Goal: Download file/media

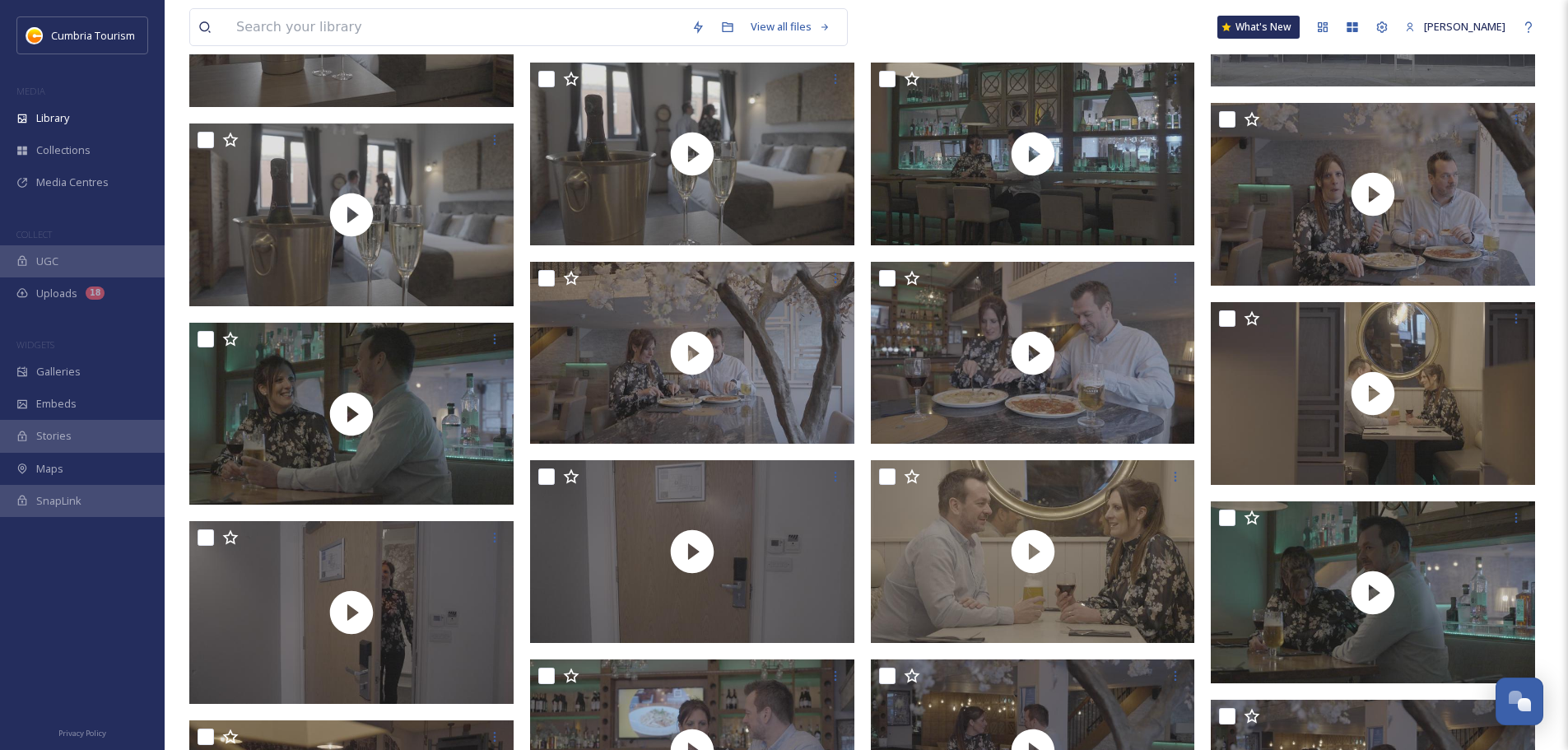
scroll to position [6455, 0]
click at [69, 113] on span "Library" at bounding box center [53, 118] width 33 height 15
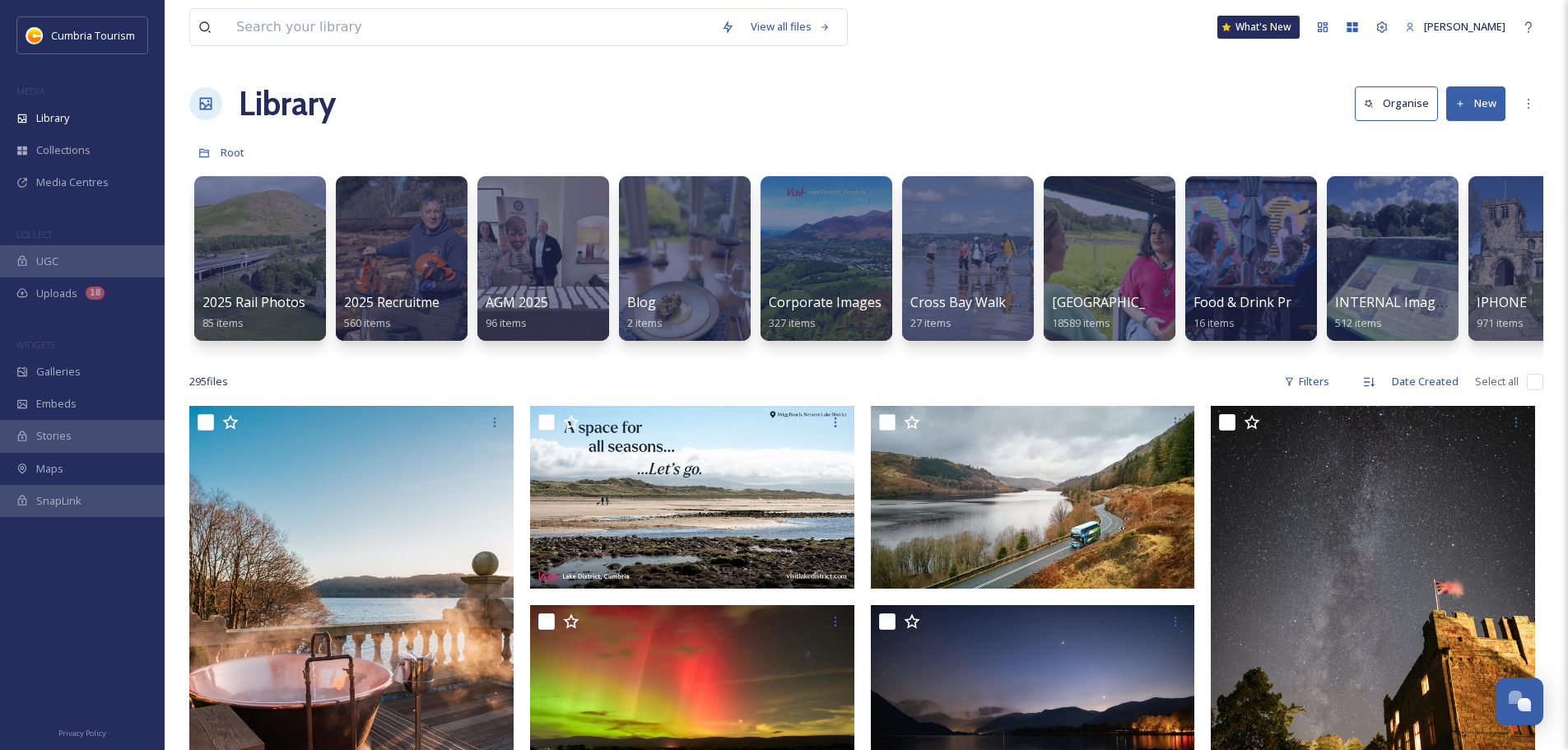
scroll to position [0, 166]
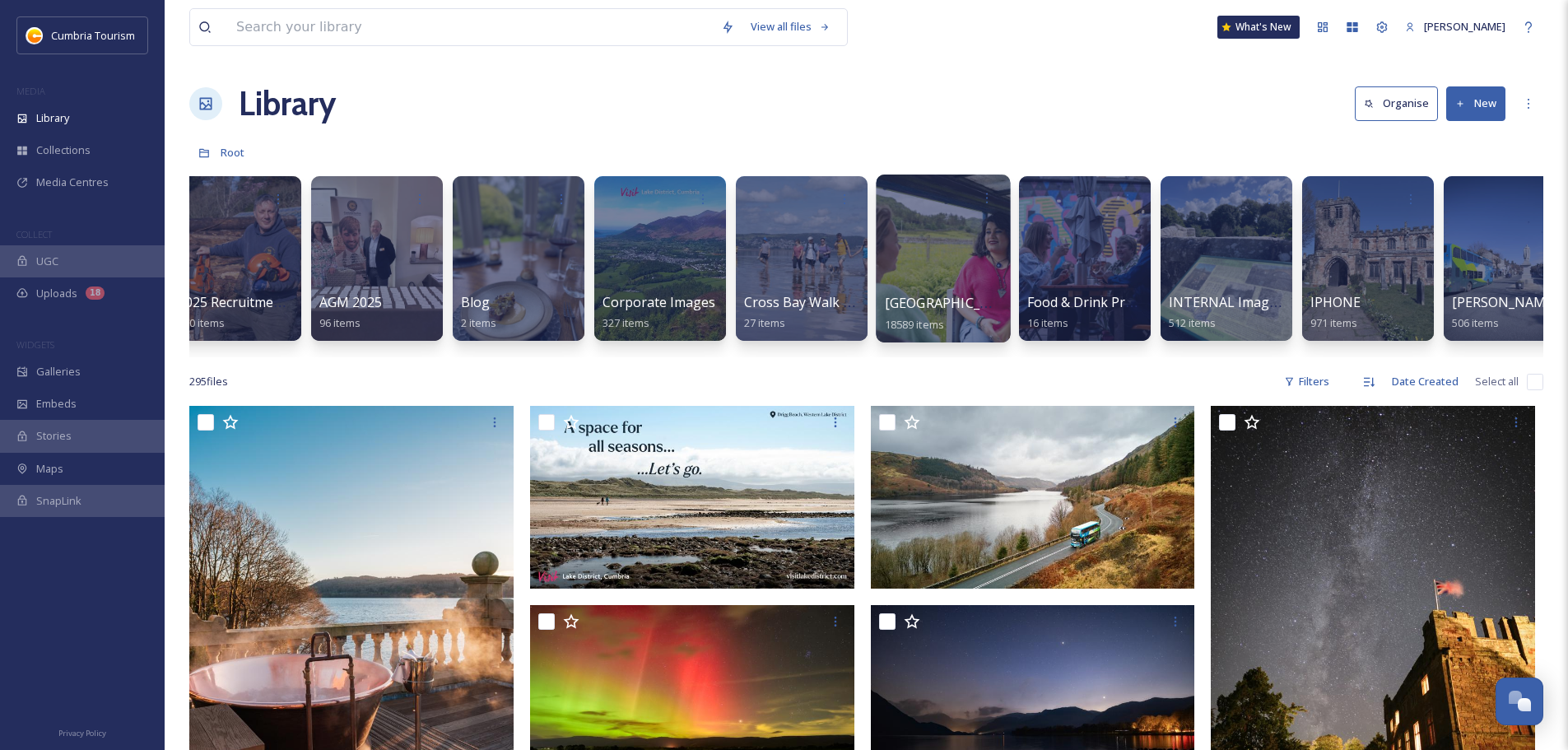
click at [949, 294] on span "[GEOGRAPHIC_DATA]" at bounding box center [952, 302] width 135 height 18
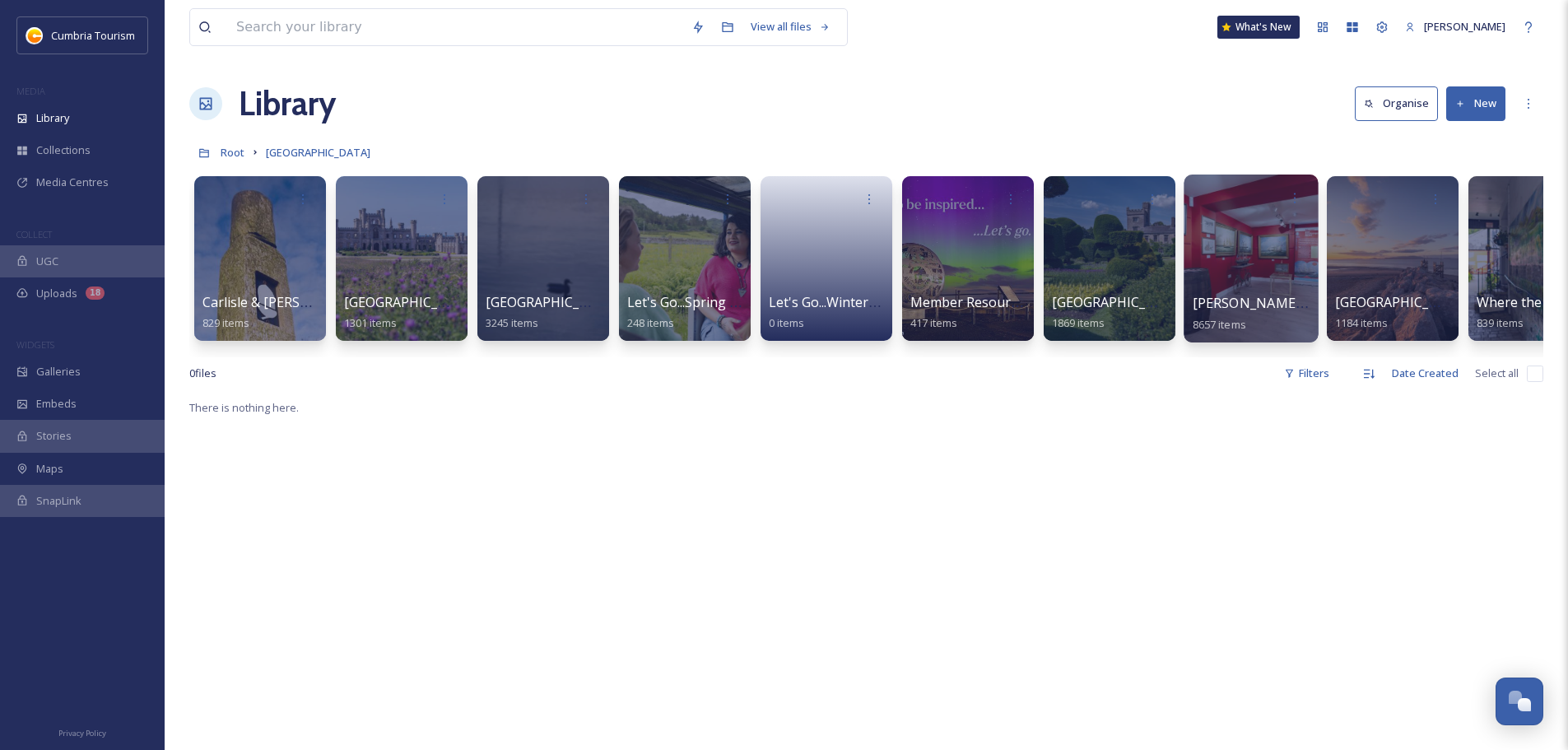
click at [1271, 281] on div at bounding box center [1251, 258] width 134 height 168
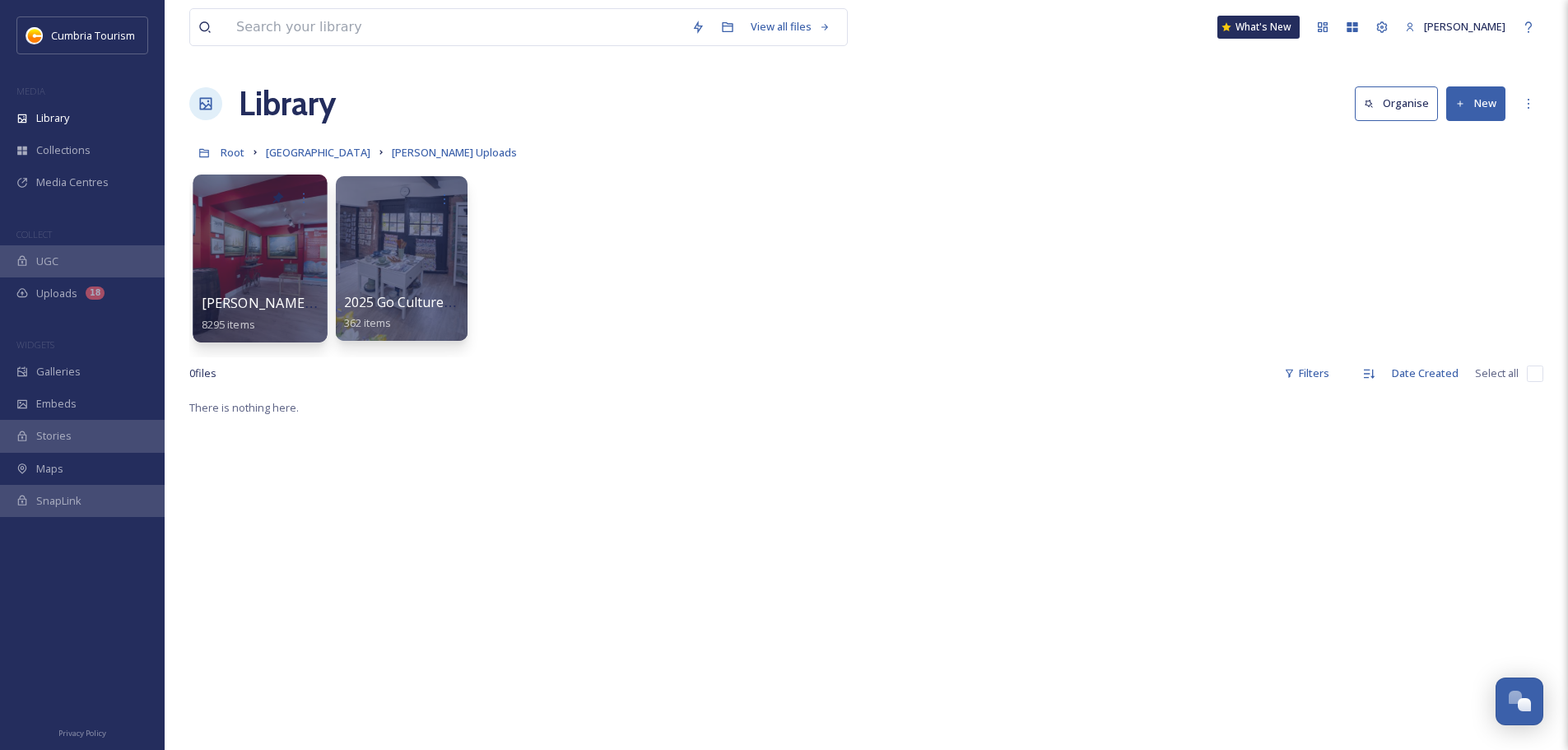
click at [224, 293] on span "[PERSON_NAME] Uploads - [DATE]" at bounding box center [311, 302] width 219 height 18
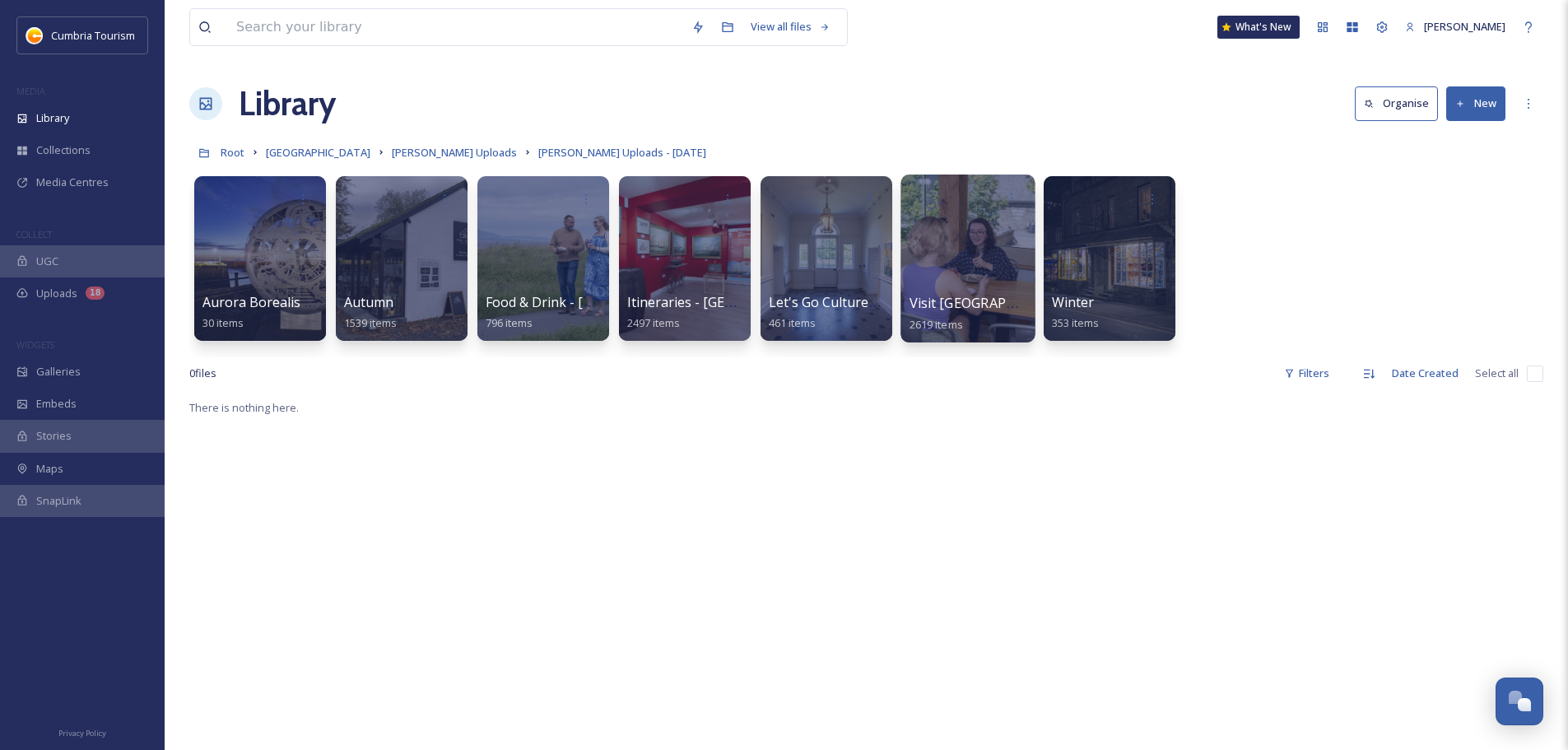
click at [945, 293] on div "Visit [GEOGRAPHIC_DATA] 2619 items" at bounding box center [969, 314] width 118 height 41
click at [971, 290] on div at bounding box center [968, 258] width 134 height 168
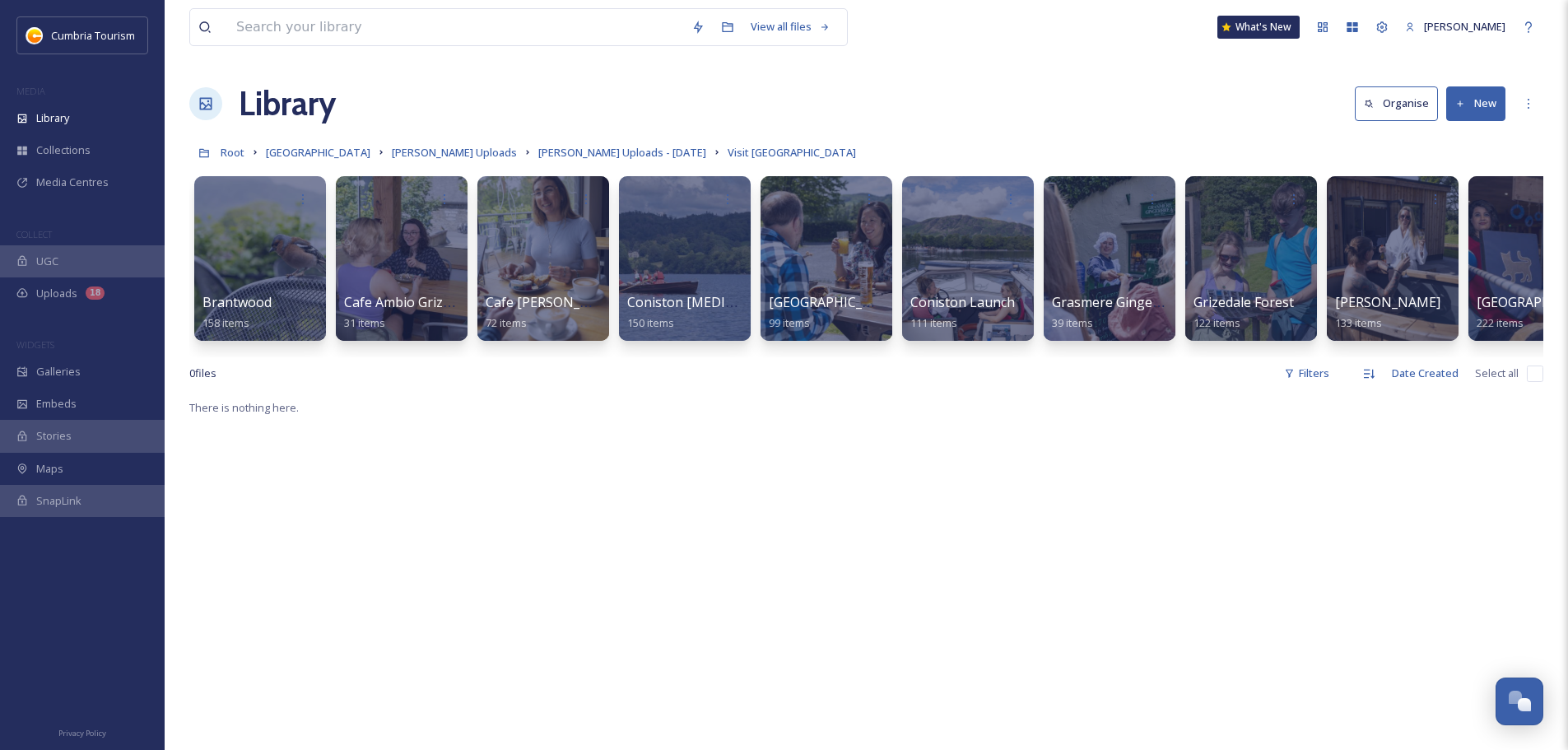
scroll to position [0, 1184]
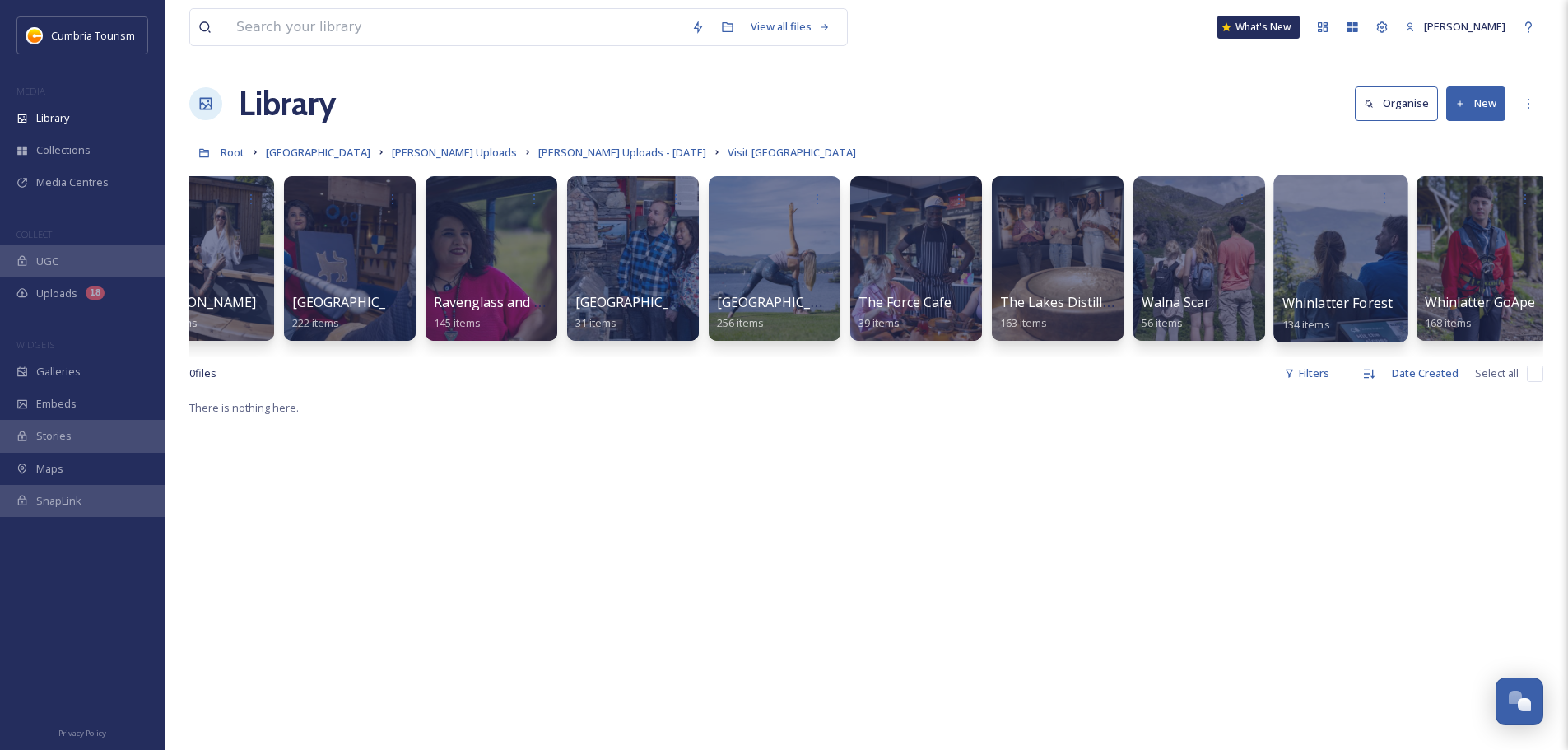
drag, startPoint x: 1318, startPoint y: 305, endPoint x: 1310, endPoint y: 298, distance: 10.6
click at [1321, 304] on span "Whinlatter Forest" at bounding box center [1338, 302] width 111 height 18
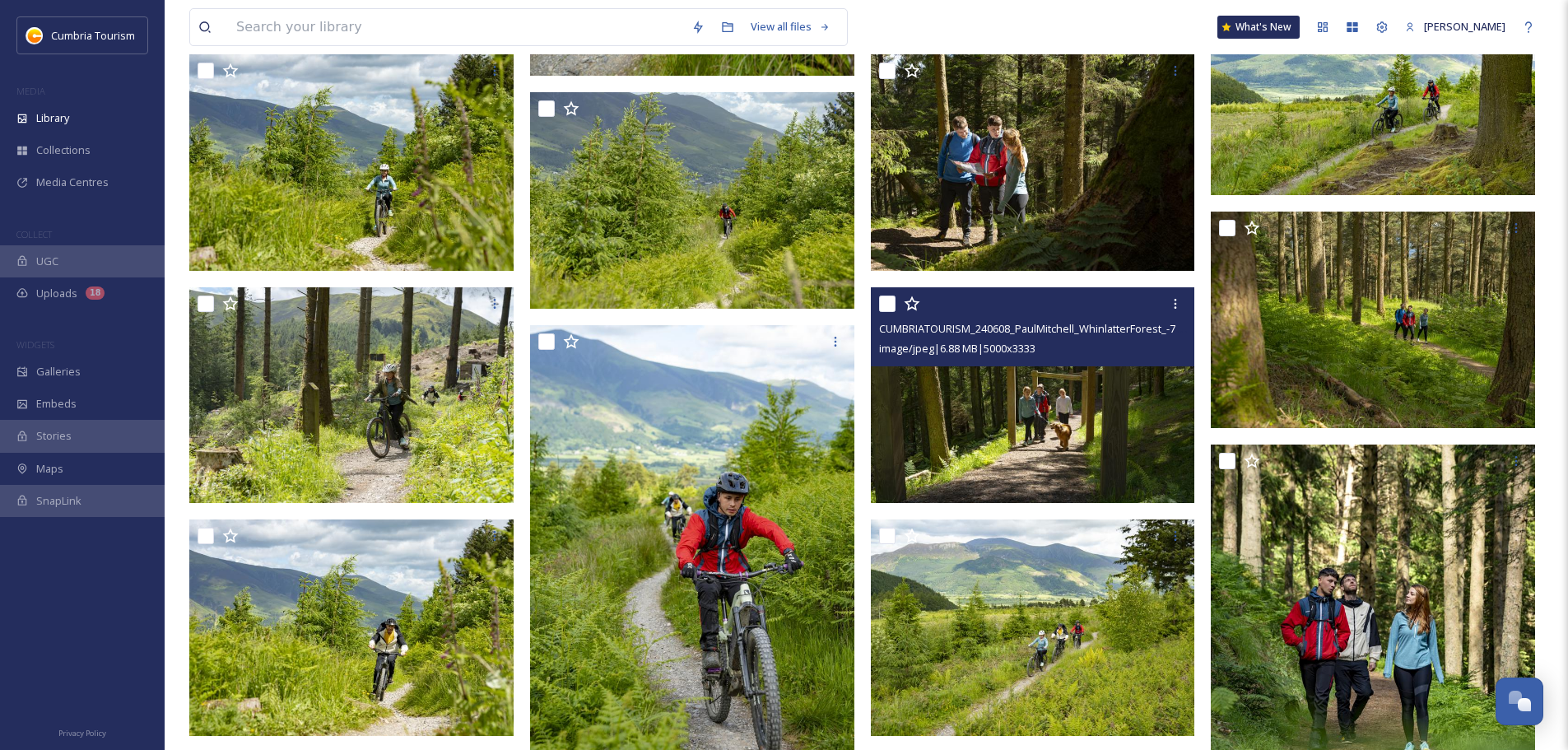
scroll to position [1893, 0]
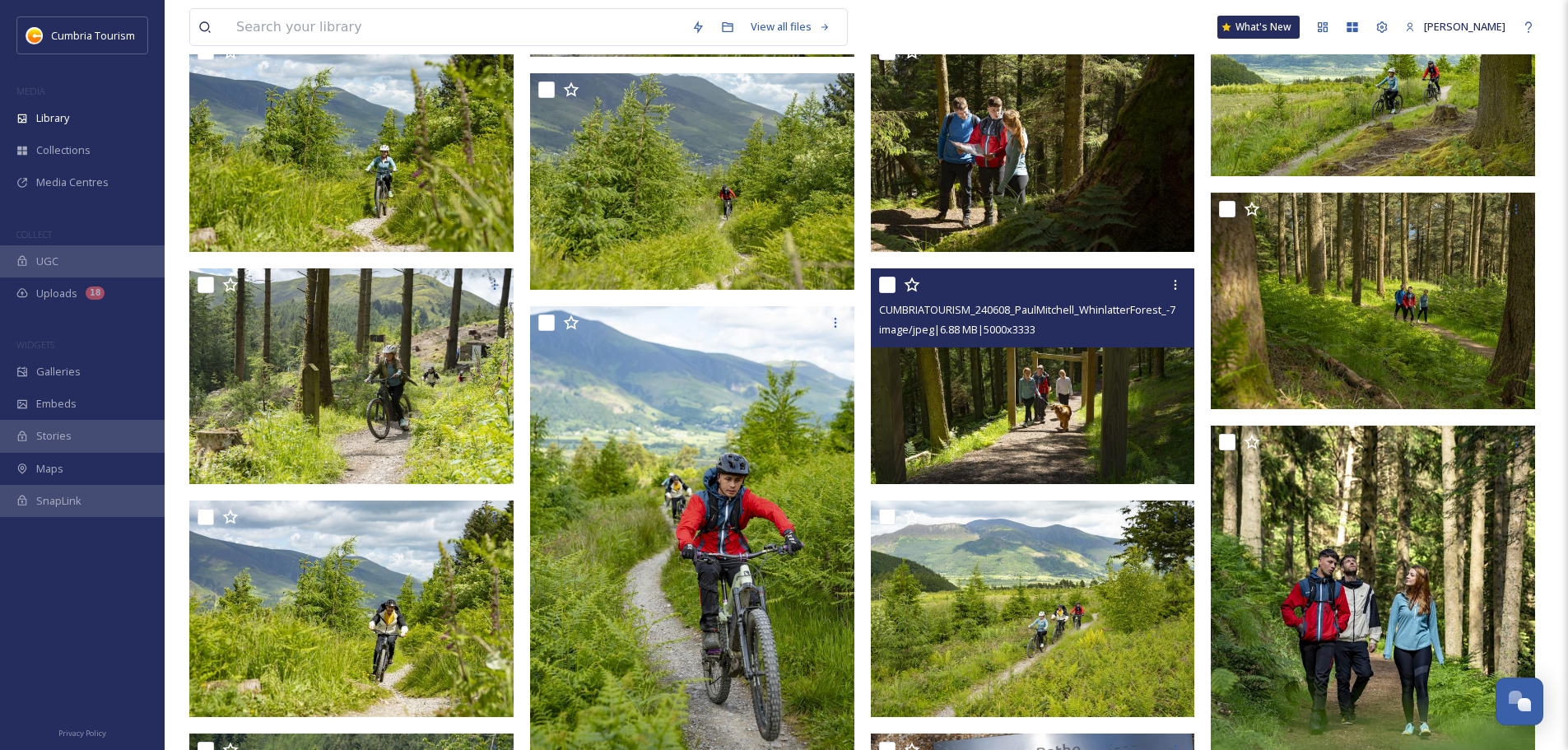
click at [1135, 410] on img at bounding box center [1033, 377] width 324 height 217
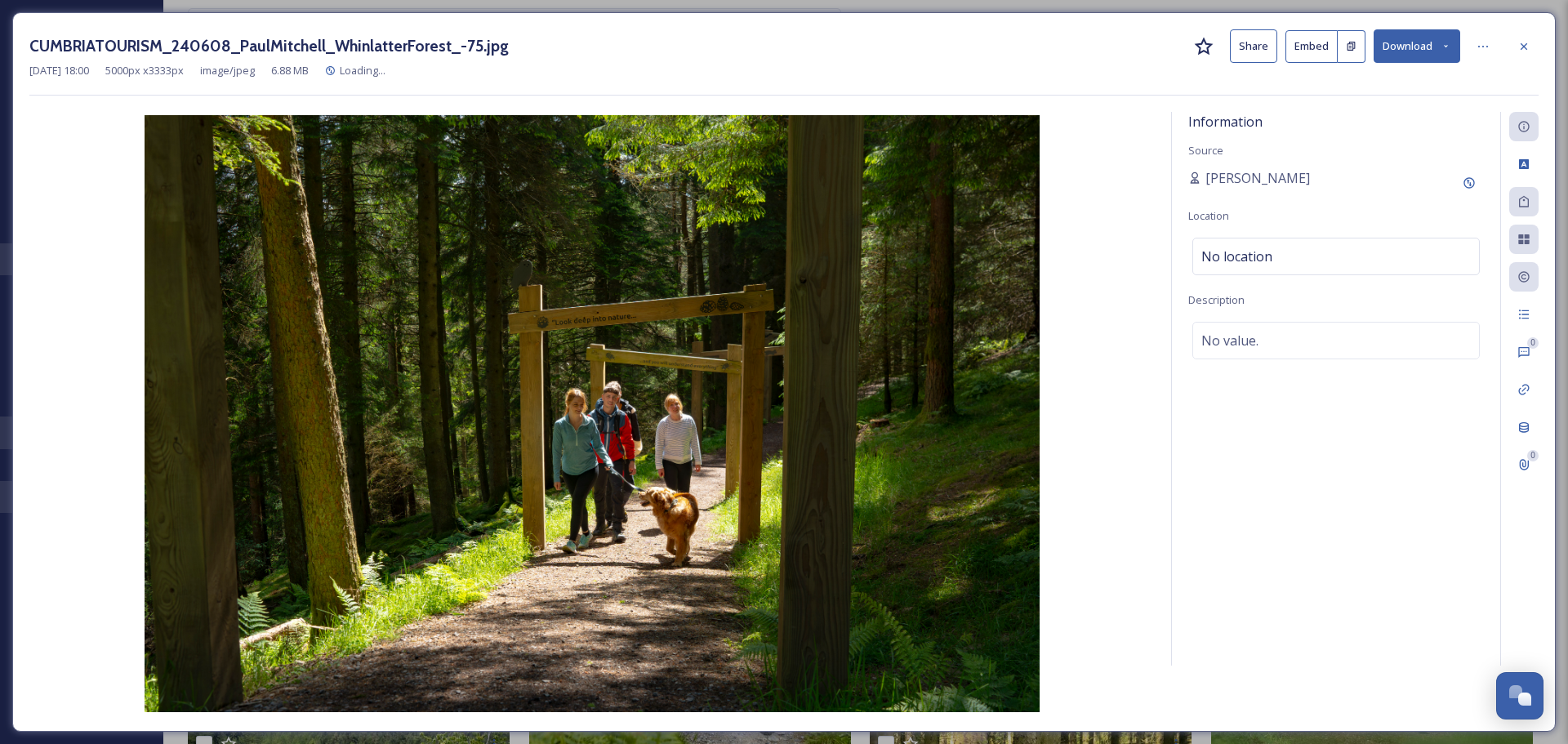
click at [1417, 39] on button "Download" at bounding box center [1417, 46] width 87 height 33
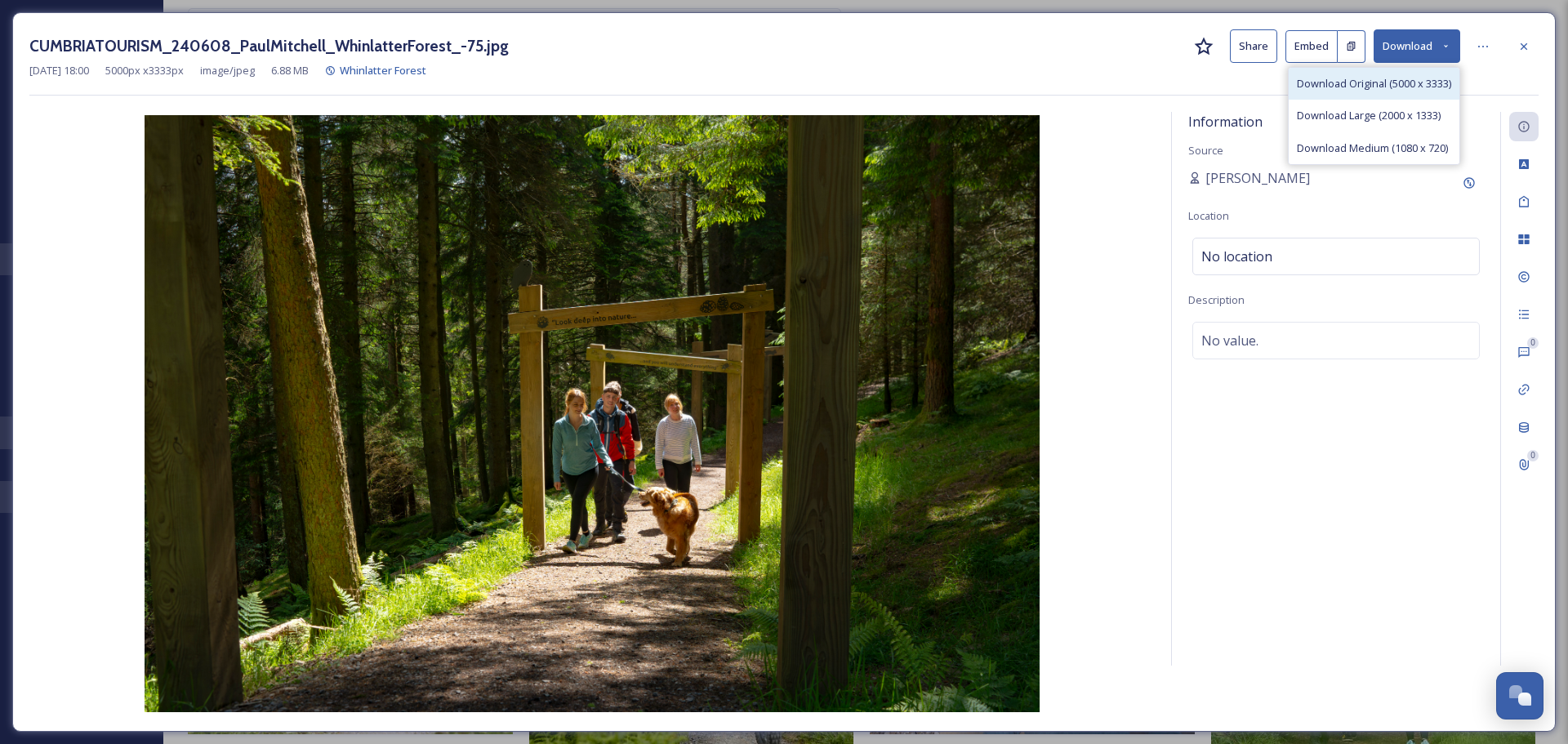
click at [1416, 73] on div "Download Original (5000 x 3333)" at bounding box center [1374, 83] width 170 height 31
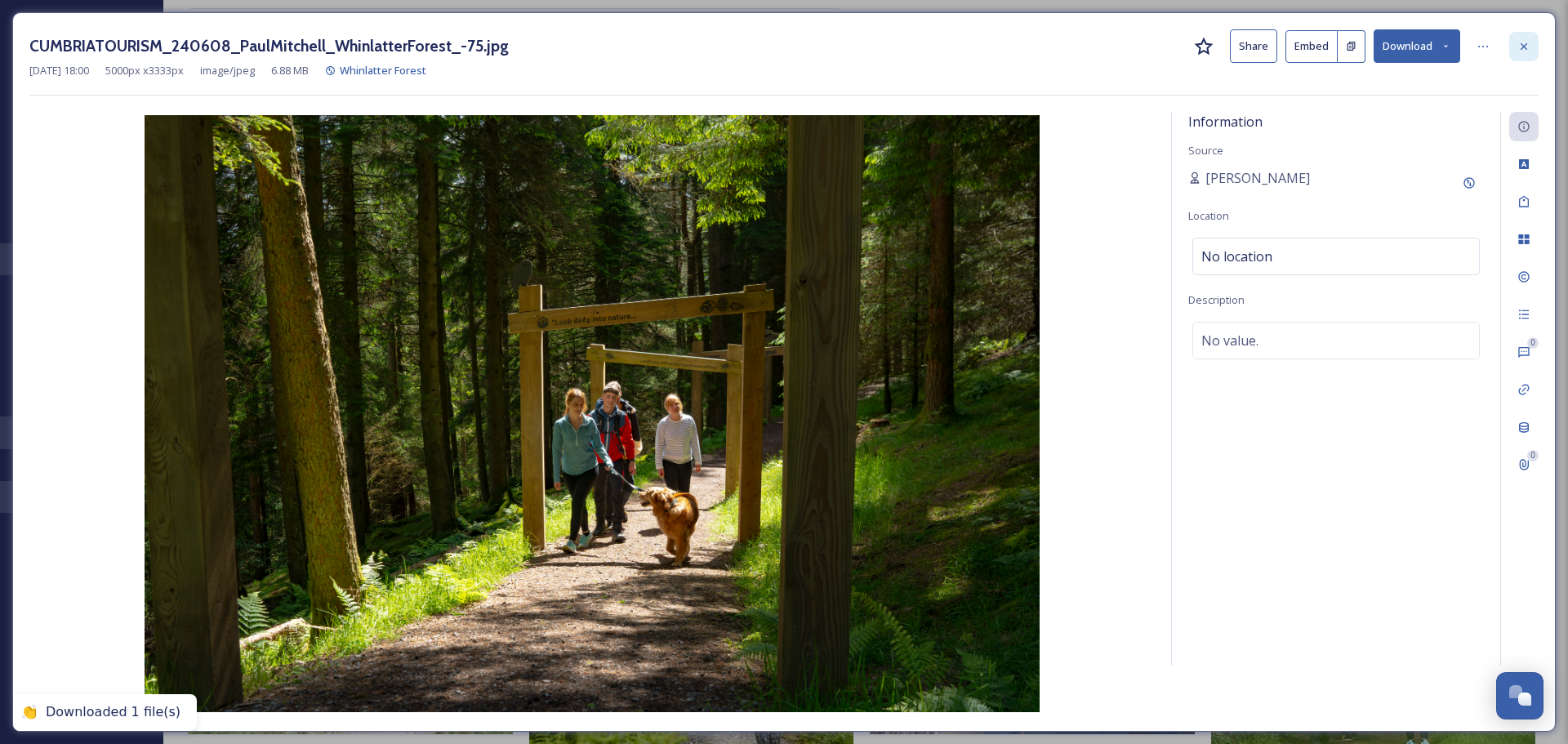
click at [1524, 48] on icon at bounding box center [1524, 47] width 13 height 13
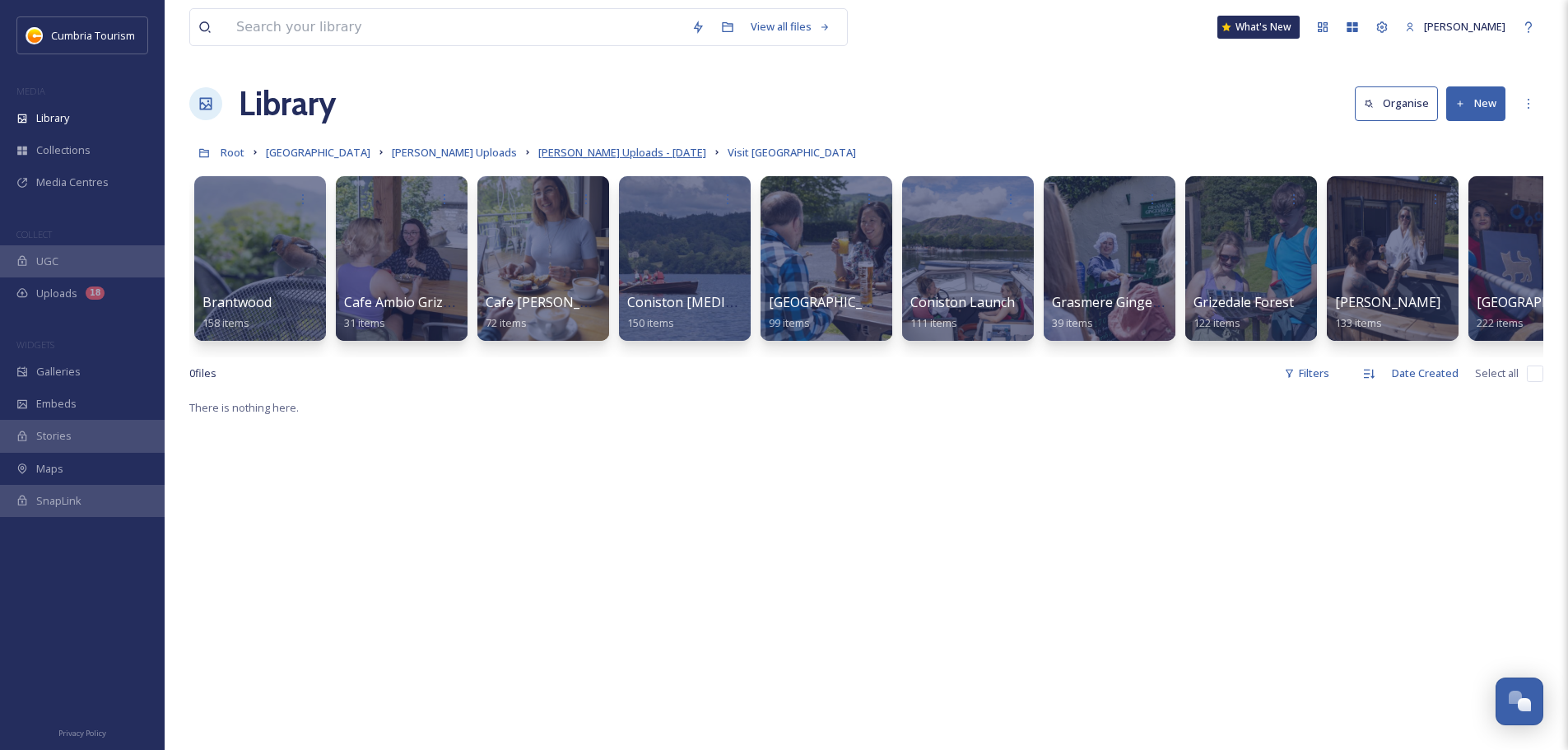
click at [562, 152] on span "[PERSON_NAME] Uploads - [DATE]" at bounding box center [621, 152] width 168 height 14
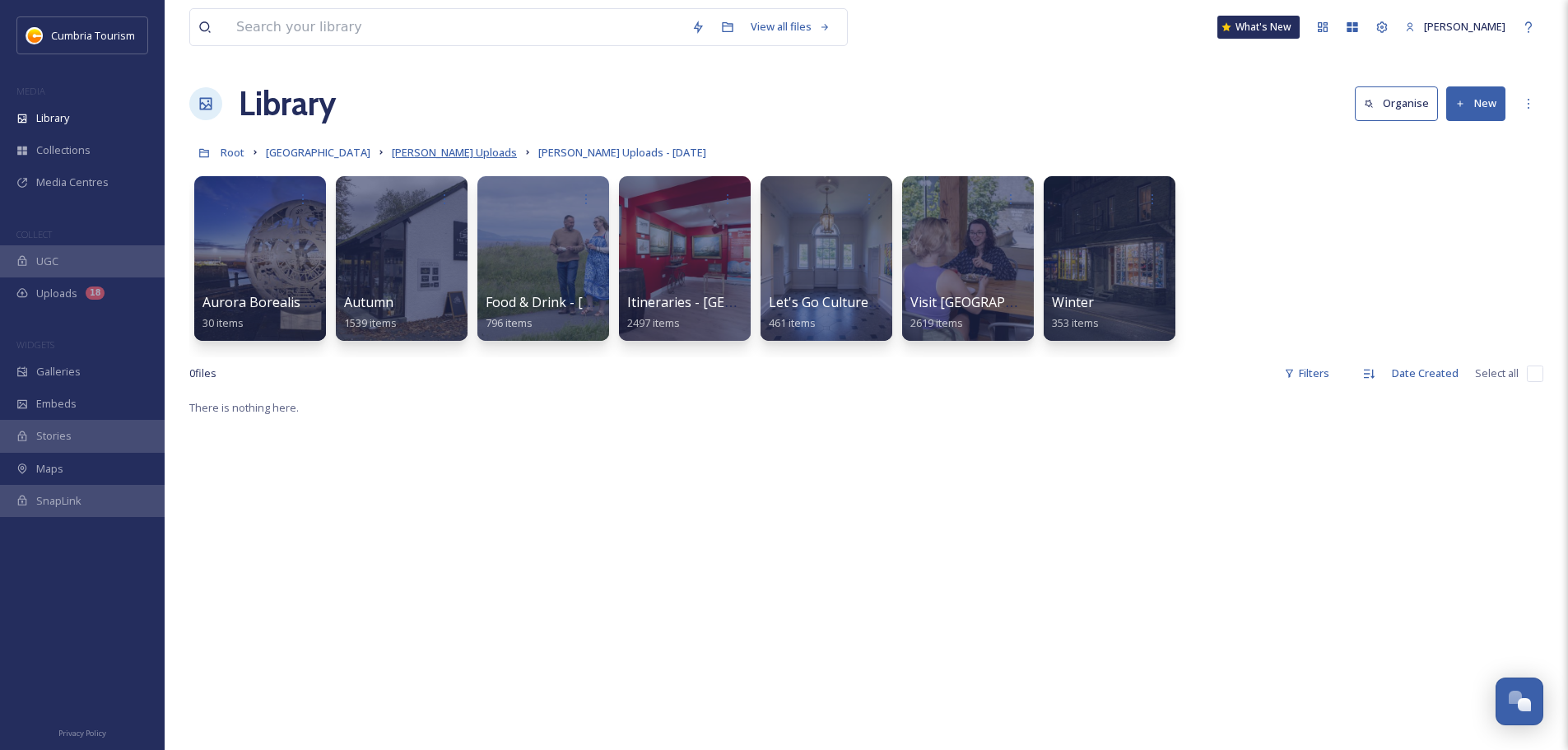
click at [474, 154] on span "[PERSON_NAME] Uploads" at bounding box center [455, 152] width 125 height 14
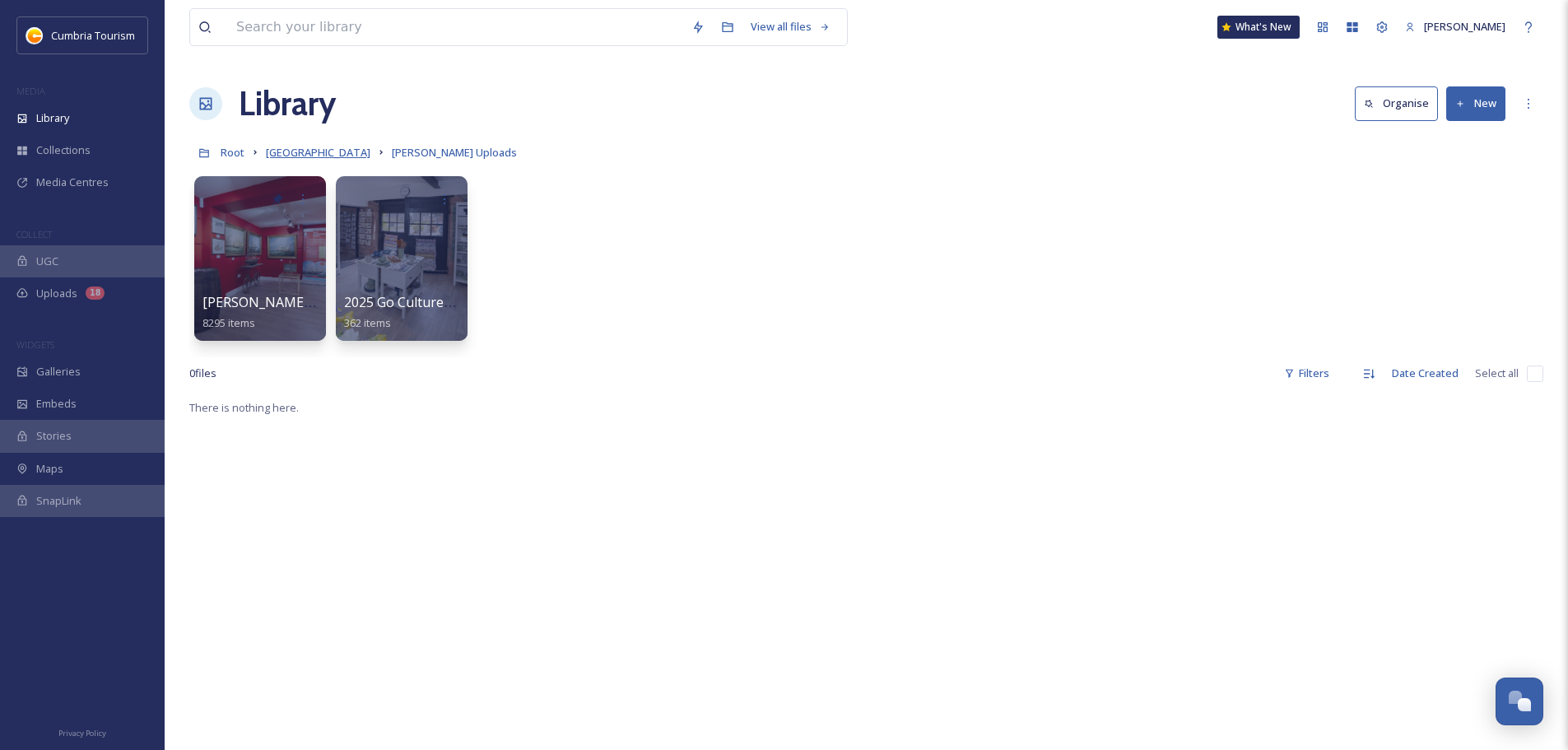
click at [335, 155] on span "[GEOGRAPHIC_DATA]" at bounding box center [317, 152] width 105 height 14
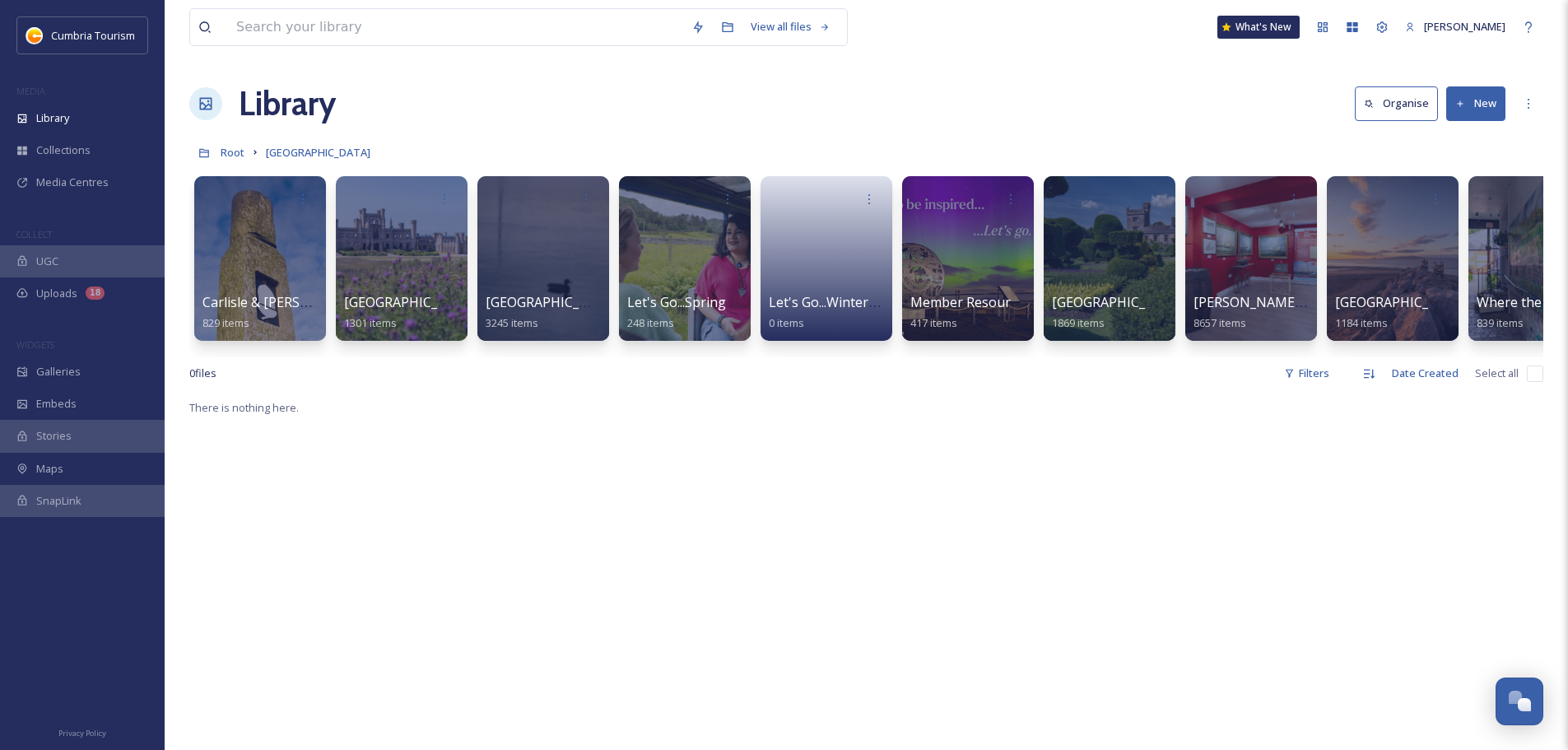
scroll to position [0, 61]
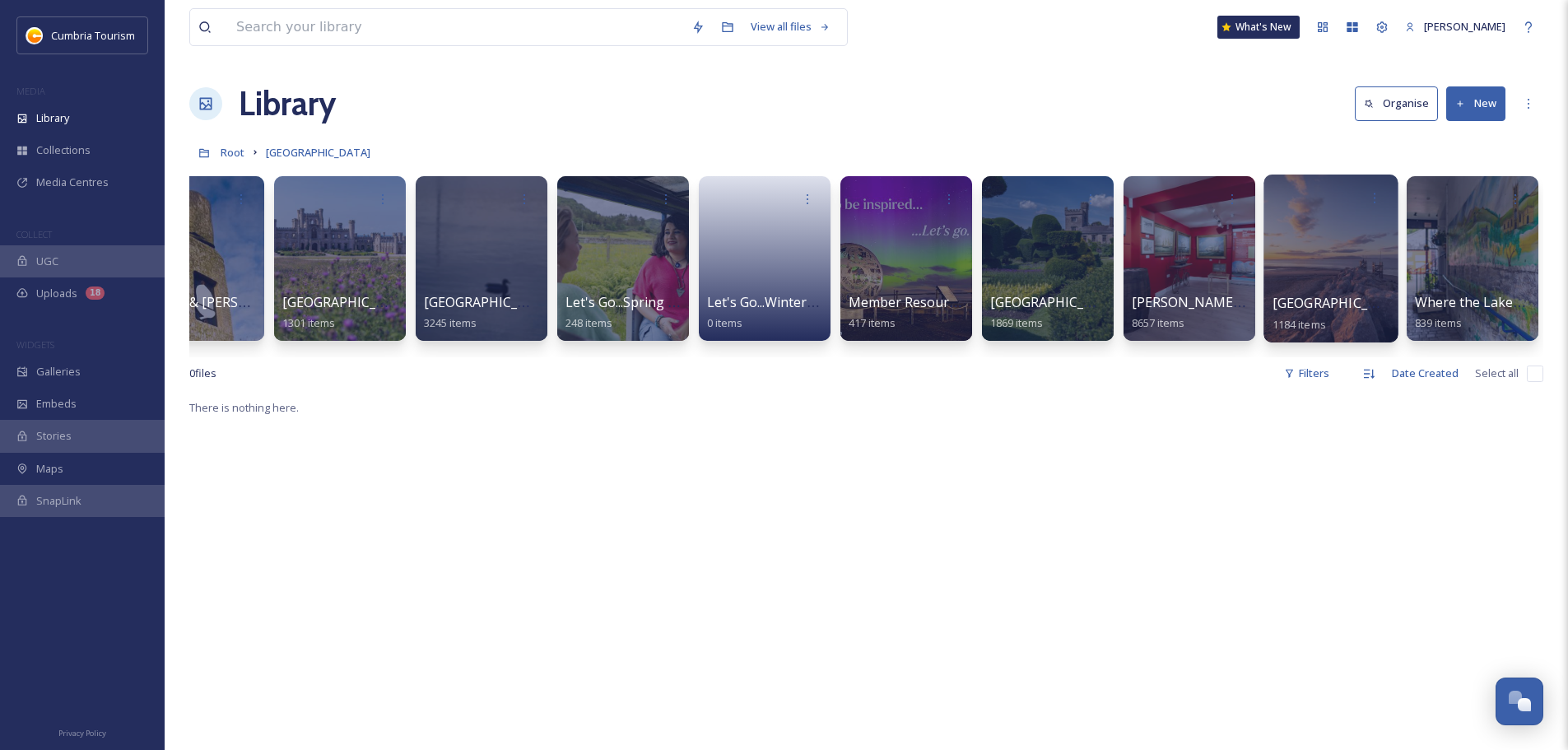
click at [1344, 309] on span "[GEOGRAPHIC_DATA]" at bounding box center [1340, 302] width 135 height 18
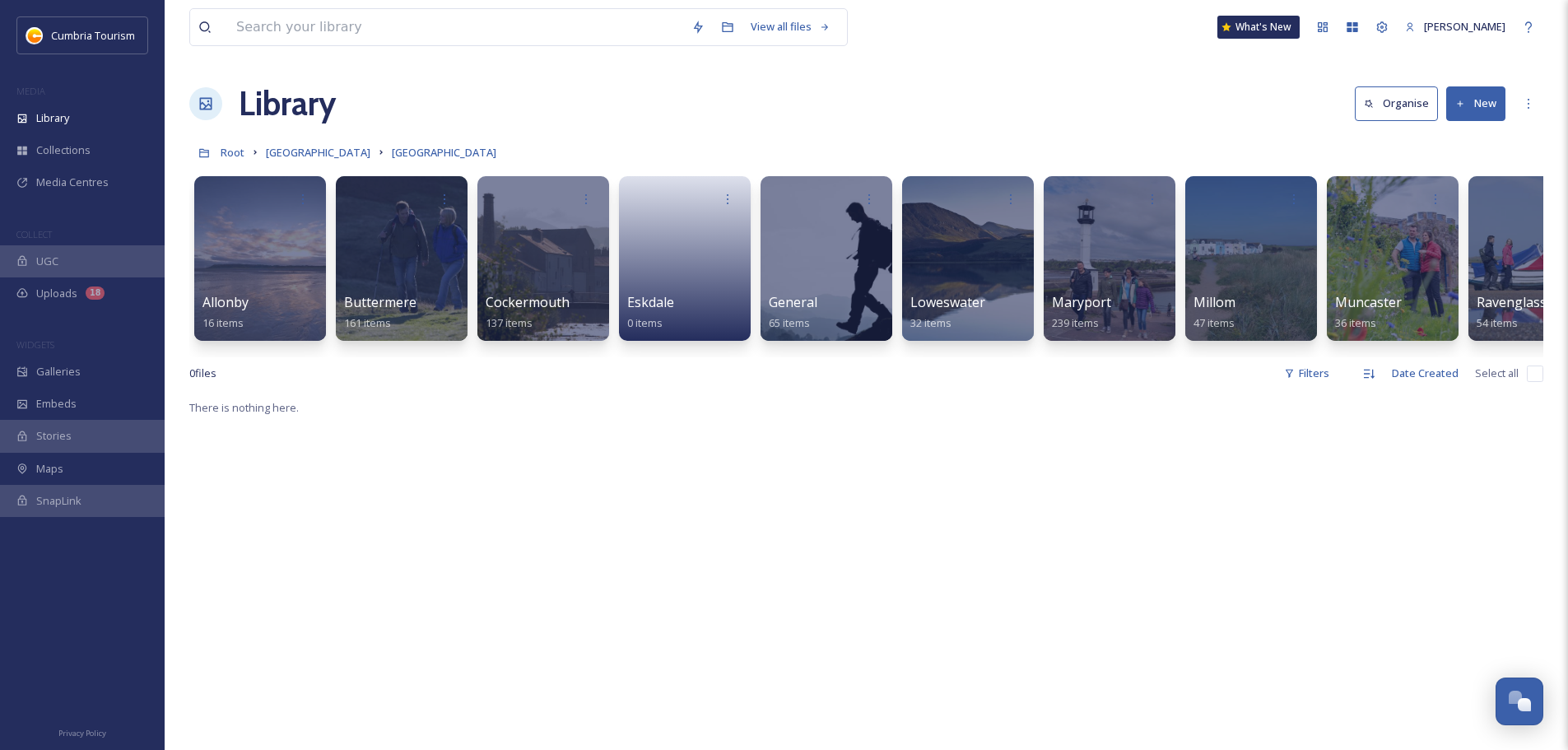
scroll to position [0, 1053]
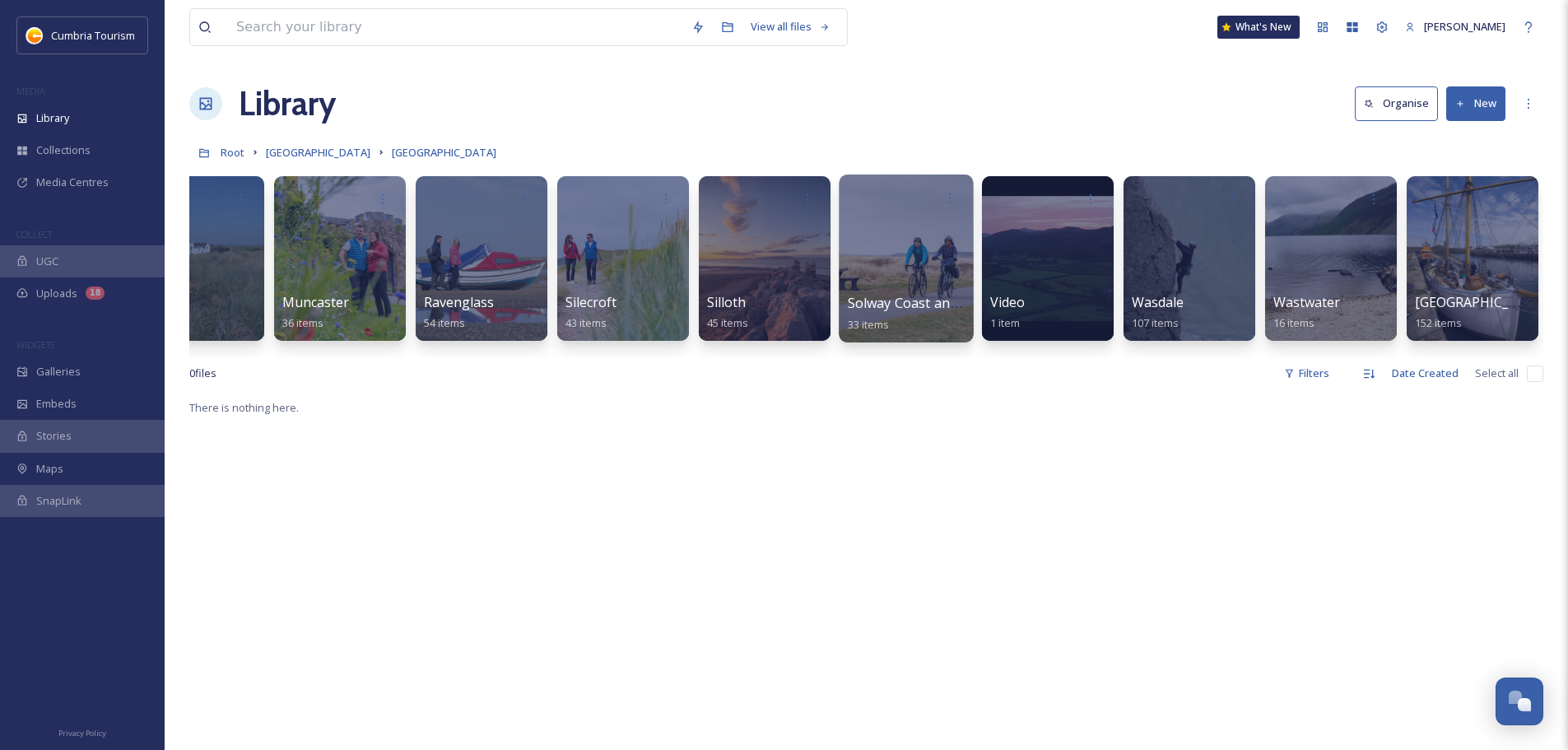
click at [933, 302] on span "Solway Coast and [GEOGRAPHIC_DATA]" at bounding box center [971, 302] width 248 height 18
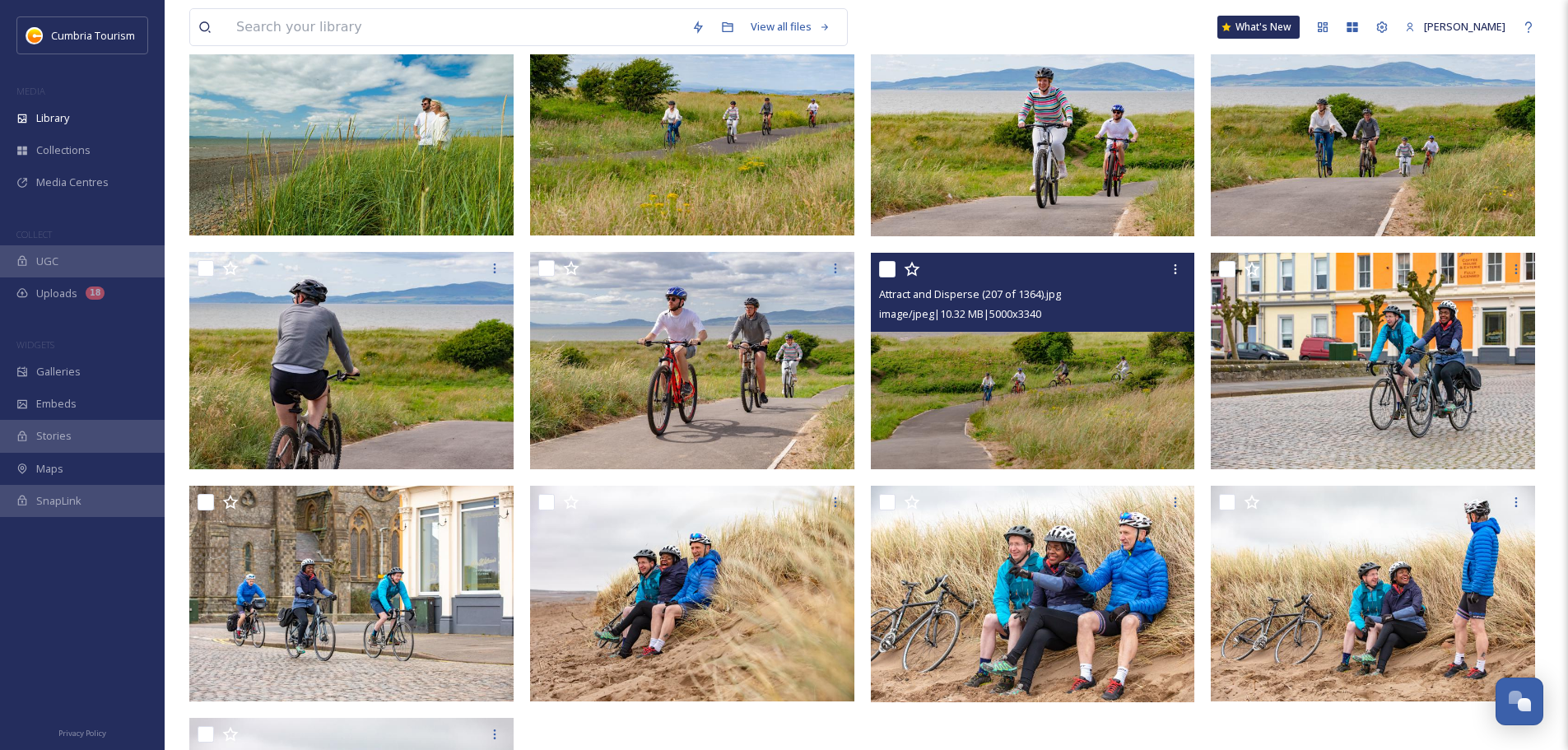
scroll to position [1399, 0]
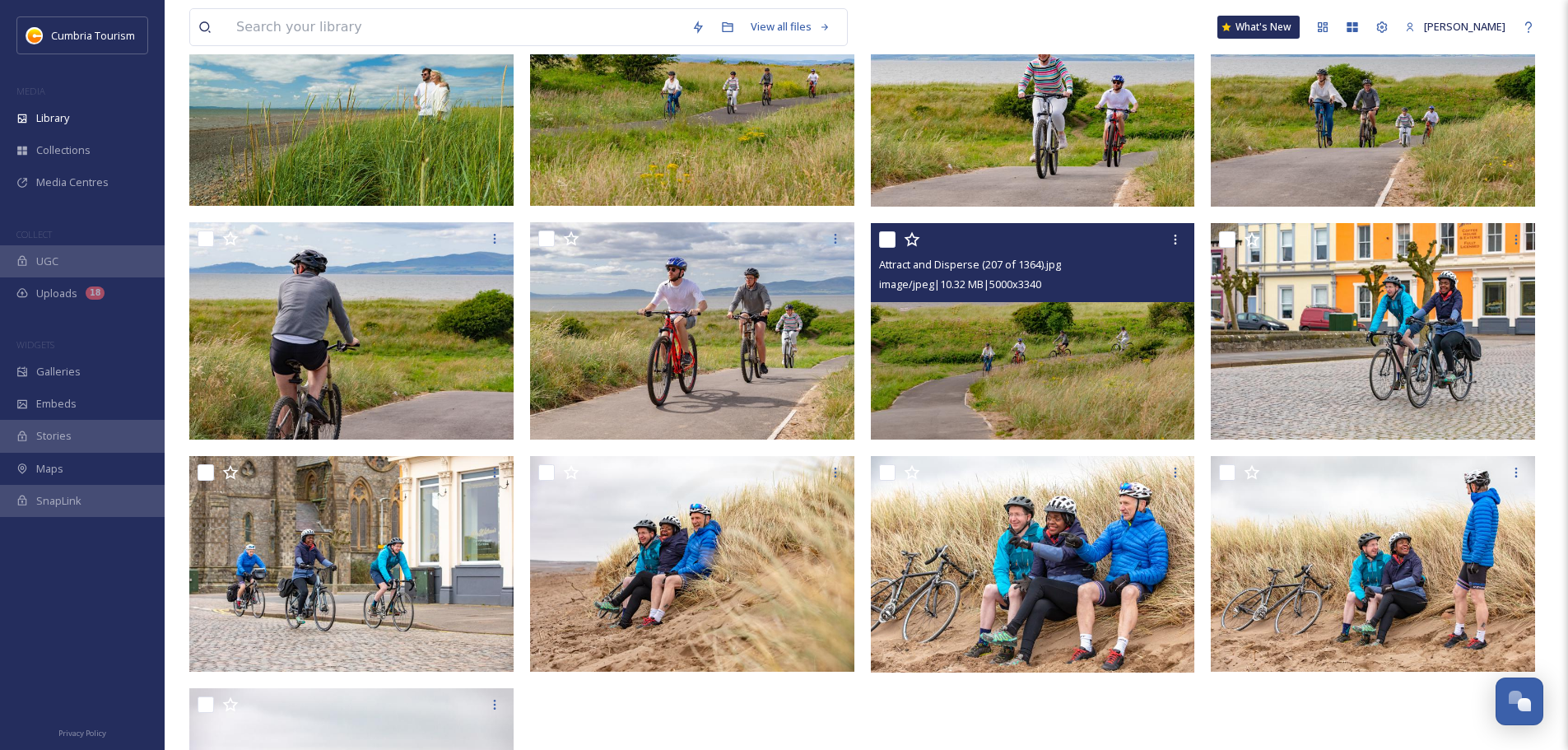
click at [892, 240] on input "checkbox" at bounding box center [887, 239] width 16 height 16
checkbox input "true"
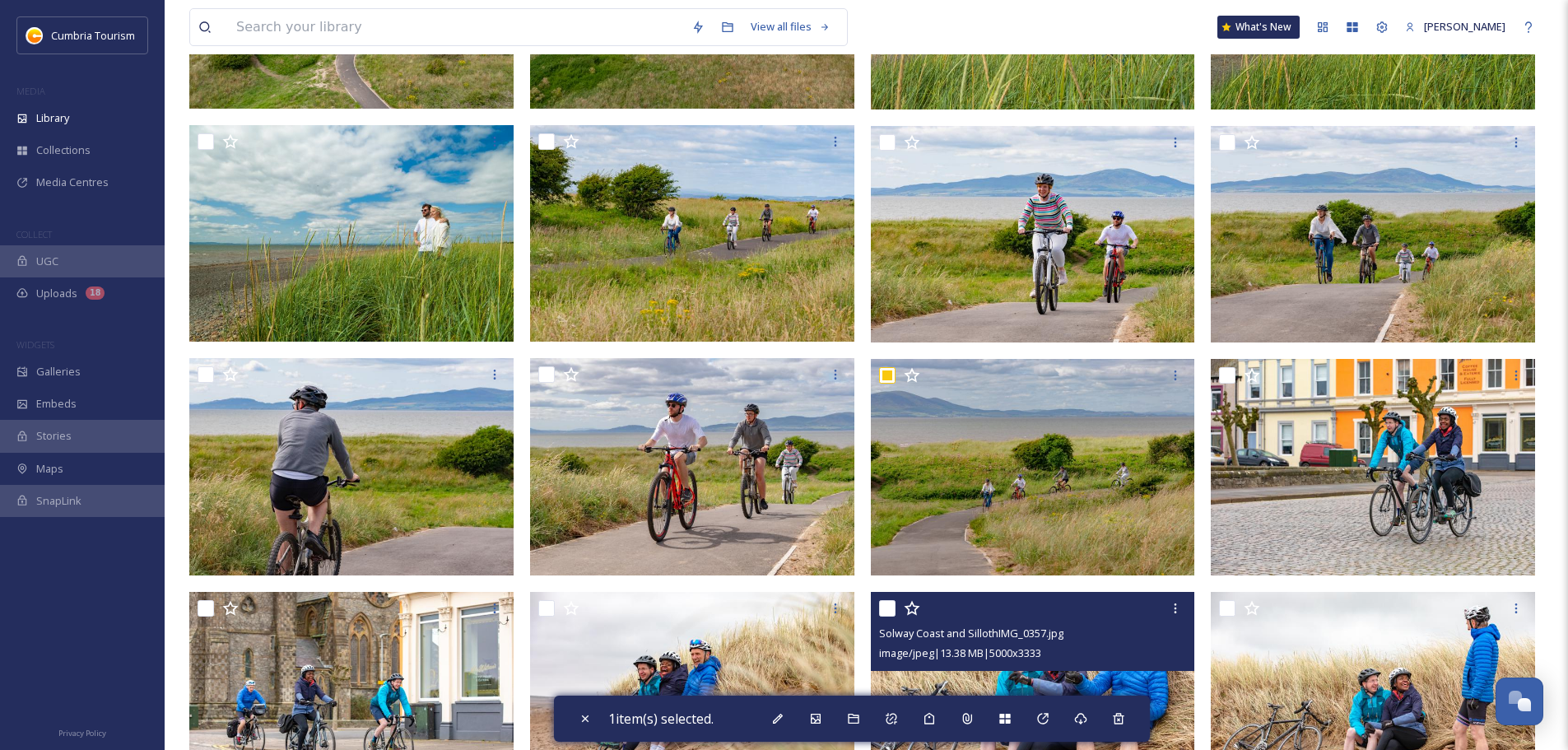
scroll to position [1253, 0]
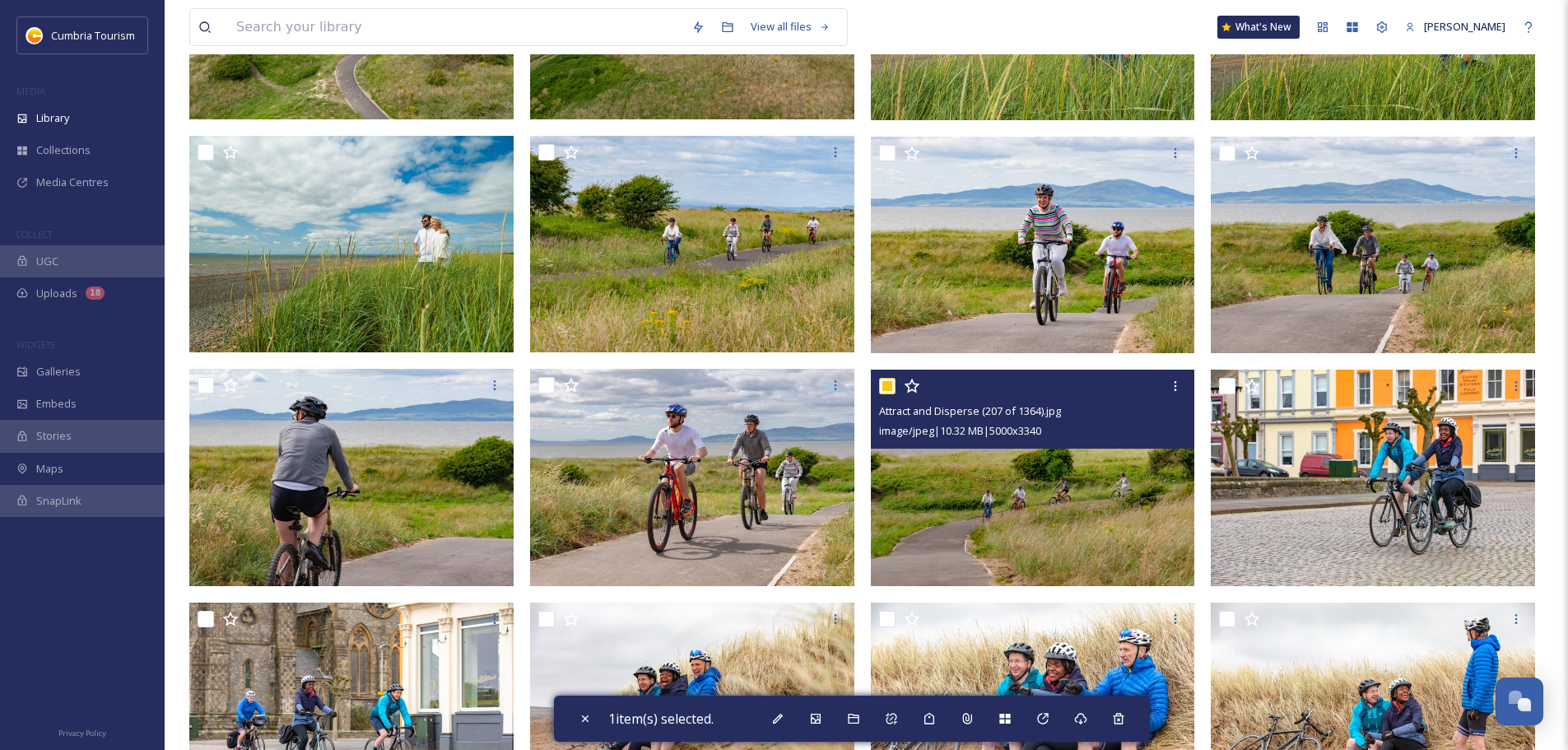
click at [1075, 485] on img at bounding box center [1033, 478] width 324 height 217
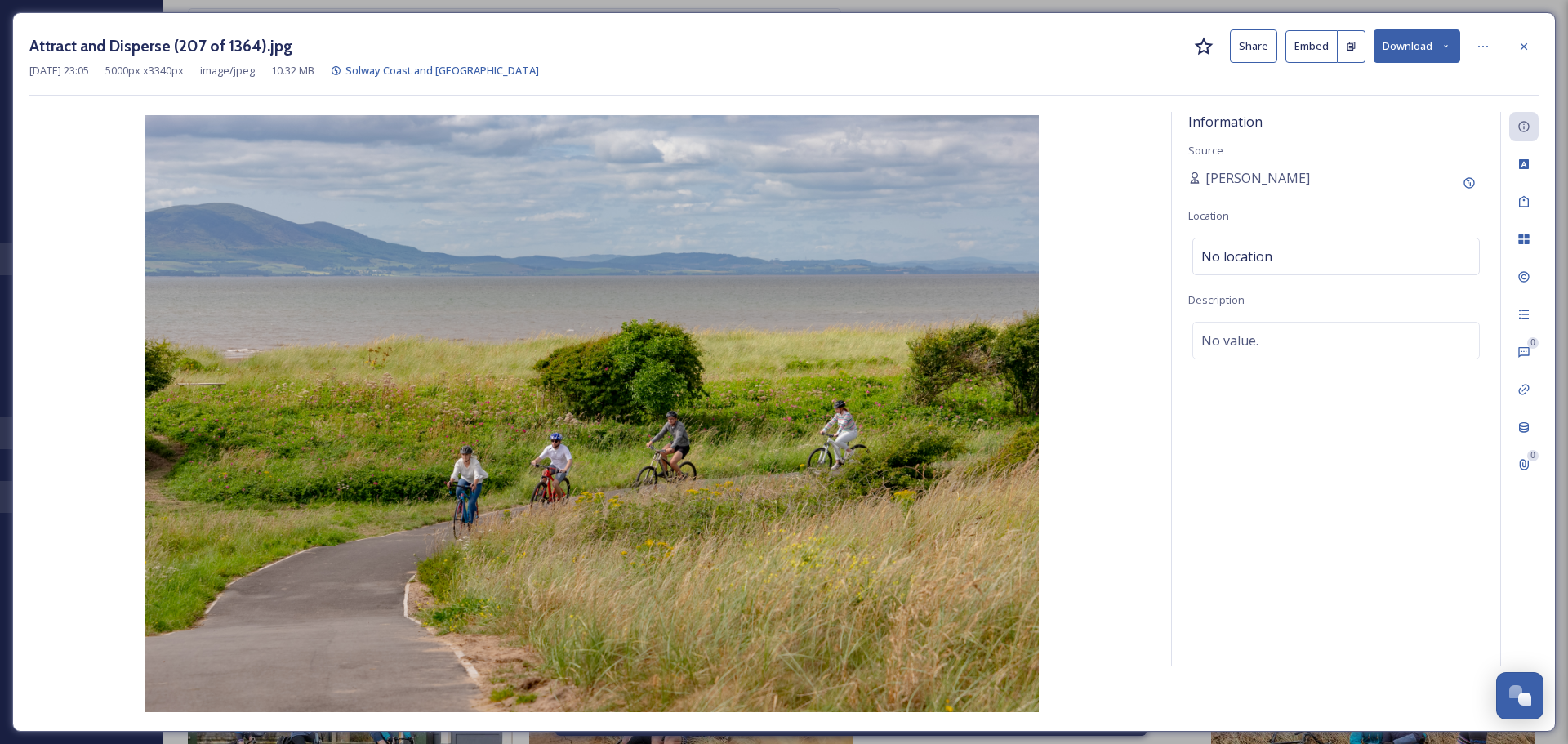
click at [1439, 48] on button "Download" at bounding box center [1417, 46] width 87 height 33
click at [1389, 81] on span "Download Original (5000 x 3340)" at bounding box center [1374, 84] width 154 height 15
click at [1514, 49] on div at bounding box center [1523, 46] width 29 height 29
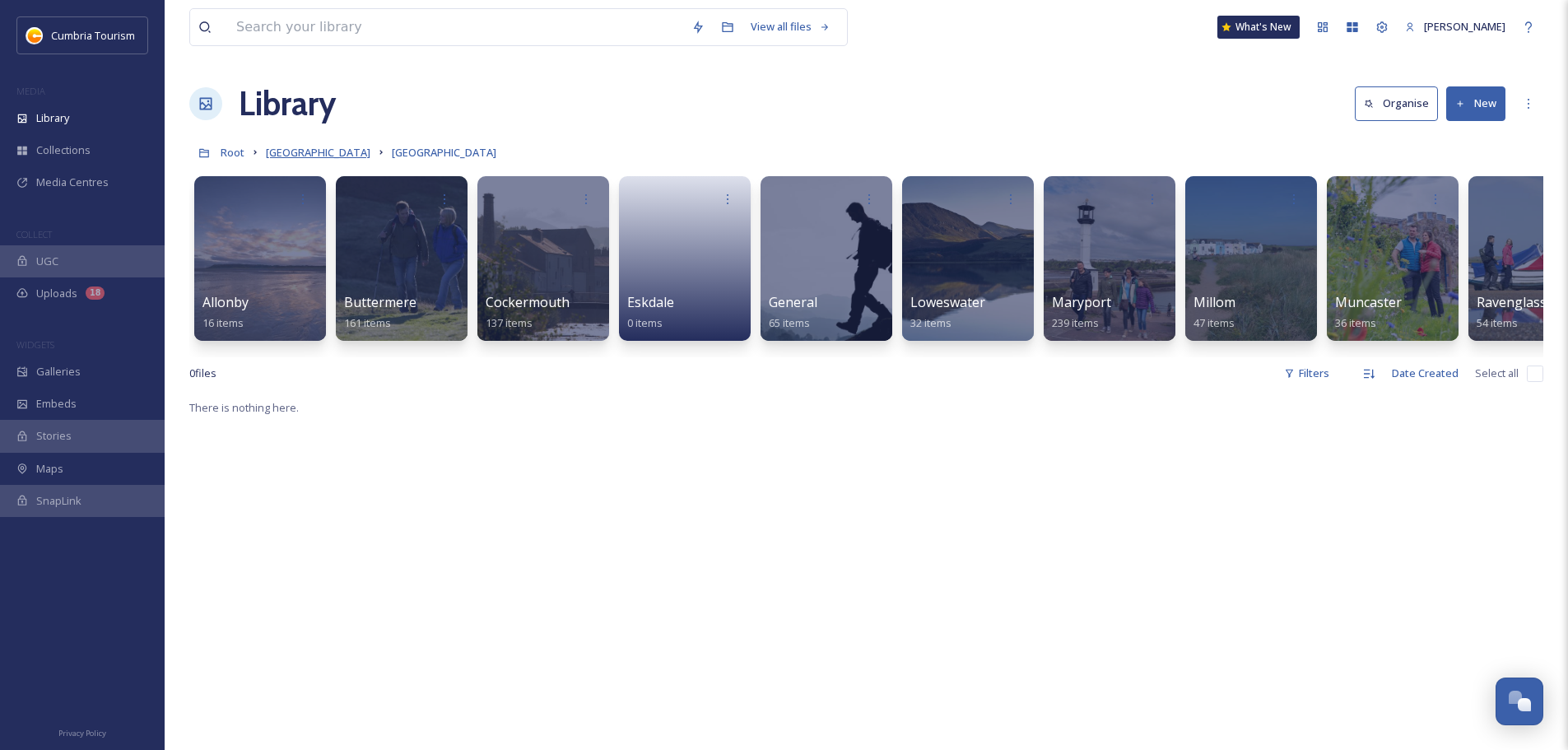
click at [363, 154] on span "[GEOGRAPHIC_DATA]" at bounding box center [317, 152] width 105 height 14
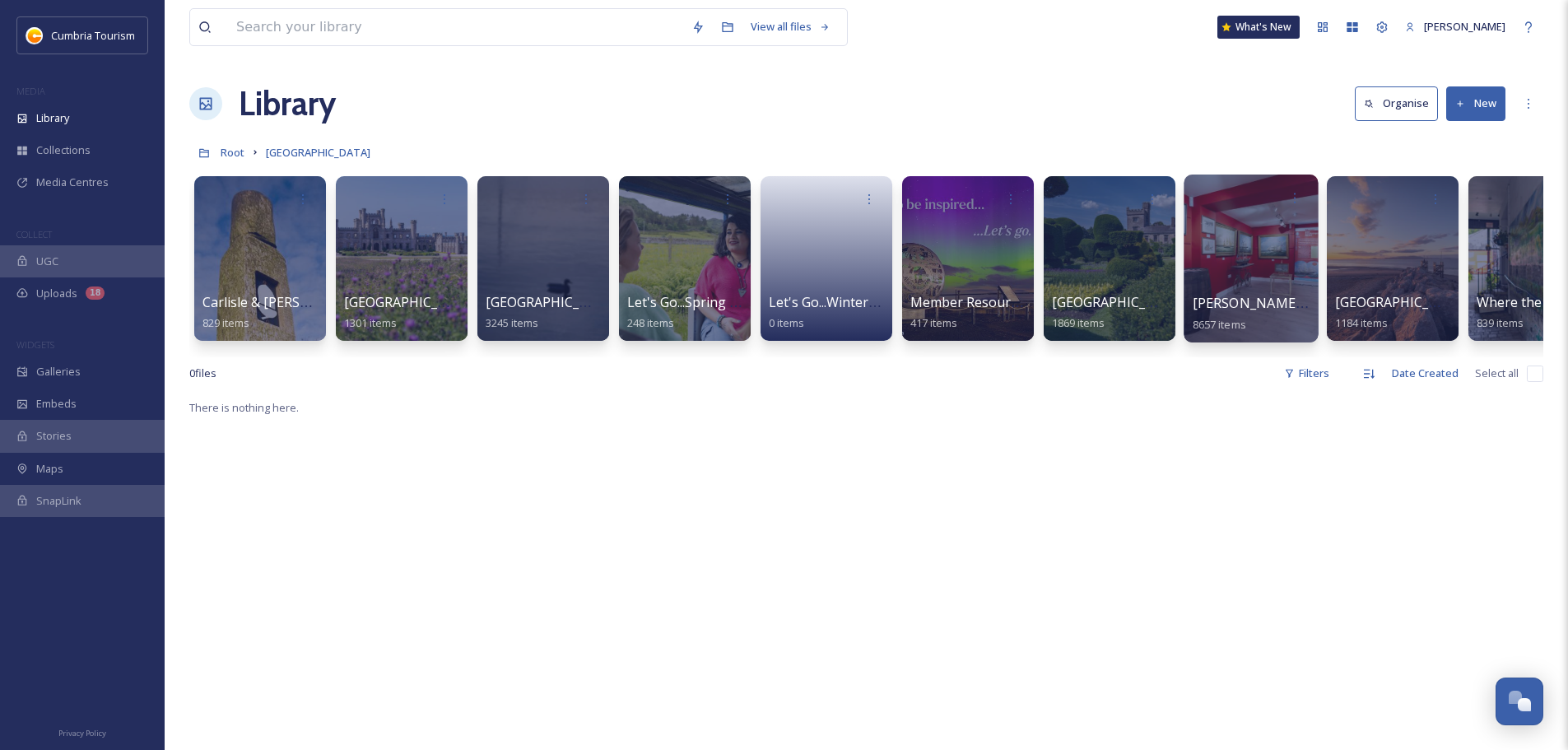
click at [1257, 295] on span "[PERSON_NAME] Uploads" at bounding box center [1275, 302] width 163 height 18
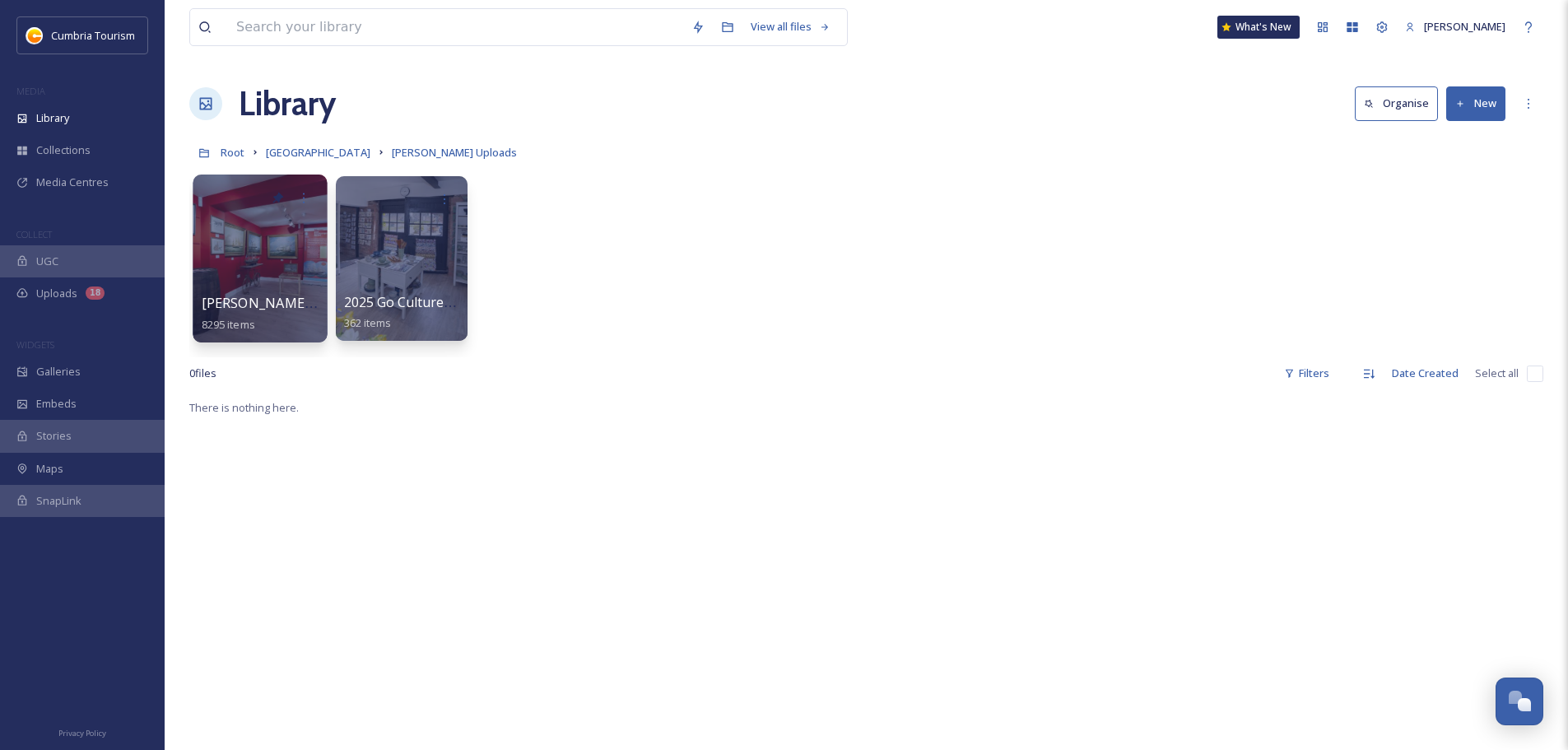
click at [211, 312] on span "[PERSON_NAME] Uploads - [DATE]" at bounding box center [311, 302] width 219 height 18
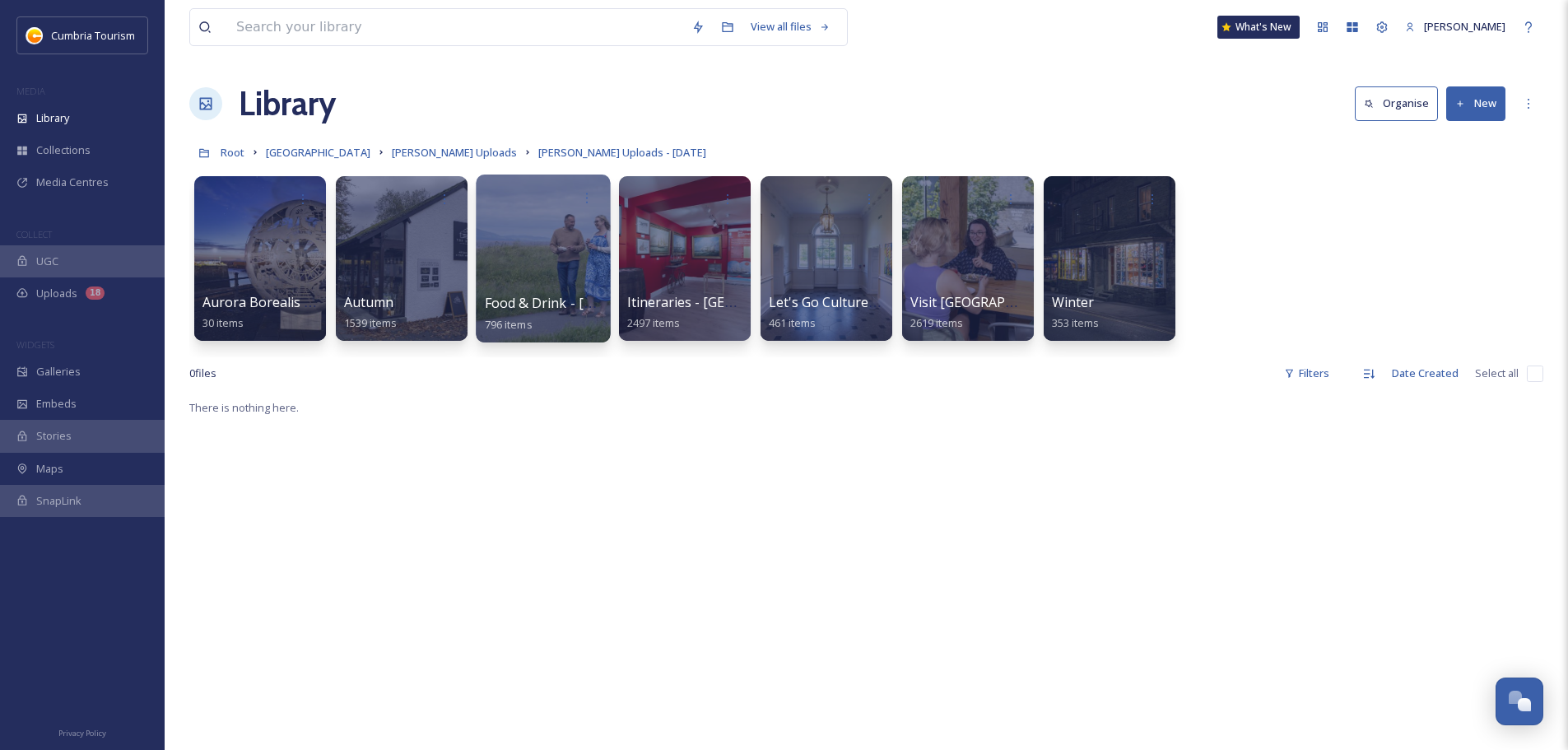
click at [528, 305] on span "Food & Drink - [GEOGRAPHIC_DATA]" at bounding box center [599, 302] width 229 height 18
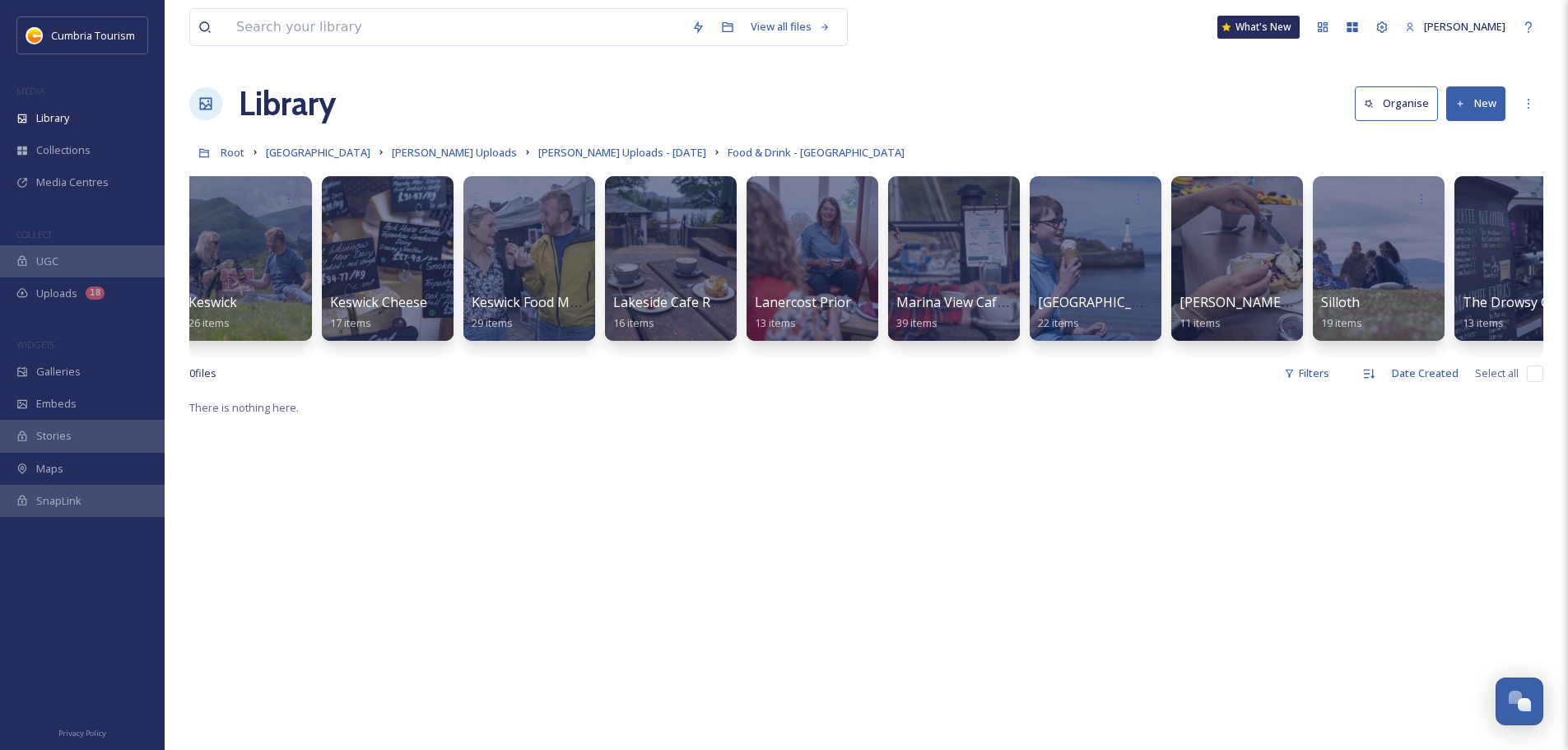
scroll to position [0, 724]
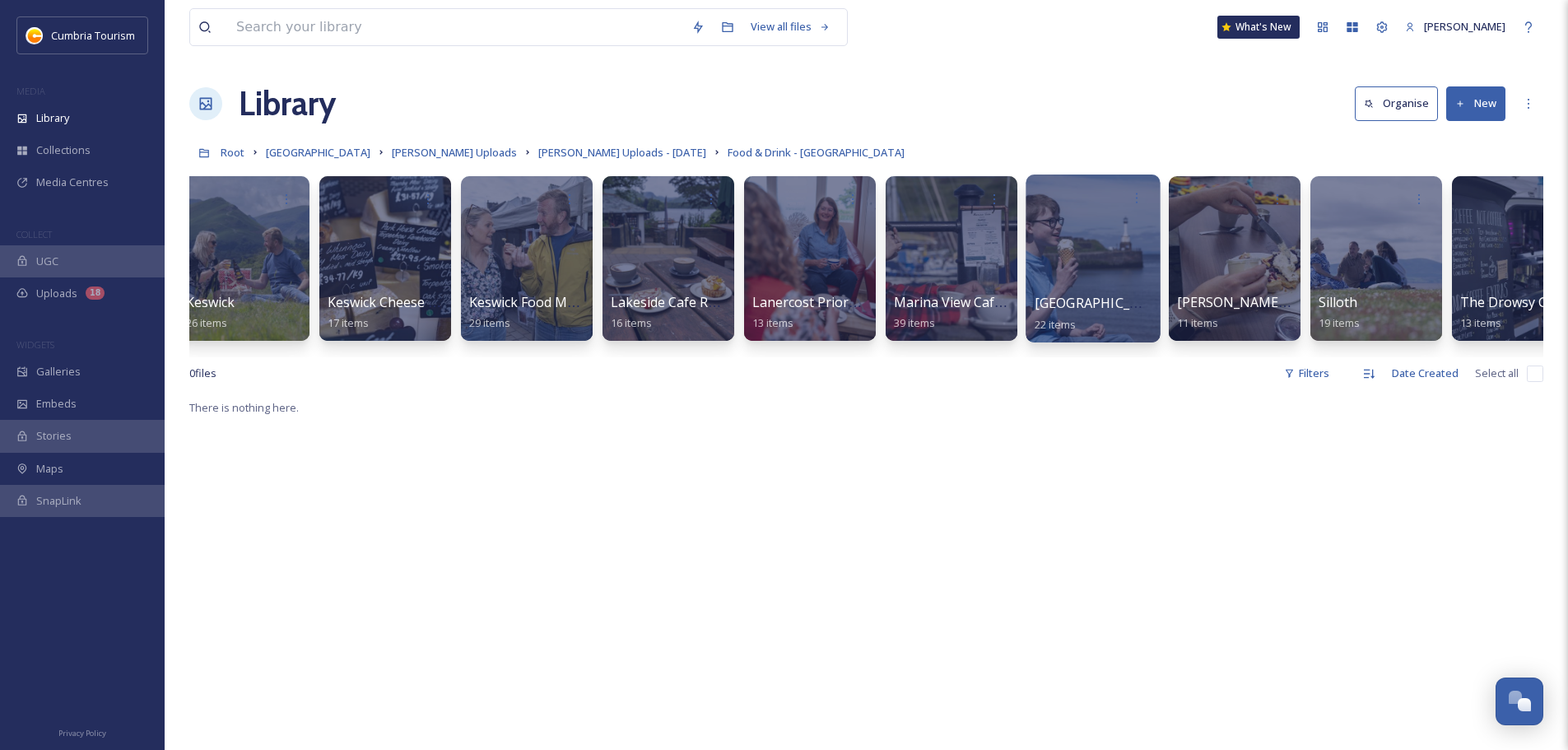
click at [1098, 308] on span "[GEOGRAPHIC_DATA]" at bounding box center [1102, 302] width 135 height 18
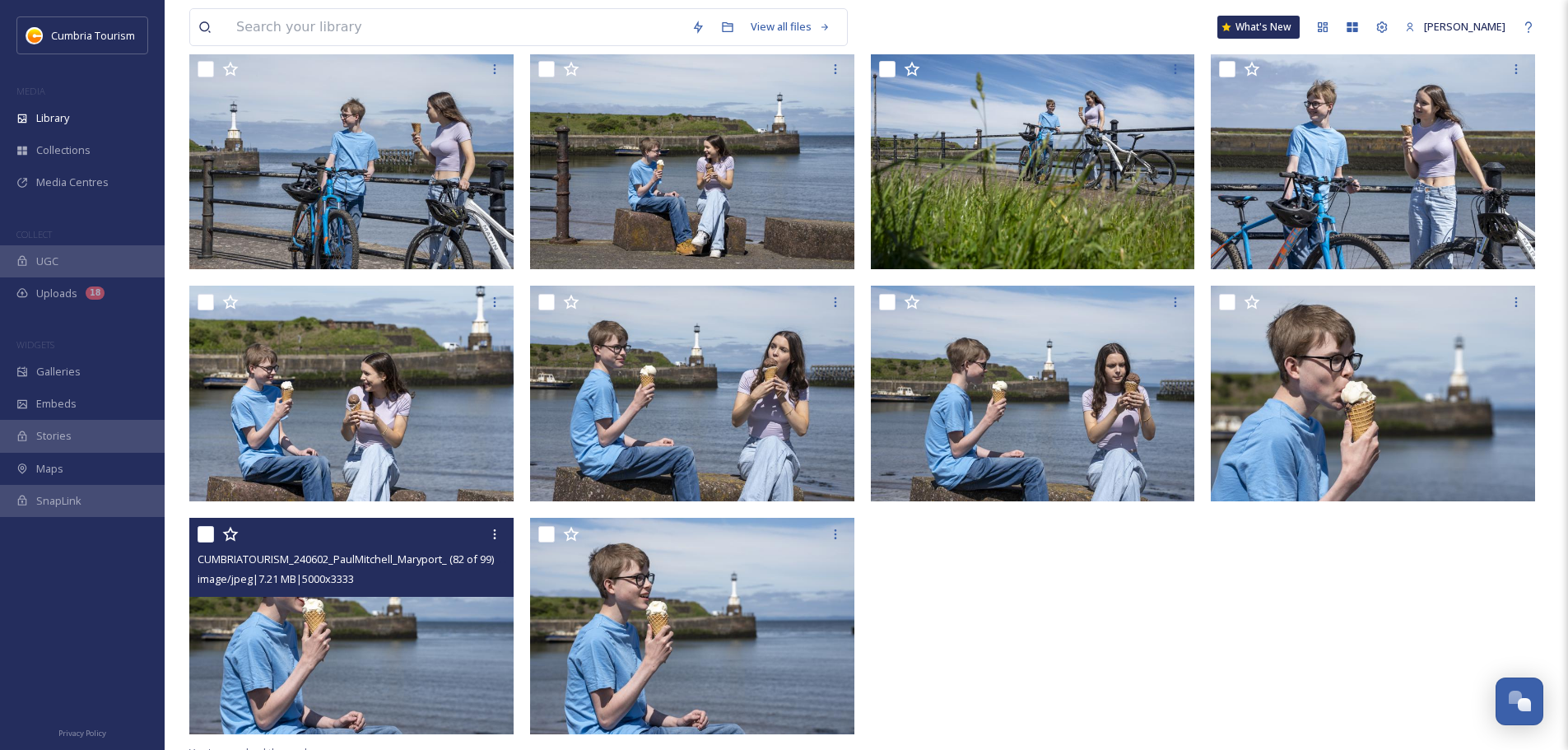
scroll to position [882, 0]
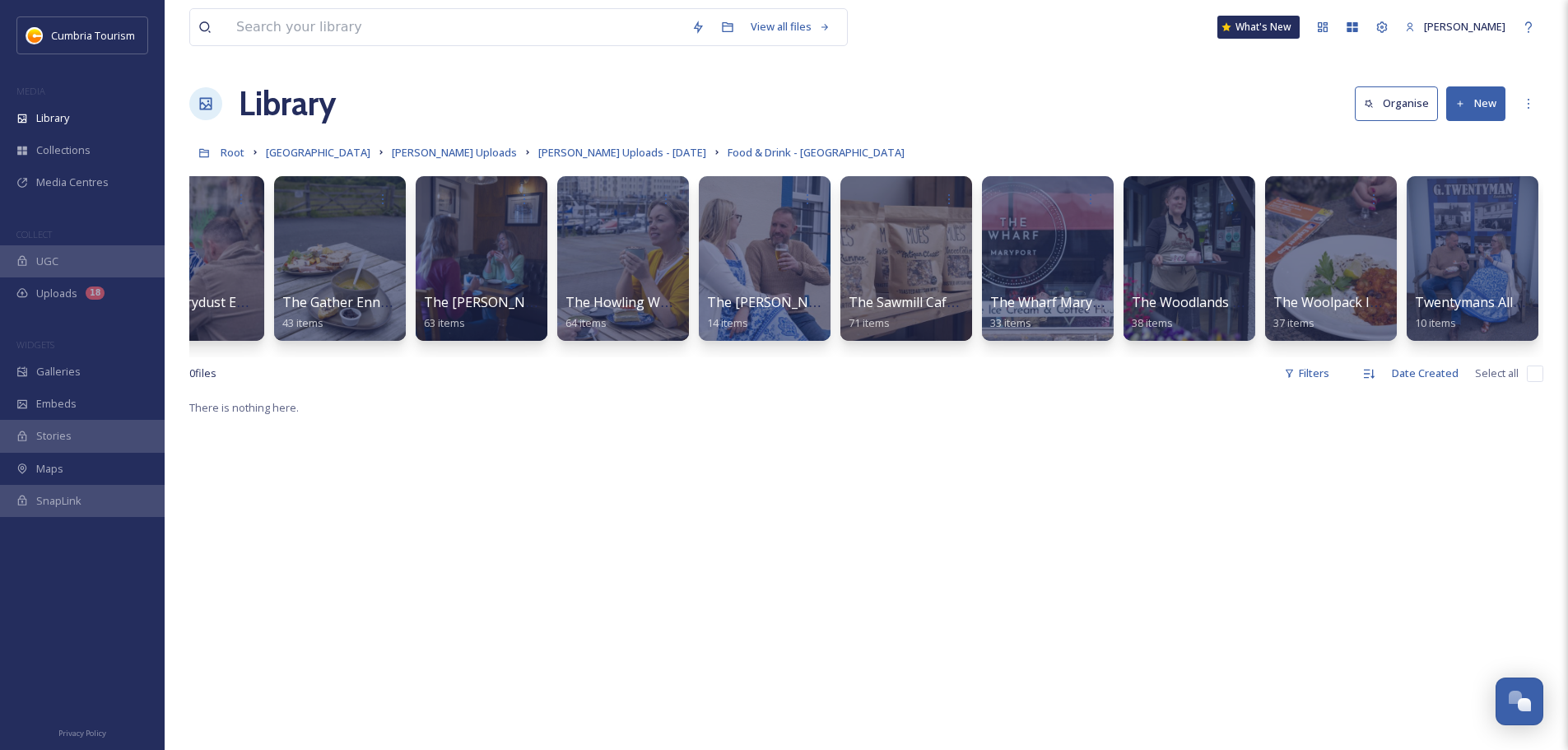
scroll to position [0, 1977]
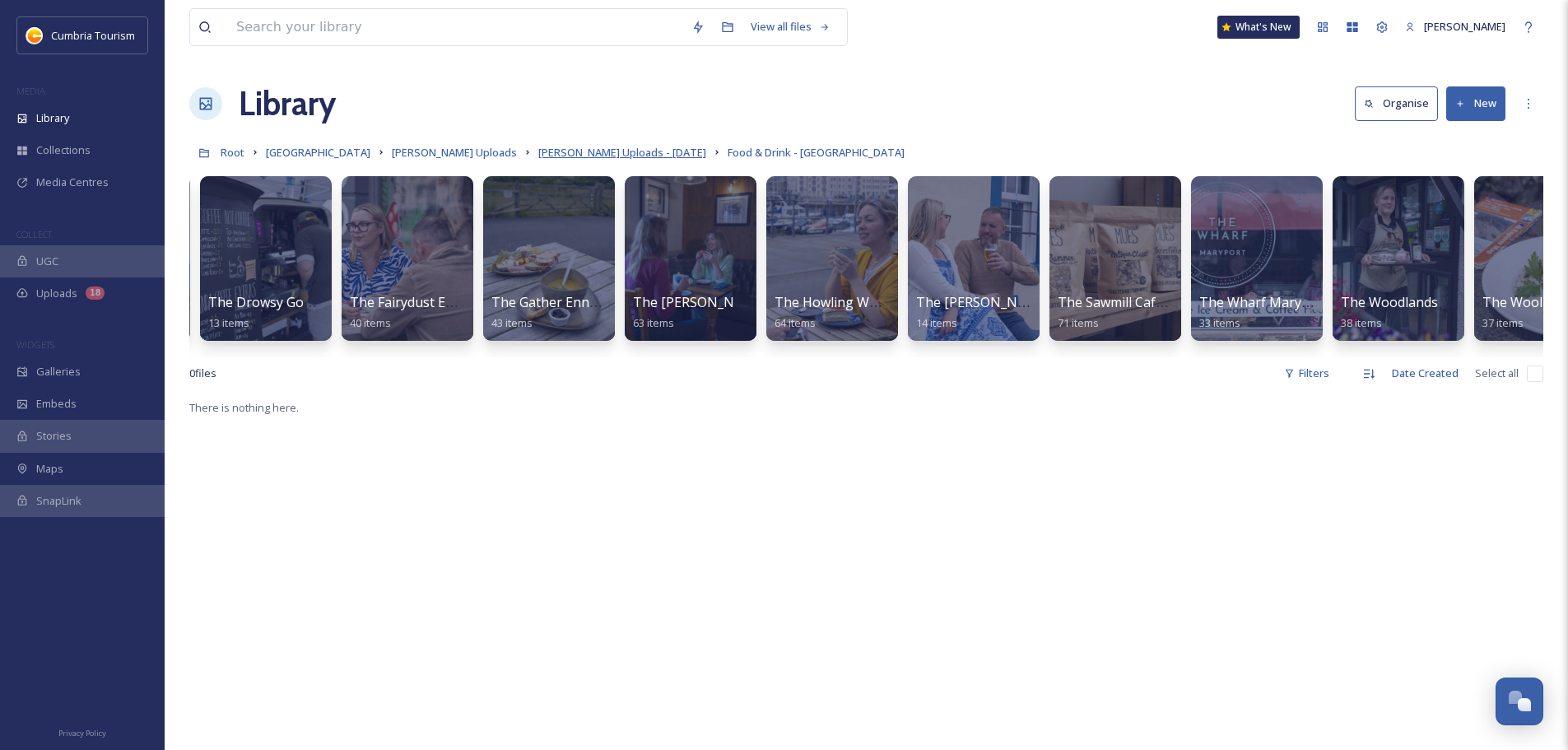
click at [645, 149] on span "[PERSON_NAME] Uploads - [DATE]" at bounding box center [621, 152] width 168 height 14
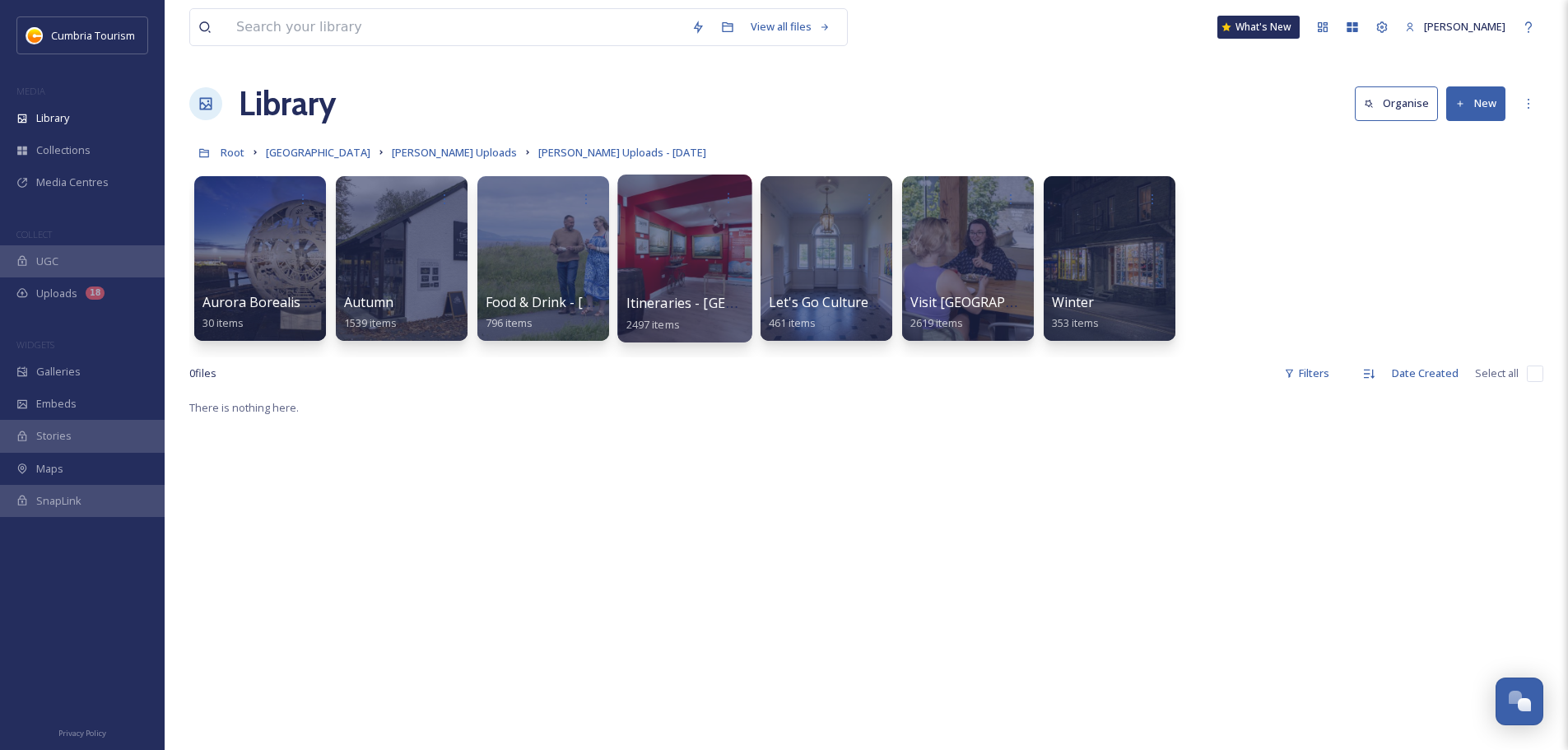
click at [677, 316] on span "2497 items" at bounding box center [653, 323] width 54 height 14
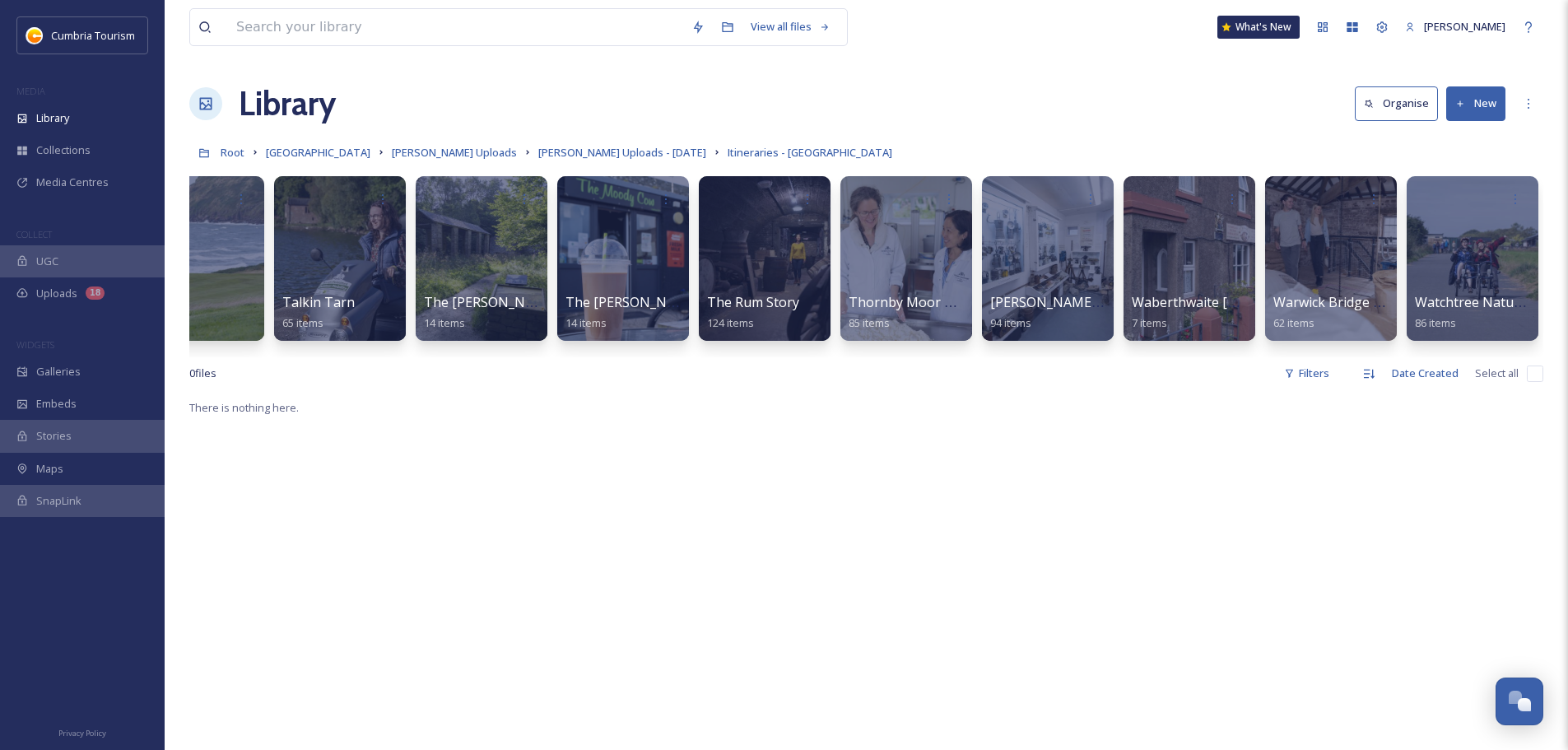
scroll to position [0, 5708]
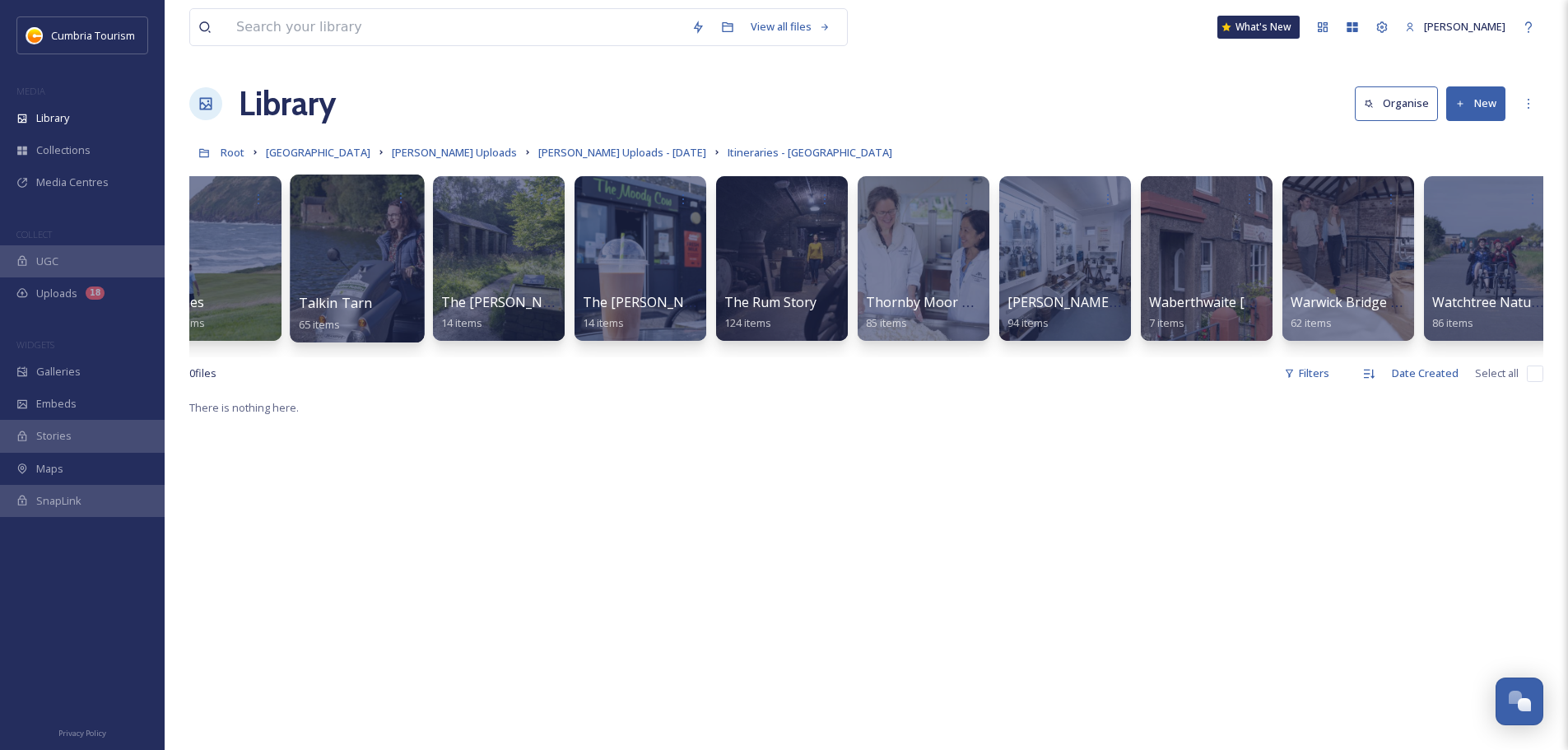
click at [354, 304] on span "Talkin Tarn" at bounding box center [336, 302] width 74 height 18
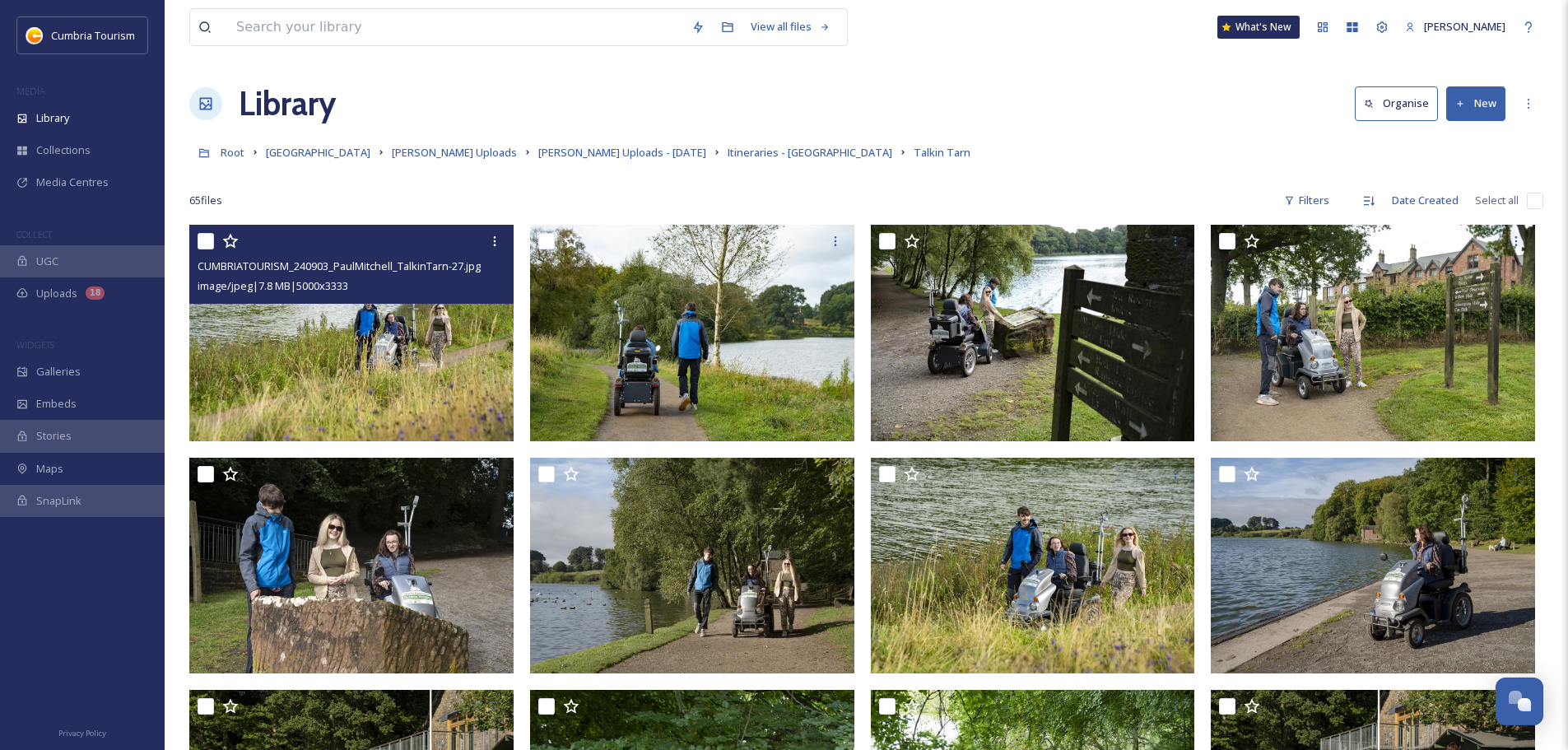
click at [421, 351] on img at bounding box center [351, 333] width 324 height 217
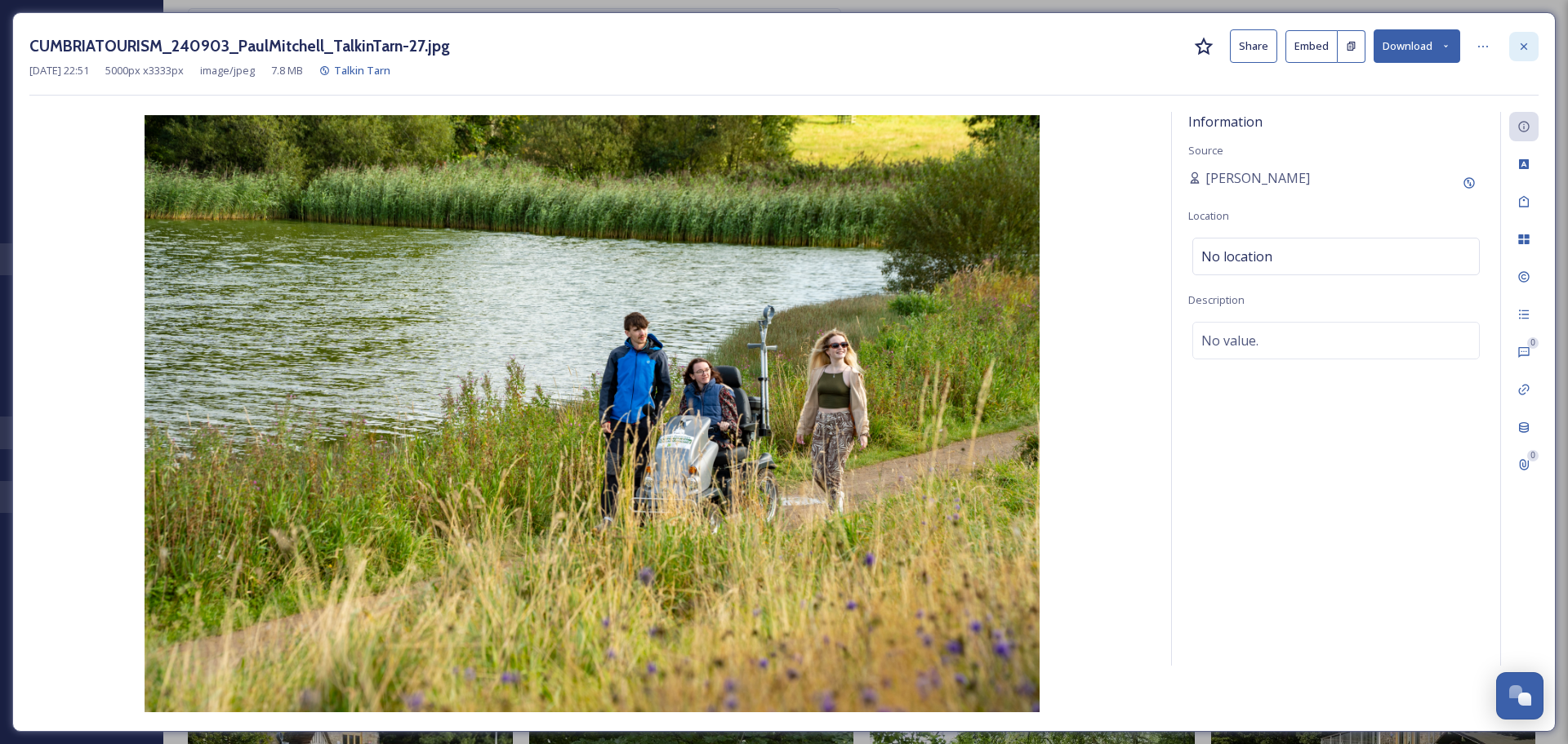
click at [1529, 49] on icon at bounding box center [1524, 47] width 13 height 13
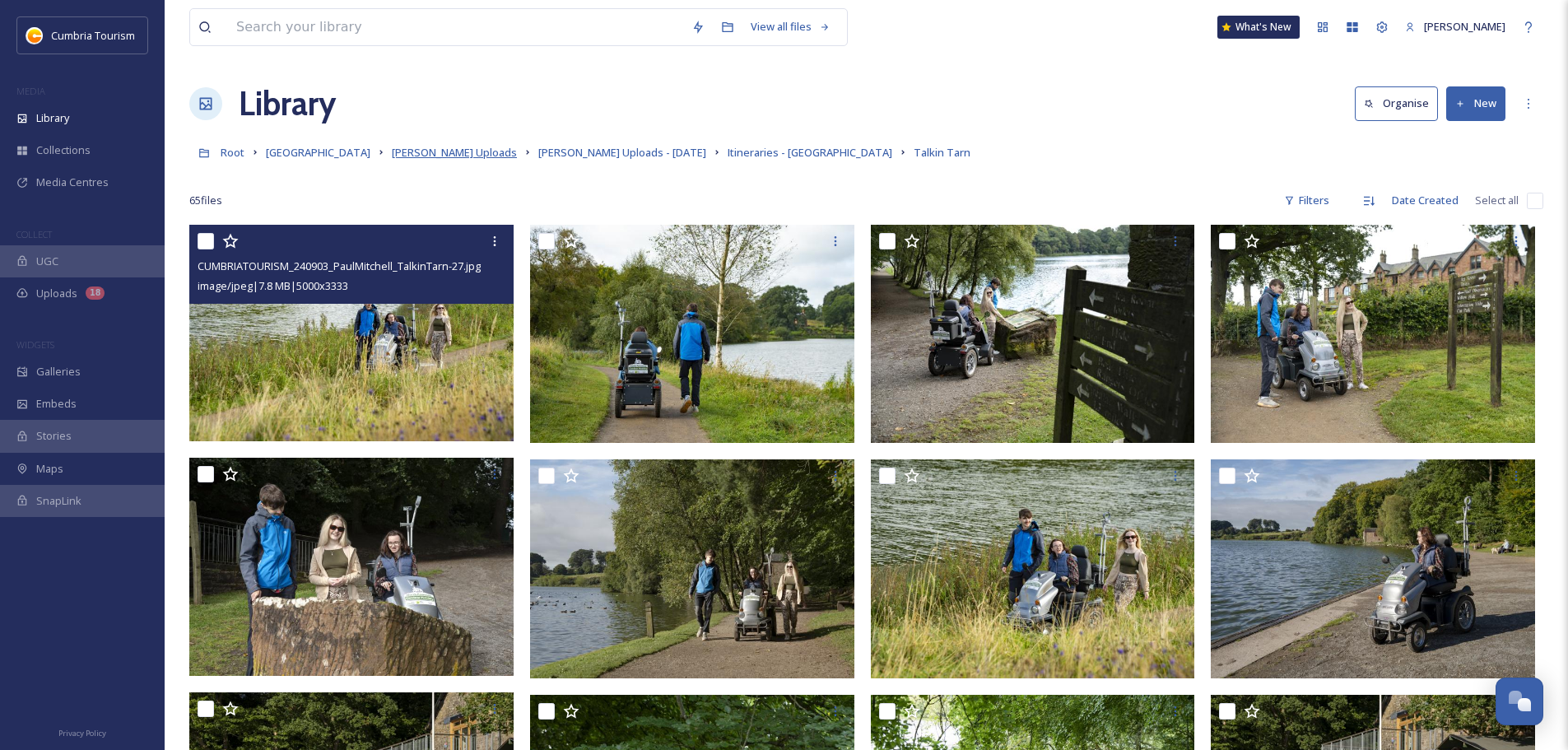
click at [480, 154] on span "[PERSON_NAME] Uploads" at bounding box center [455, 152] width 125 height 14
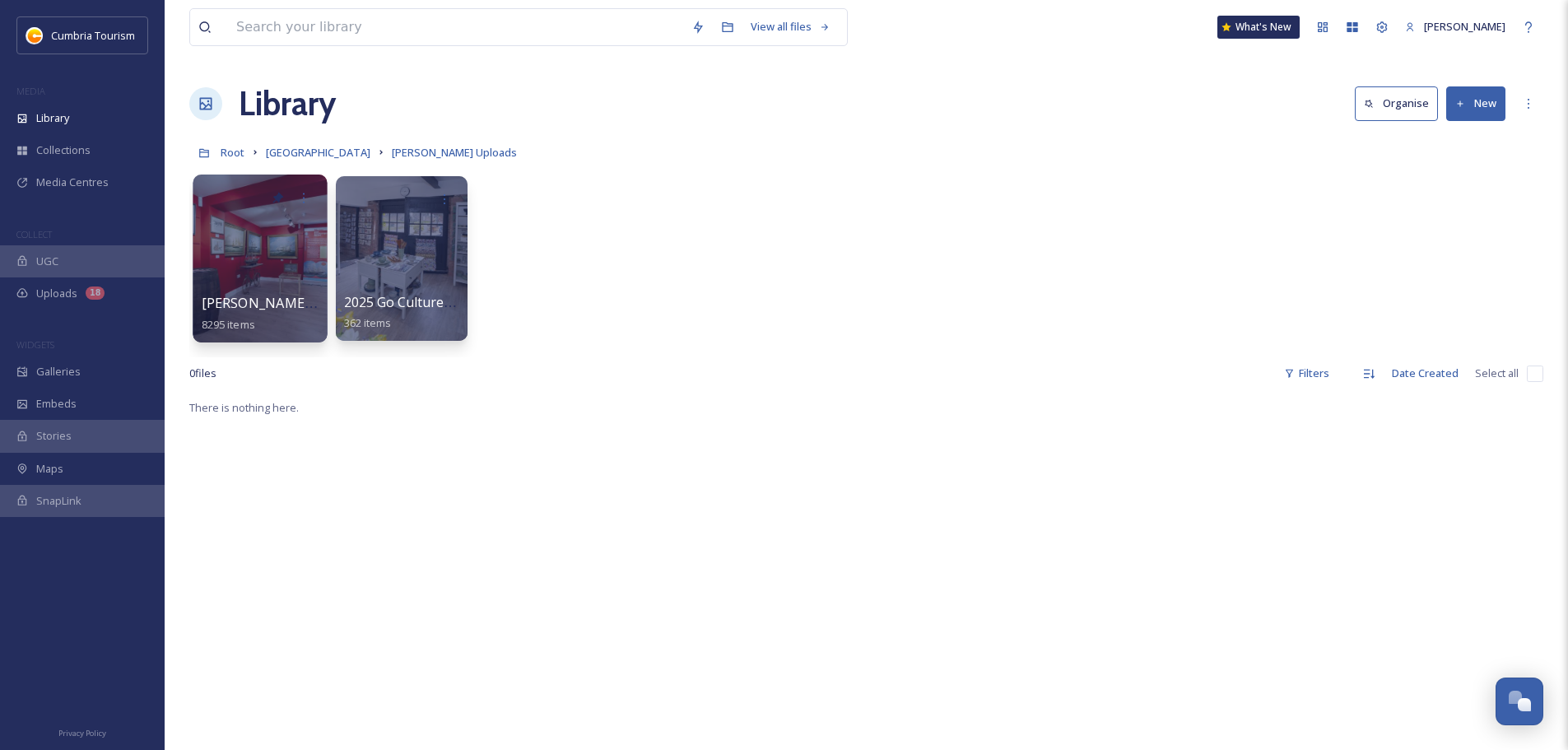
click at [259, 318] on div "[PERSON_NAME] Uploads - [DATE] 8295 items" at bounding box center [260, 314] width 118 height 41
click at [264, 309] on span "[PERSON_NAME] Uploads - [DATE]" at bounding box center [311, 302] width 219 height 18
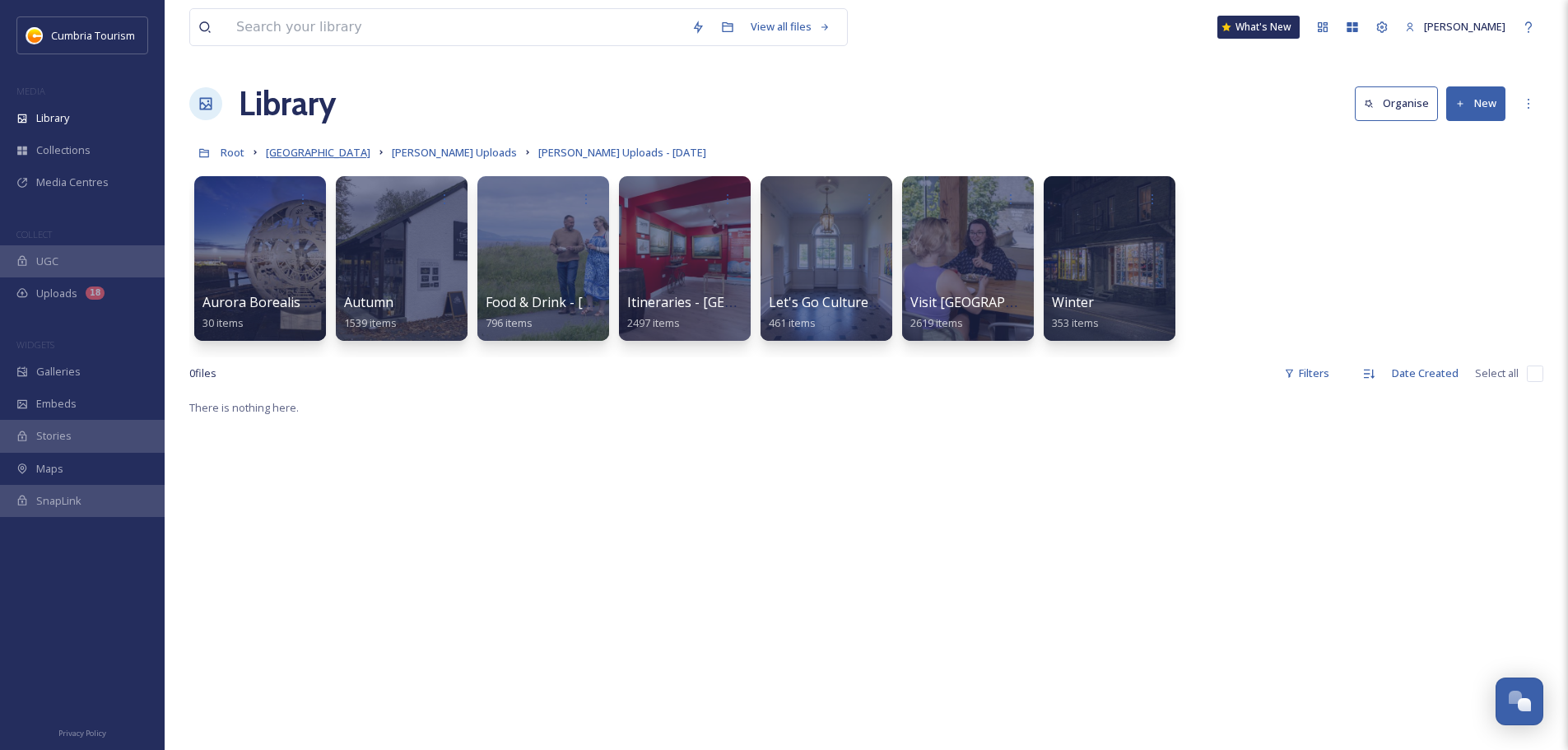
click at [359, 154] on span "[GEOGRAPHIC_DATA]" at bounding box center [317, 152] width 105 height 14
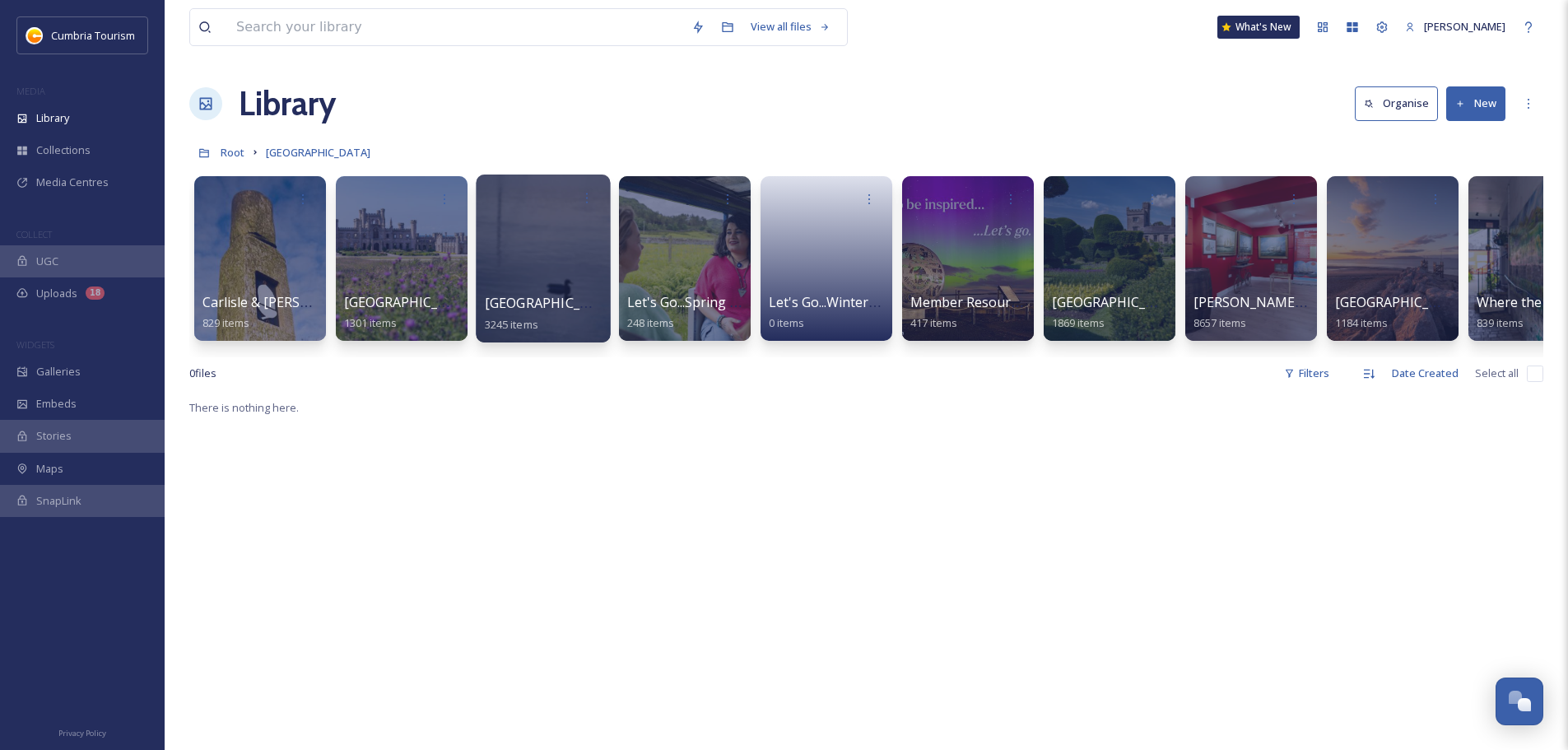
click at [497, 293] on div at bounding box center [543, 258] width 134 height 168
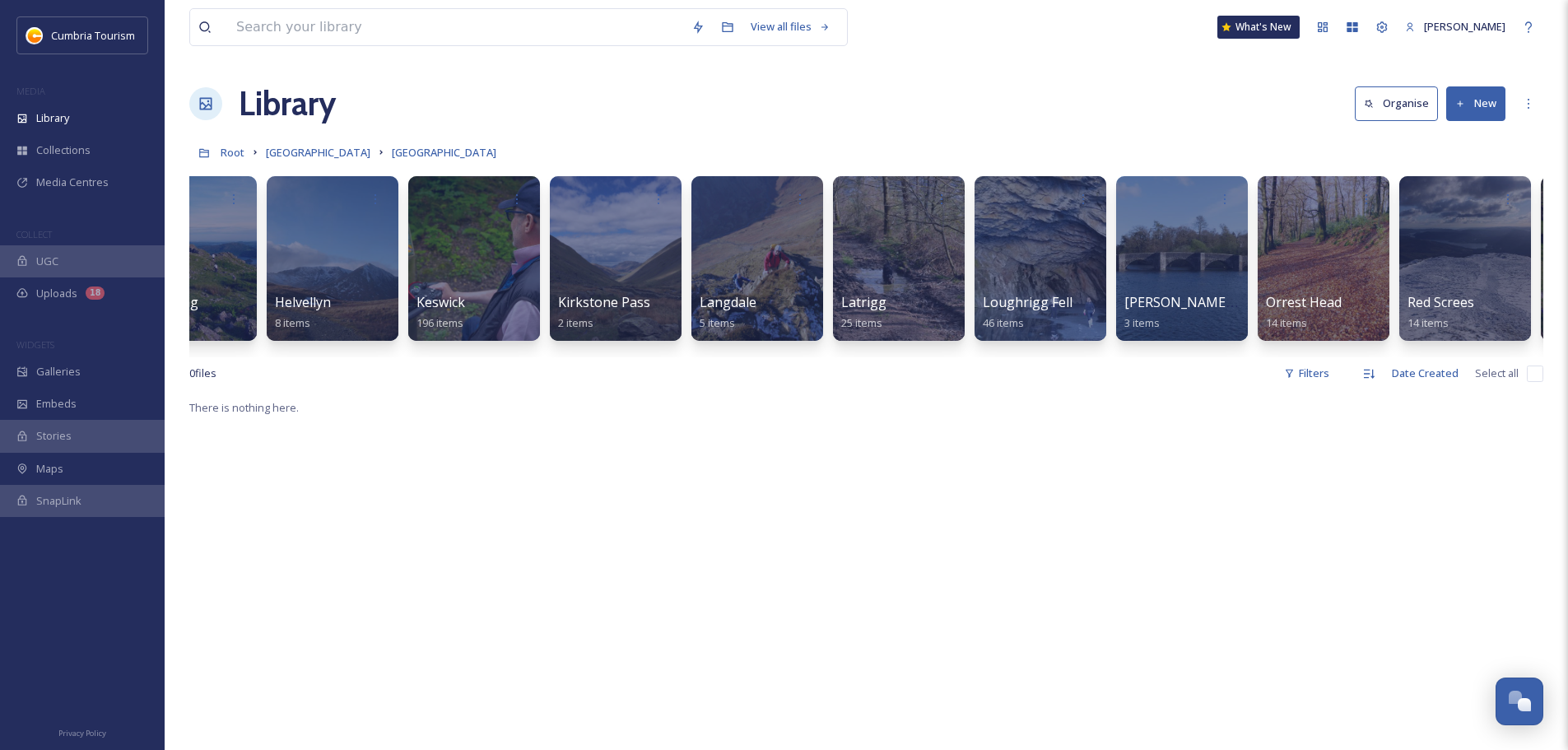
scroll to position [0, 3755]
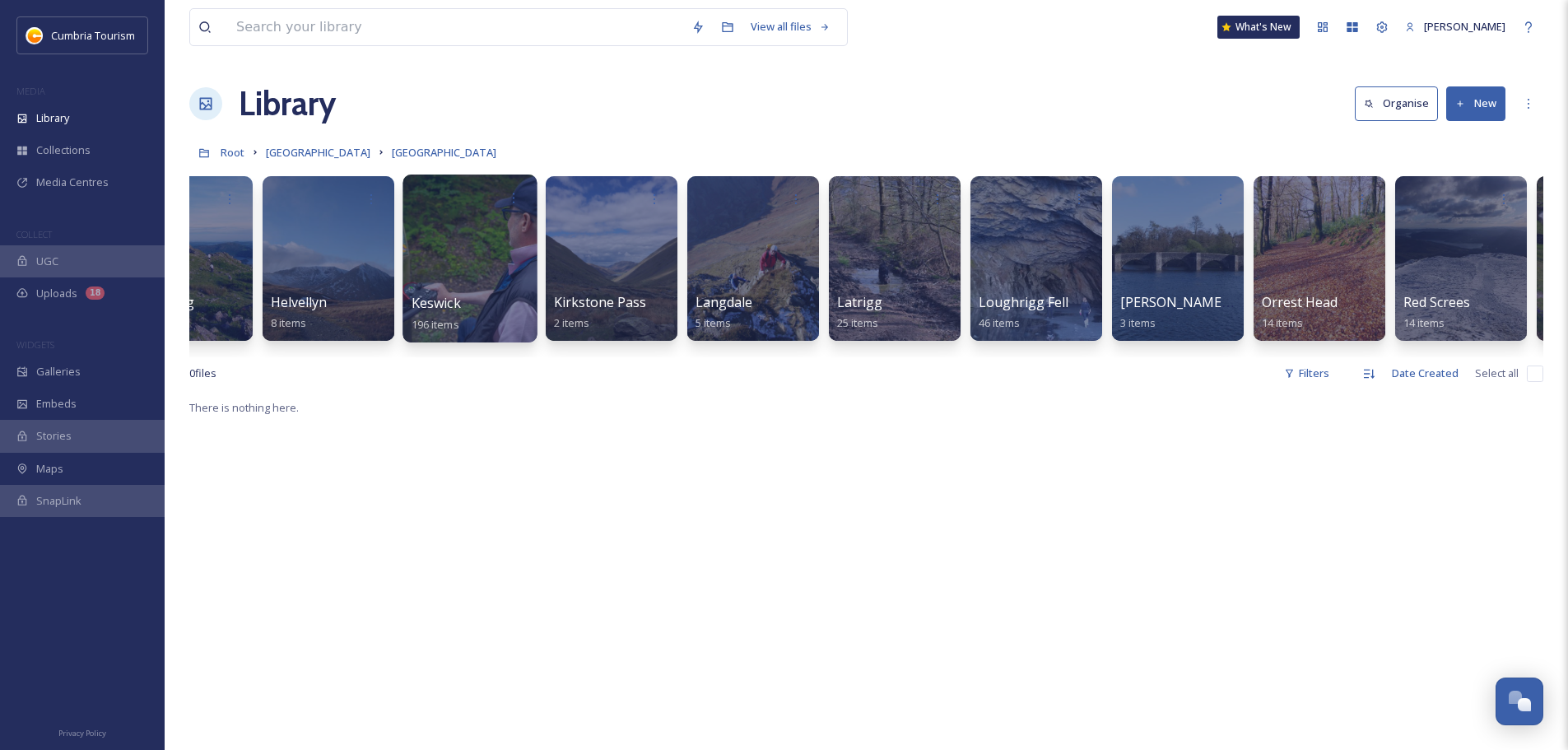
click at [427, 307] on span "Keswick" at bounding box center [436, 302] width 50 height 18
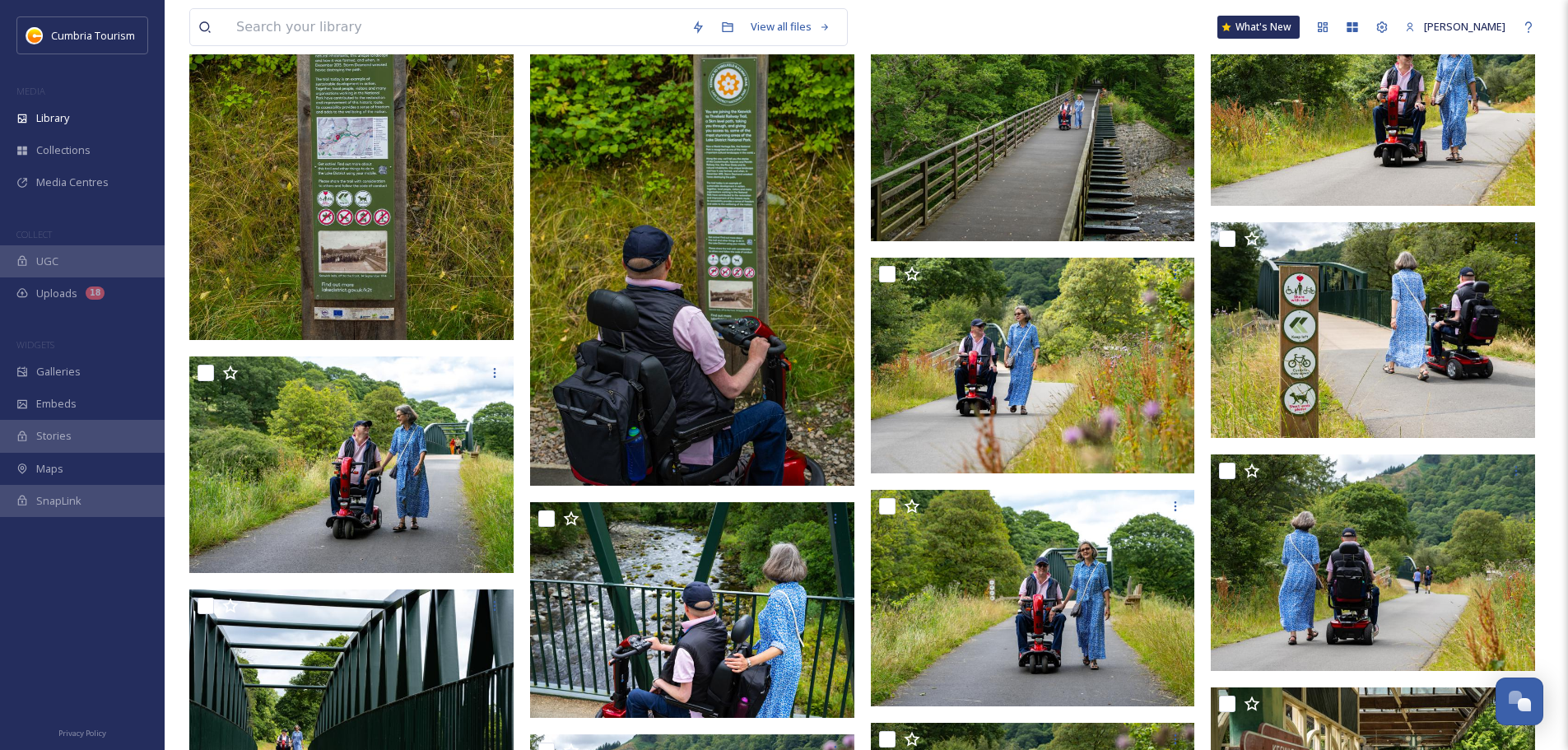
scroll to position [3815, 0]
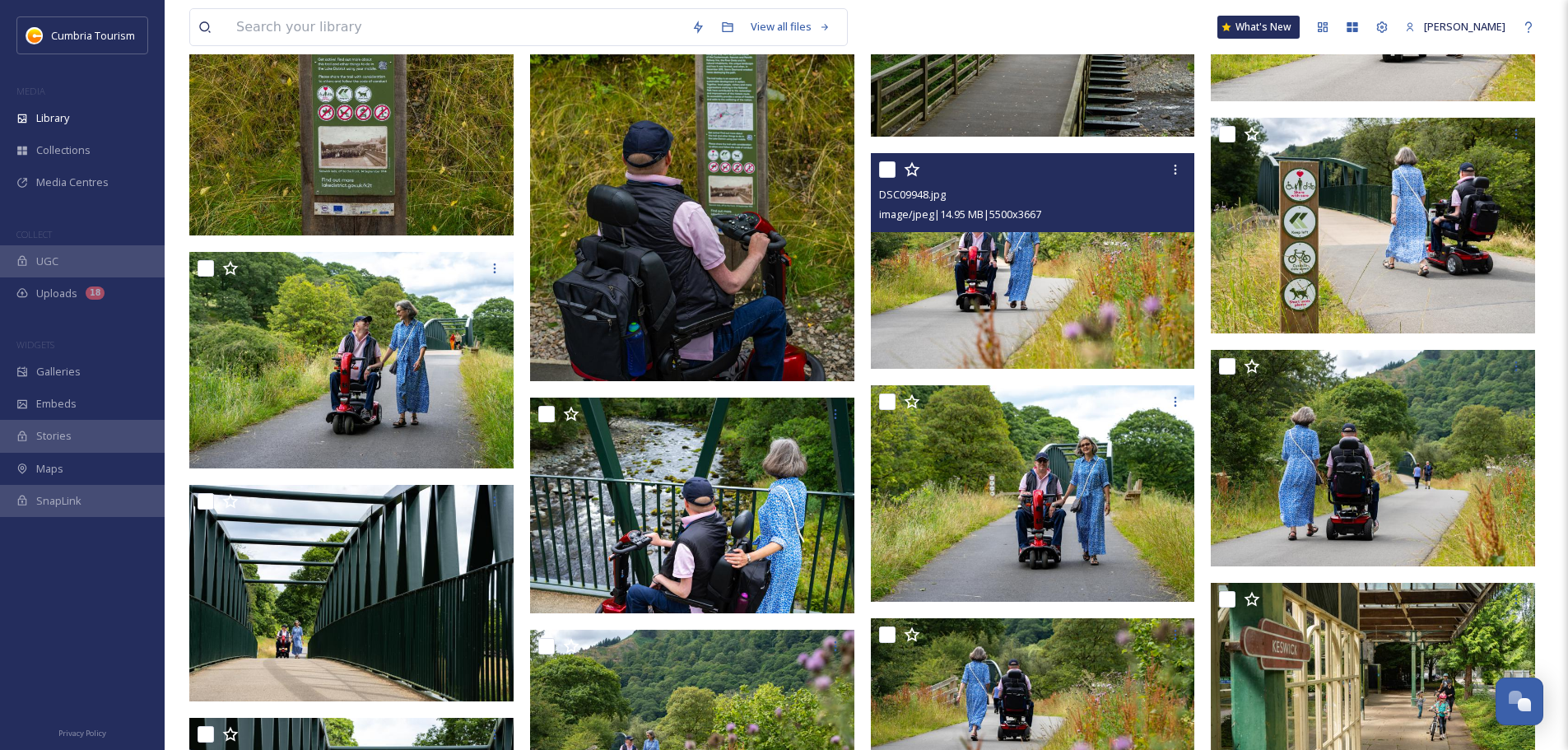
click at [886, 168] on input "checkbox" at bounding box center [887, 169] width 16 height 16
checkbox input "true"
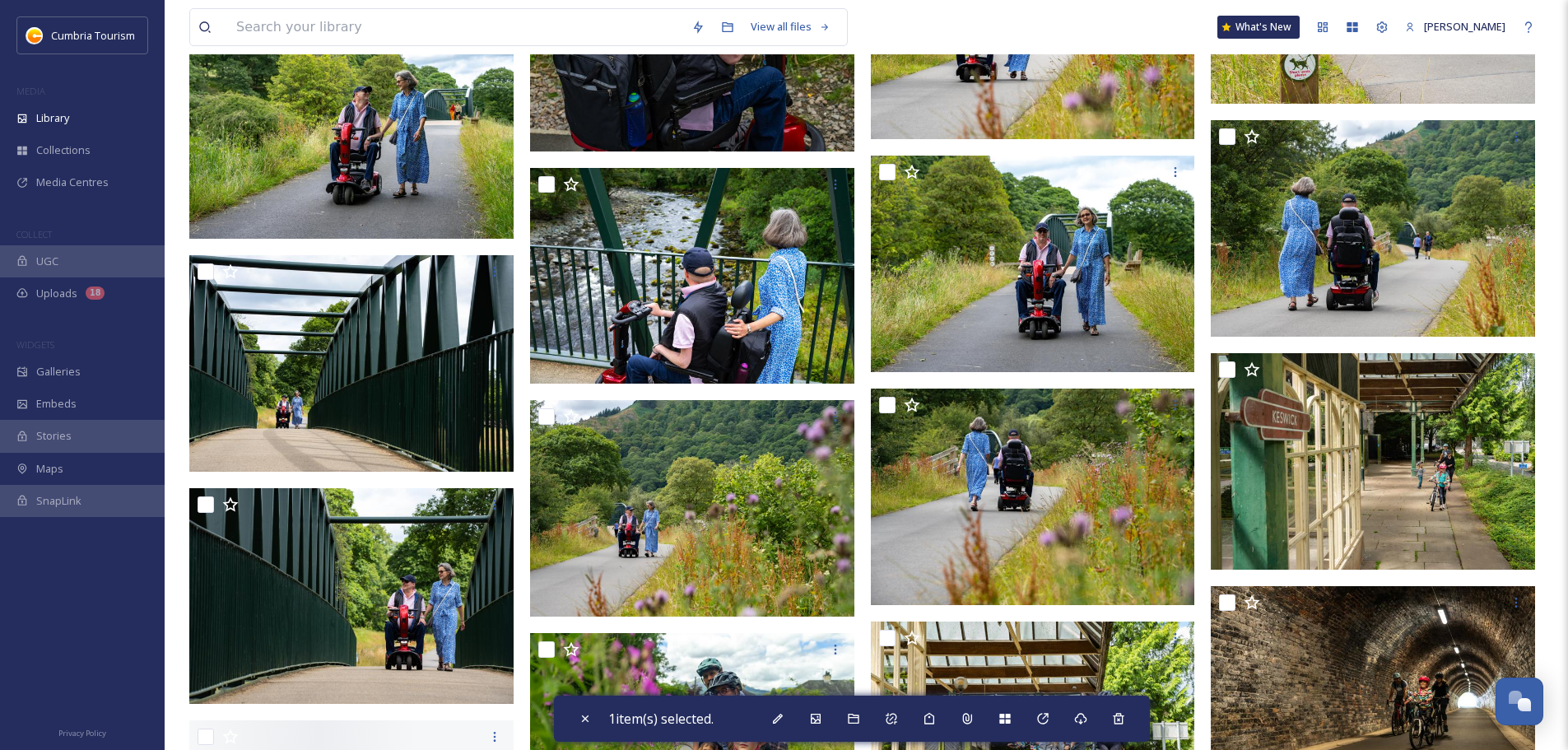
scroll to position [4062, 0]
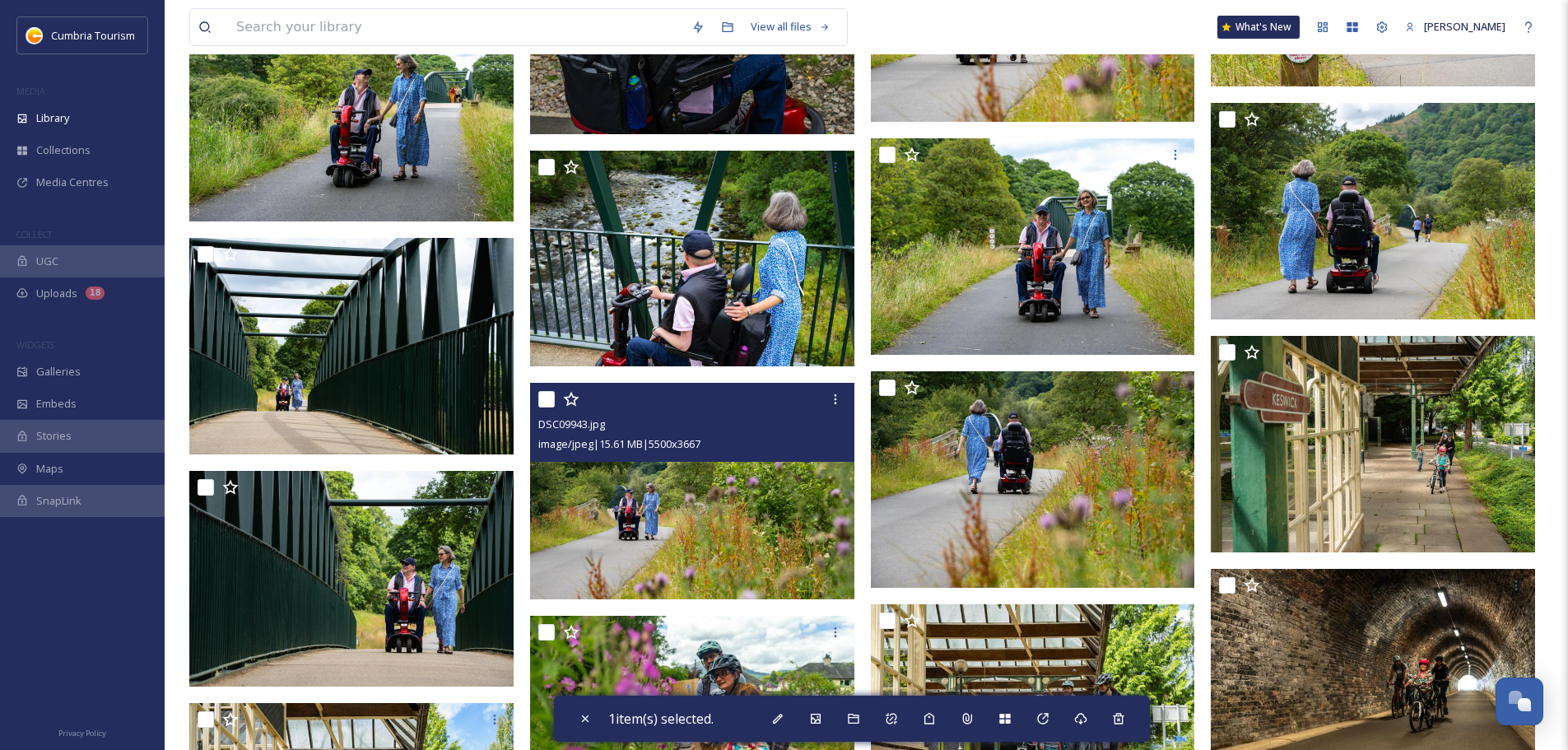
click at [539, 401] on input "checkbox" at bounding box center [546, 399] width 16 height 16
checkbox input "true"
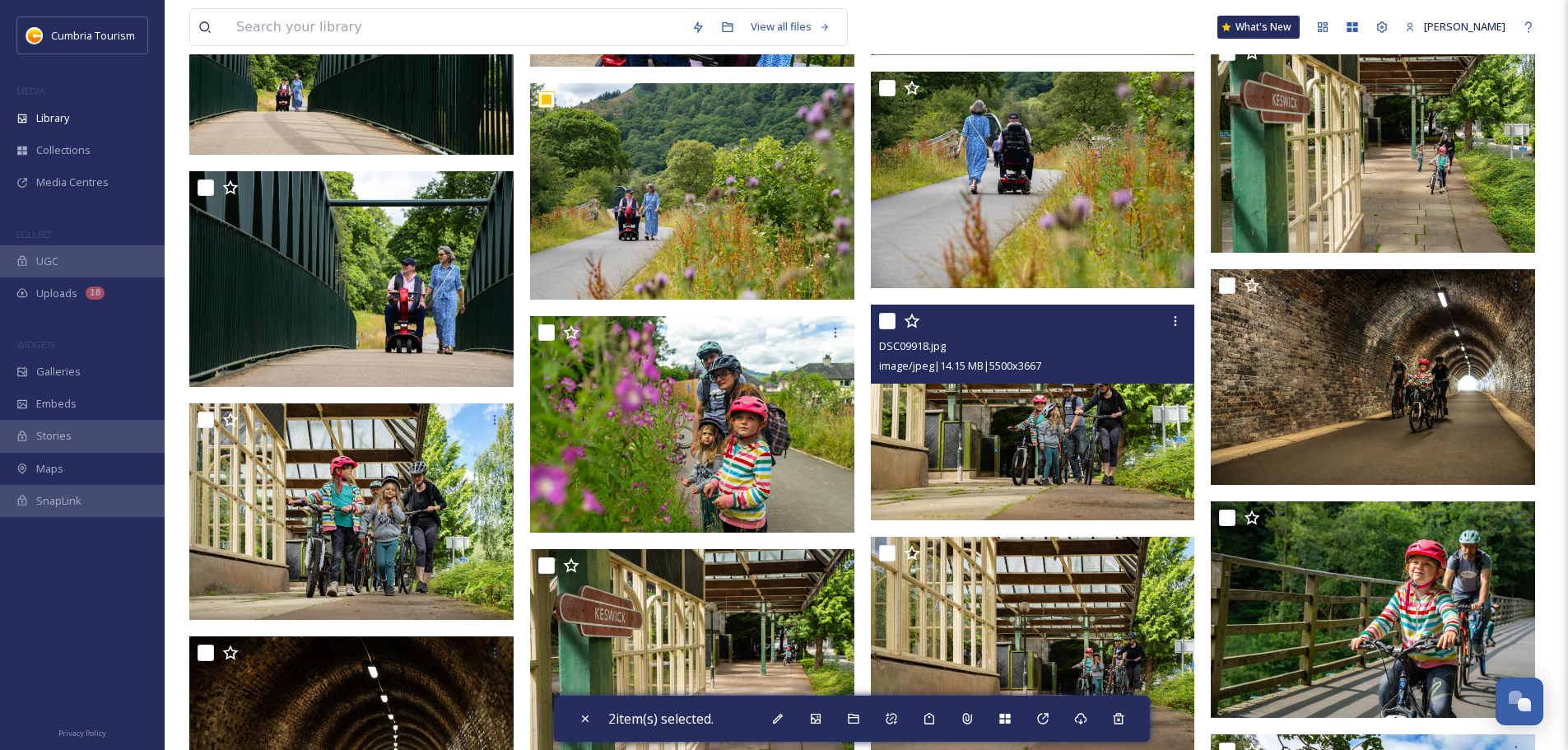
scroll to position [4392, 0]
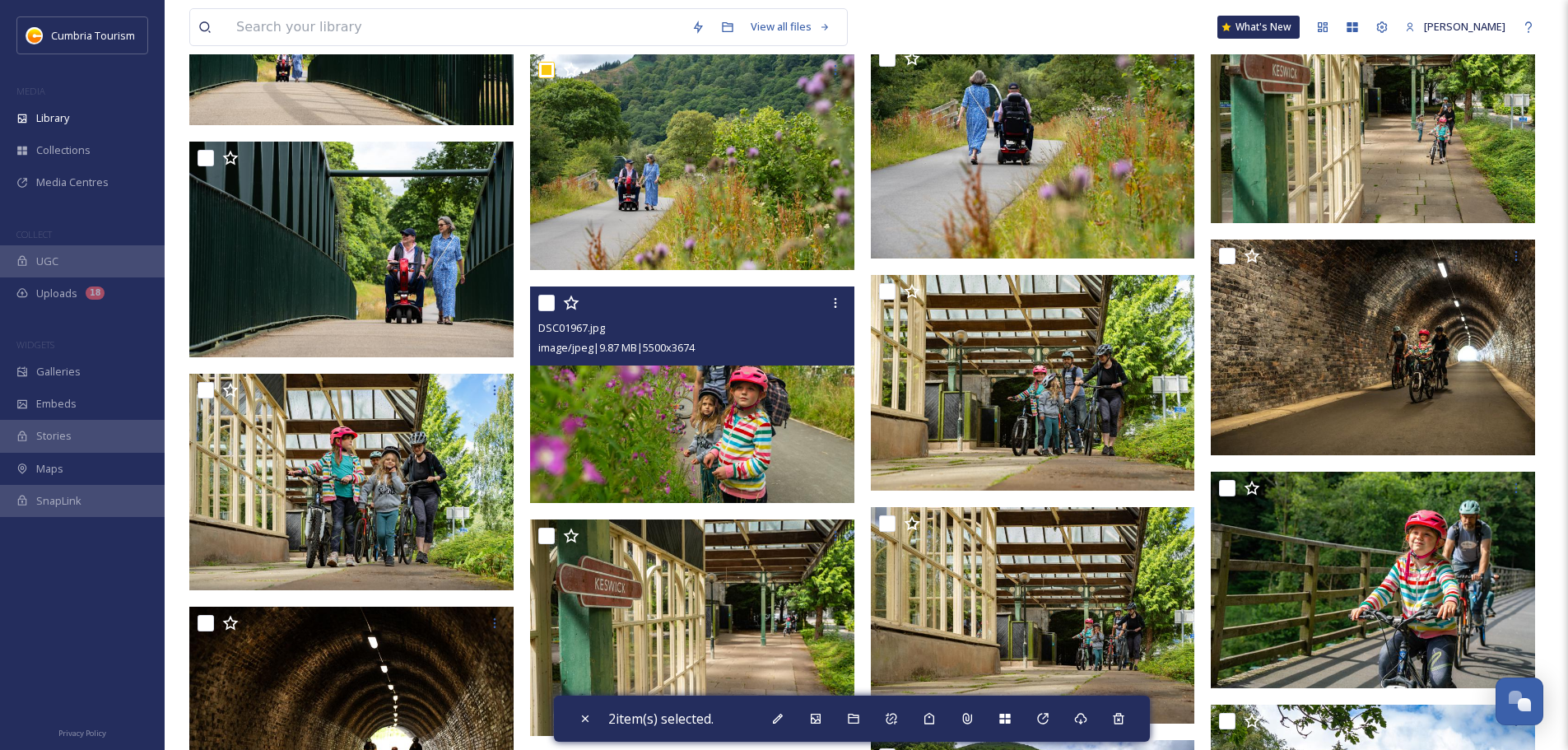
click at [546, 305] on input "checkbox" at bounding box center [546, 302] width 16 height 16
checkbox input "true"
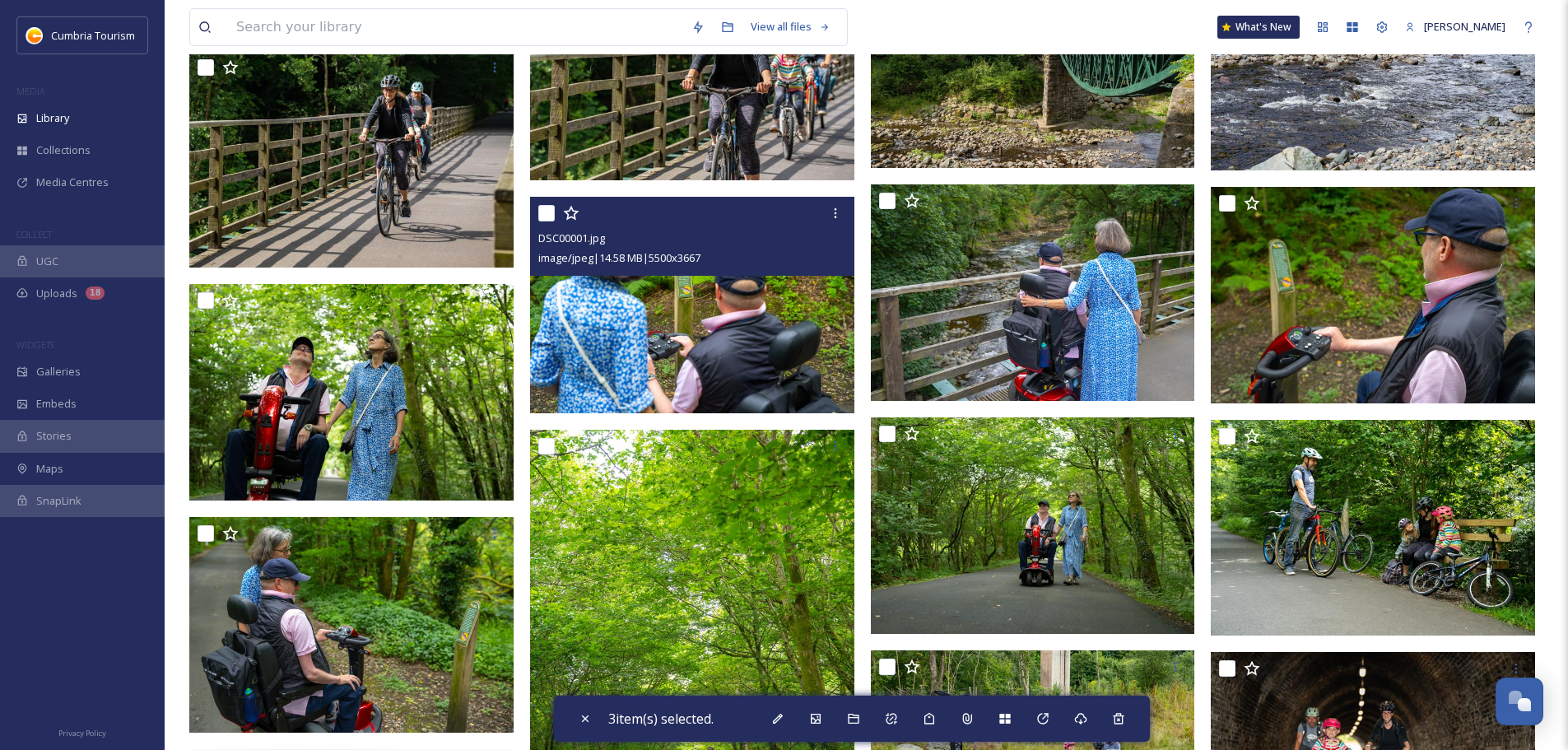
scroll to position [5791, 0]
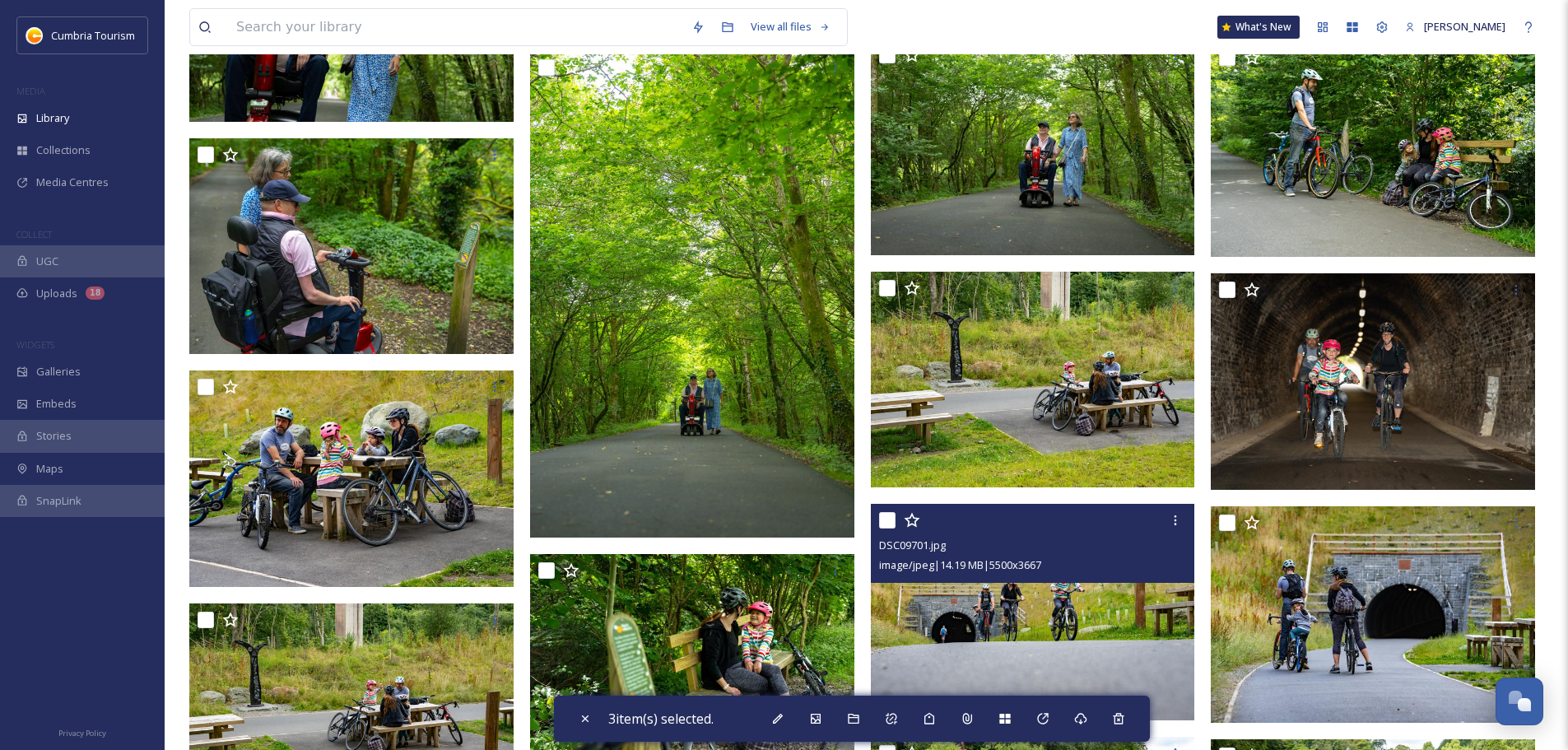
click at [884, 521] on input "checkbox" at bounding box center [887, 520] width 16 height 16
checkbox input "true"
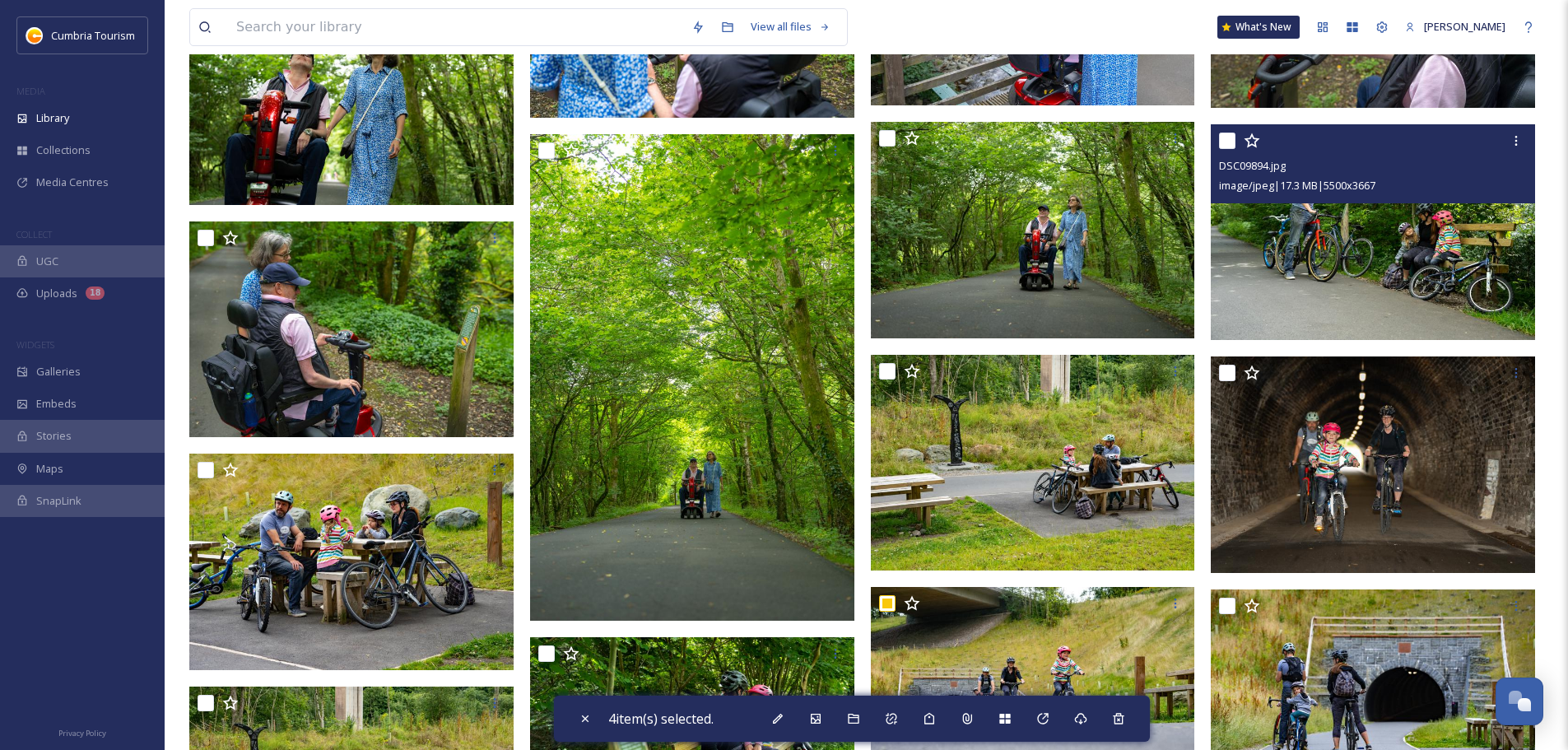
scroll to position [5708, 0]
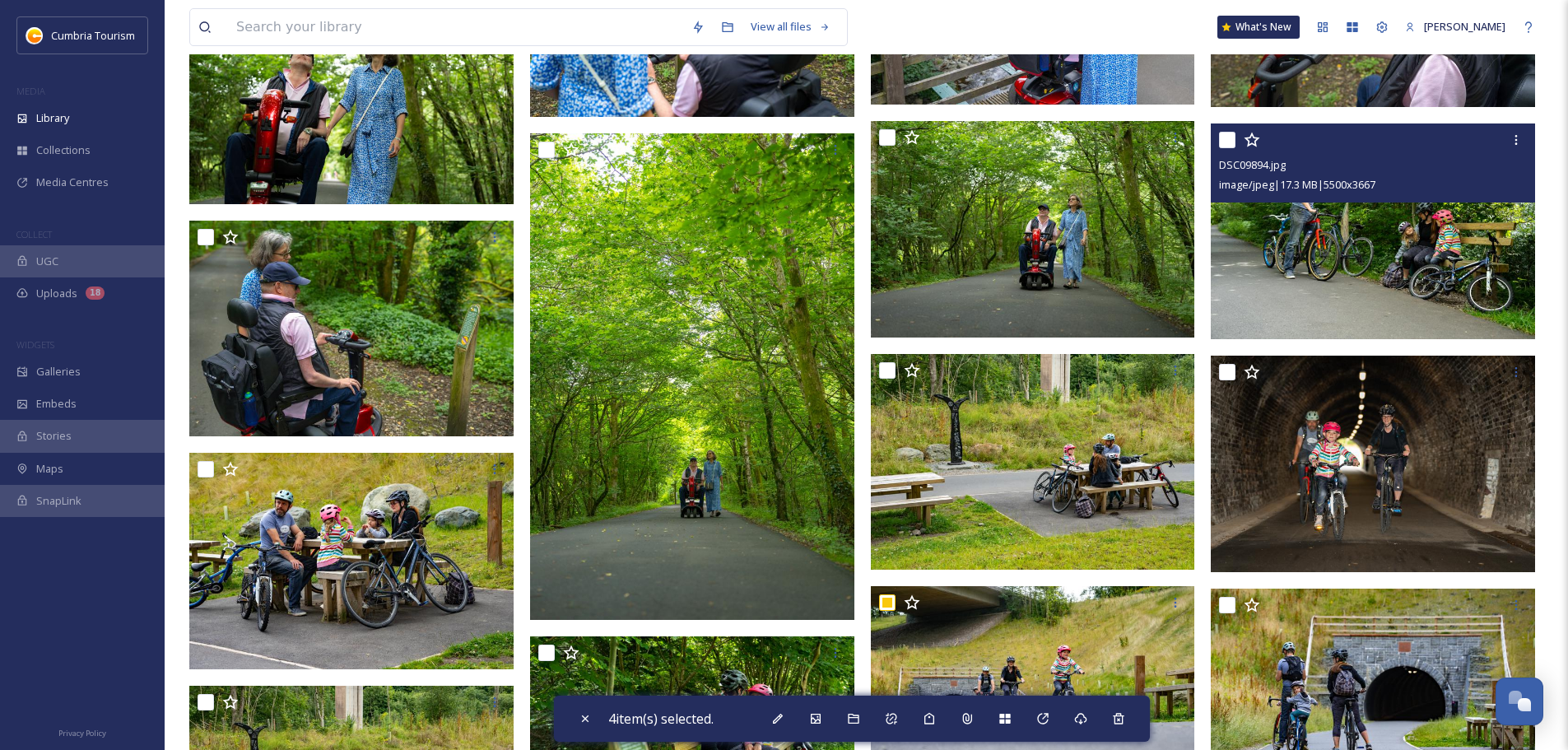
click at [1229, 141] on input "checkbox" at bounding box center [1227, 139] width 16 height 16
checkbox input "true"
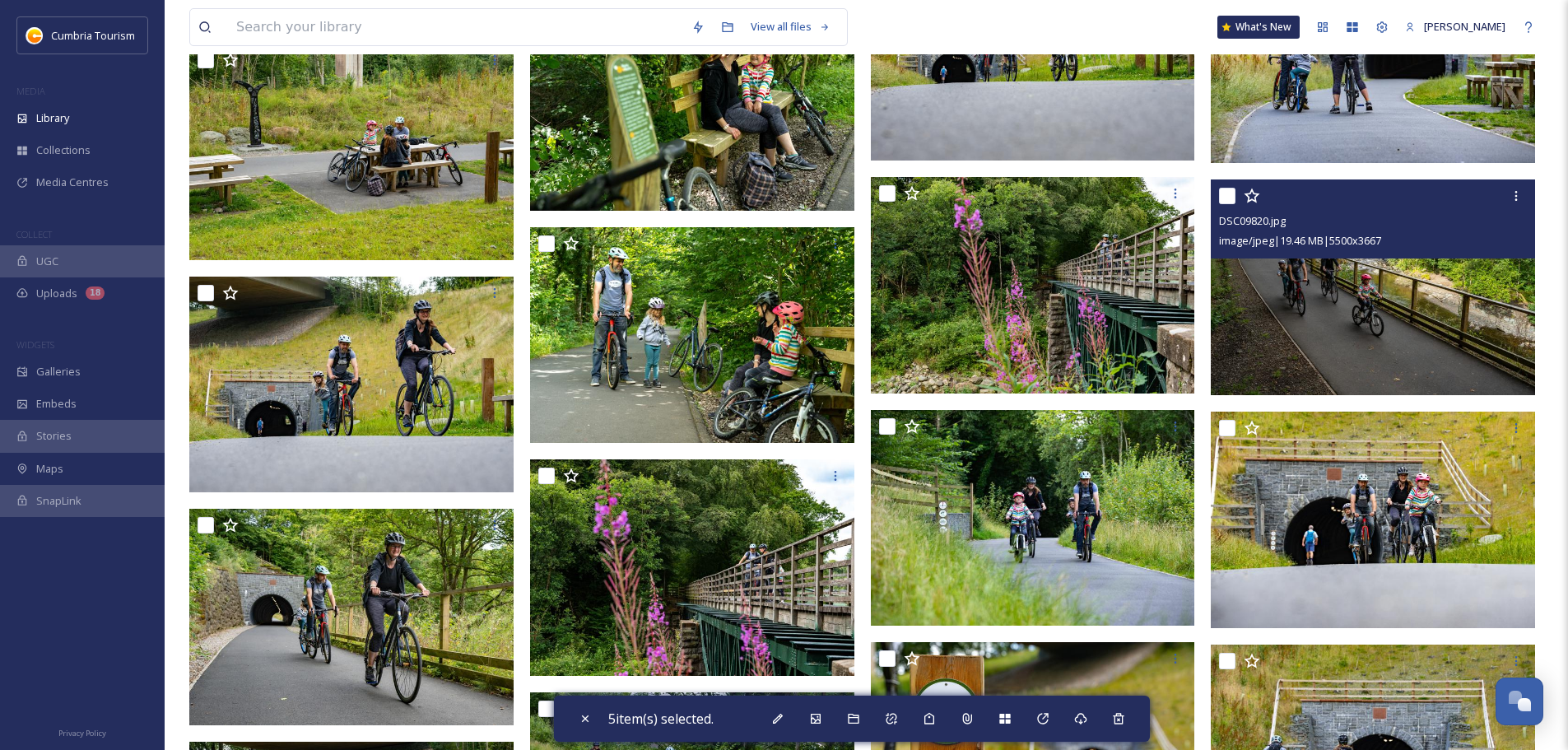
scroll to position [6367, 0]
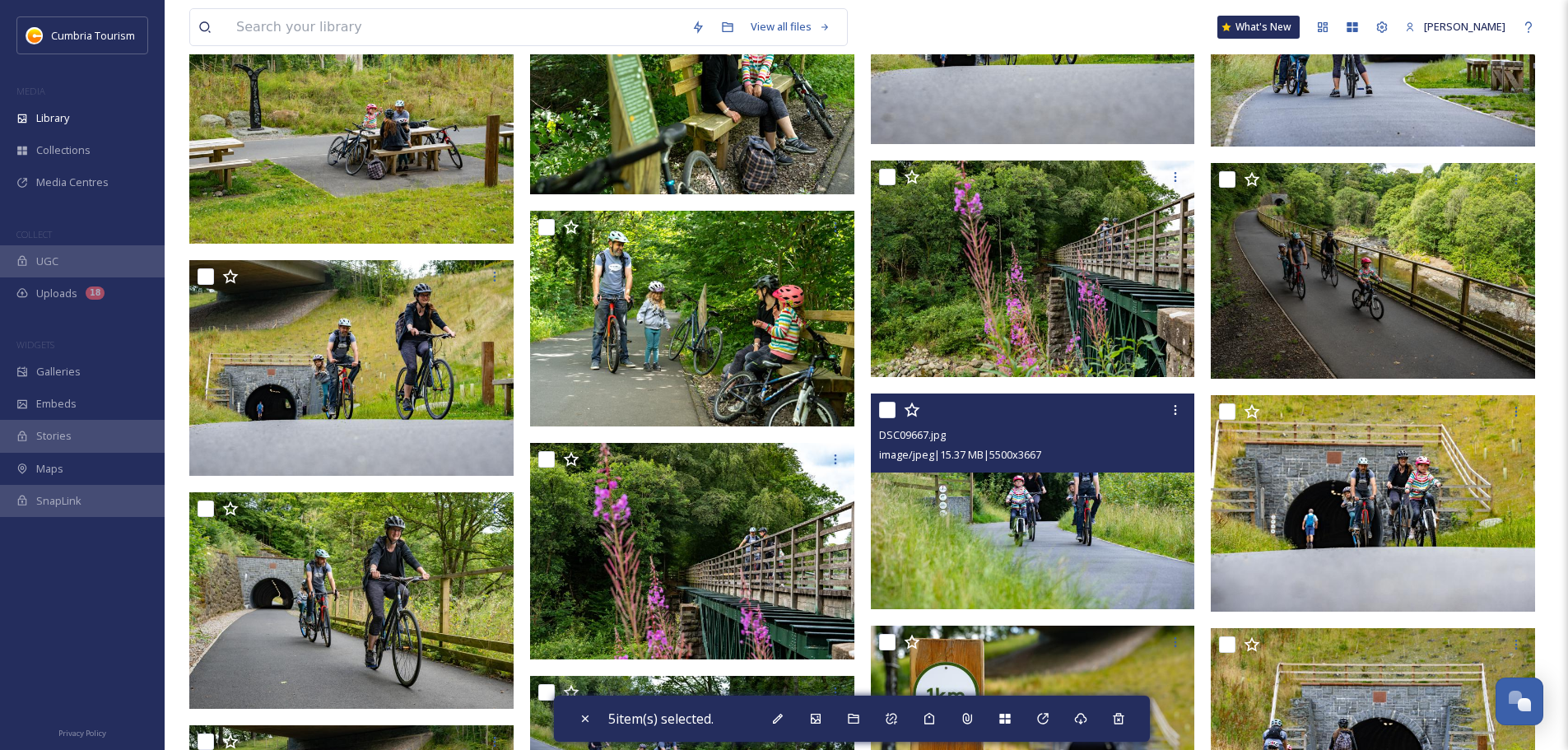
click at [886, 412] on input "checkbox" at bounding box center [887, 410] width 16 height 16
checkbox input "true"
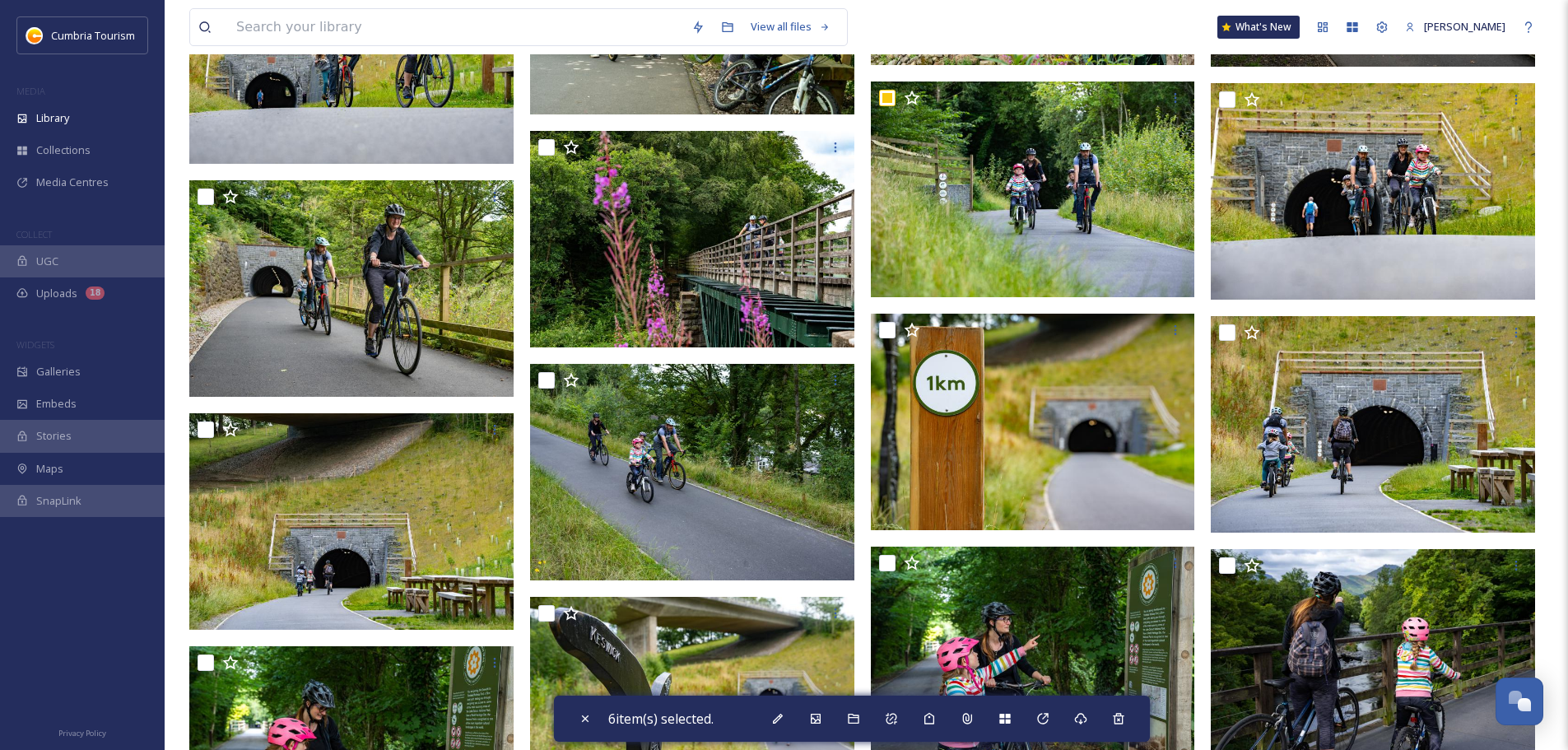
scroll to position [6931, 0]
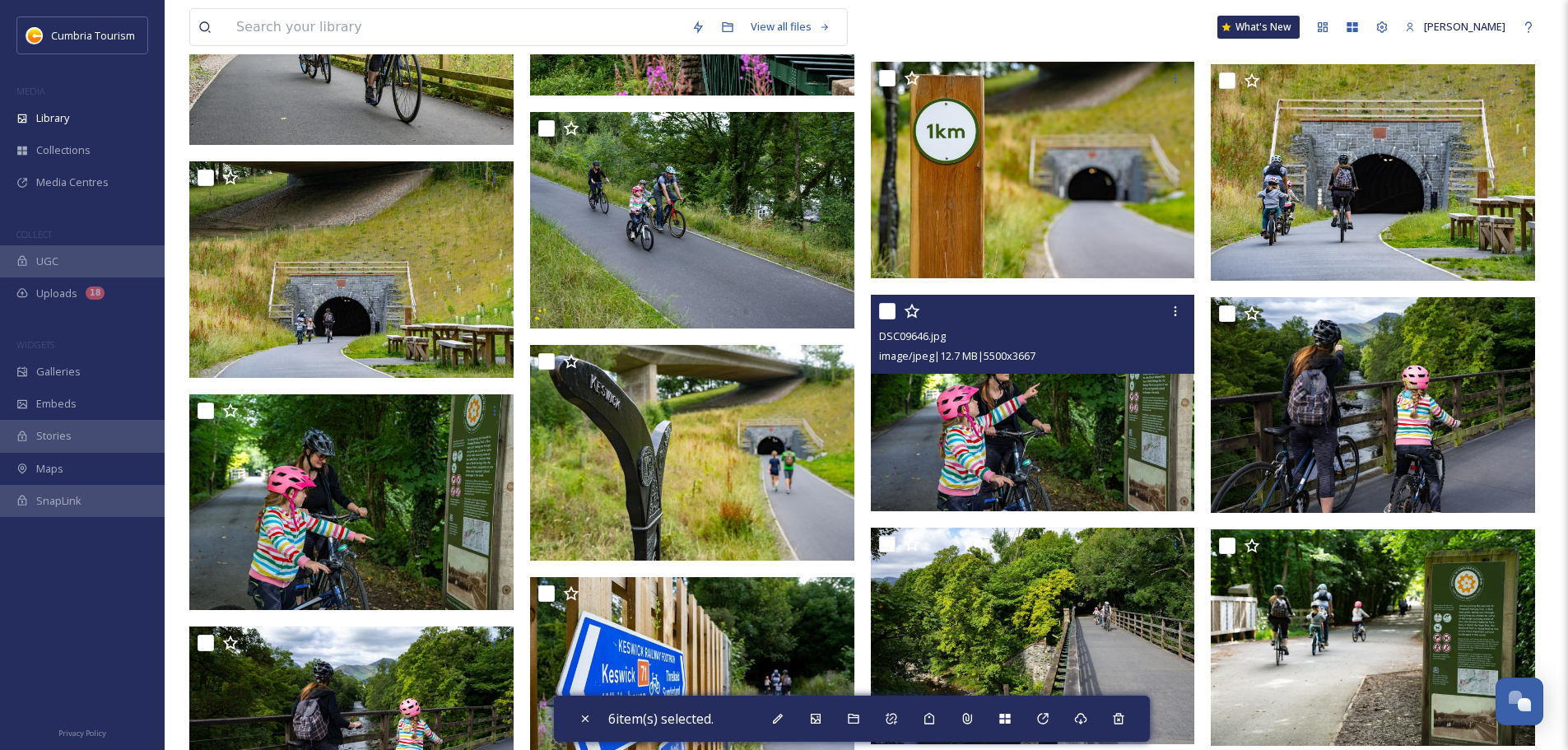
click at [889, 310] on input "checkbox" at bounding box center [887, 311] width 16 height 16
checkbox input "true"
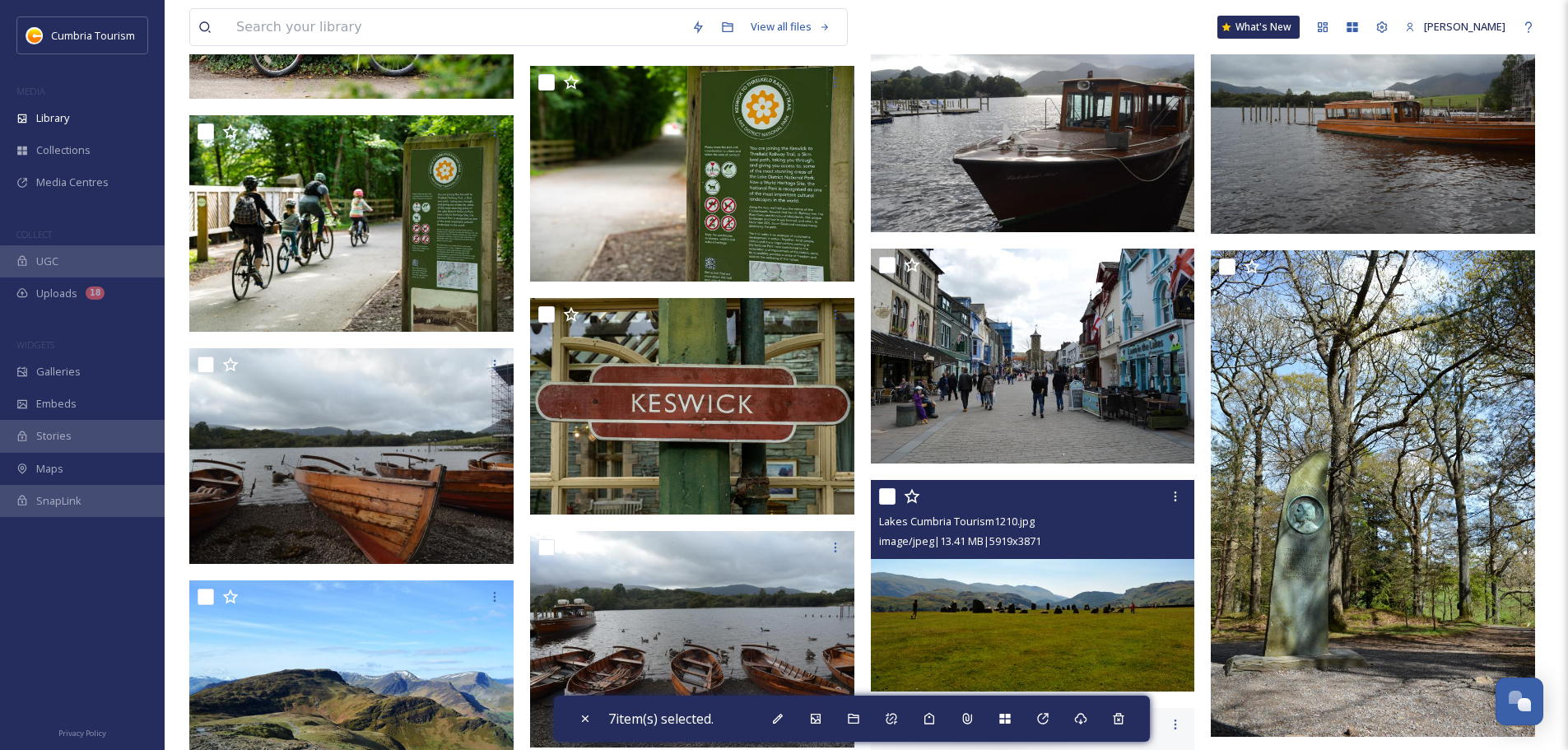
scroll to position [7919, 0]
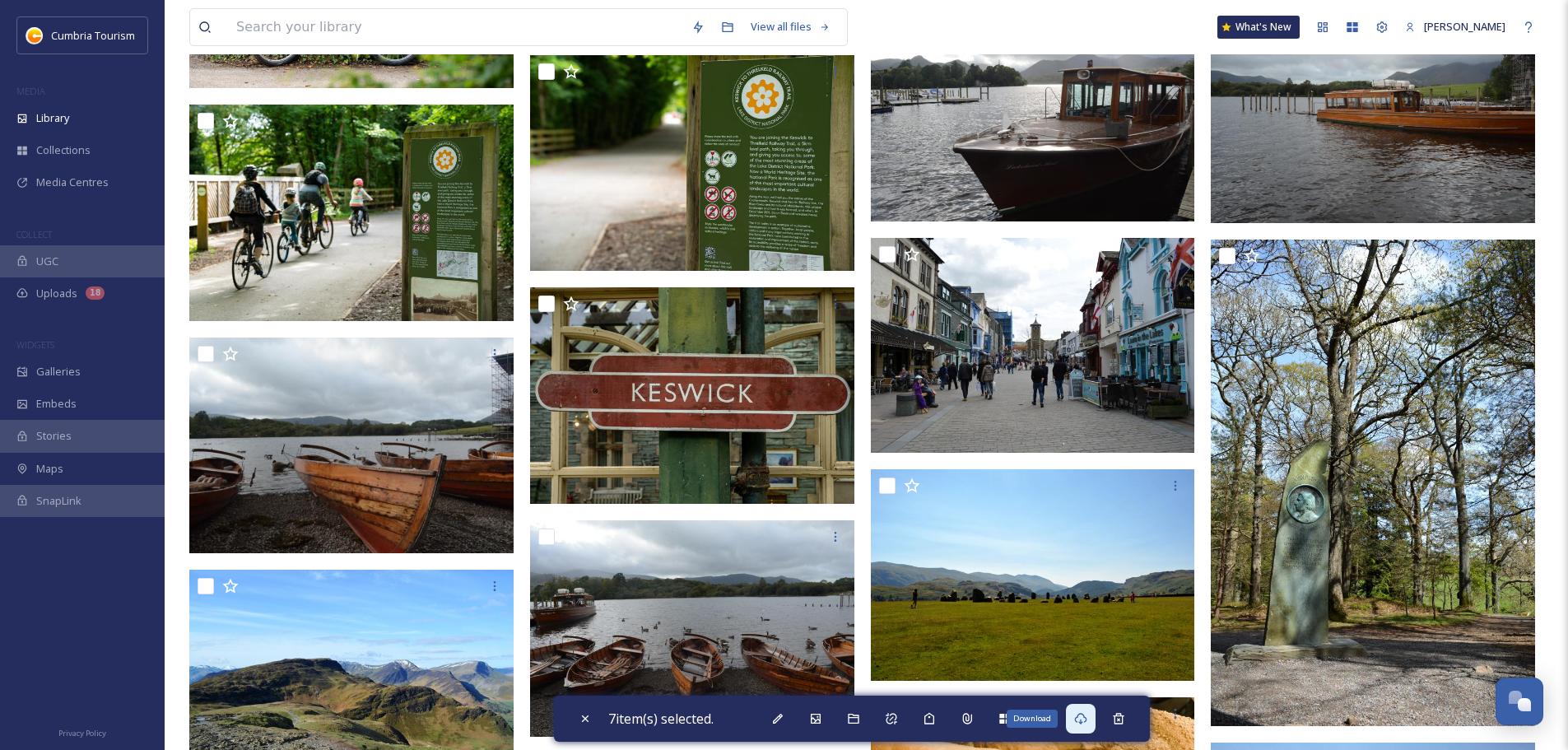
click at [1078, 722] on icon at bounding box center [1081, 718] width 13 height 13
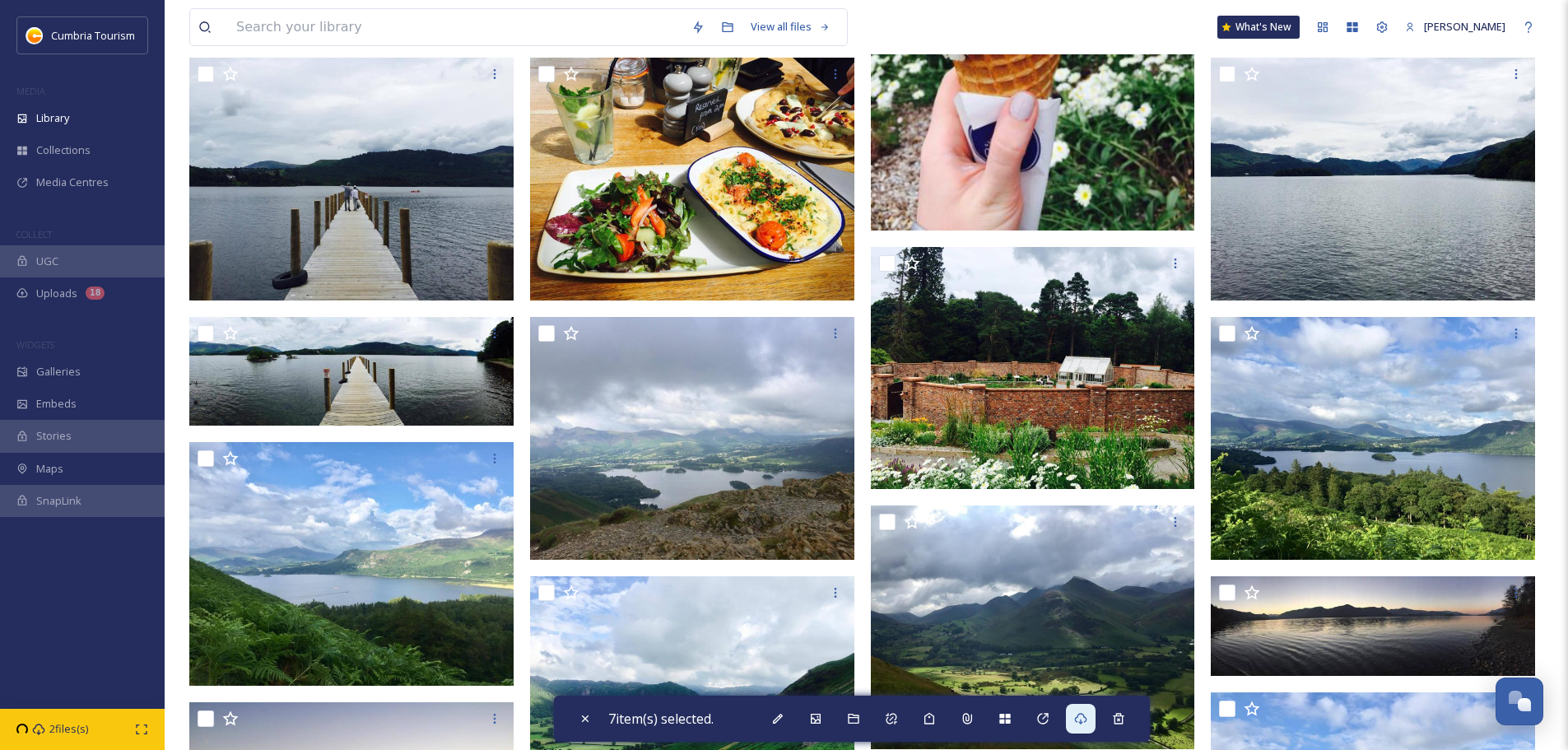
scroll to position [0, 0]
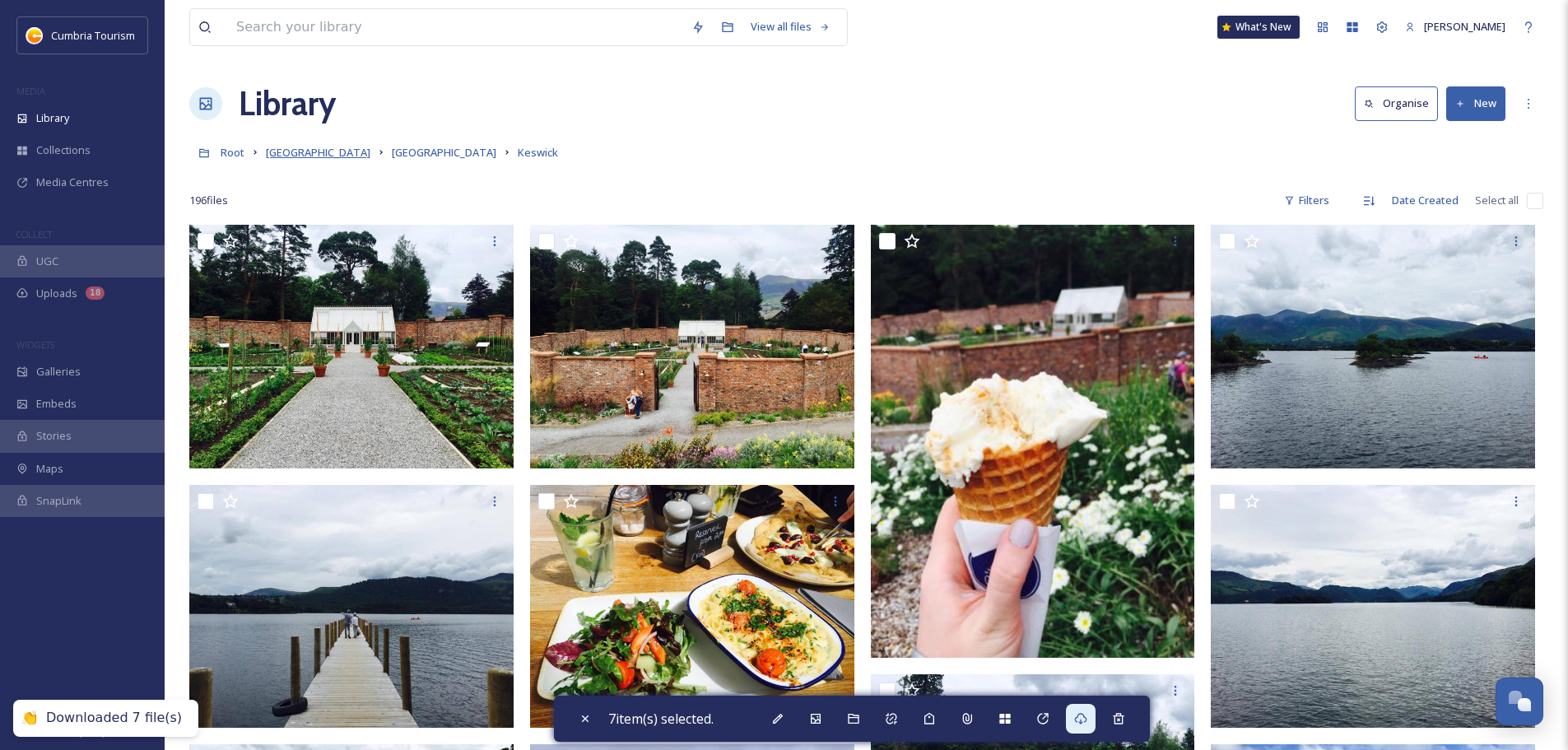
click at [363, 150] on span "[GEOGRAPHIC_DATA]" at bounding box center [317, 152] width 105 height 14
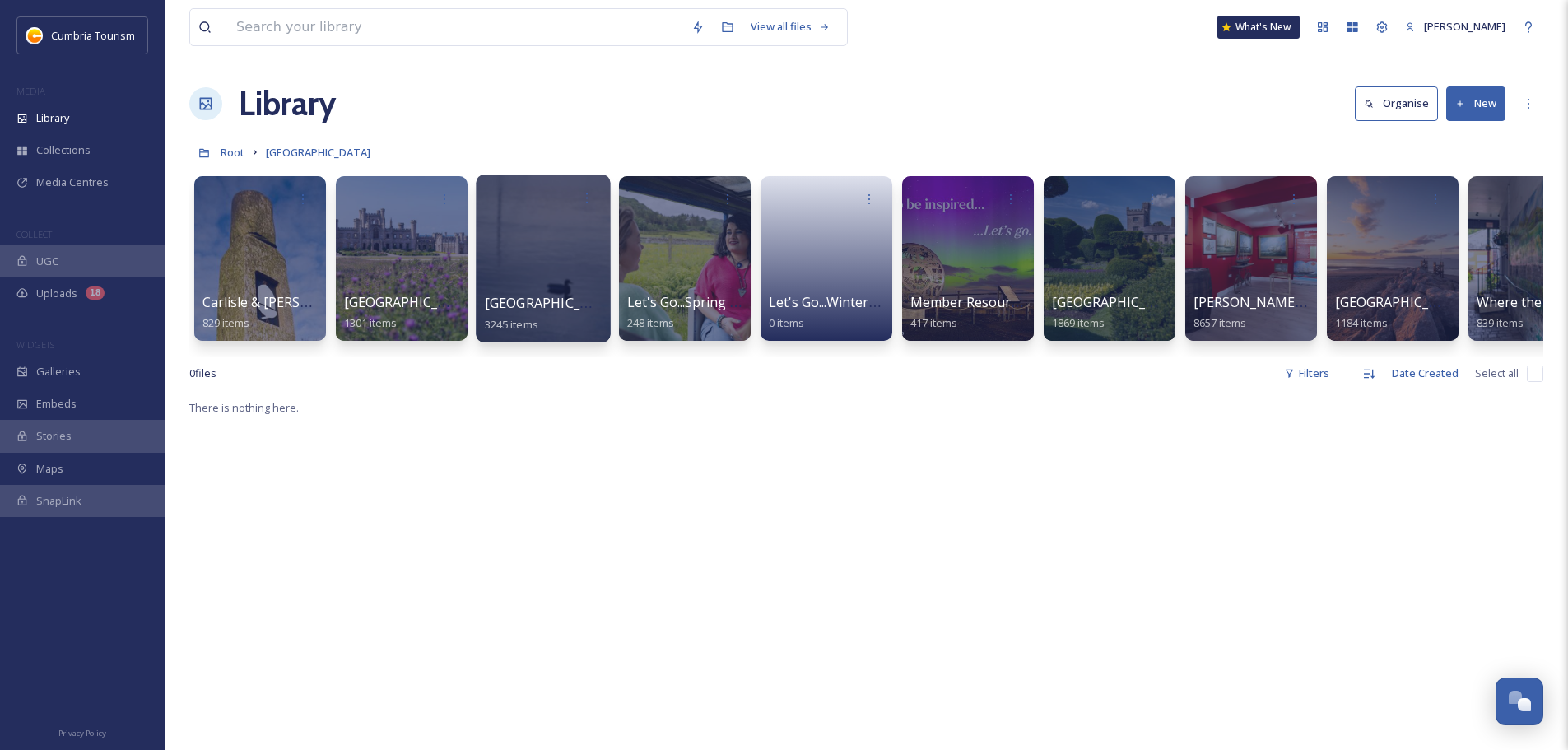
click at [488, 310] on span "[GEOGRAPHIC_DATA]" at bounding box center [552, 302] width 135 height 18
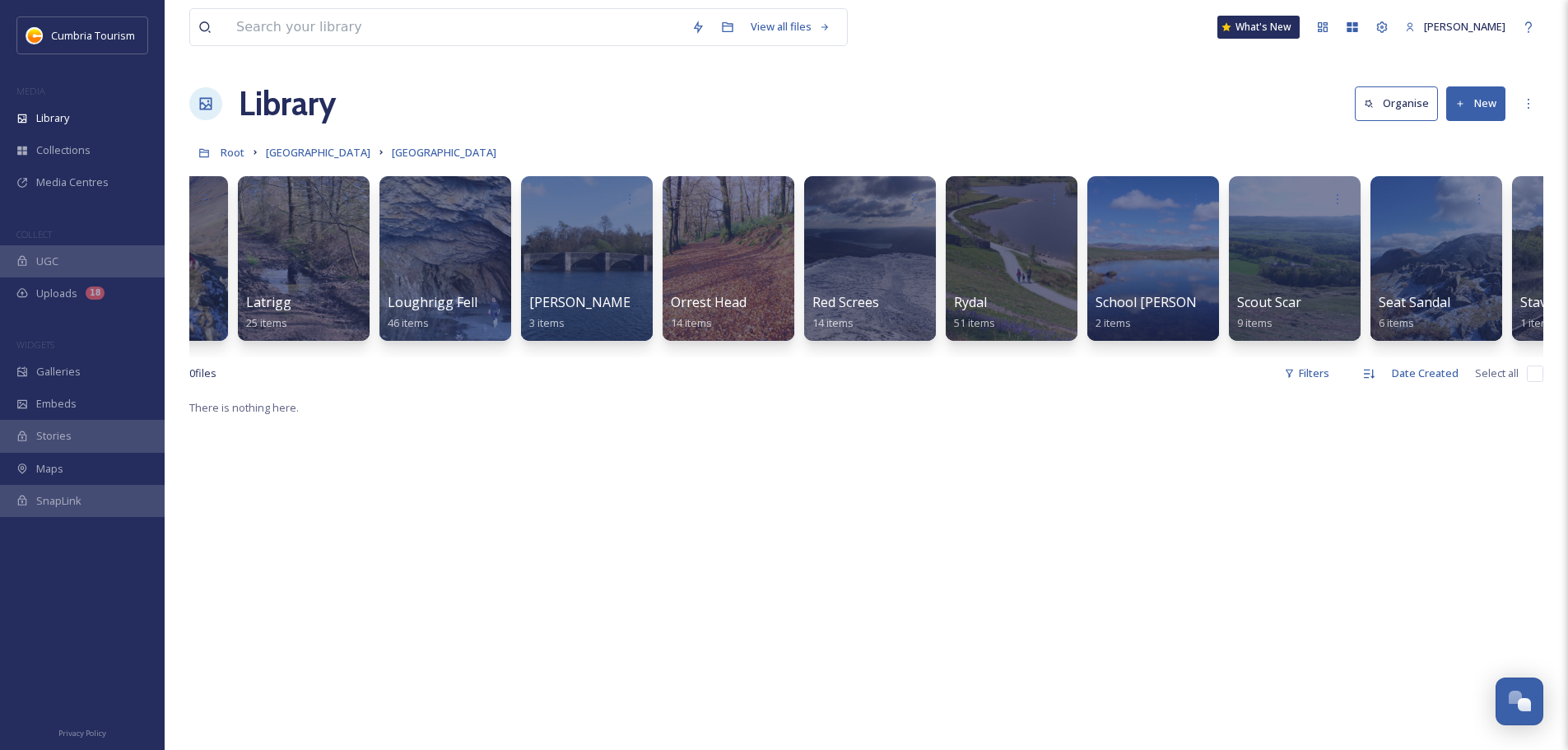
scroll to position [0, 5301]
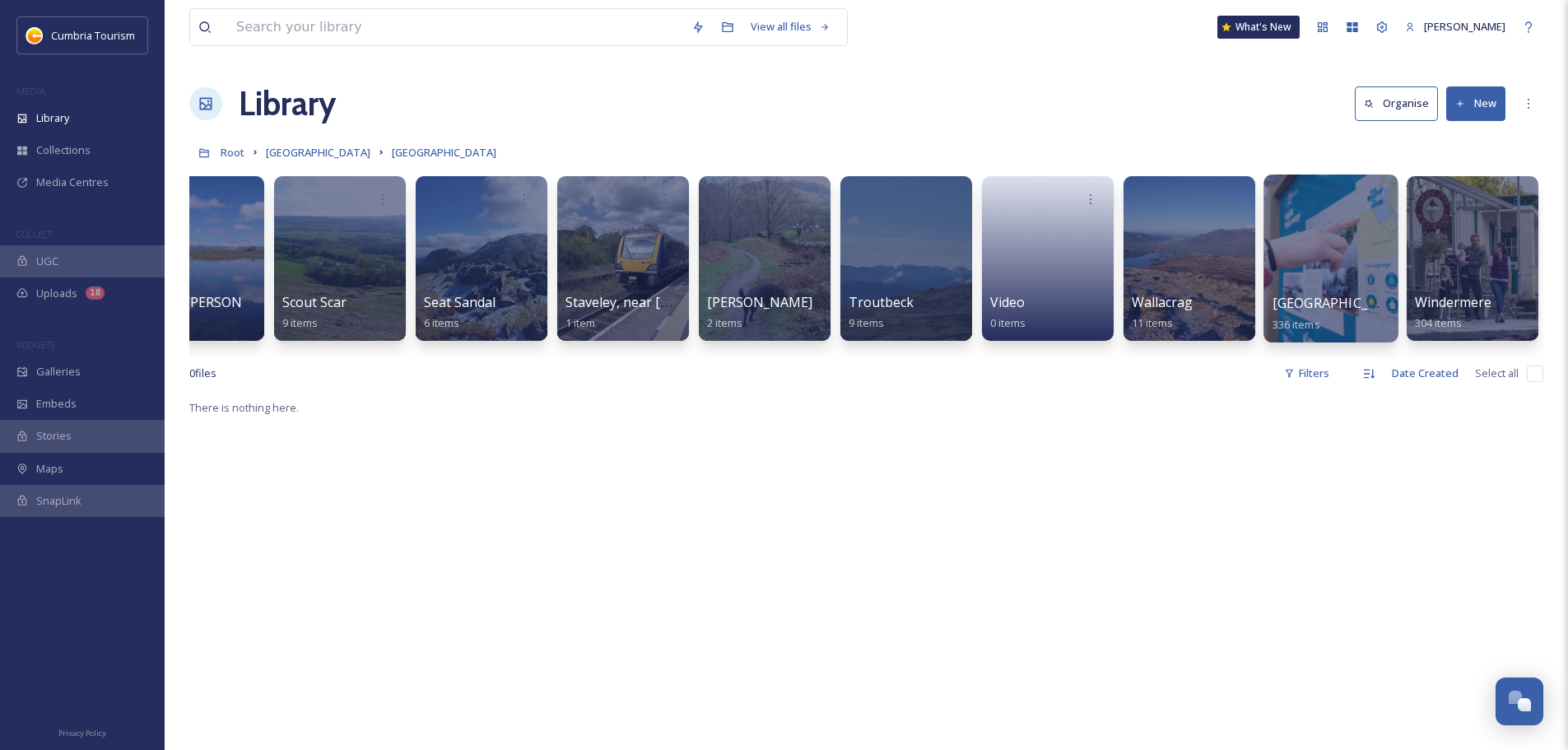
click at [1368, 302] on span "[GEOGRAPHIC_DATA]" at bounding box center [1340, 302] width 135 height 18
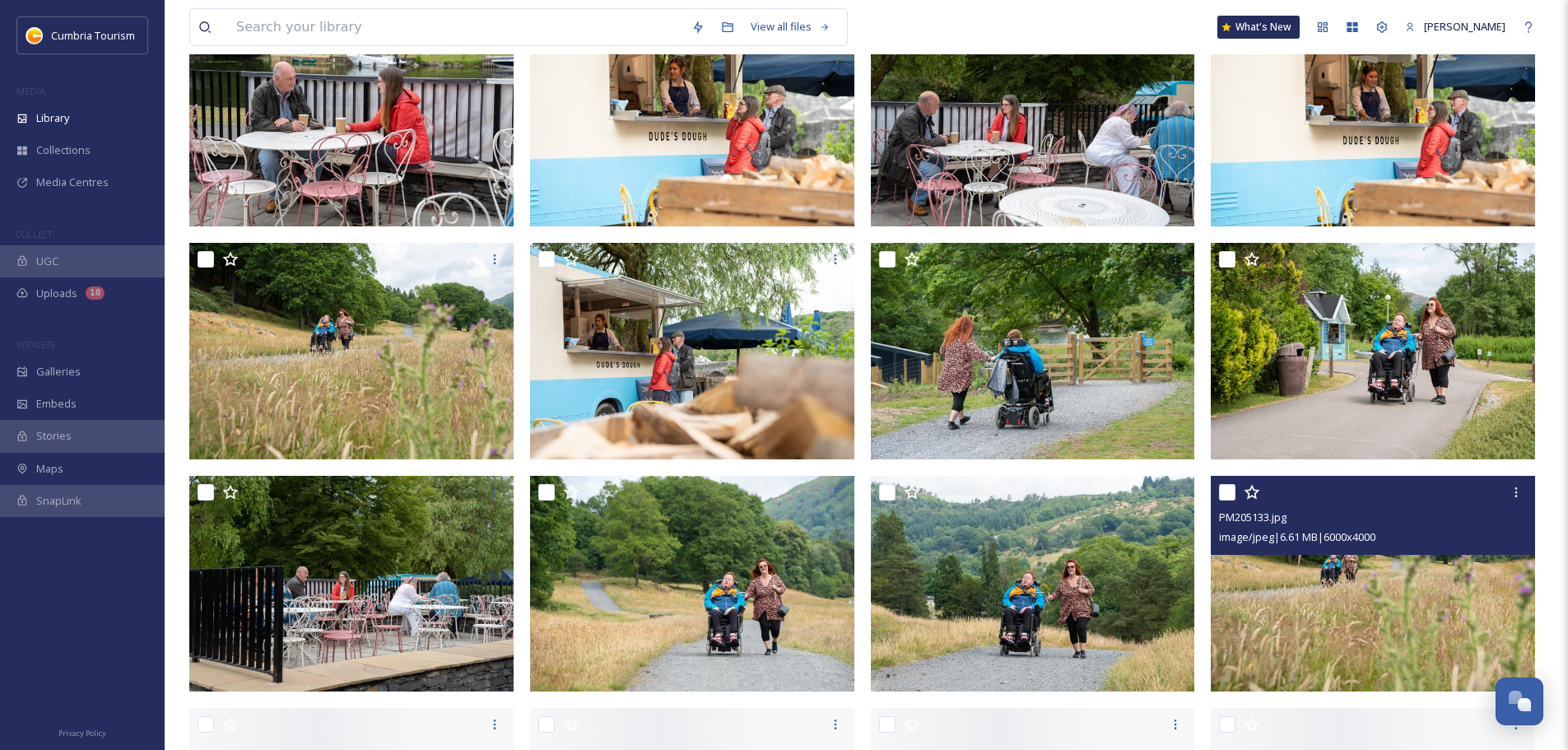
scroll to position [2470, 0]
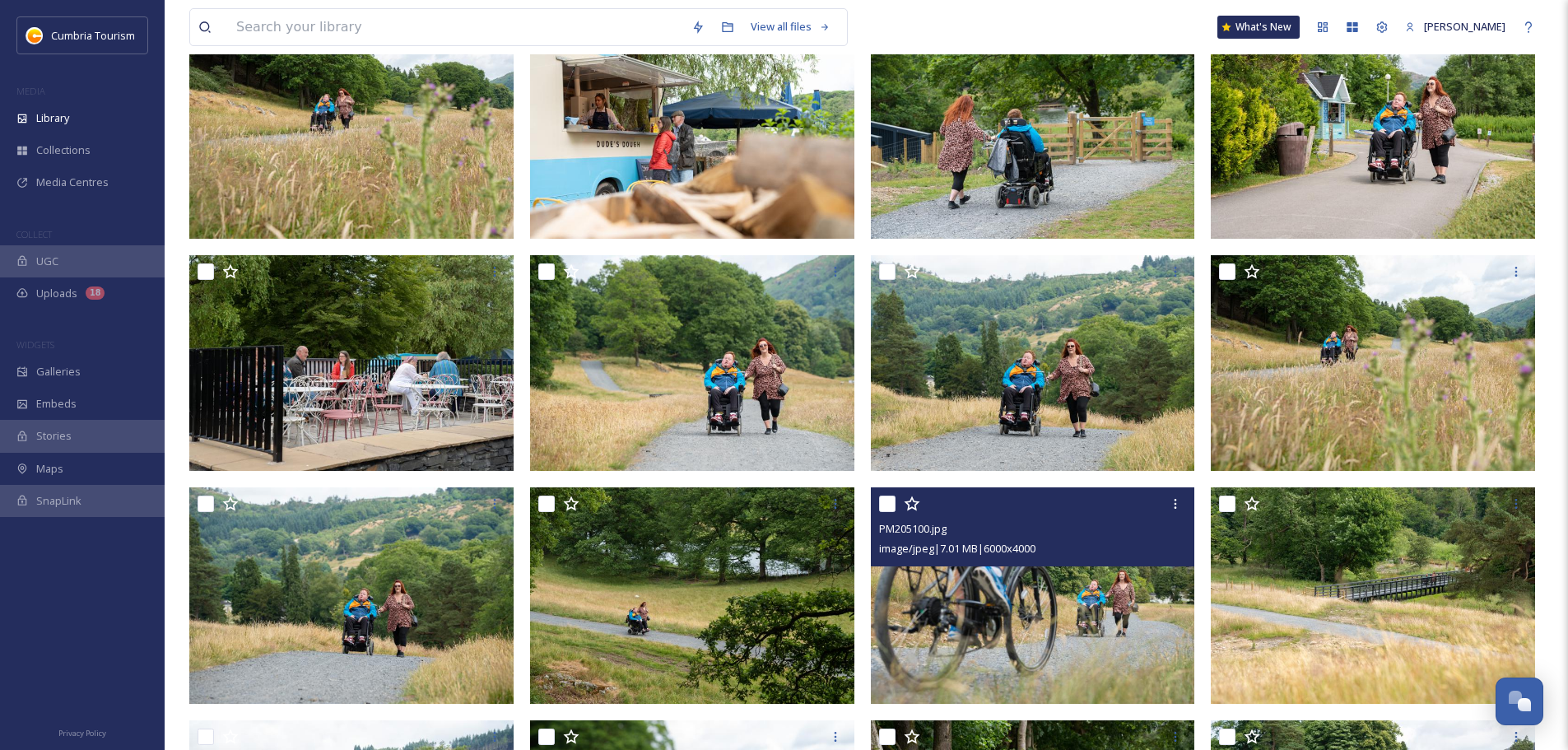
click at [991, 658] on img at bounding box center [1033, 596] width 324 height 217
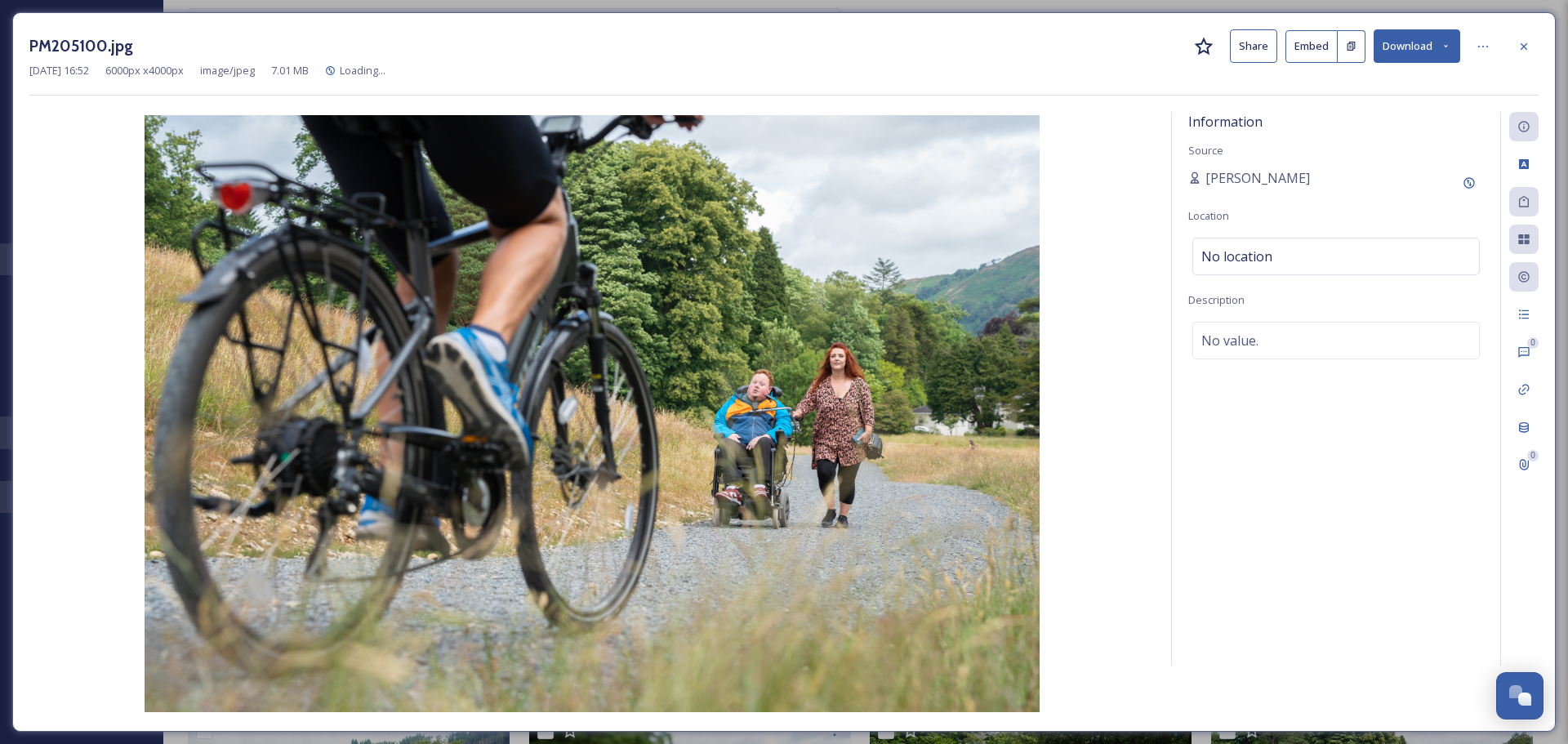
click at [1440, 44] on button "Download" at bounding box center [1417, 46] width 87 height 33
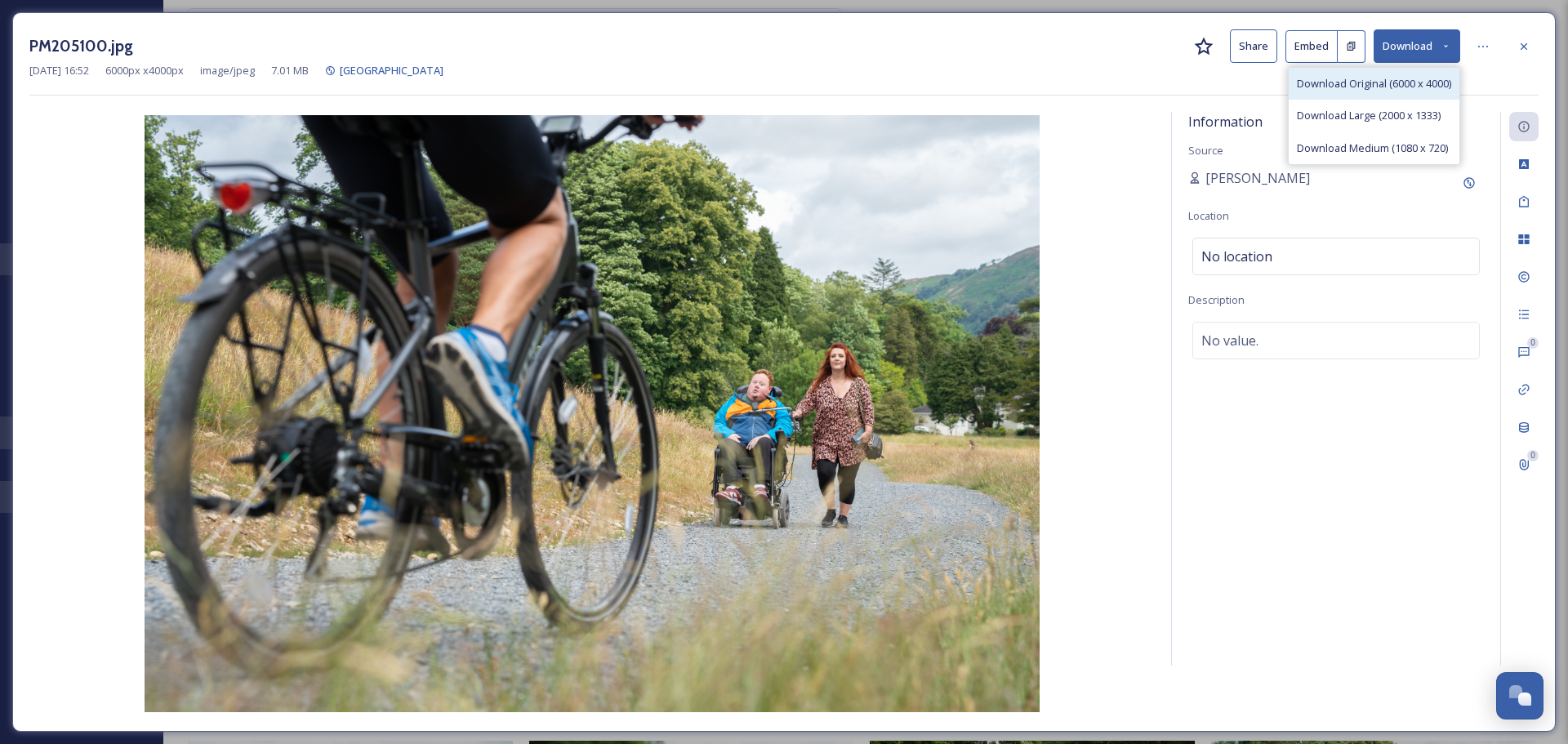
click at [1412, 84] on span "Download Original (6000 x 4000)" at bounding box center [1374, 84] width 154 height 15
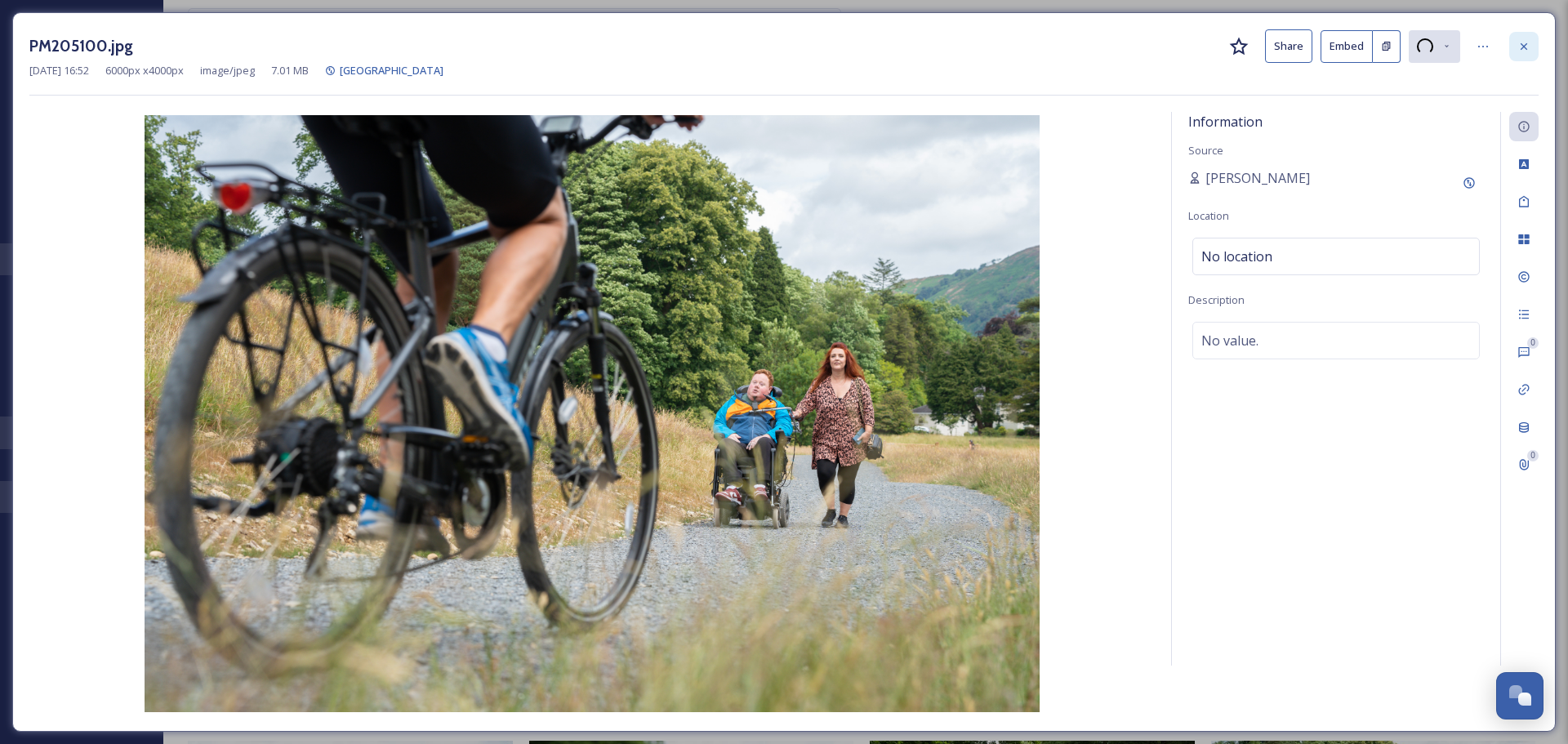
click at [1519, 43] on icon at bounding box center [1524, 47] width 13 height 13
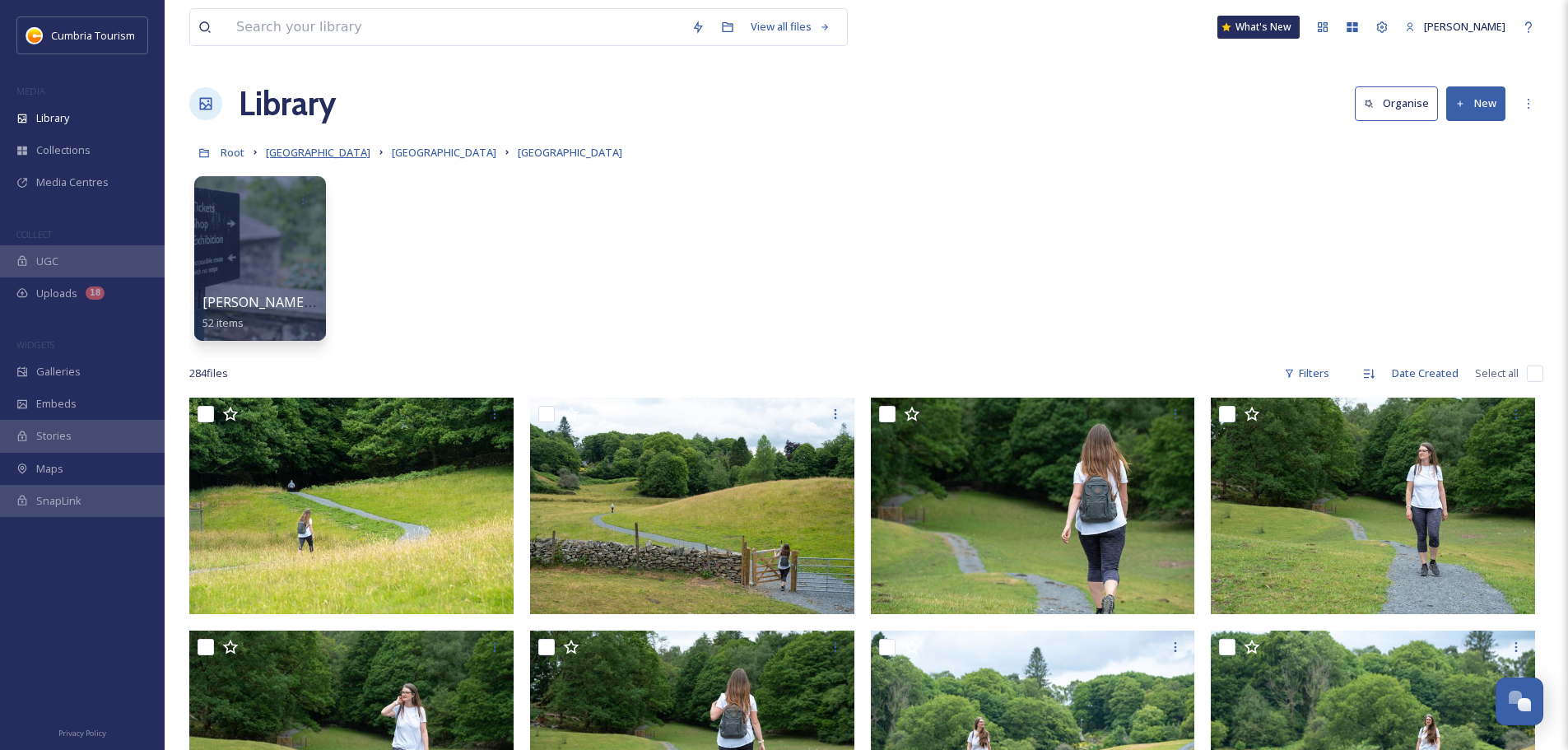
click at [370, 153] on span "[GEOGRAPHIC_DATA]" at bounding box center [317, 152] width 105 height 14
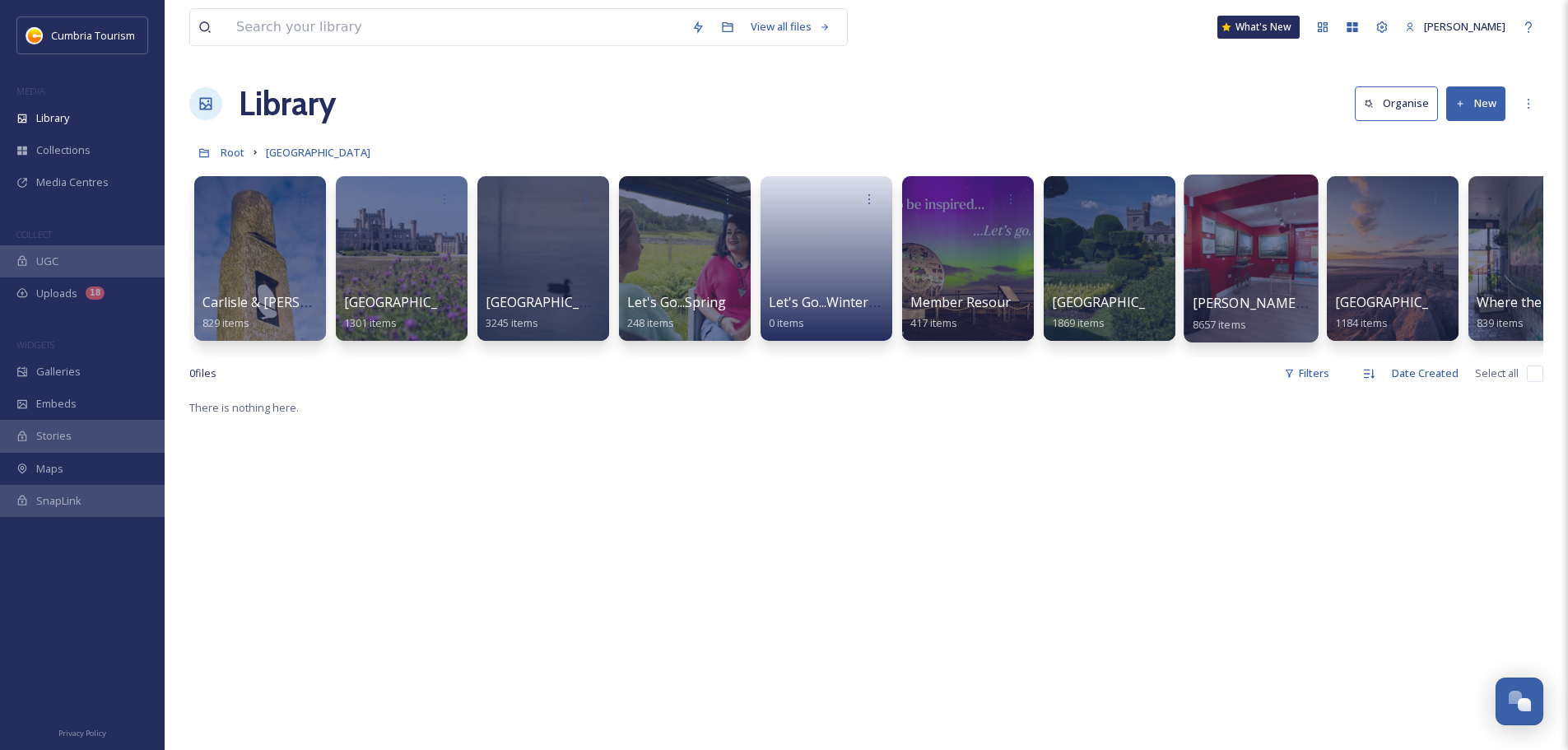
click at [1279, 296] on span "[PERSON_NAME] Uploads" at bounding box center [1275, 302] width 163 height 18
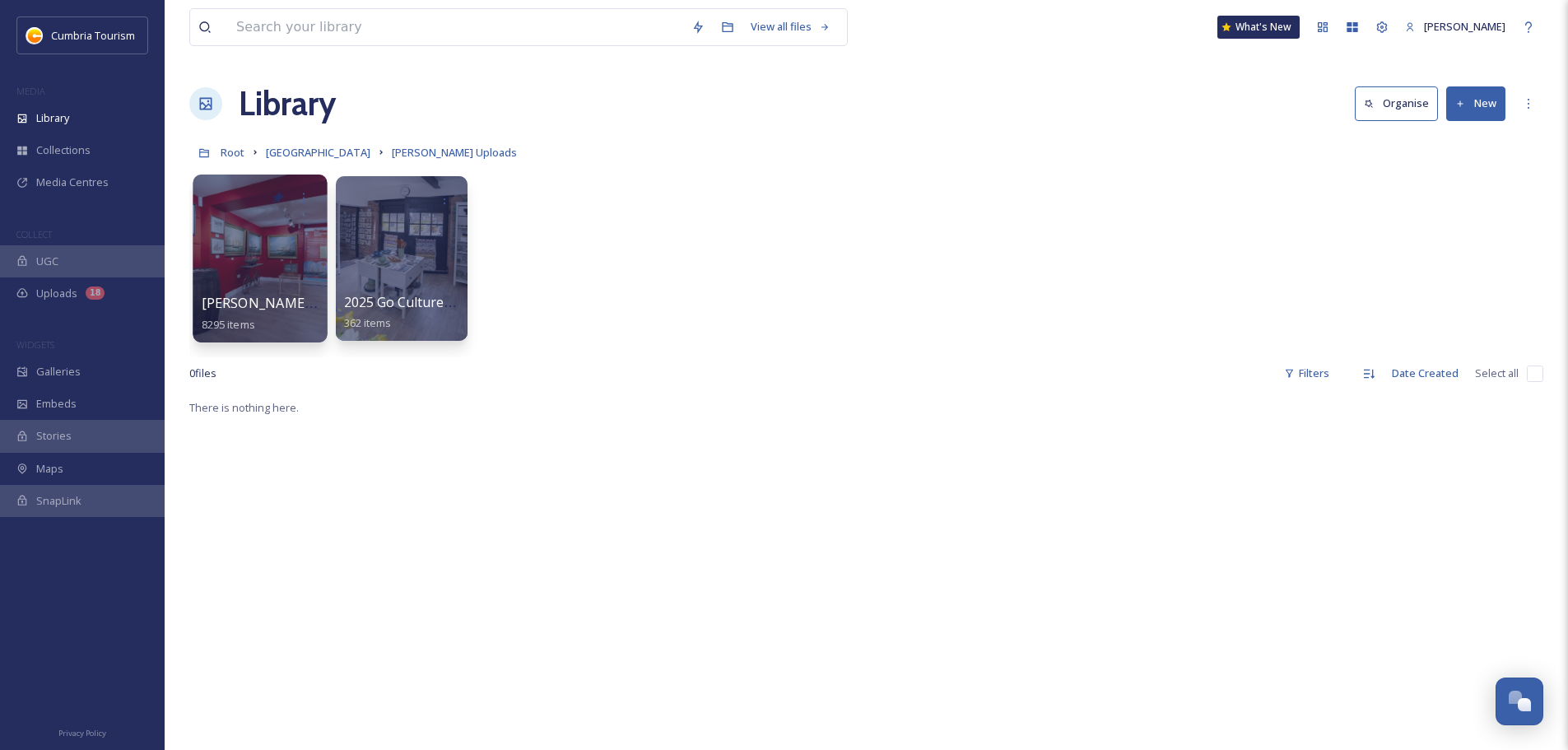
click at [226, 287] on div at bounding box center [260, 258] width 134 height 168
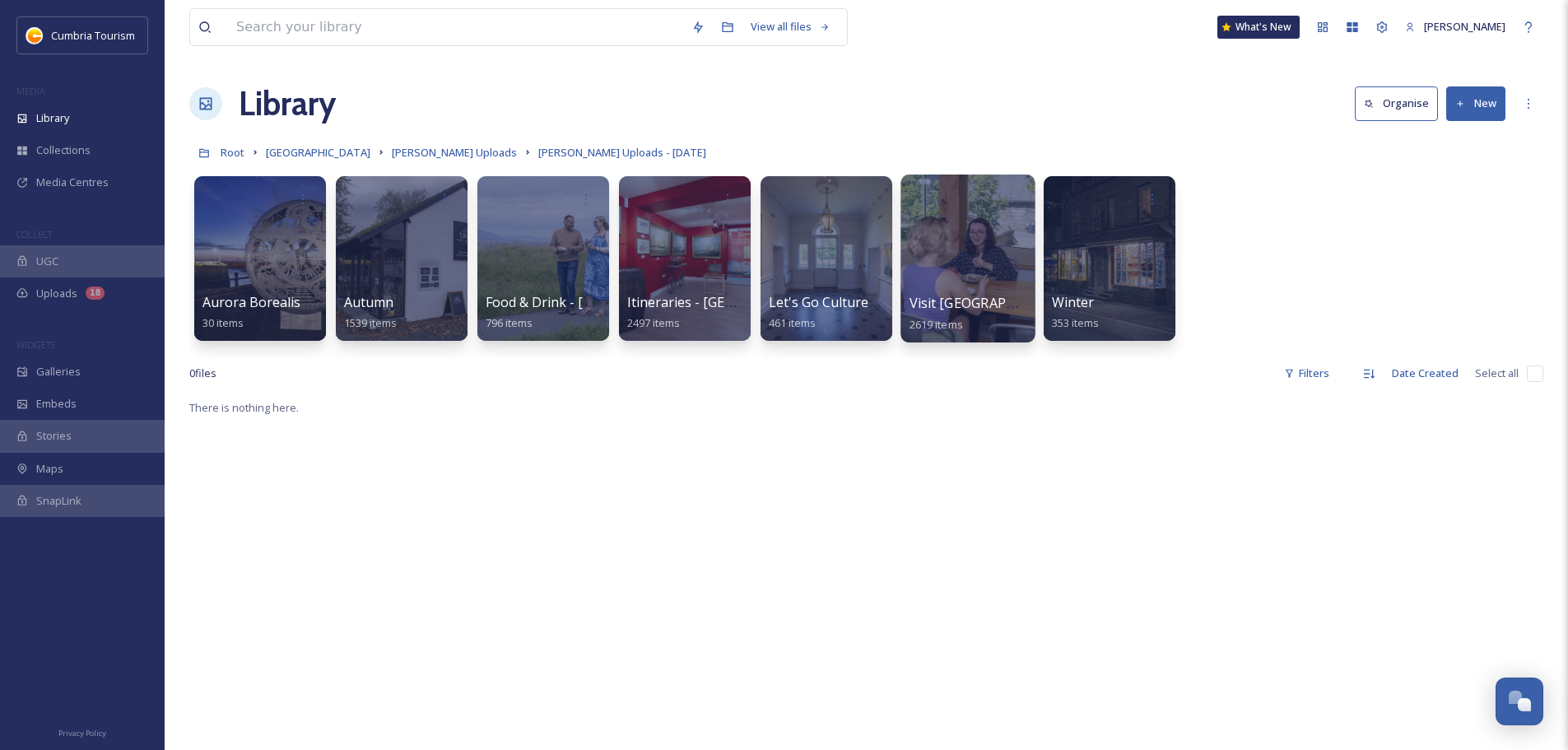
click at [961, 314] on div "Visit [GEOGRAPHIC_DATA] 2619 items" at bounding box center [969, 314] width 118 height 41
click at [943, 298] on span "Visit [GEOGRAPHIC_DATA]" at bounding box center [993, 302] width 166 height 18
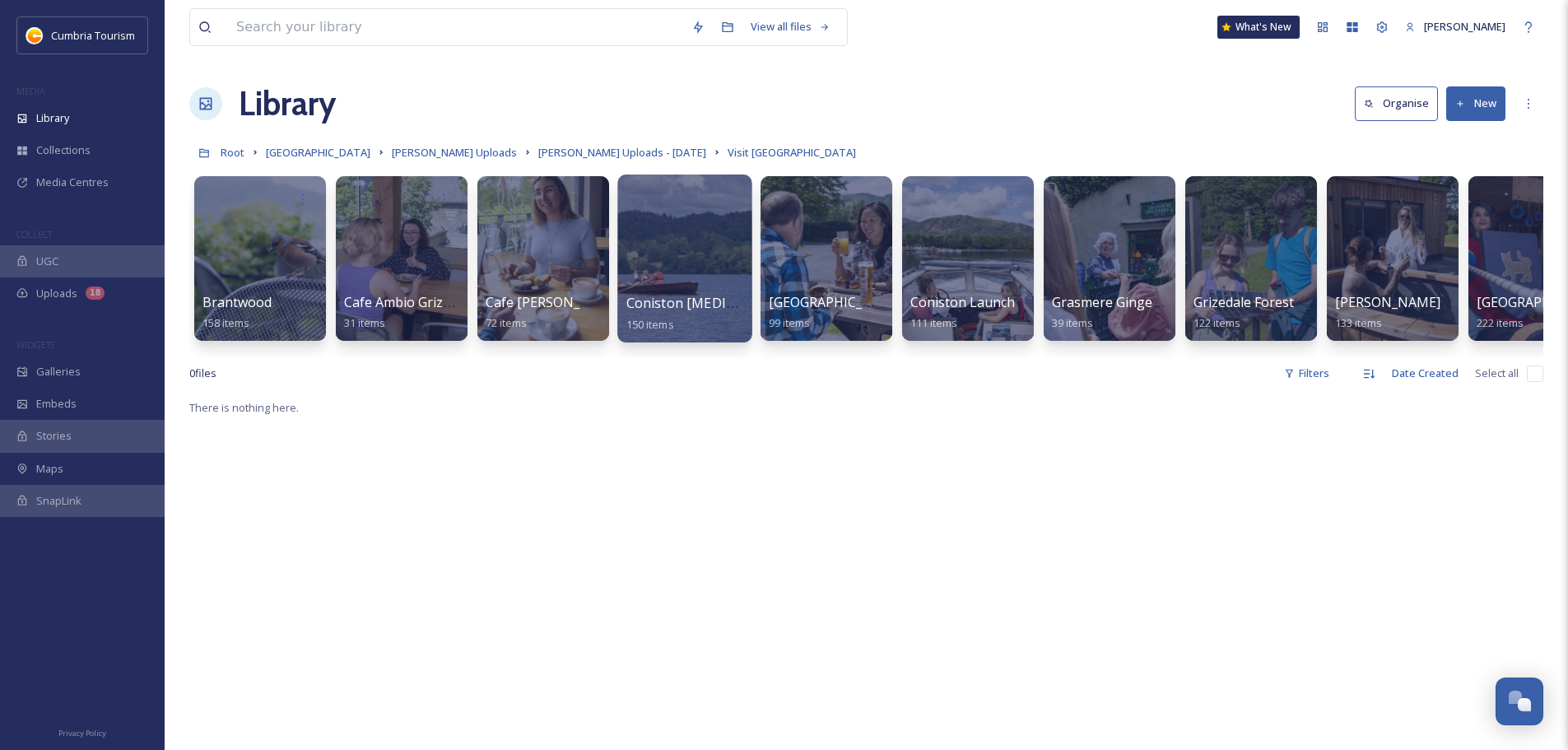
click at [675, 309] on span "Coniston [MEDICAL_DATA] Centre" at bounding box center [735, 302] width 217 height 18
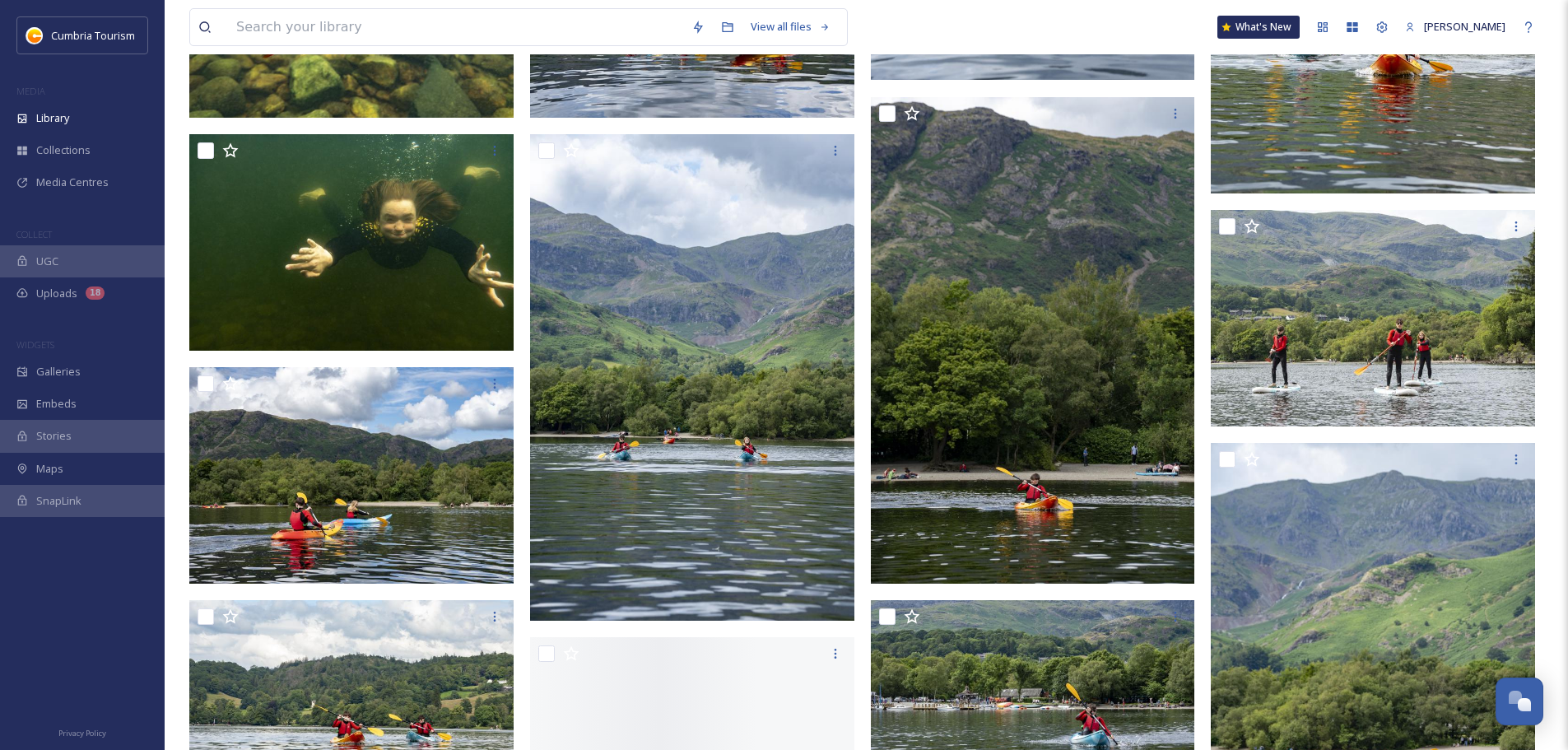
scroll to position [7094, 0]
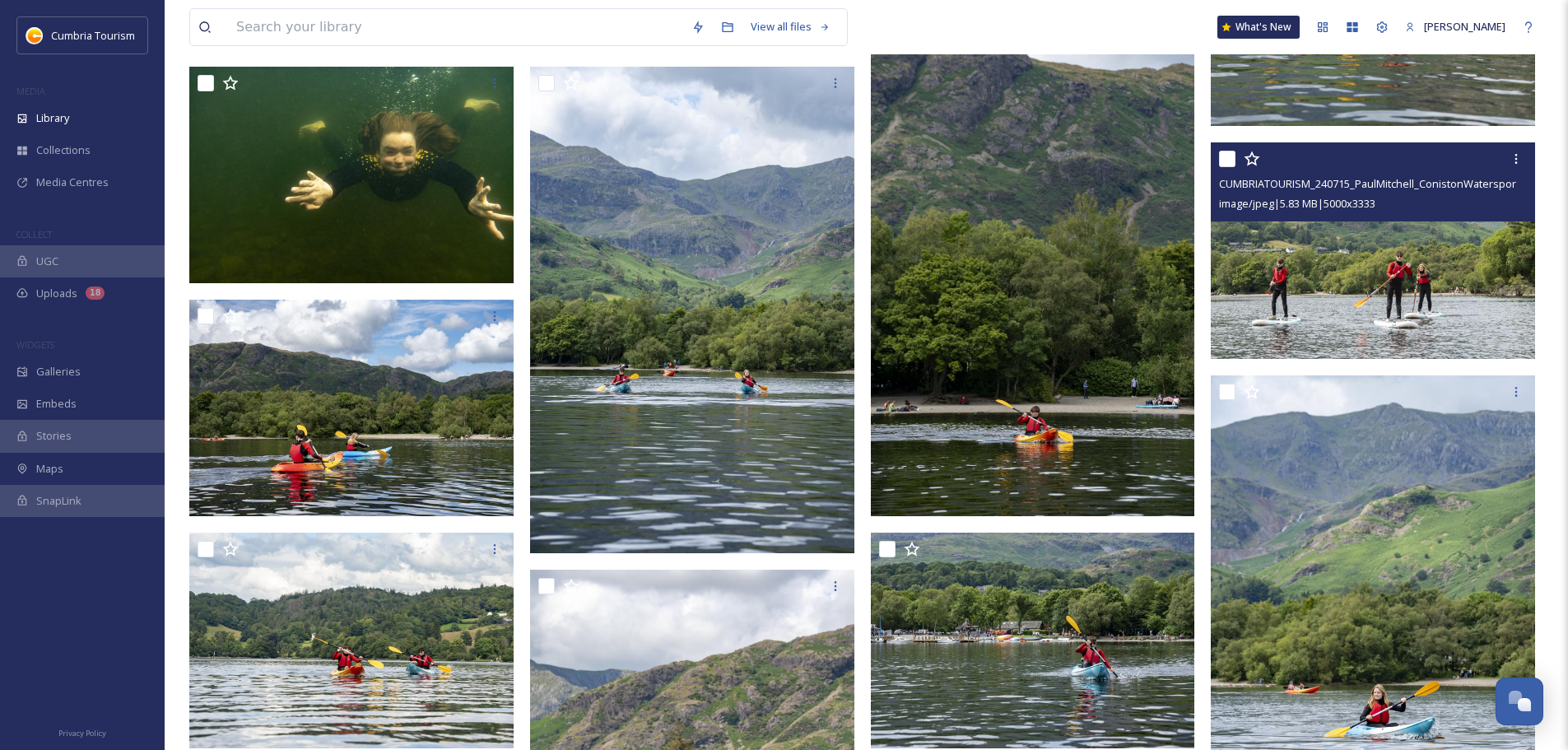
click at [1441, 295] on img at bounding box center [1373, 250] width 324 height 217
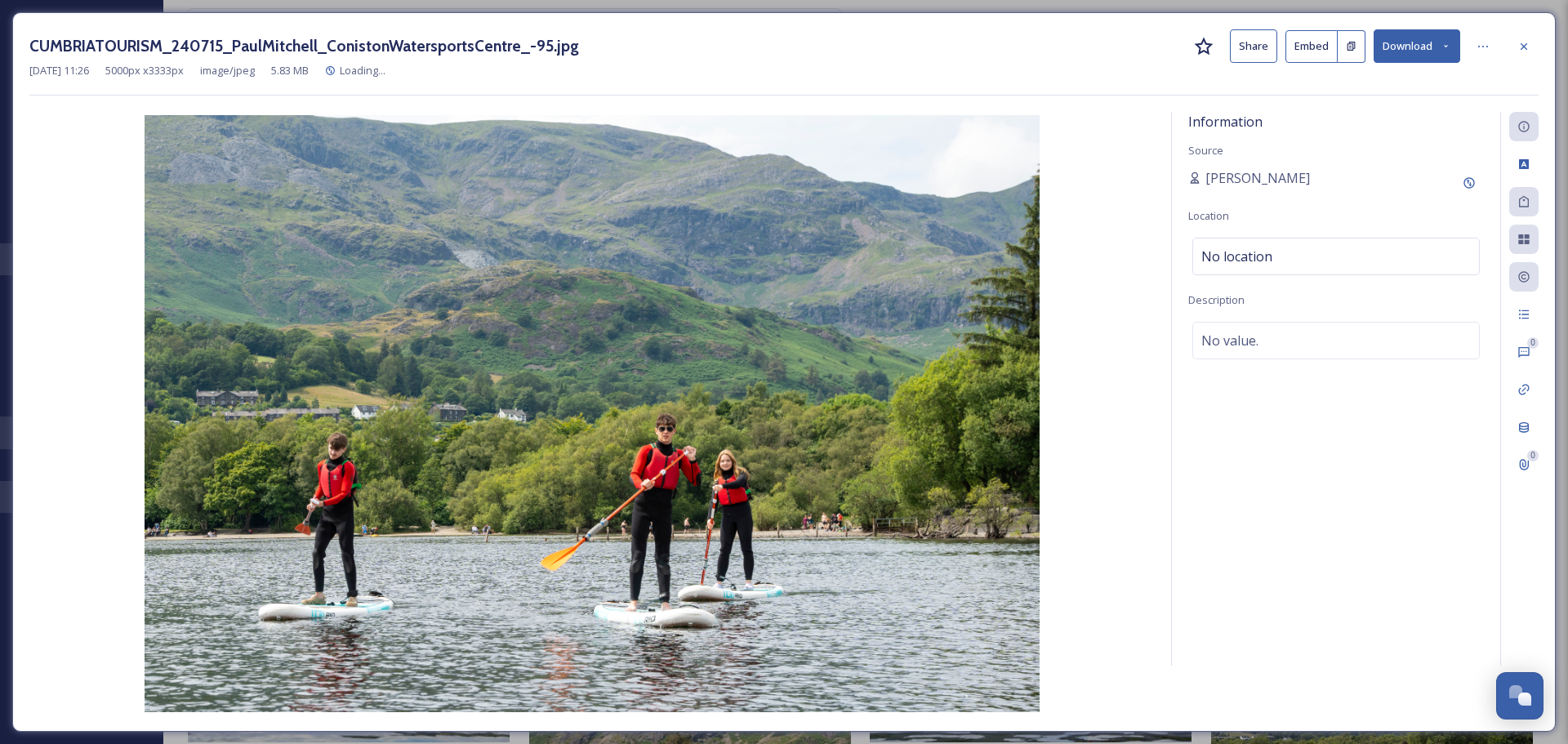
click at [1408, 33] on button "Download" at bounding box center [1417, 46] width 87 height 33
click at [1404, 79] on span "Download Original (5000 x 3333)" at bounding box center [1374, 84] width 154 height 15
click at [1527, 44] on icon at bounding box center [1524, 47] width 13 height 13
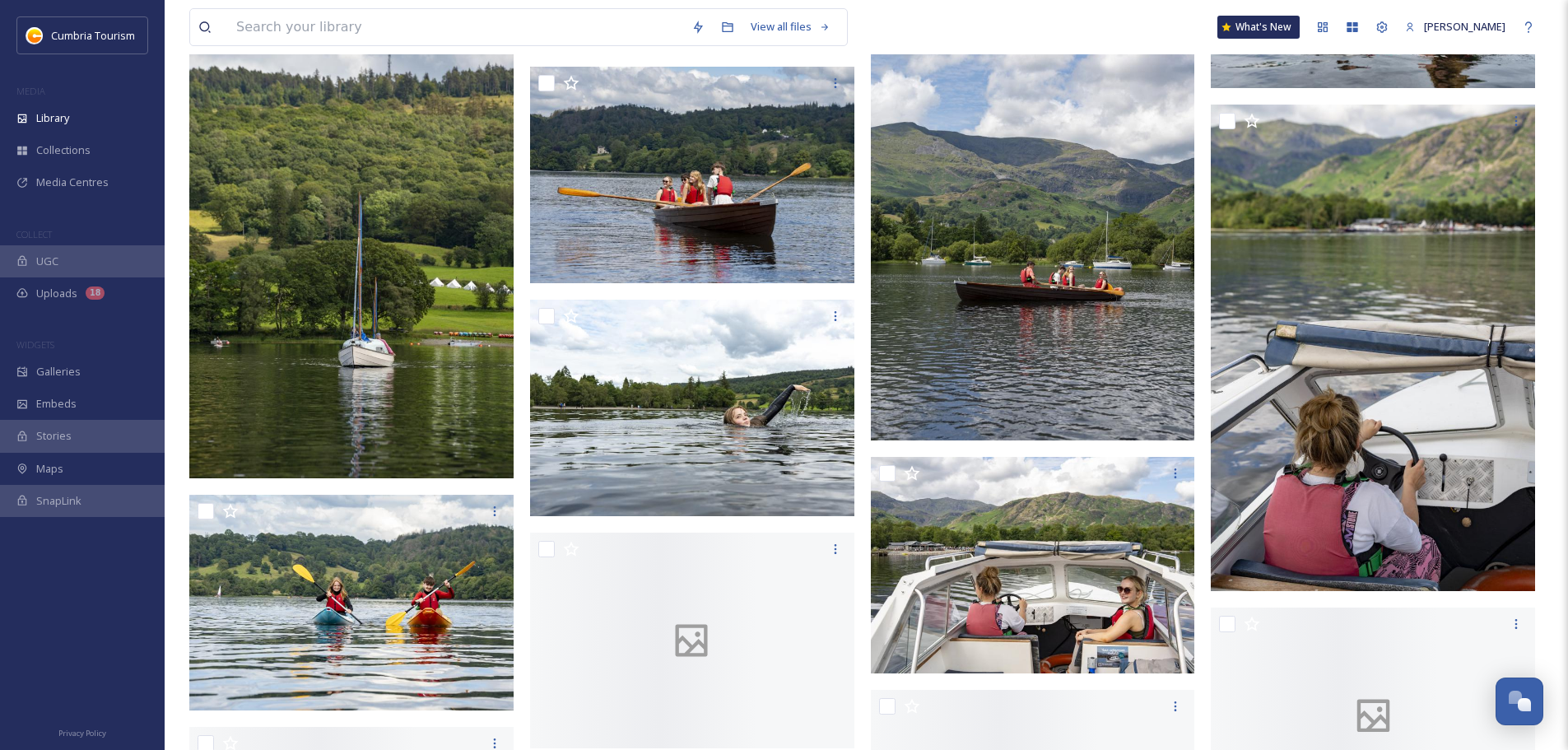
scroll to position [9399, 0]
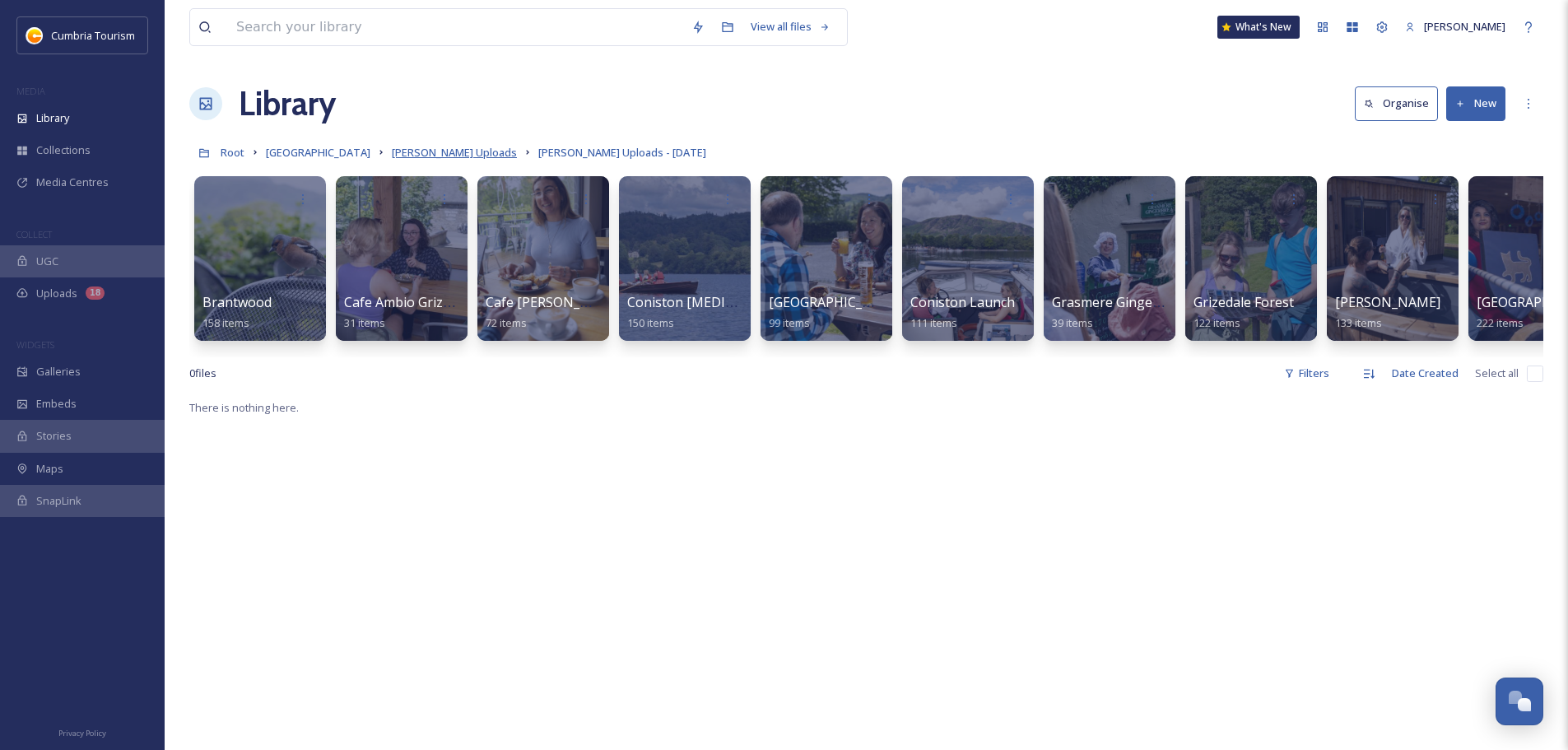
click at [479, 153] on span "[PERSON_NAME] Uploads" at bounding box center [455, 152] width 125 height 14
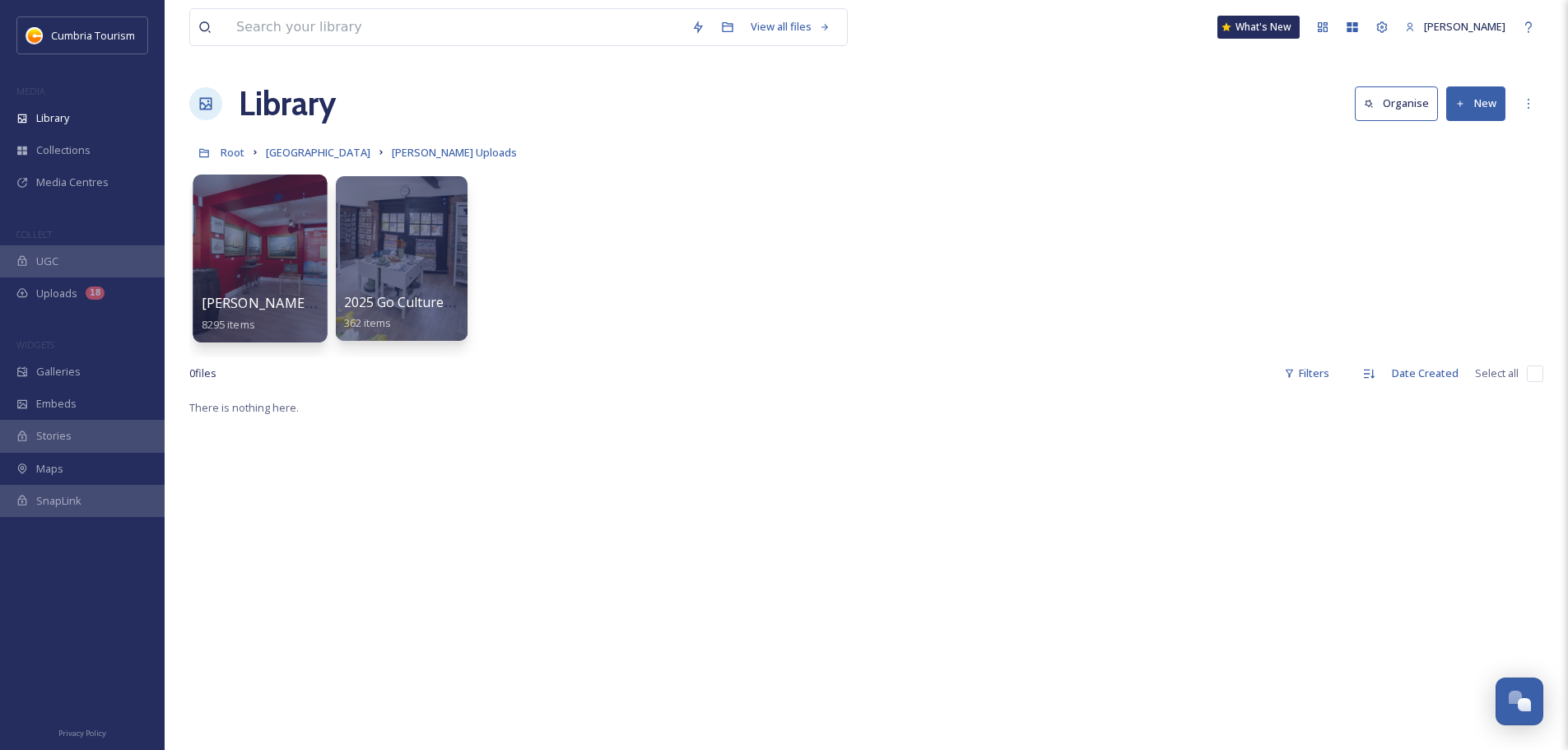
click at [253, 305] on span "[PERSON_NAME] Uploads - [DATE]" at bounding box center [311, 302] width 219 height 18
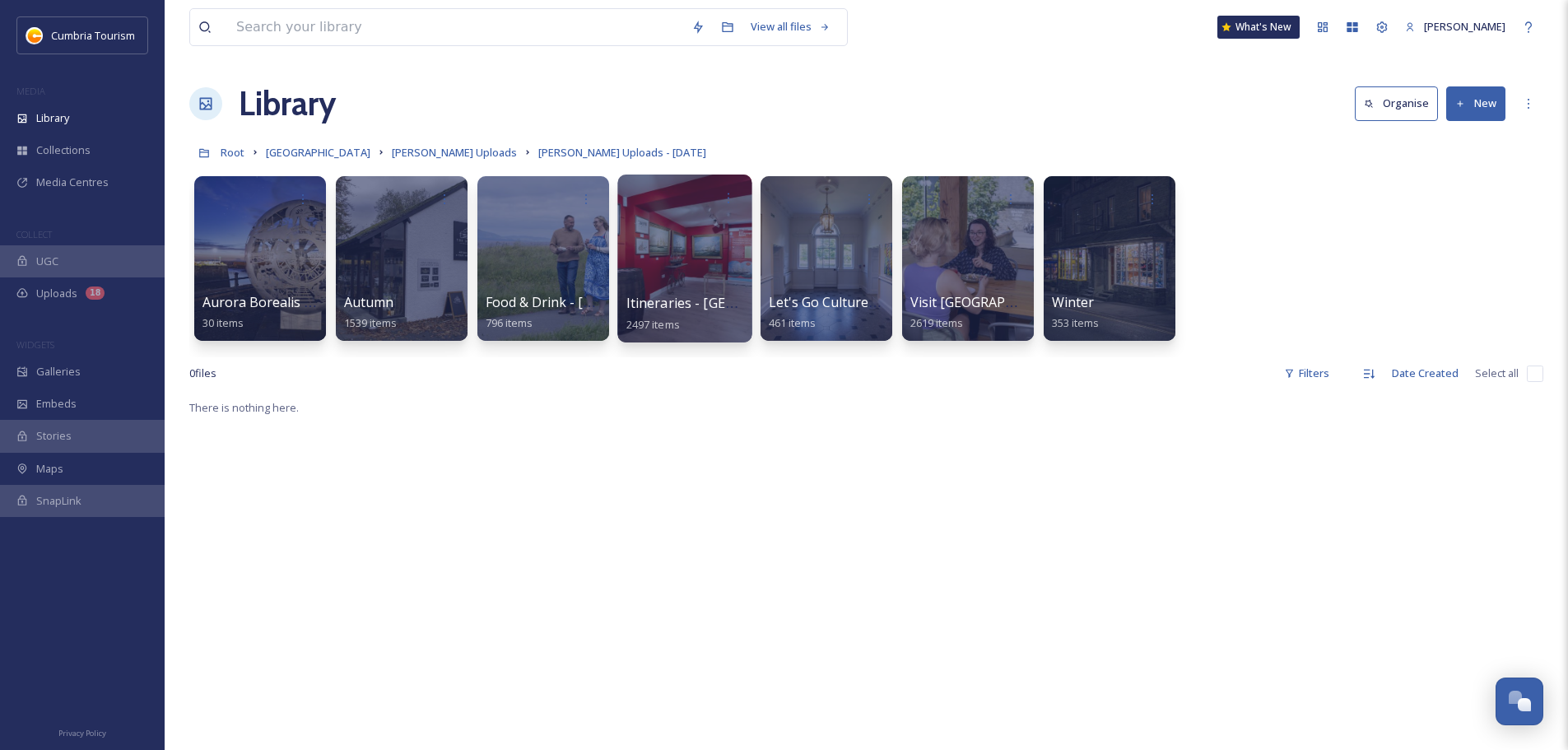
click at [668, 302] on span "Itineraries - [GEOGRAPHIC_DATA]" at bounding box center [732, 302] width 212 height 18
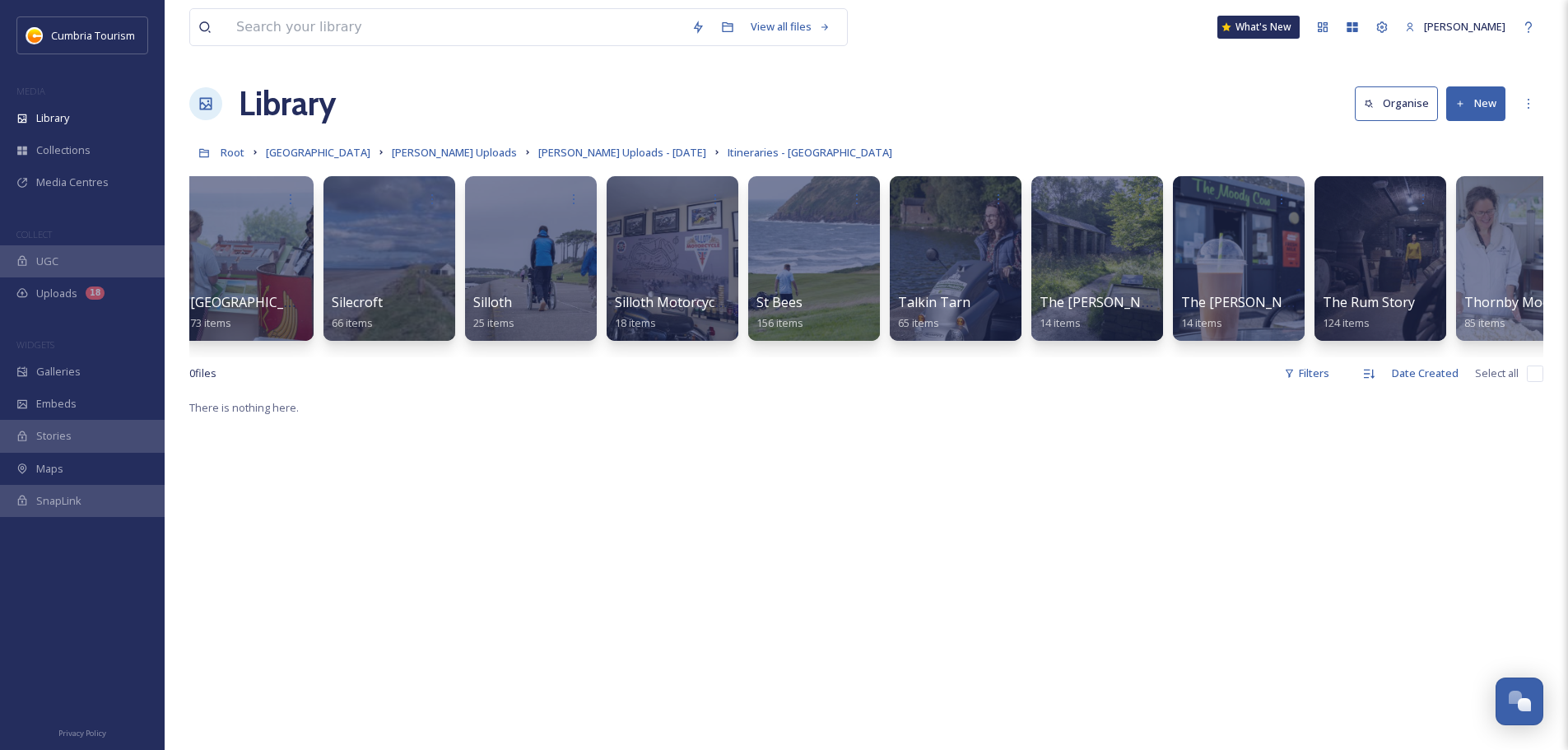
scroll to position [0, 5258]
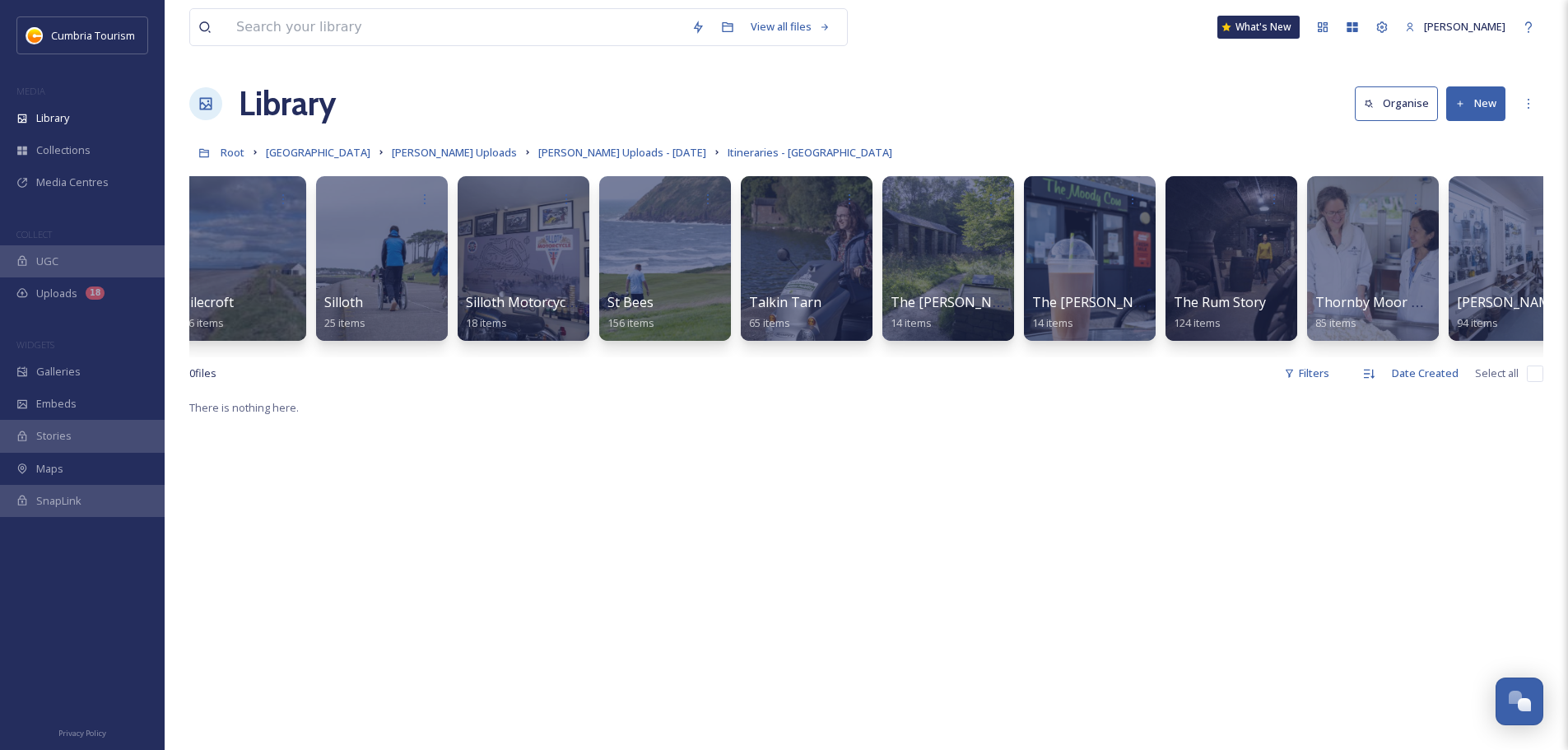
click at [1136, 353] on div "Allonby 43 items Aspava 40 items [GEOGRAPHIC_DATA] 23 items [GEOGRAPHIC_DATA] 7…" at bounding box center [866, 262] width 1354 height 189
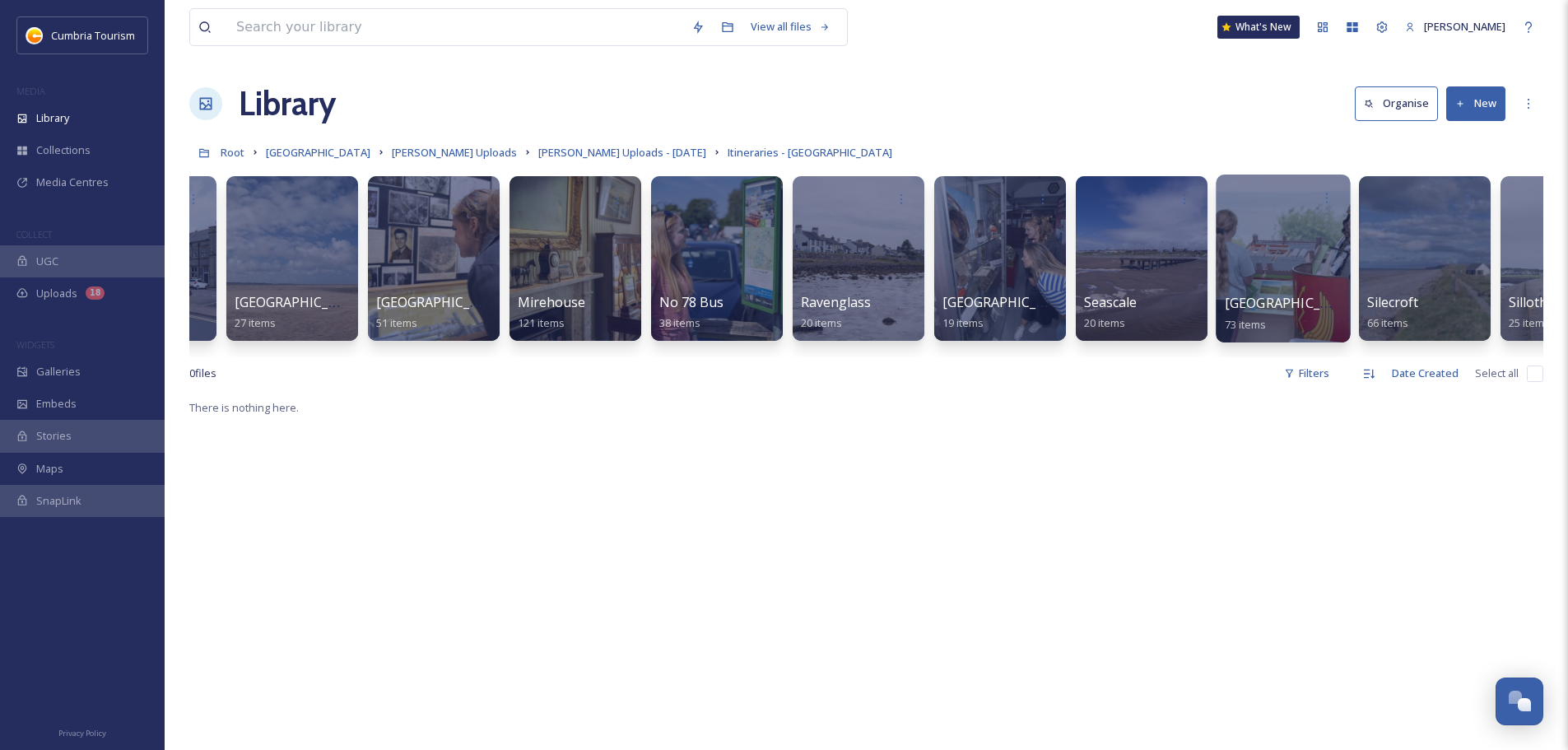
click at [1268, 300] on span "[GEOGRAPHIC_DATA]" at bounding box center [1292, 302] width 135 height 18
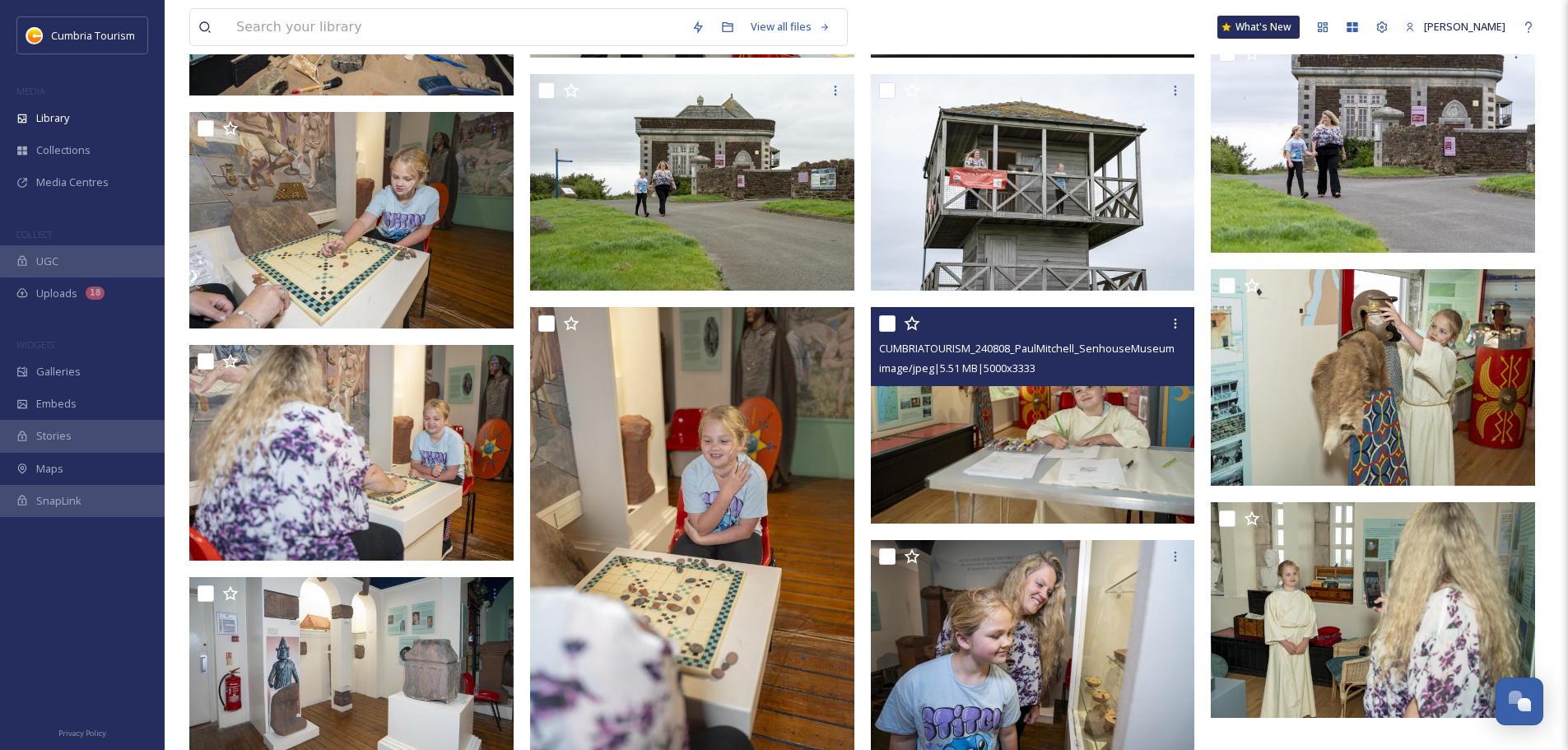
scroll to position [3707, 0]
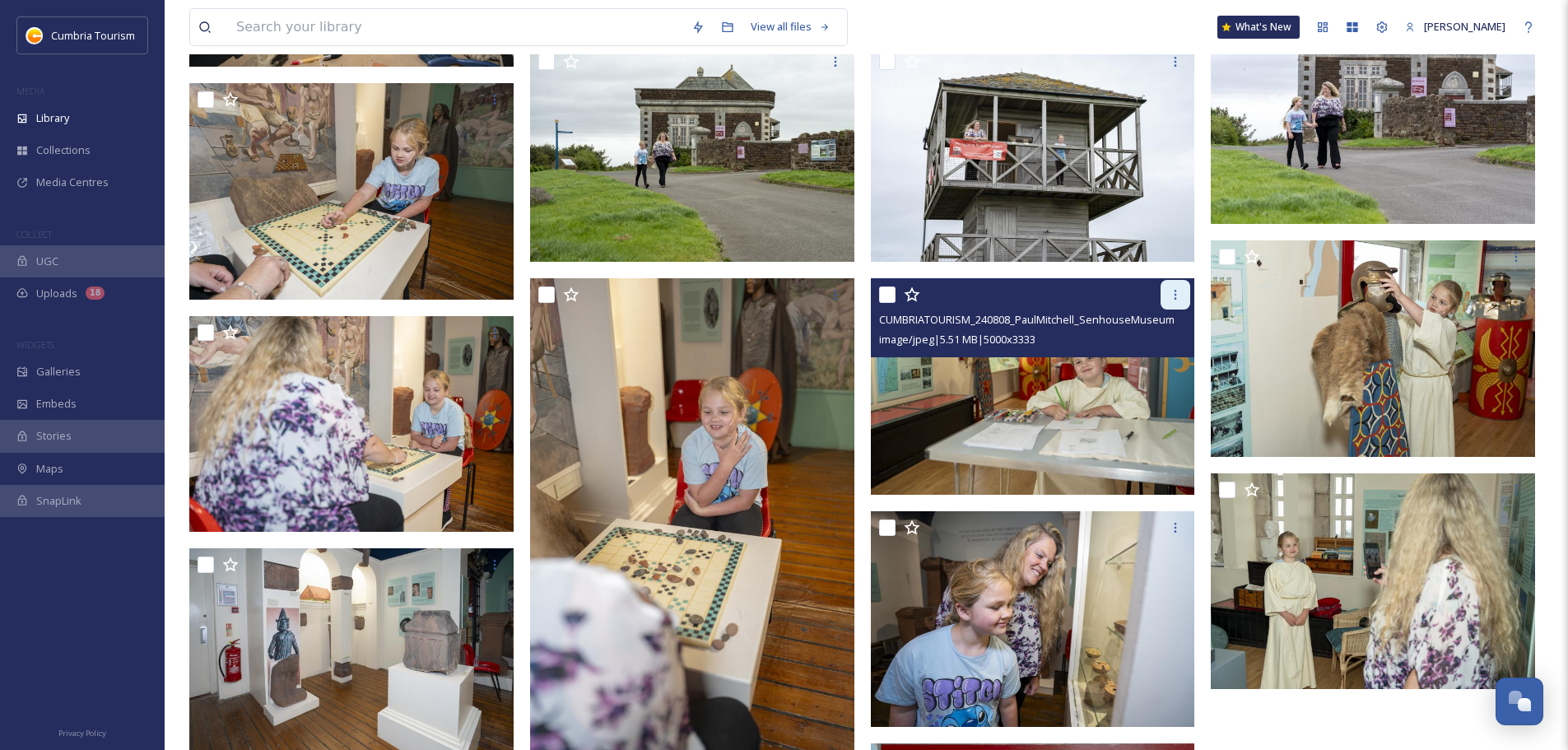
click at [1172, 293] on icon at bounding box center [1176, 294] width 13 height 13
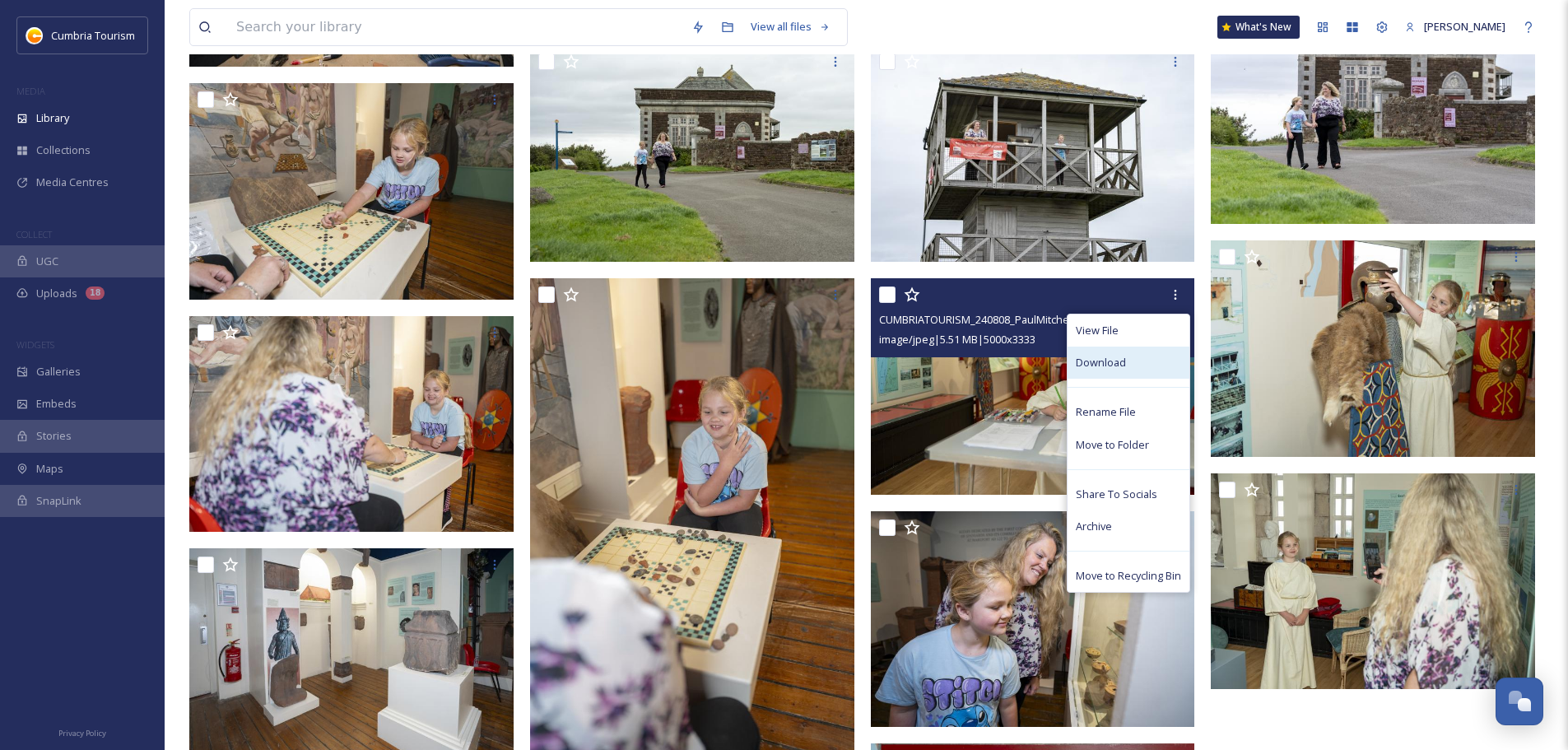
click at [1127, 366] on div "Download" at bounding box center [1128, 362] width 122 height 32
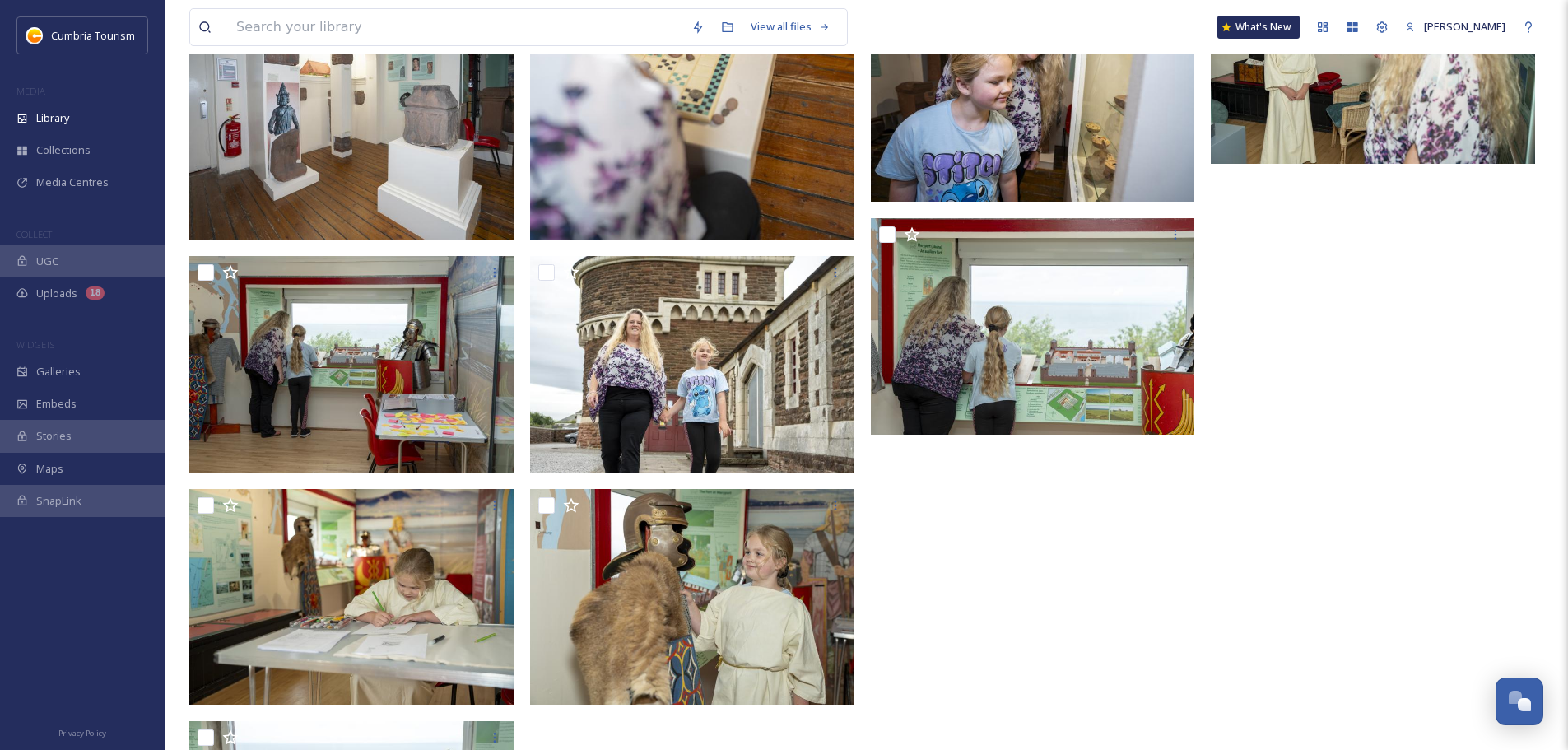
scroll to position [4448, 0]
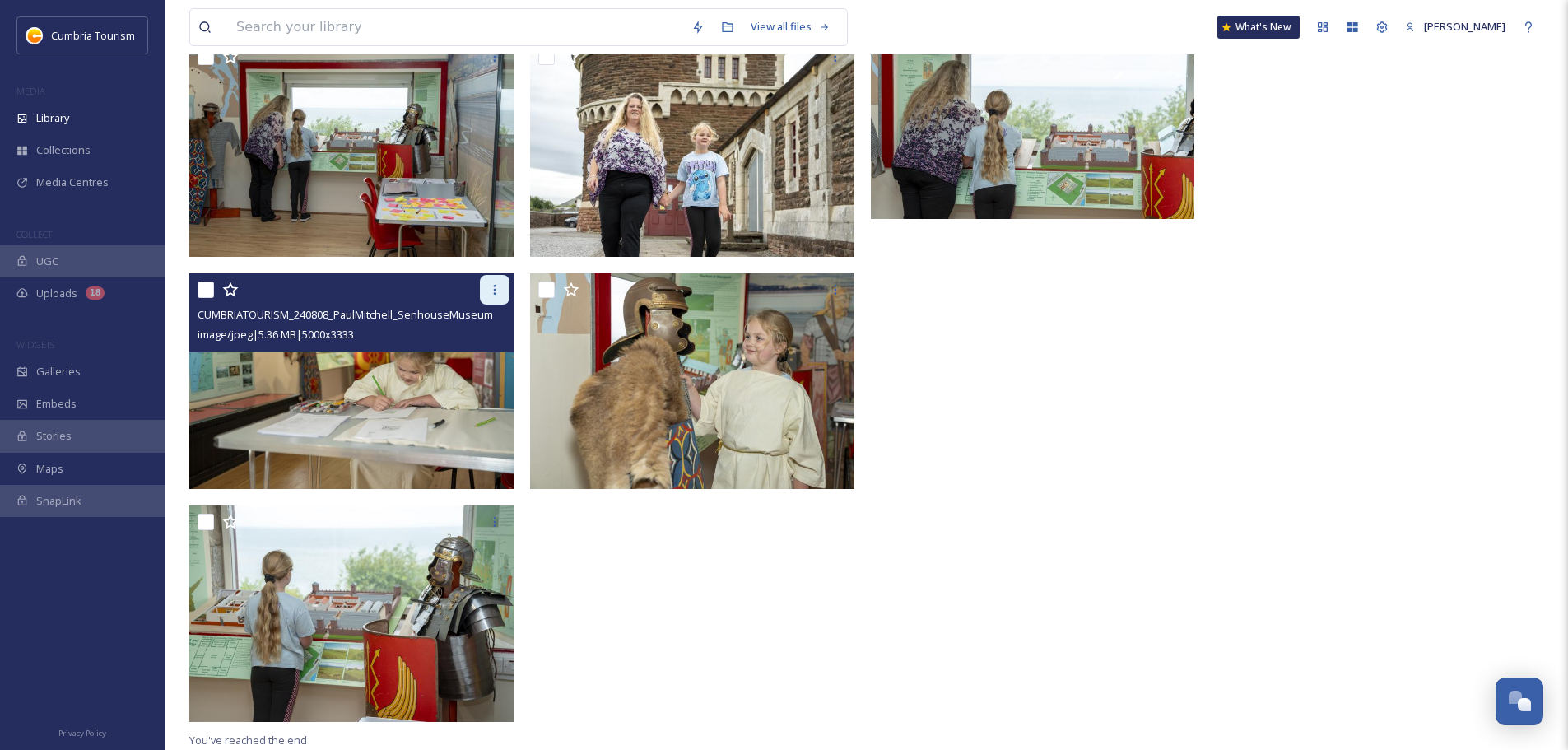
click at [488, 293] on icon at bounding box center [495, 290] width 13 height 13
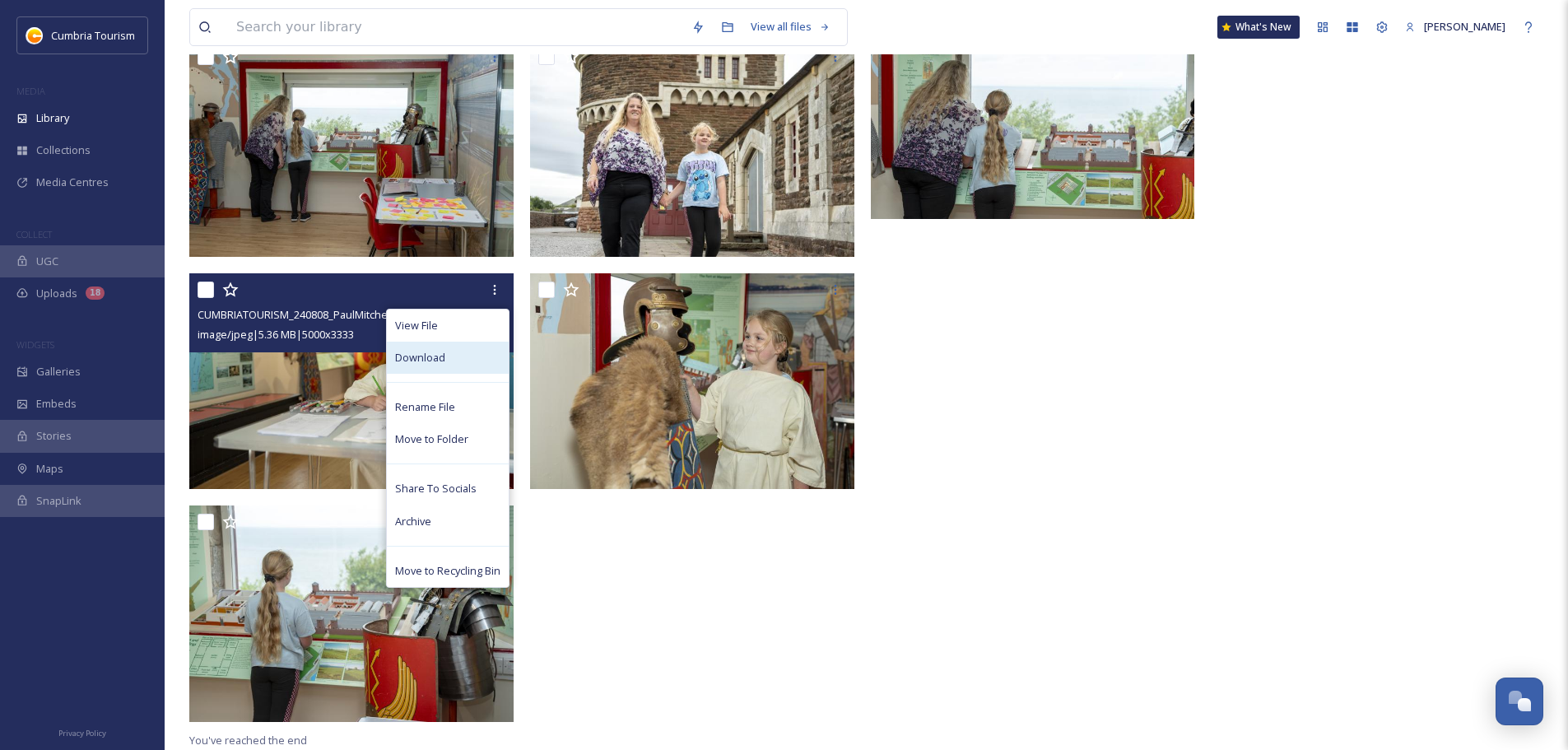
click at [461, 362] on div "Download" at bounding box center [447, 357] width 122 height 32
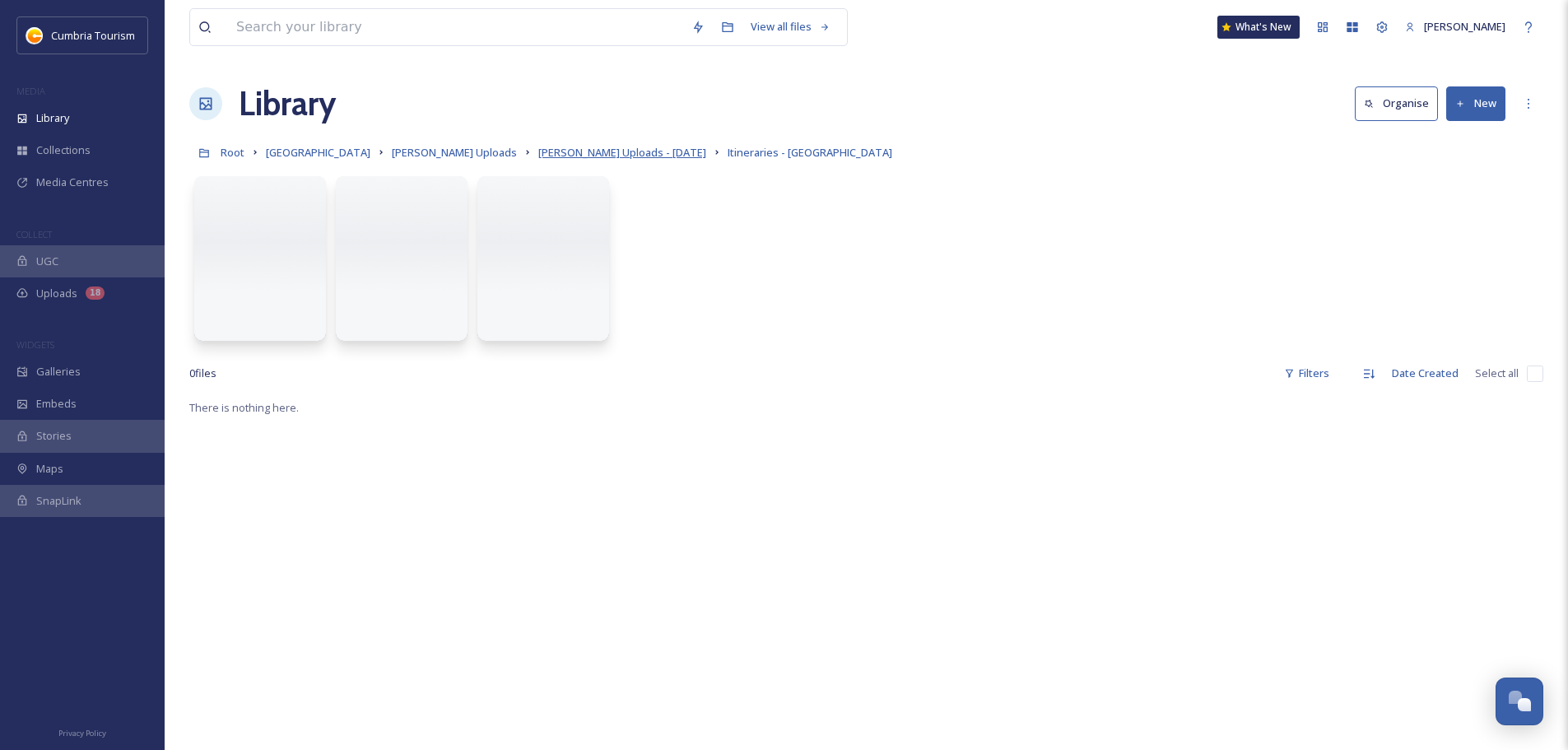
click at [609, 156] on span "[PERSON_NAME] Uploads - [DATE]" at bounding box center [621, 152] width 168 height 14
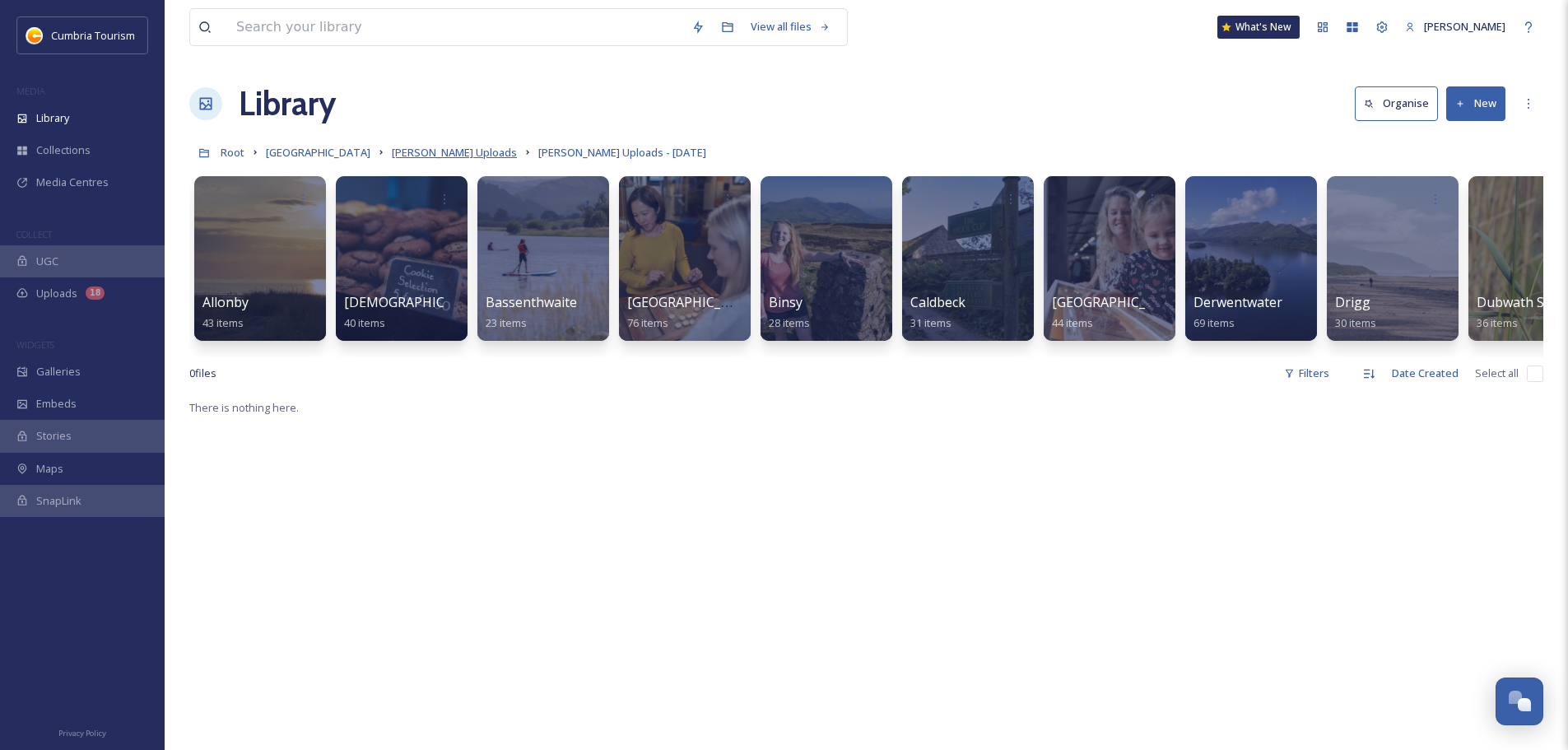
click at [480, 149] on span "[PERSON_NAME] Uploads" at bounding box center [455, 152] width 125 height 14
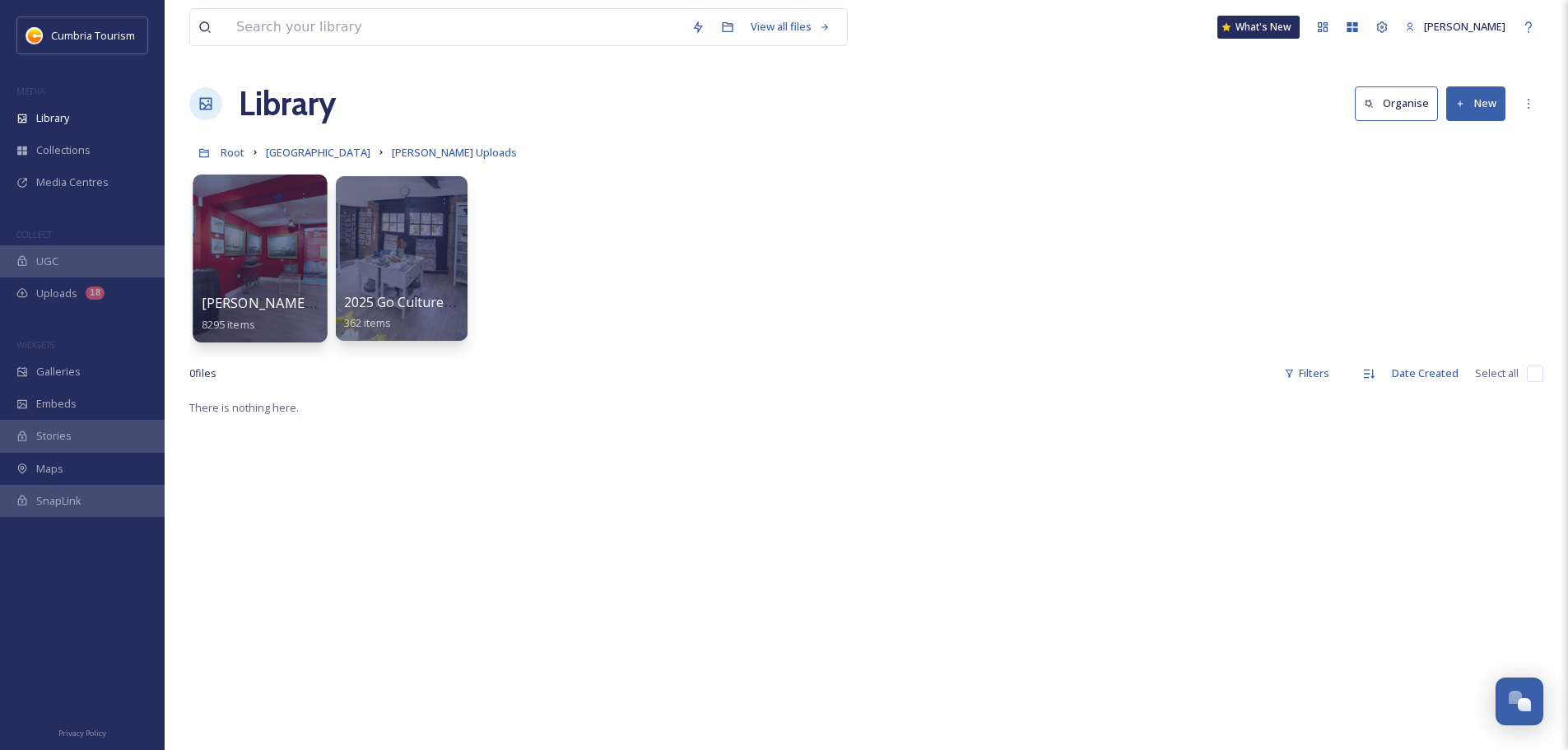
click at [255, 298] on span "[PERSON_NAME] Uploads - [DATE]" at bounding box center [311, 302] width 219 height 18
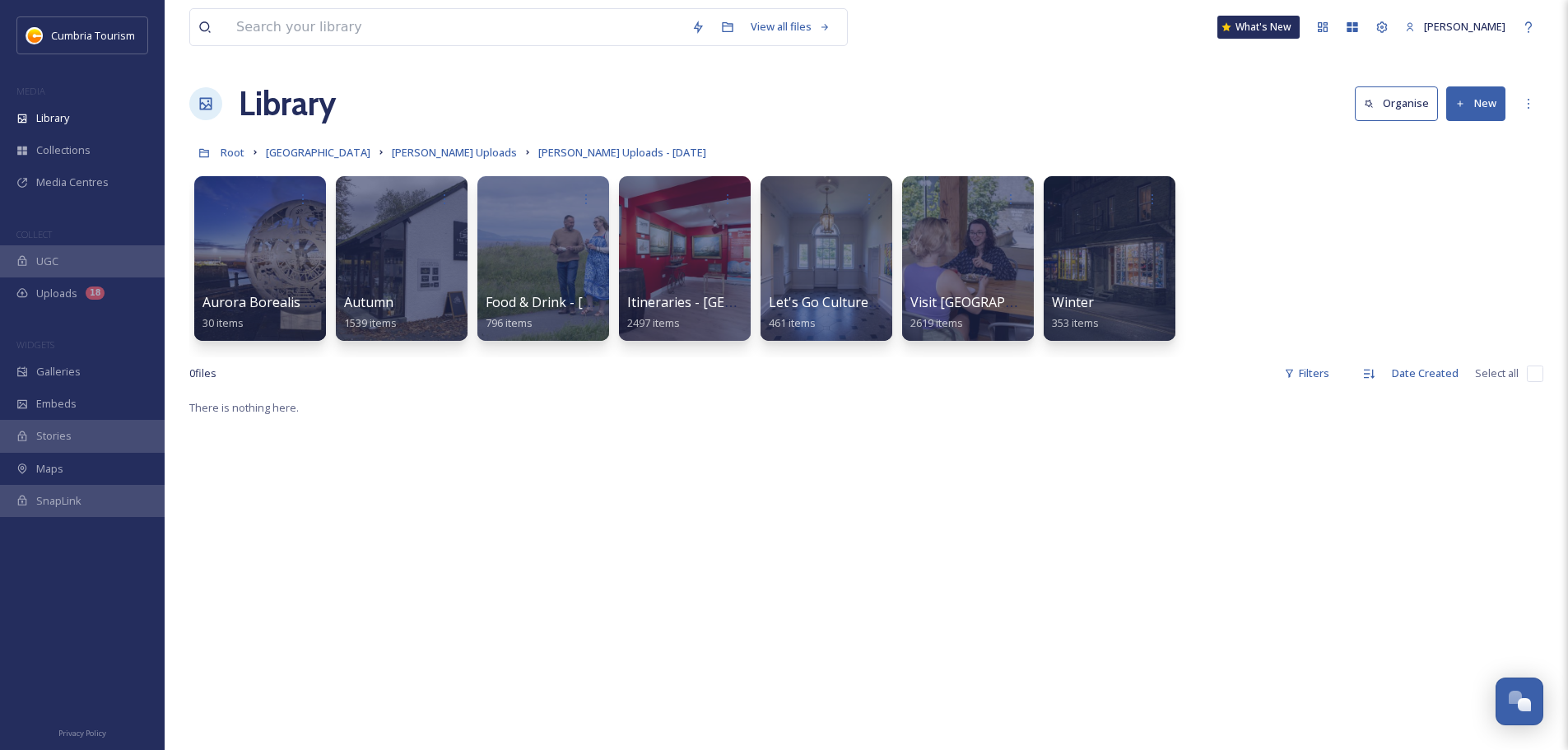
click at [331, 296] on div "Aurora Borealis Maryport 30 items Autumn 1539 items Food & Drink - [GEOGRAPHIC_…" at bounding box center [866, 262] width 1354 height 189
click at [363, 303] on span "Autumn" at bounding box center [368, 302] width 50 height 18
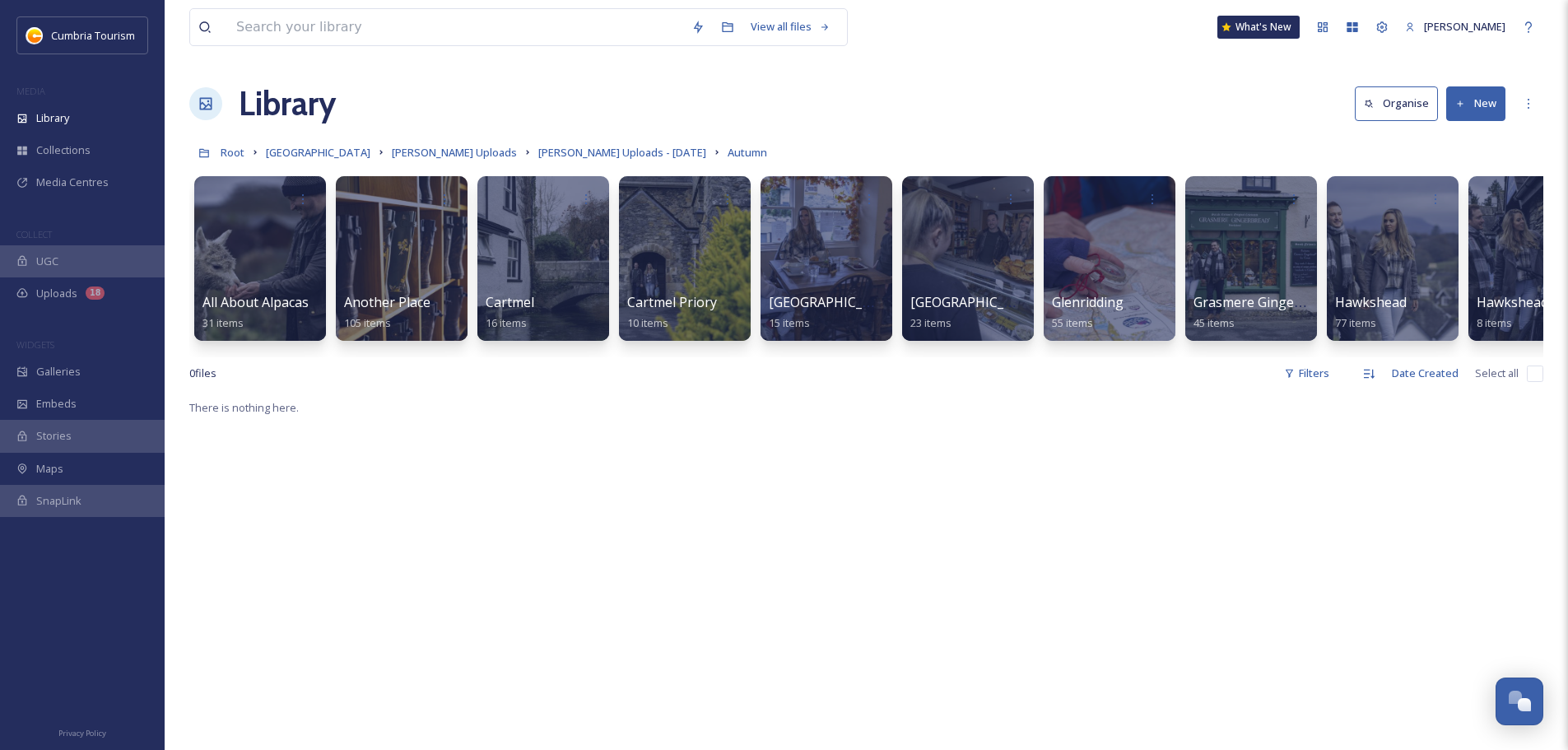
scroll to position [0, 1184]
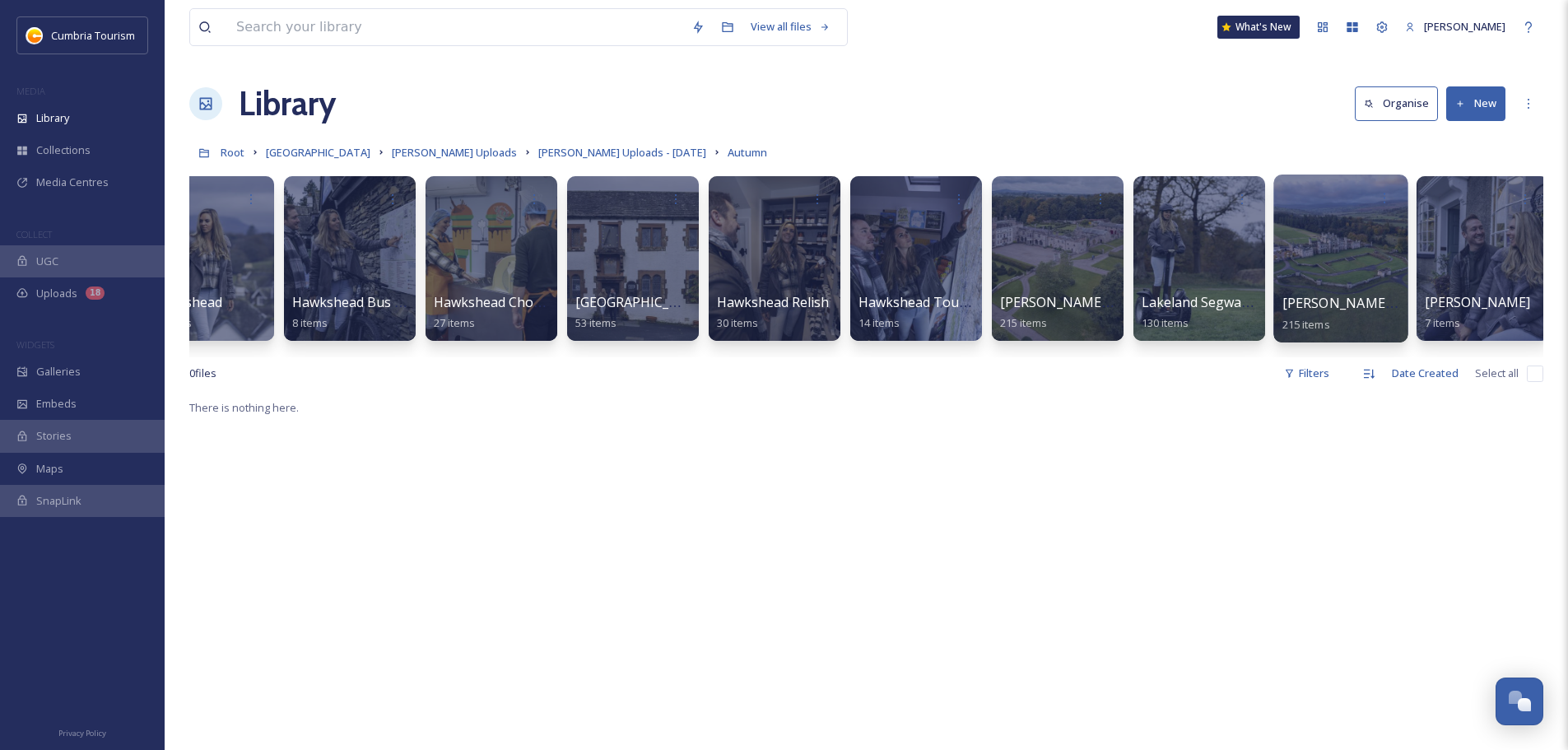
click at [1339, 303] on span "[PERSON_NAME] and [PERSON_NAME]" at bounding box center [1405, 302] width 246 height 18
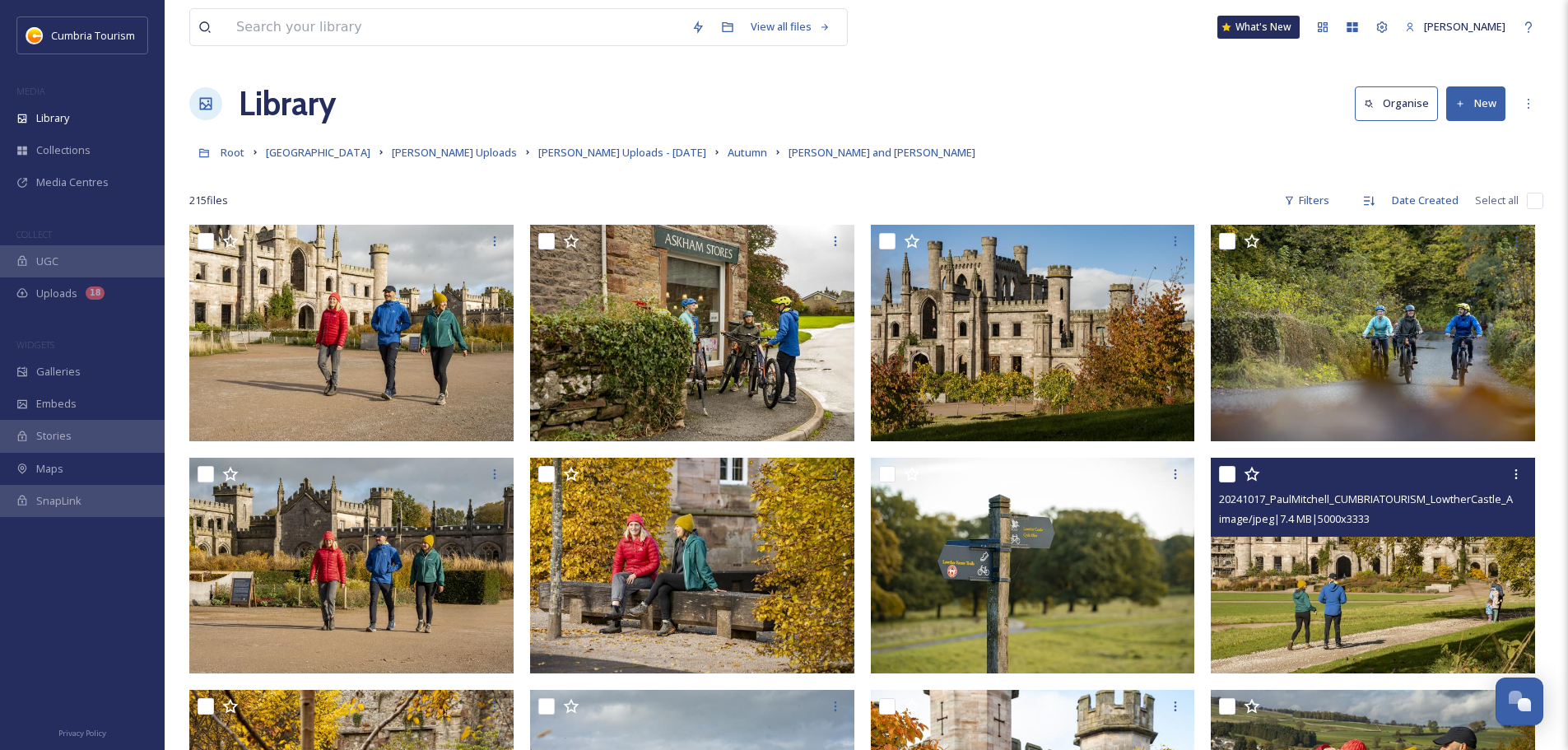
click at [1221, 475] on input "checkbox" at bounding box center [1227, 474] width 16 height 16
checkbox input "true"
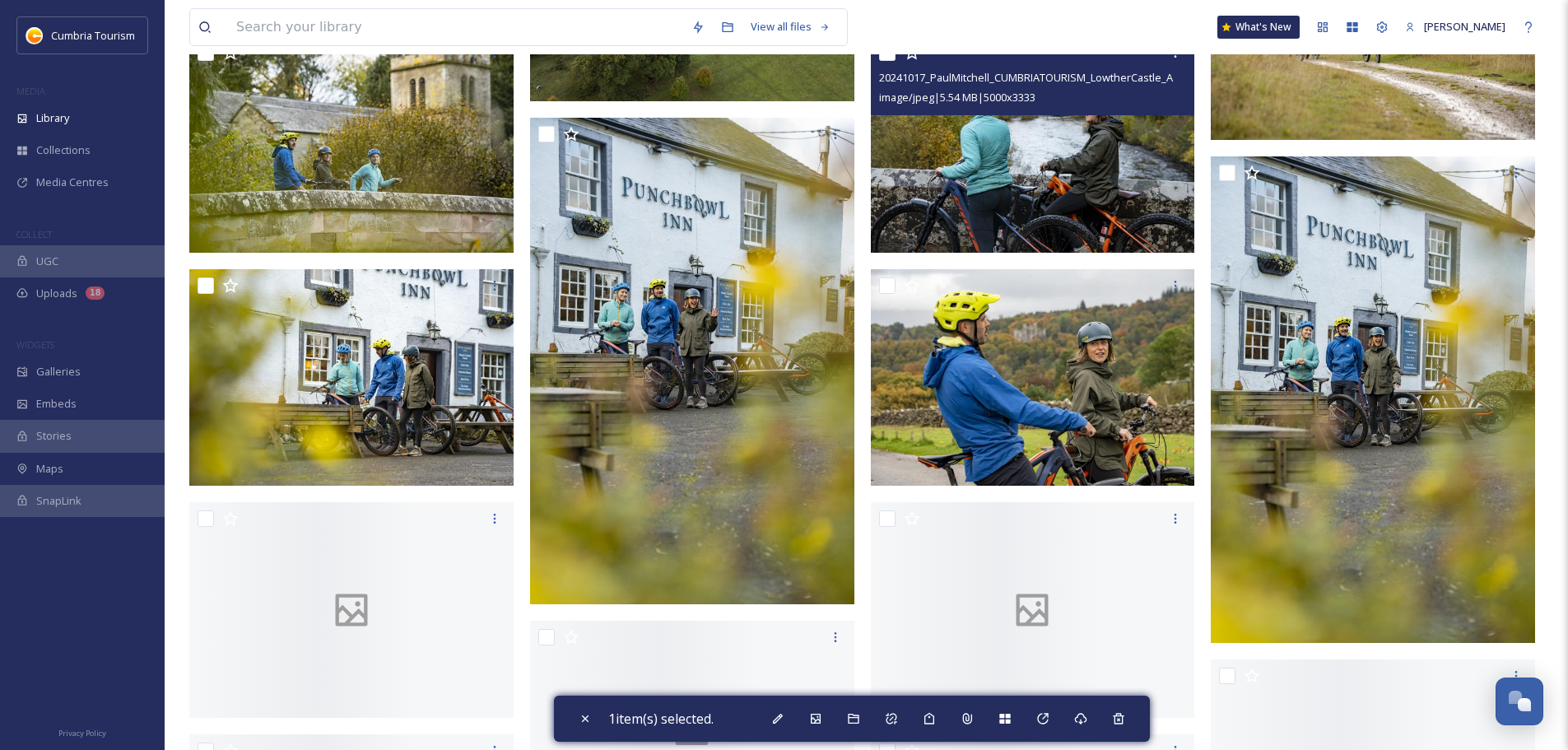
scroll to position [11937, 0]
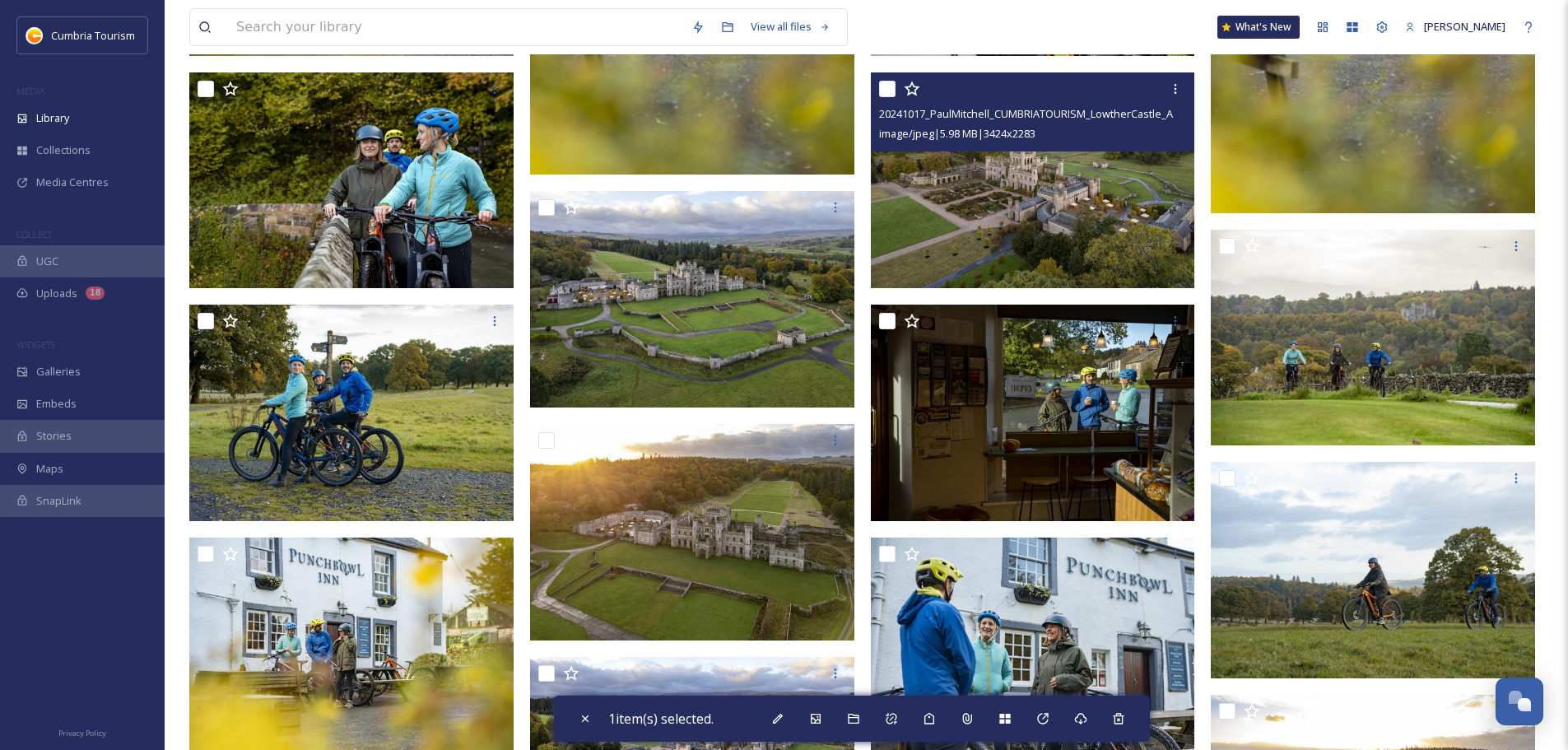
click at [886, 92] on input "checkbox" at bounding box center [887, 88] width 16 height 16
checkbox input "true"
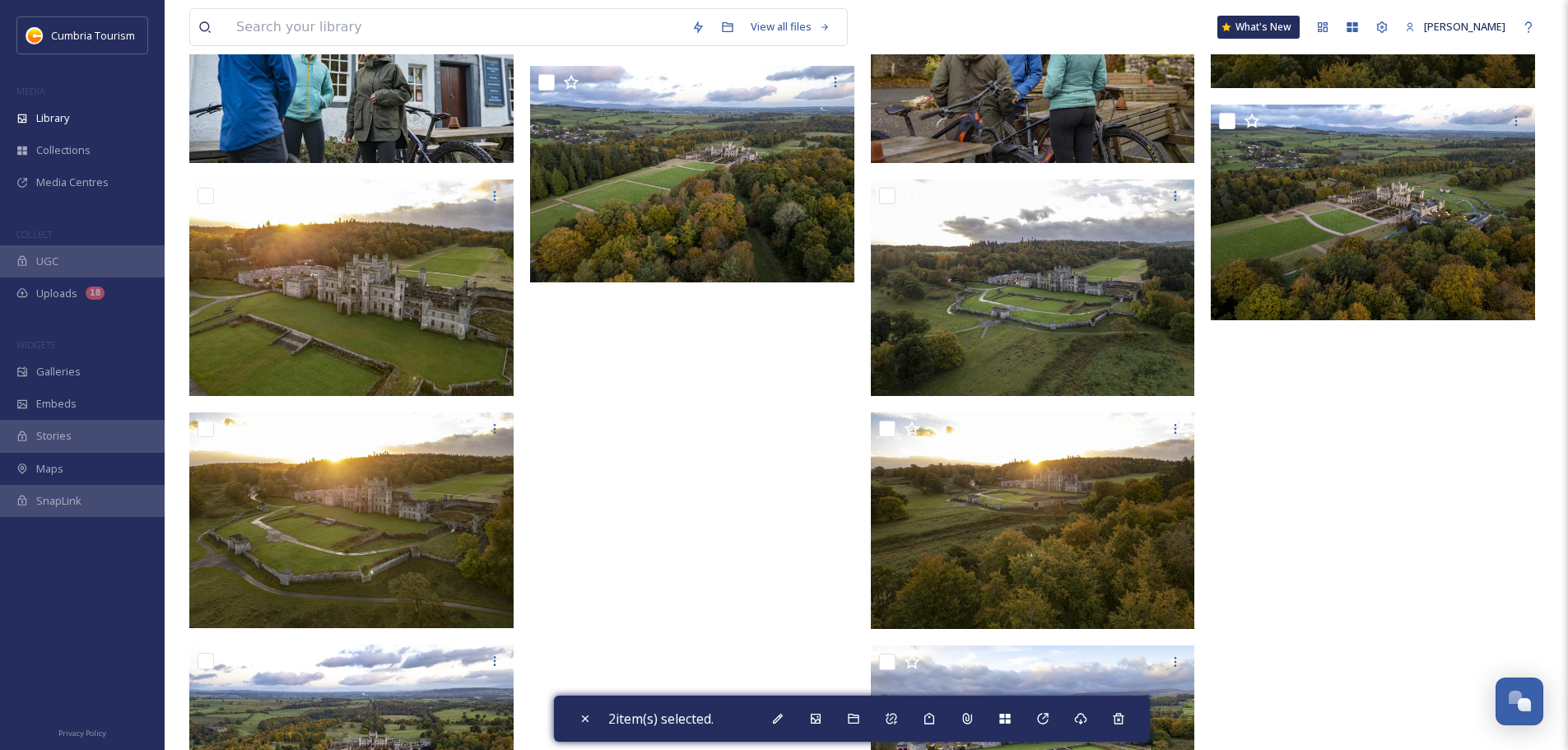
scroll to position [13133, 0]
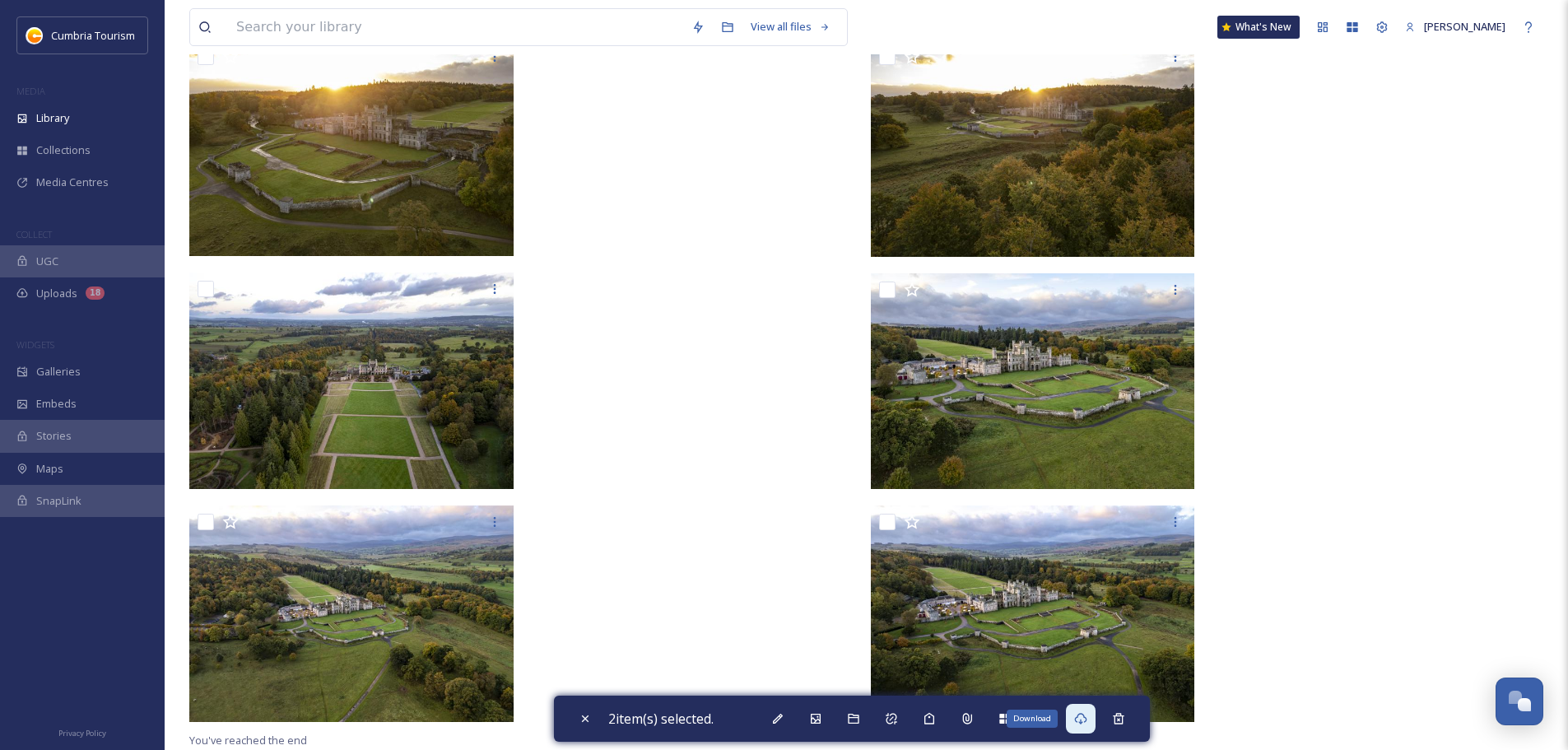
click at [1080, 722] on icon at bounding box center [1081, 718] width 13 height 13
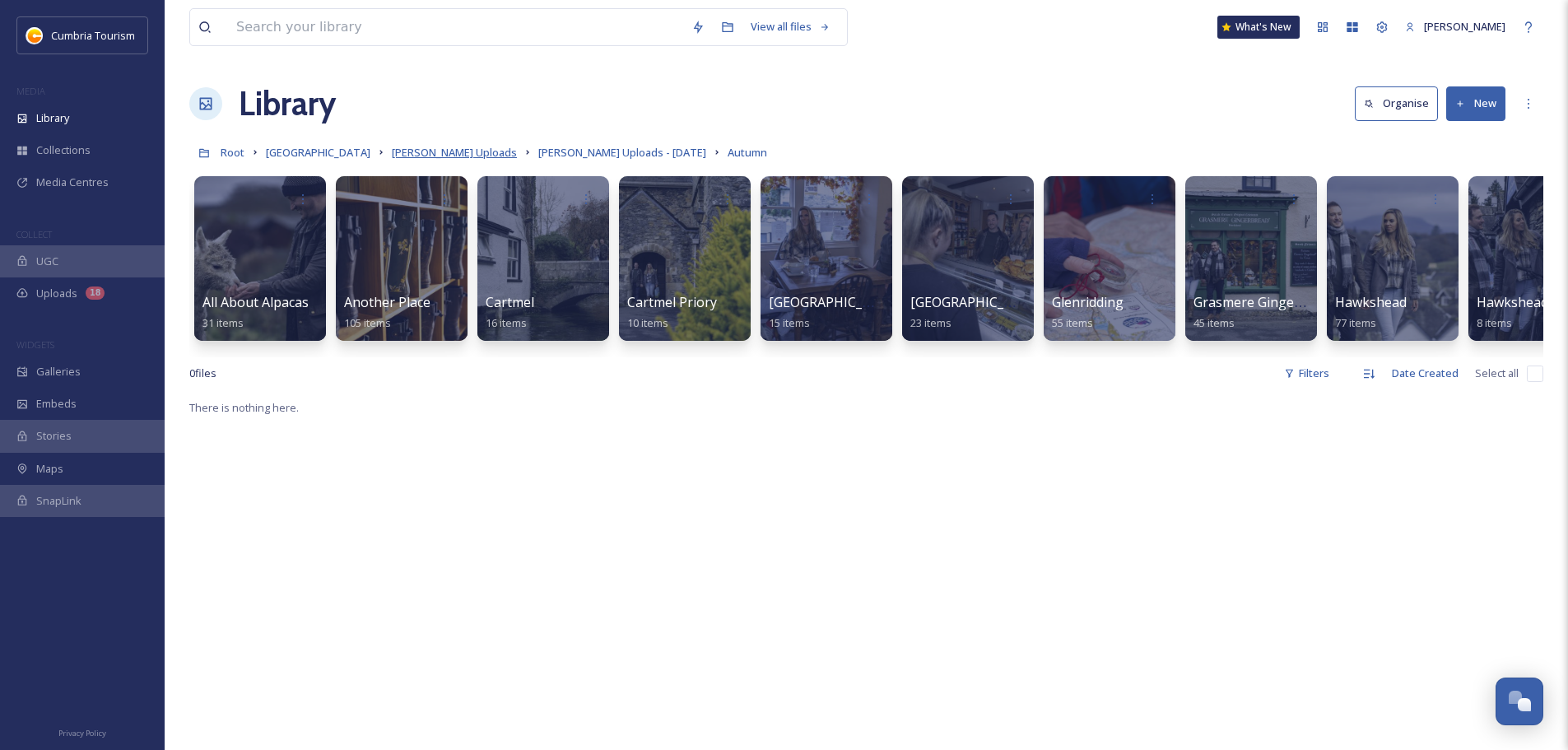
click at [482, 157] on span "[PERSON_NAME] Uploads" at bounding box center [455, 152] width 125 height 14
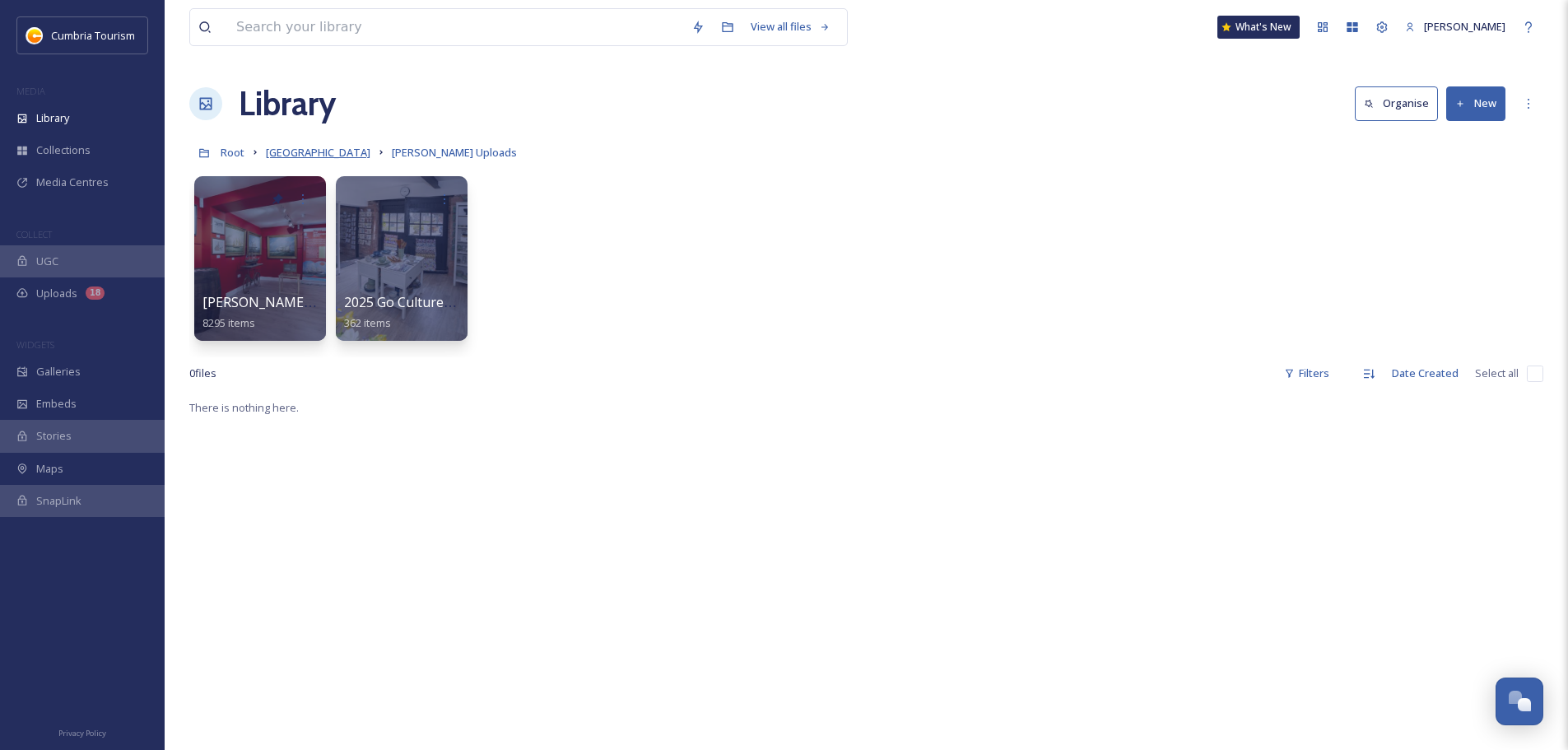
click at [256, 150] on icon at bounding box center [255, 152] width 13 height 13
click at [293, 154] on span "[GEOGRAPHIC_DATA]" at bounding box center [317, 152] width 105 height 14
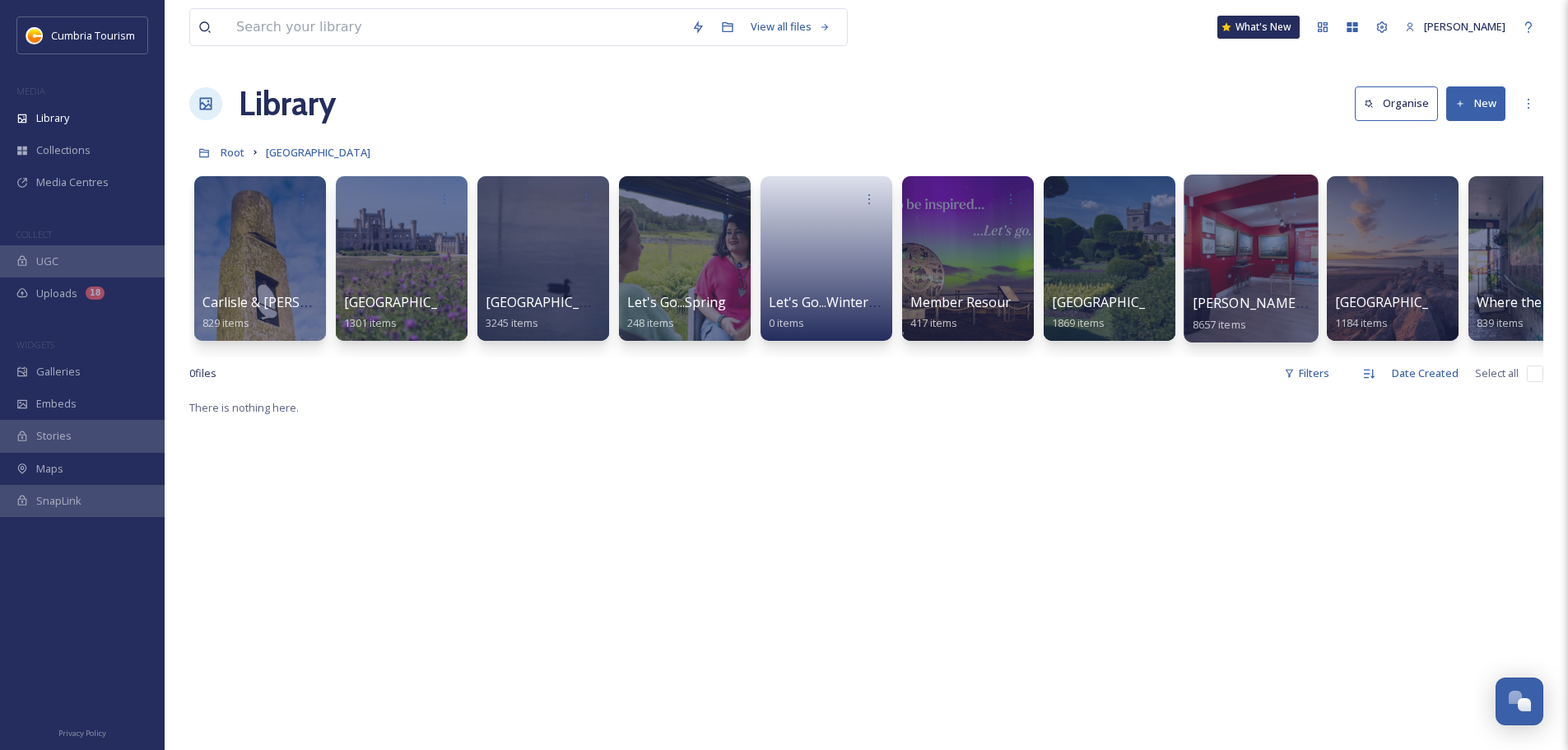
click at [1214, 301] on span "[PERSON_NAME] Uploads" at bounding box center [1275, 302] width 163 height 18
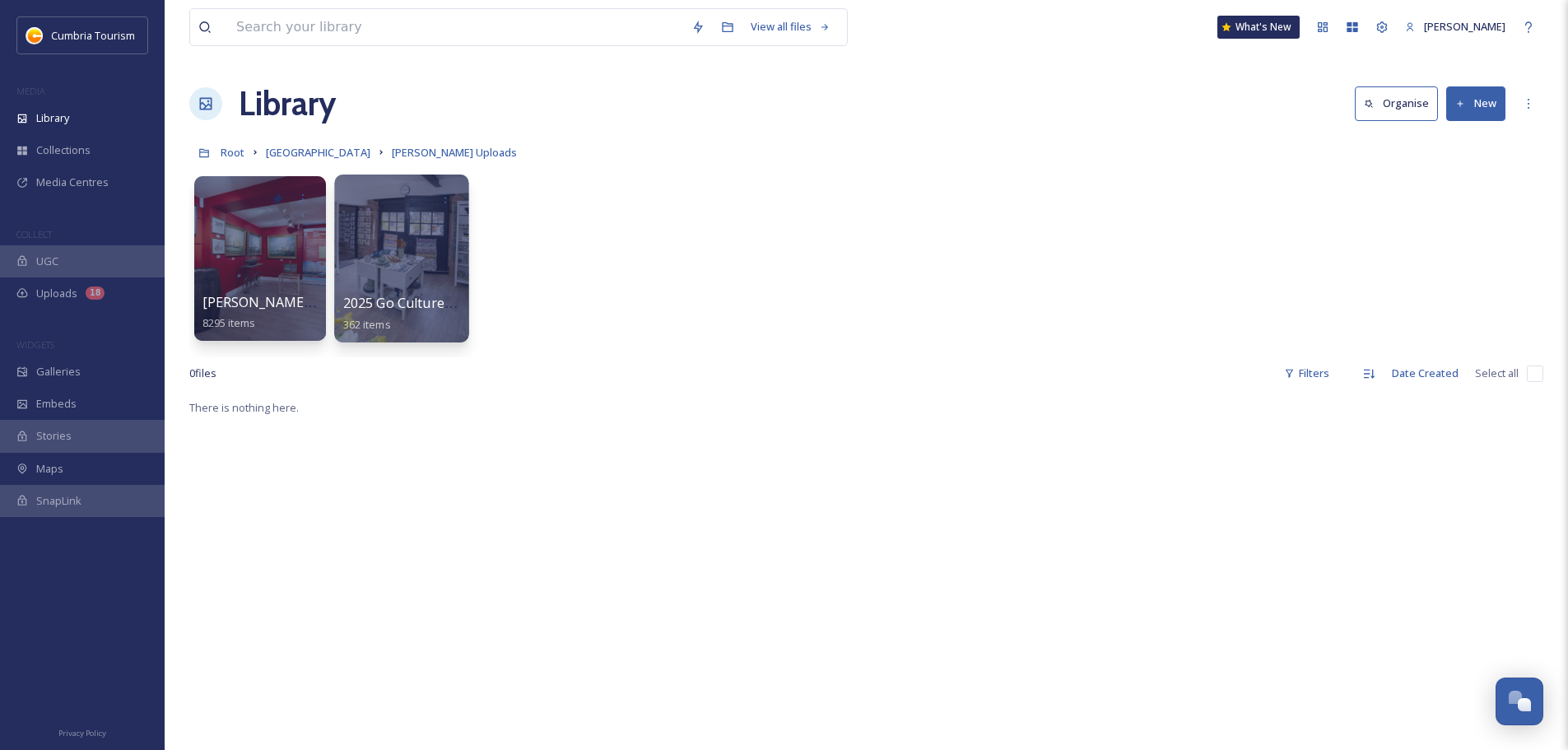
click at [382, 299] on span "2025 Go Culture - [PERSON_NAME] Upload" at bounding box center [478, 302] width 269 height 18
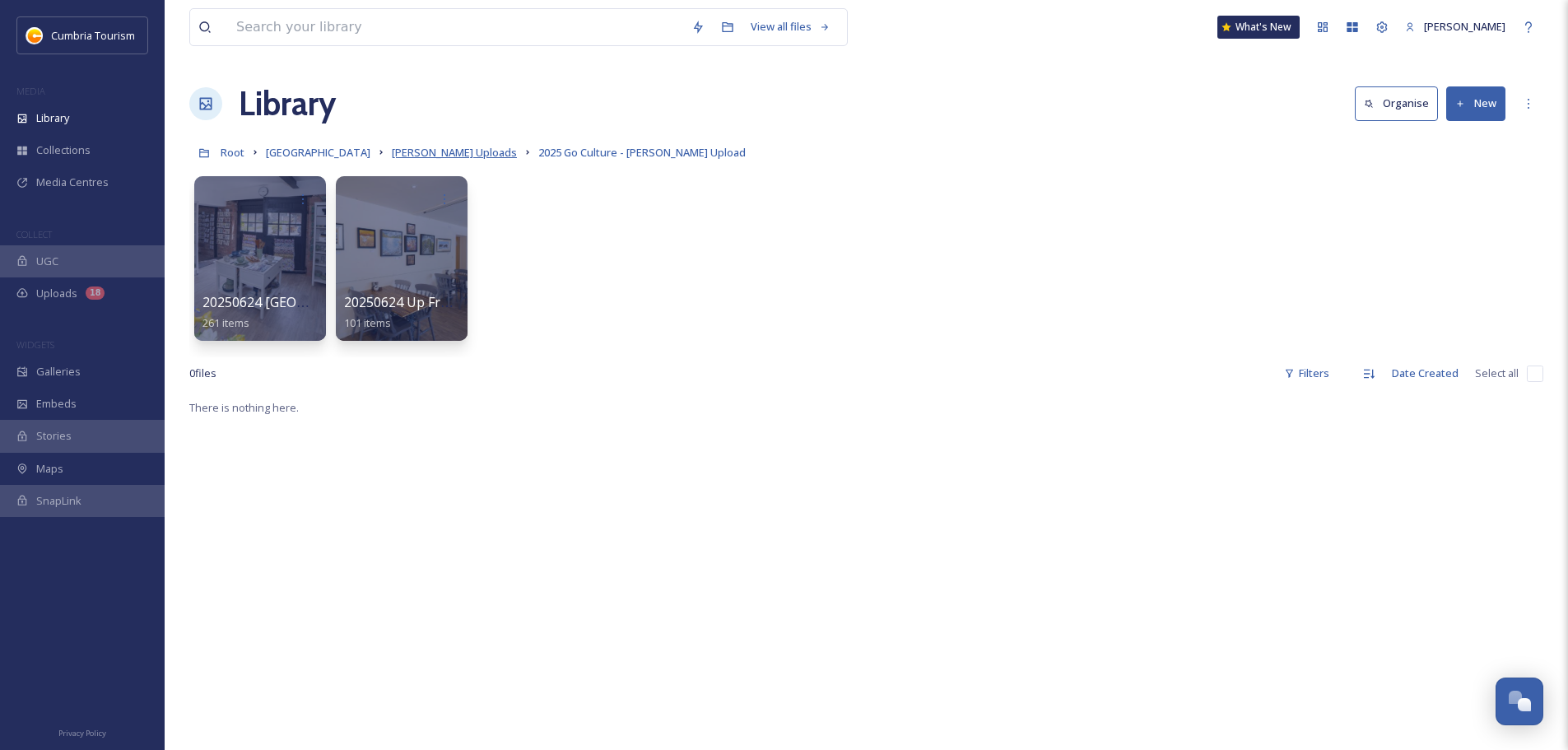
click at [437, 158] on span "[PERSON_NAME] Uploads" at bounding box center [455, 152] width 125 height 14
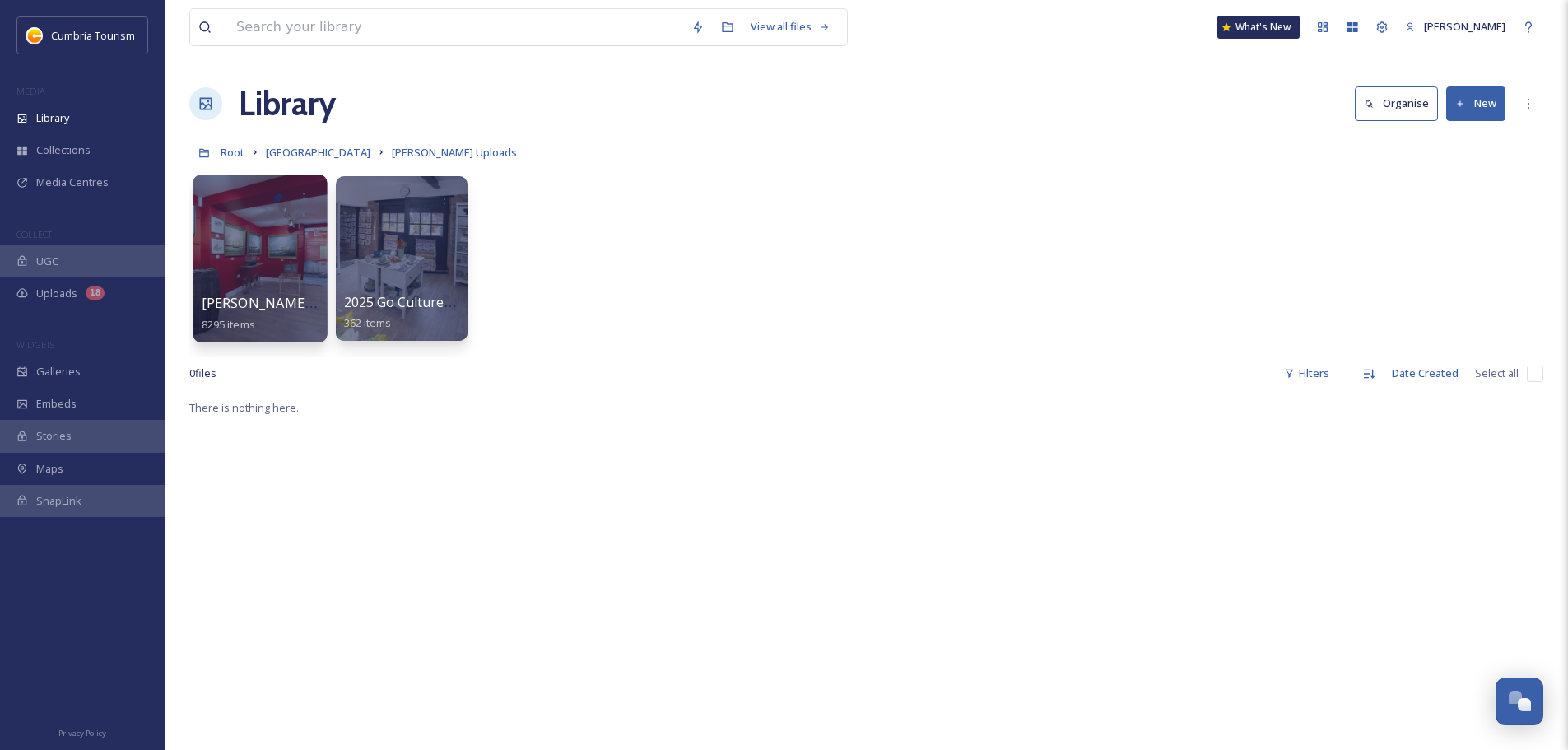
click at [299, 306] on span "[PERSON_NAME] Uploads - [DATE]" at bounding box center [311, 302] width 219 height 18
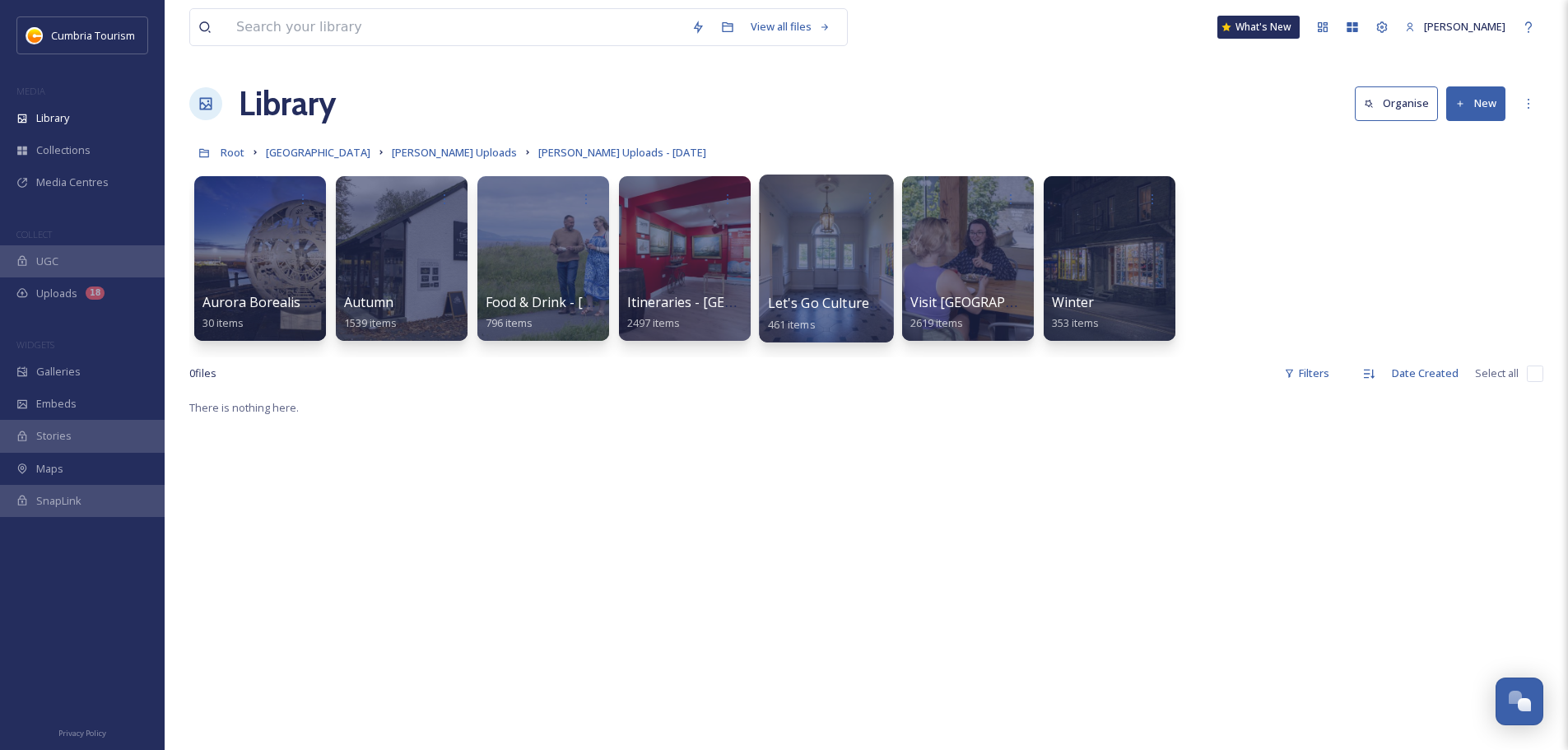
click at [811, 305] on span "Let's Go Culture - W&F" at bounding box center [839, 302] width 142 height 18
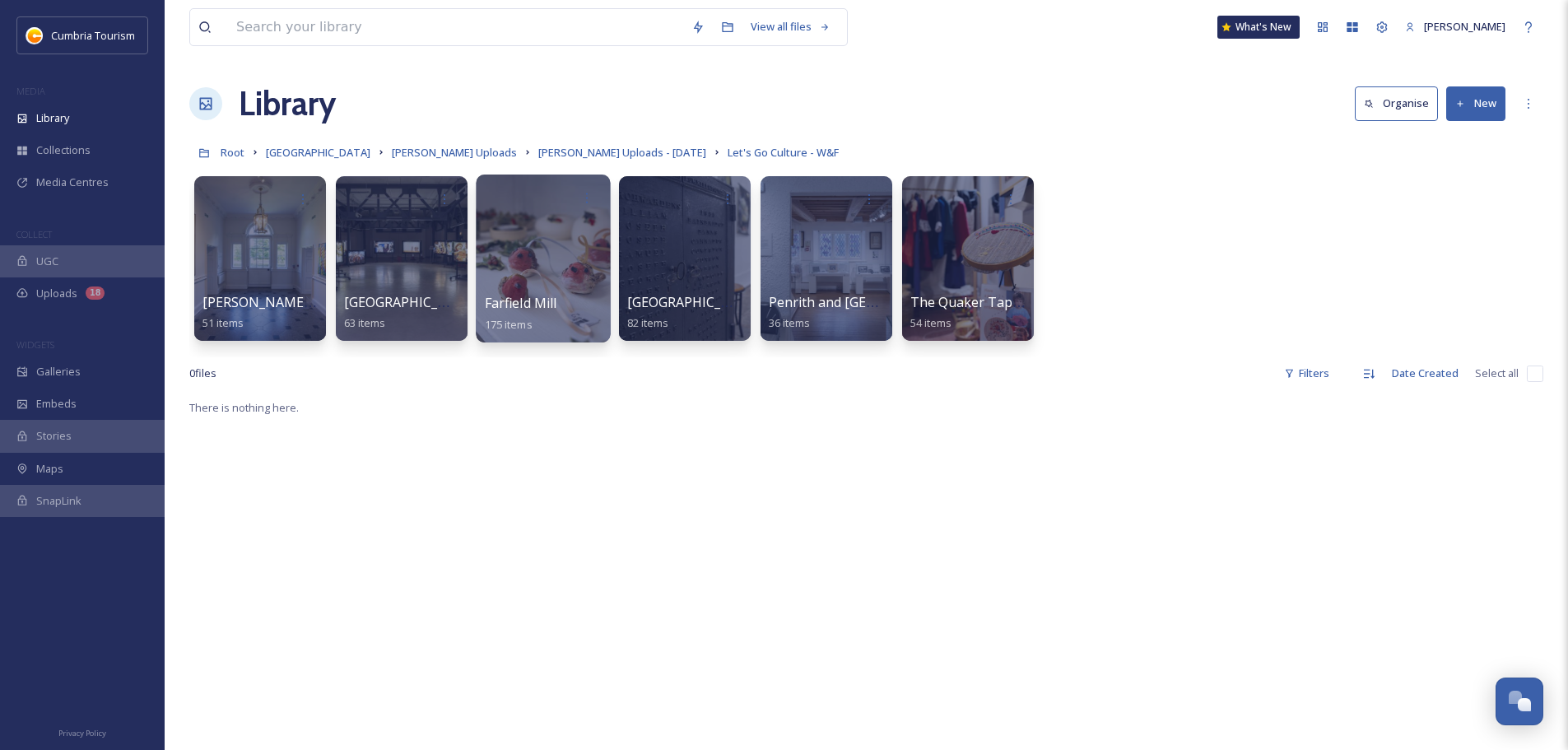
click at [538, 309] on span "Farfield Mill" at bounding box center [522, 302] width 73 height 18
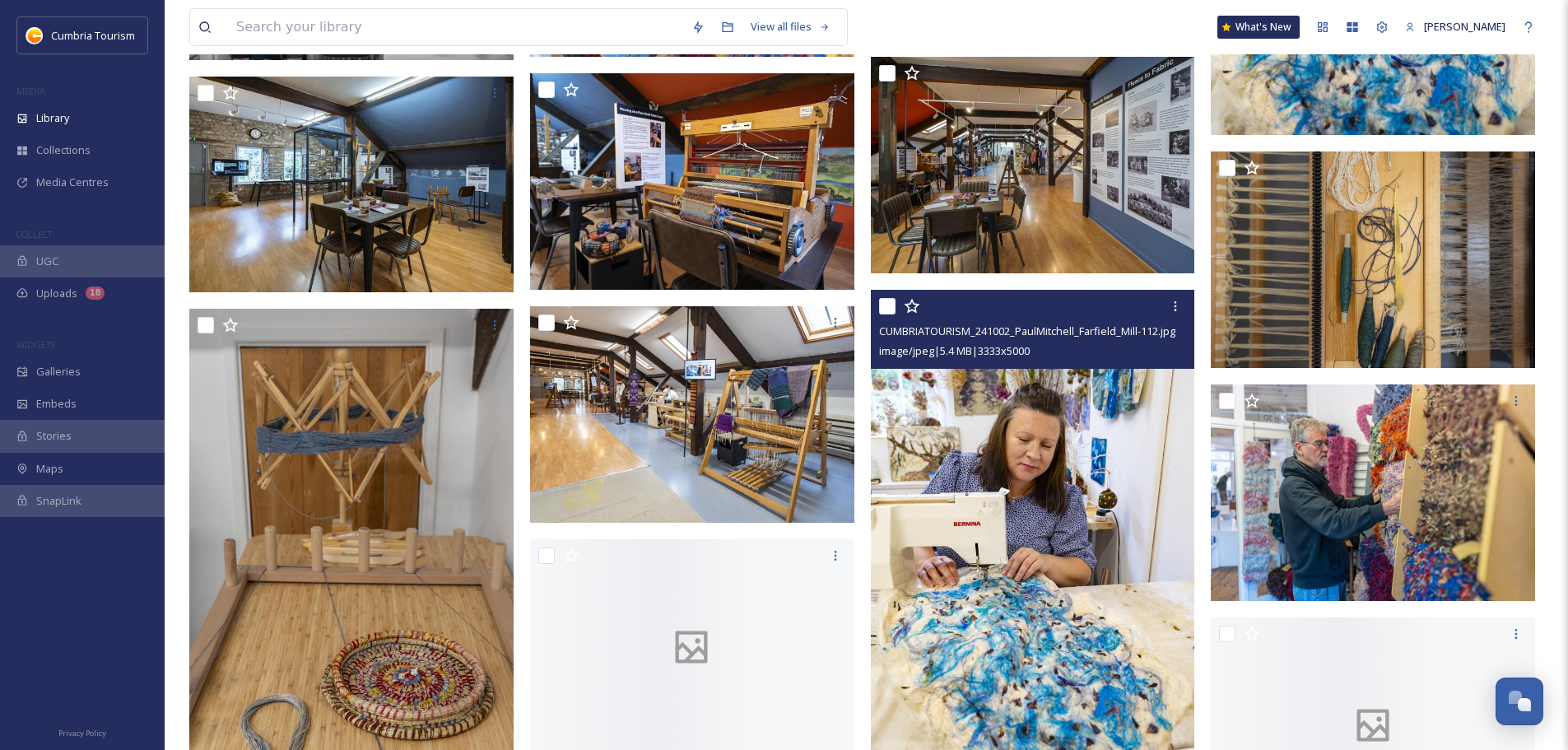
scroll to position [7524, 0]
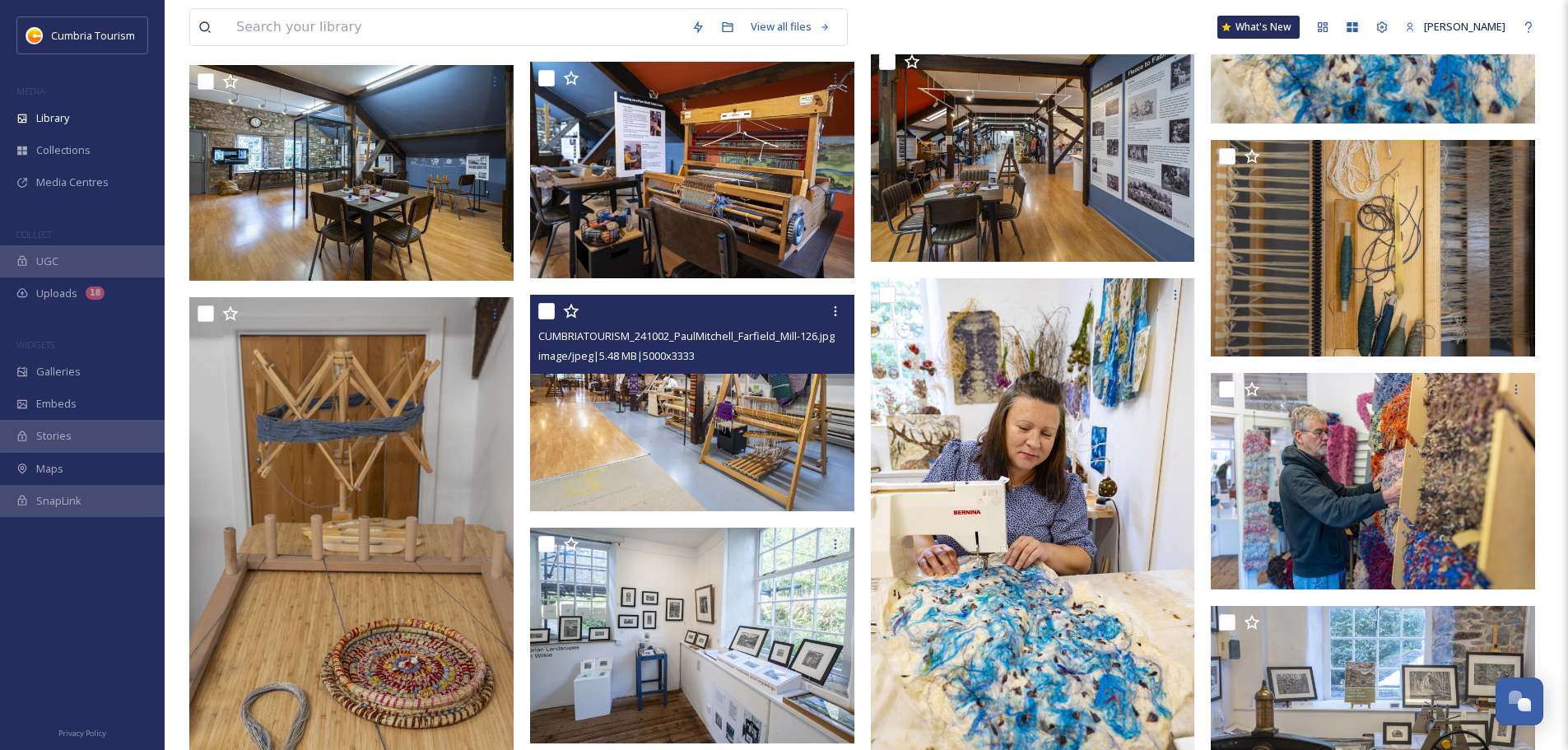
click at [546, 311] on input "checkbox" at bounding box center [546, 311] width 16 height 16
checkbox input "true"
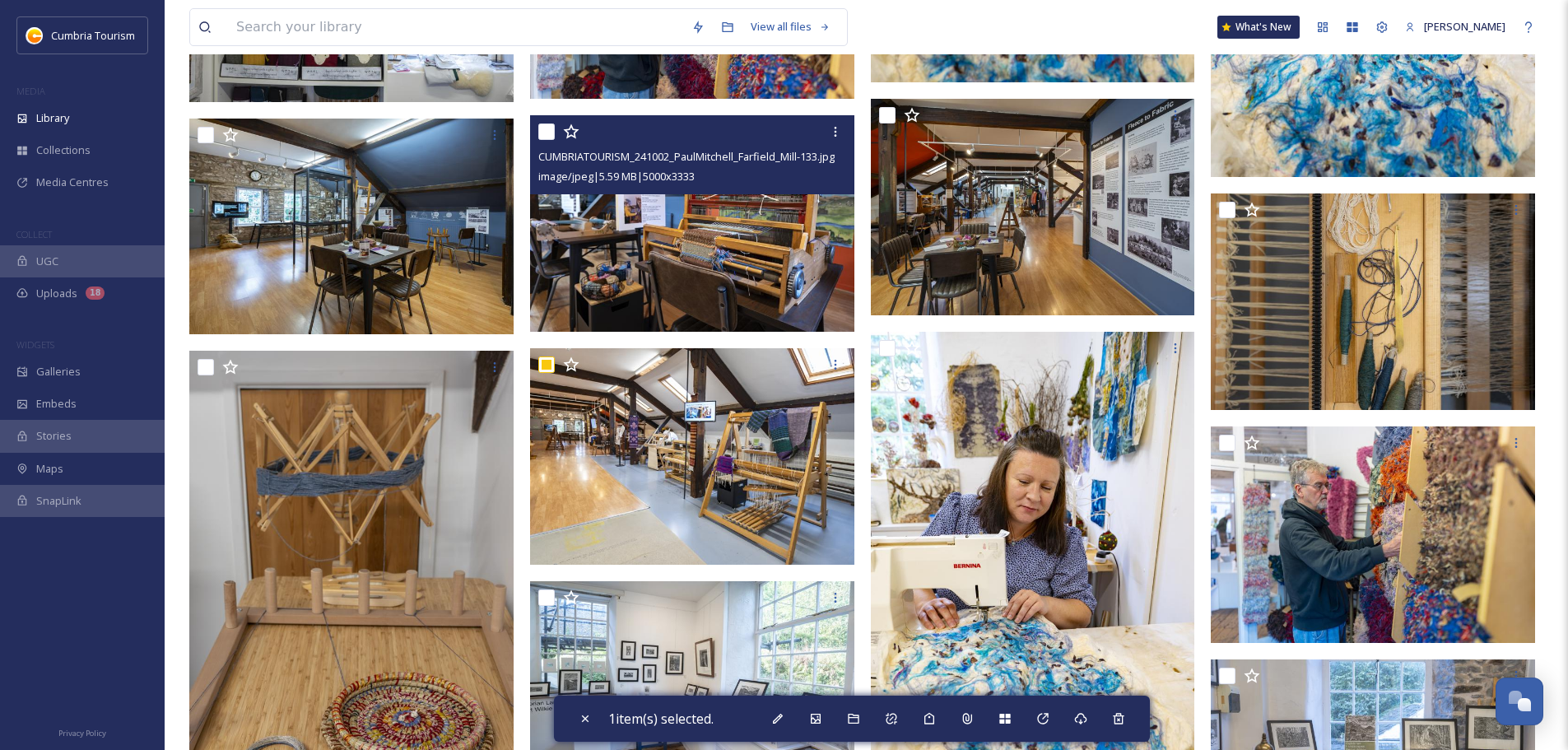
scroll to position [7441, 0]
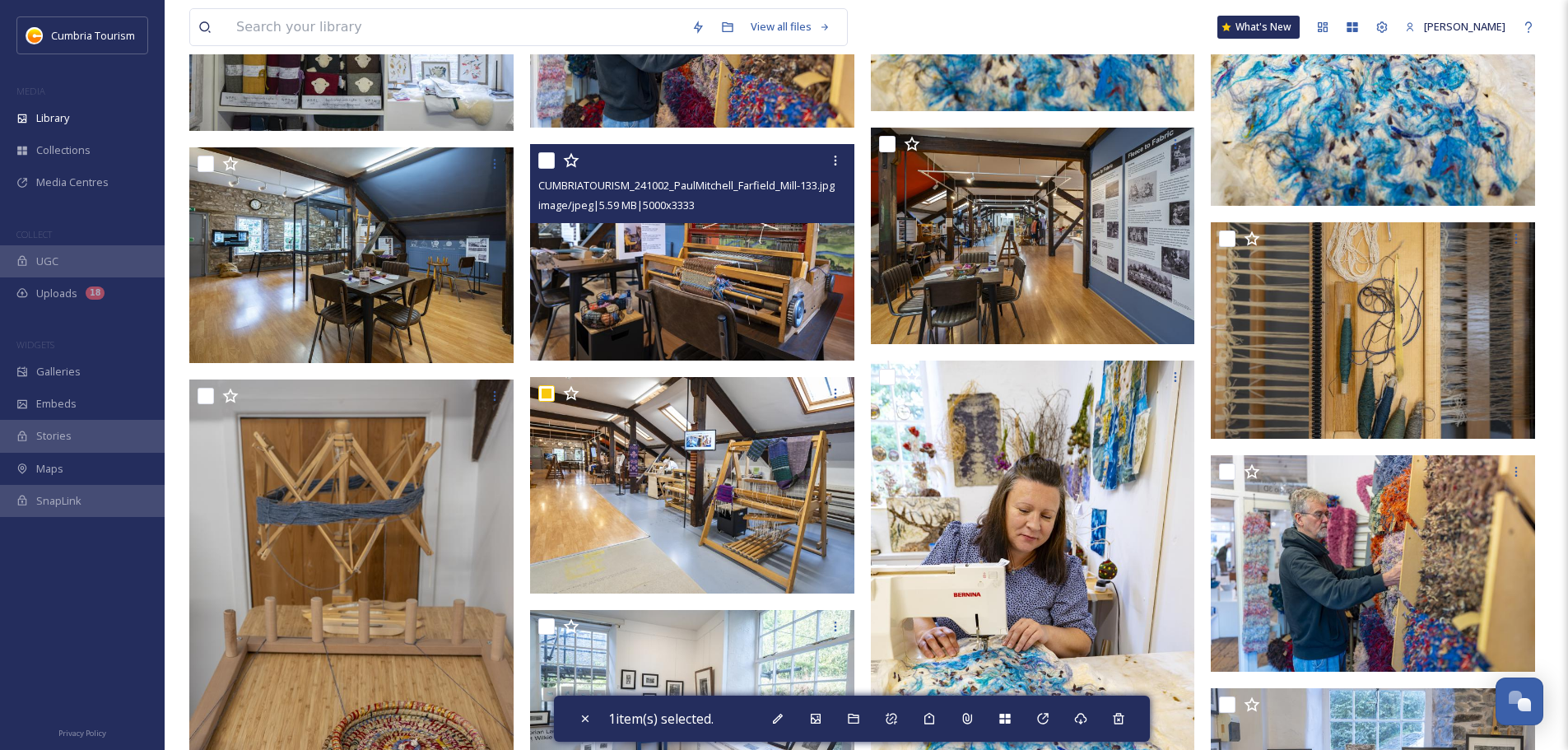
click at [545, 161] on input "checkbox" at bounding box center [546, 160] width 16 height 16
checkbox input "true"
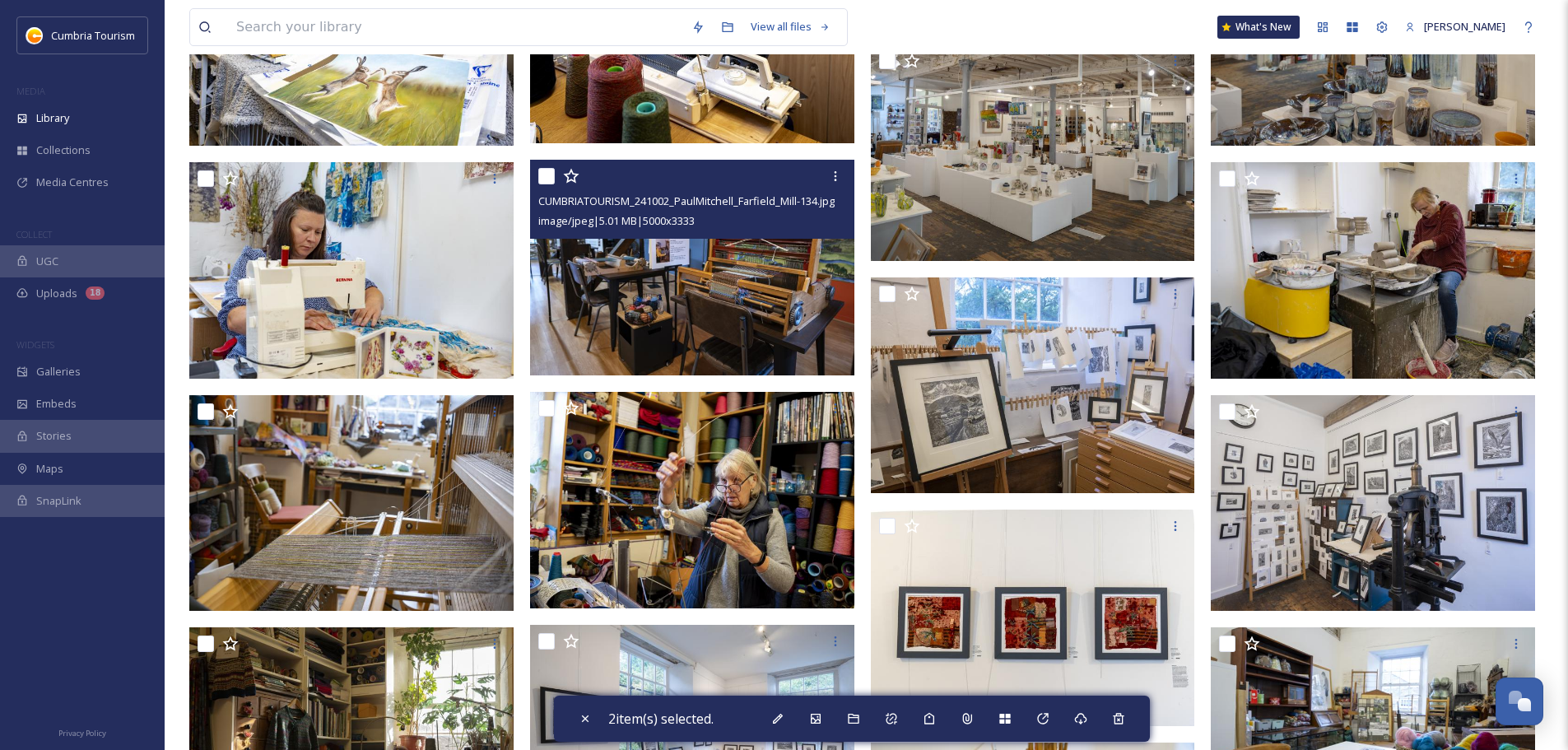
scroll to position [9582, 0]
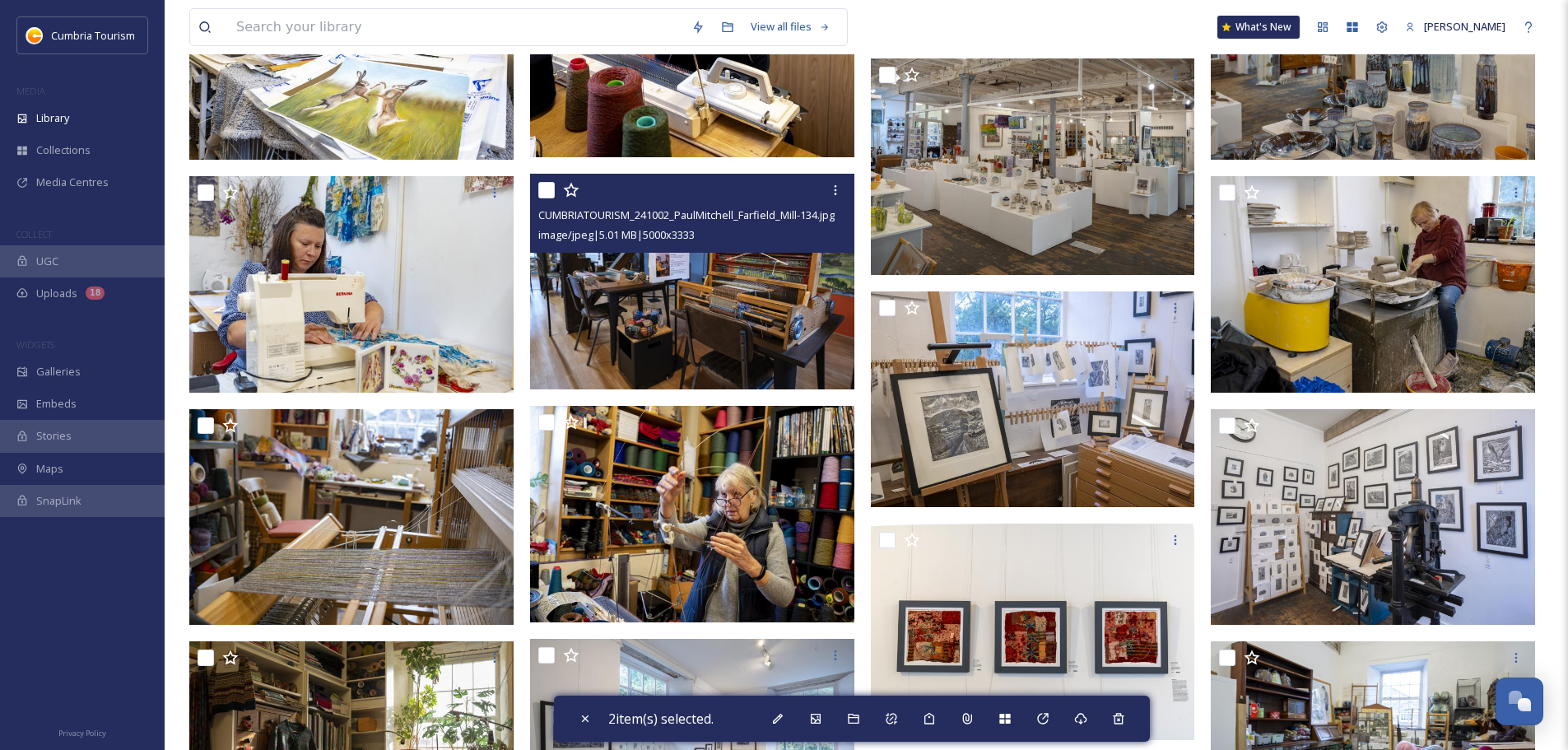
click at [542, 191] on input "checkbox" at bounding box center [546, 190] width 16 height 16
checkbox input "true"
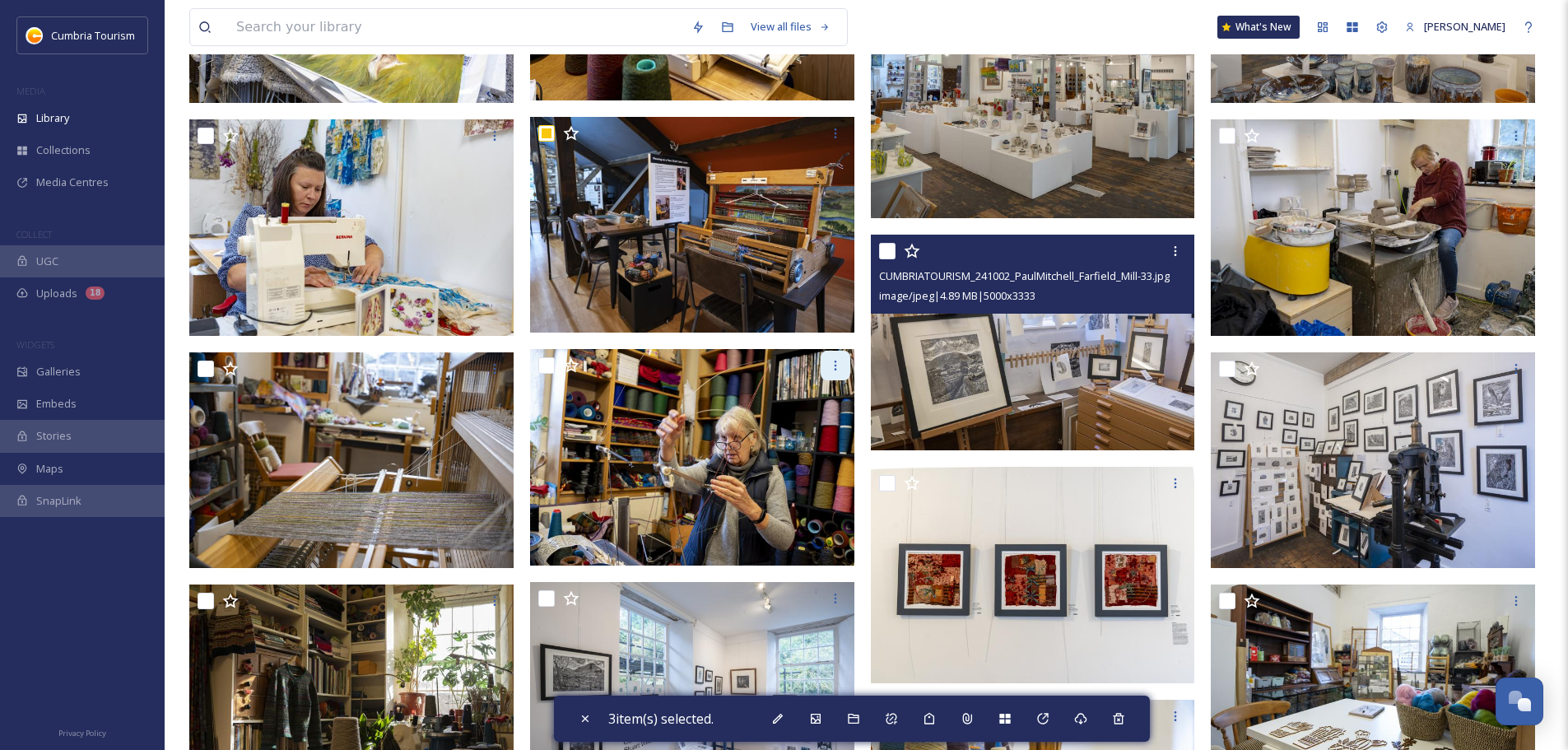
scroll to position [9610, 0]
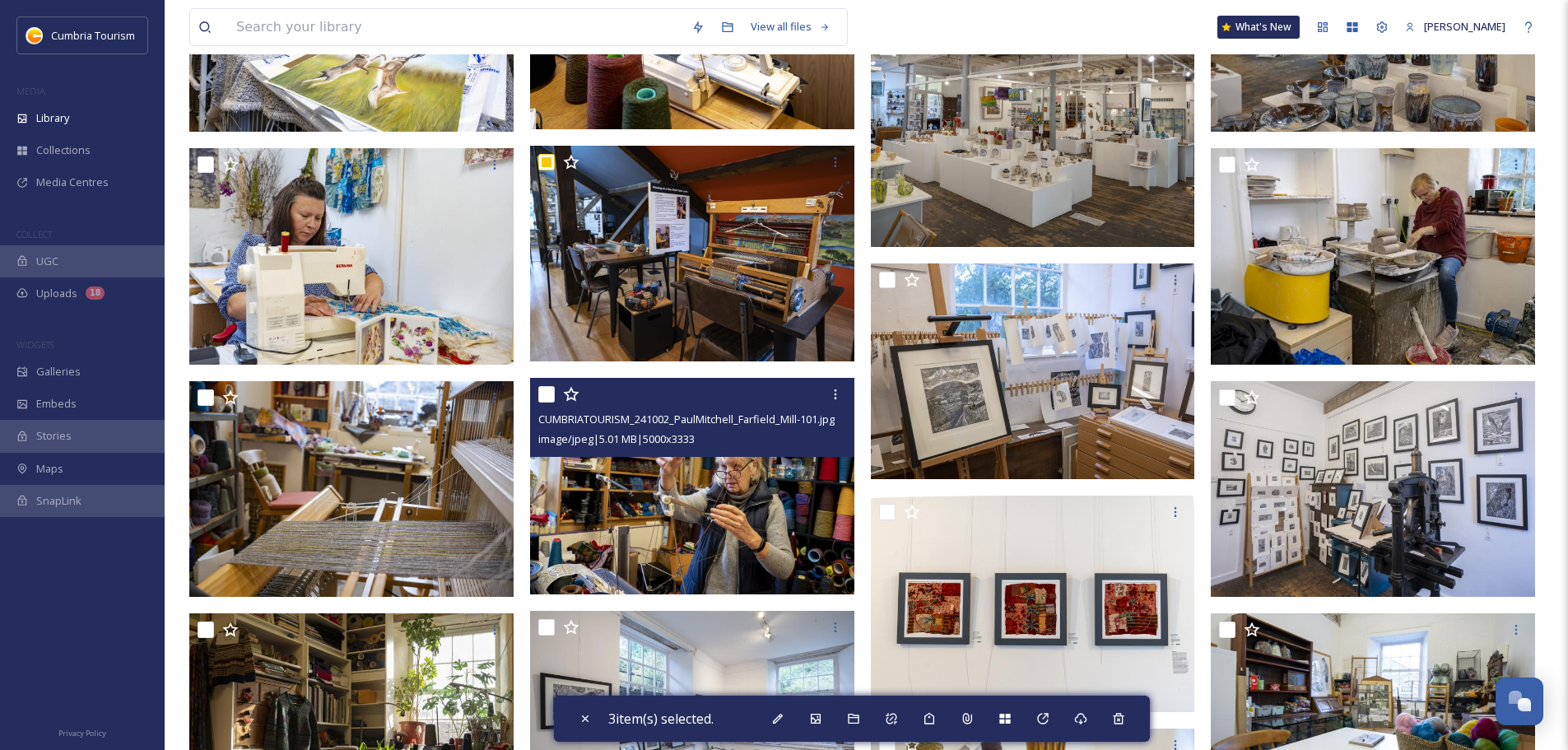
click at [543, 393] on input "checkbox" at bounding box center [546, 394] width 16 height 16
checkbox input "true"
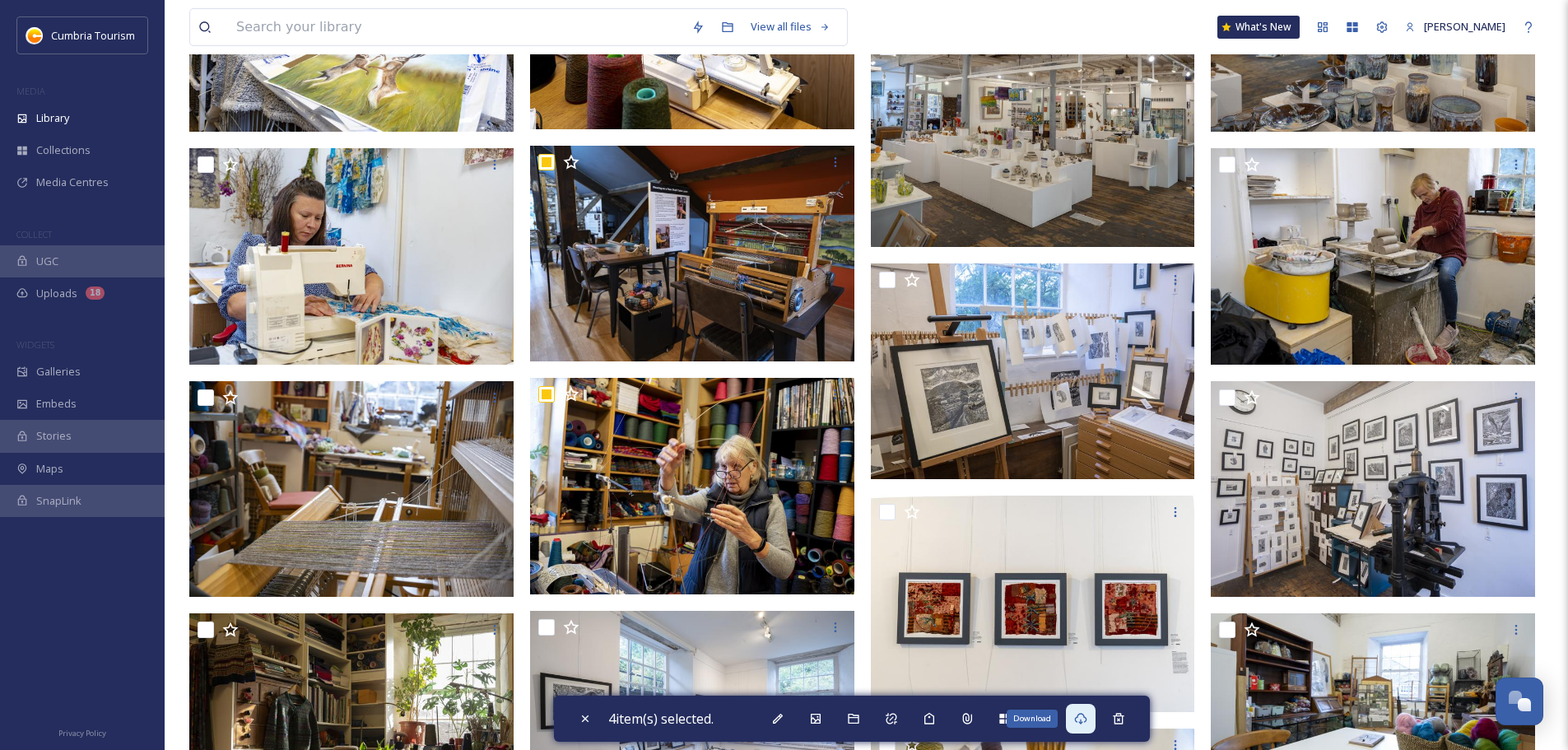
click at [1078, 718] on icon at bounding box center [1081, 718] width 13 height 13
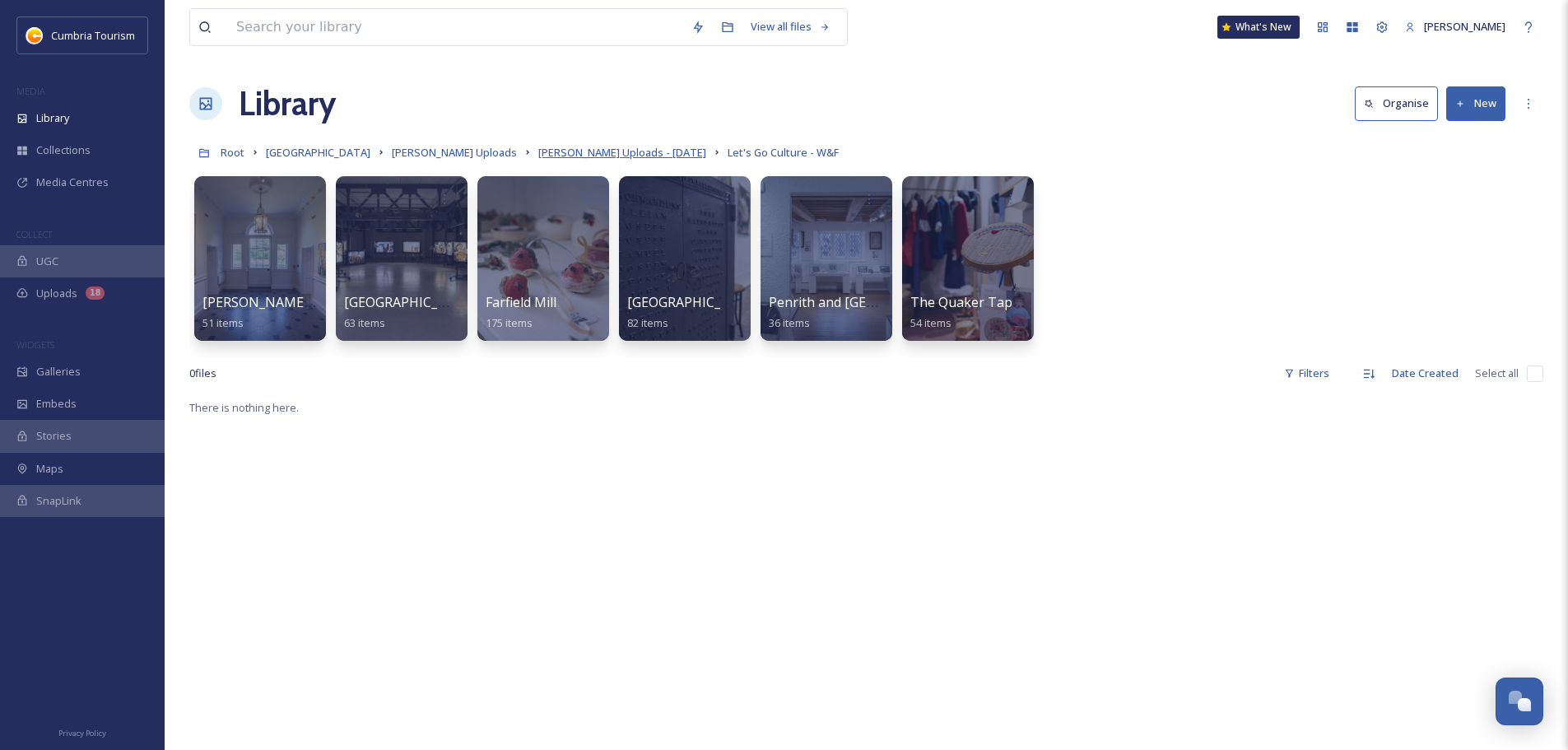
click at [606, 159] on span "[PERSON_NAME] Uploads - [DATE]" at bounding box center [621, 152] width 168 height 14
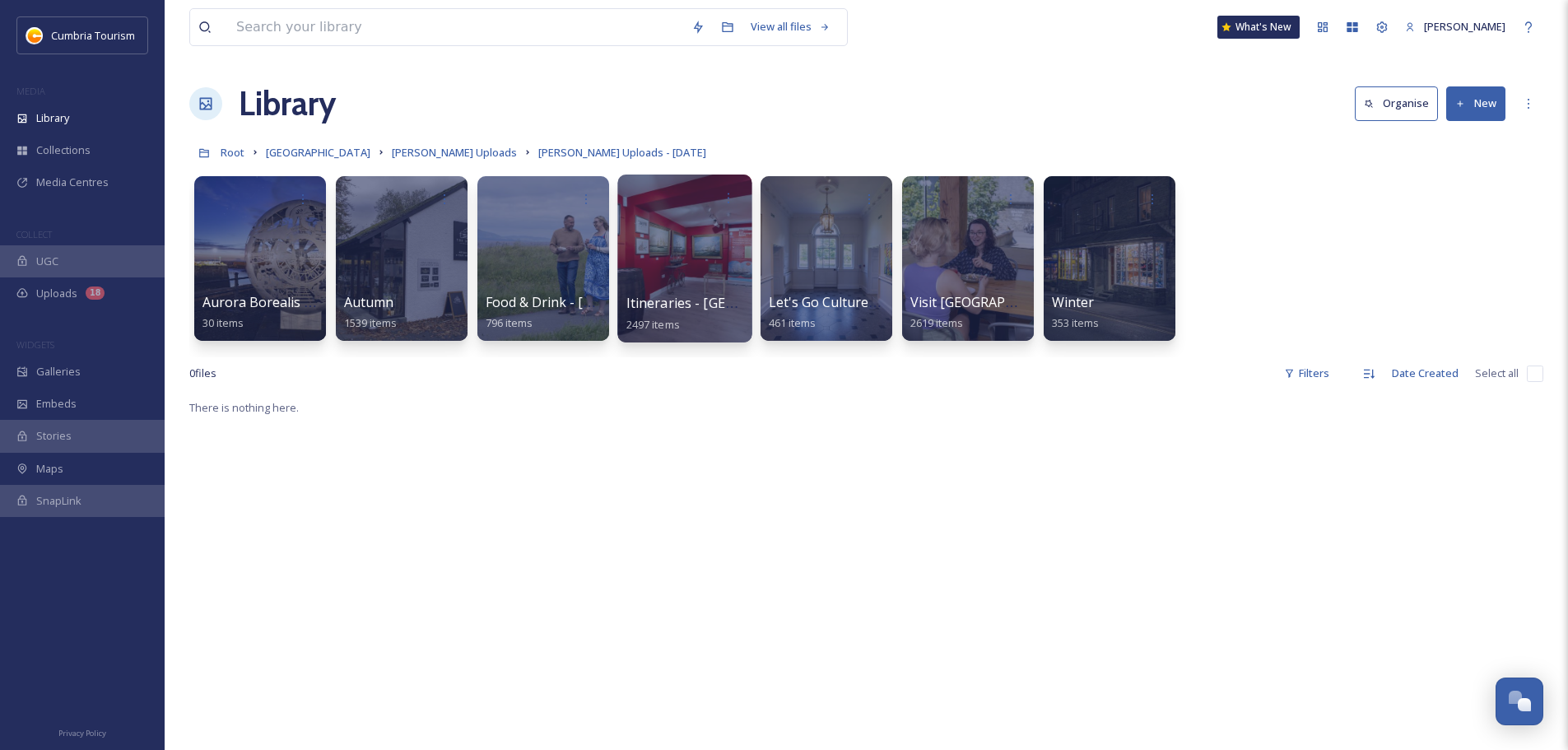
click at [688, 311] on span "Itineraries - [GEOGRAPHIC_DATA]" at bounding box center [732, 302] width 212 height 18
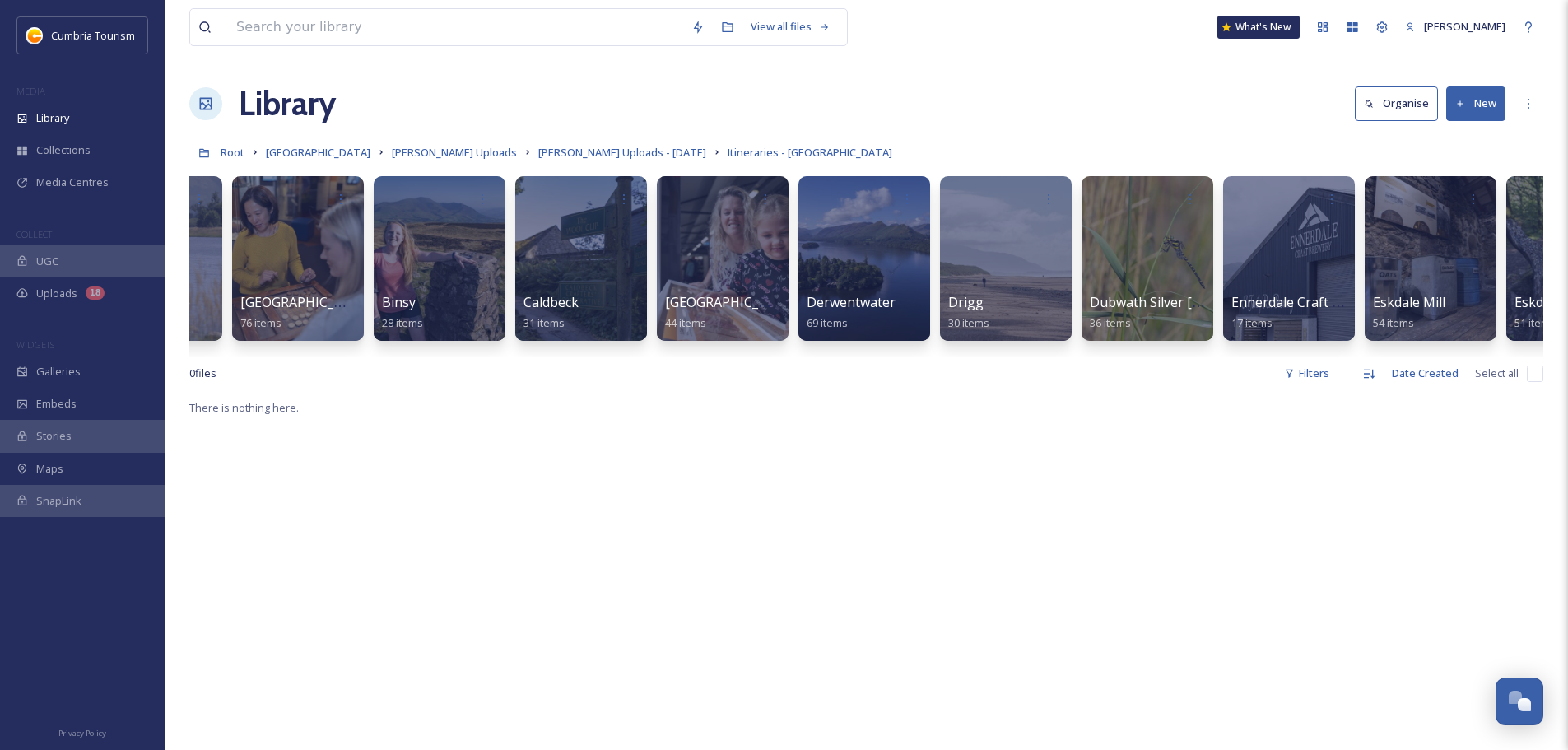
scroll to position [0, 392]
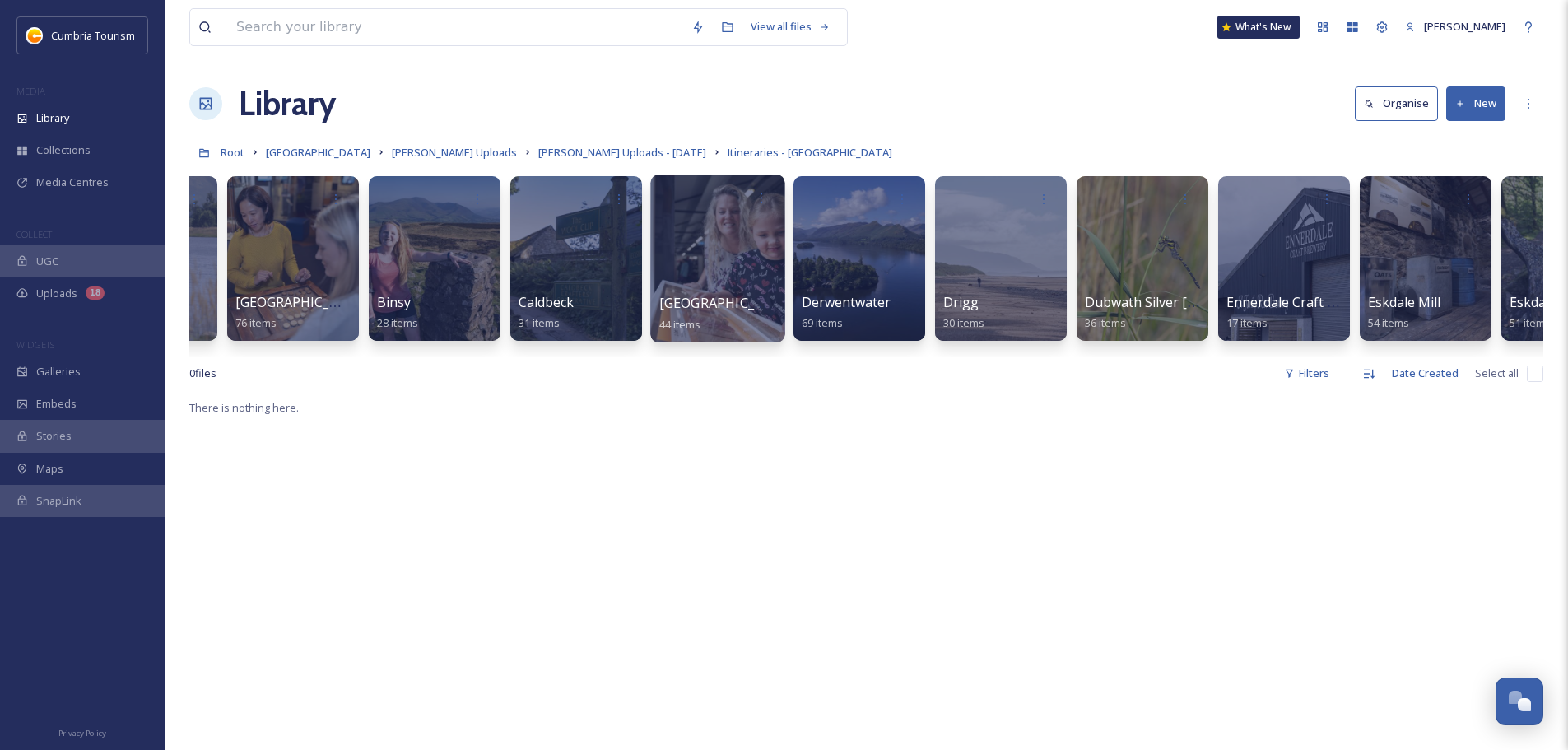
click at [694, 307] on span "[GEOGRAPHIC_DATA]" at bounding box center [727, 302] width 135 height 18
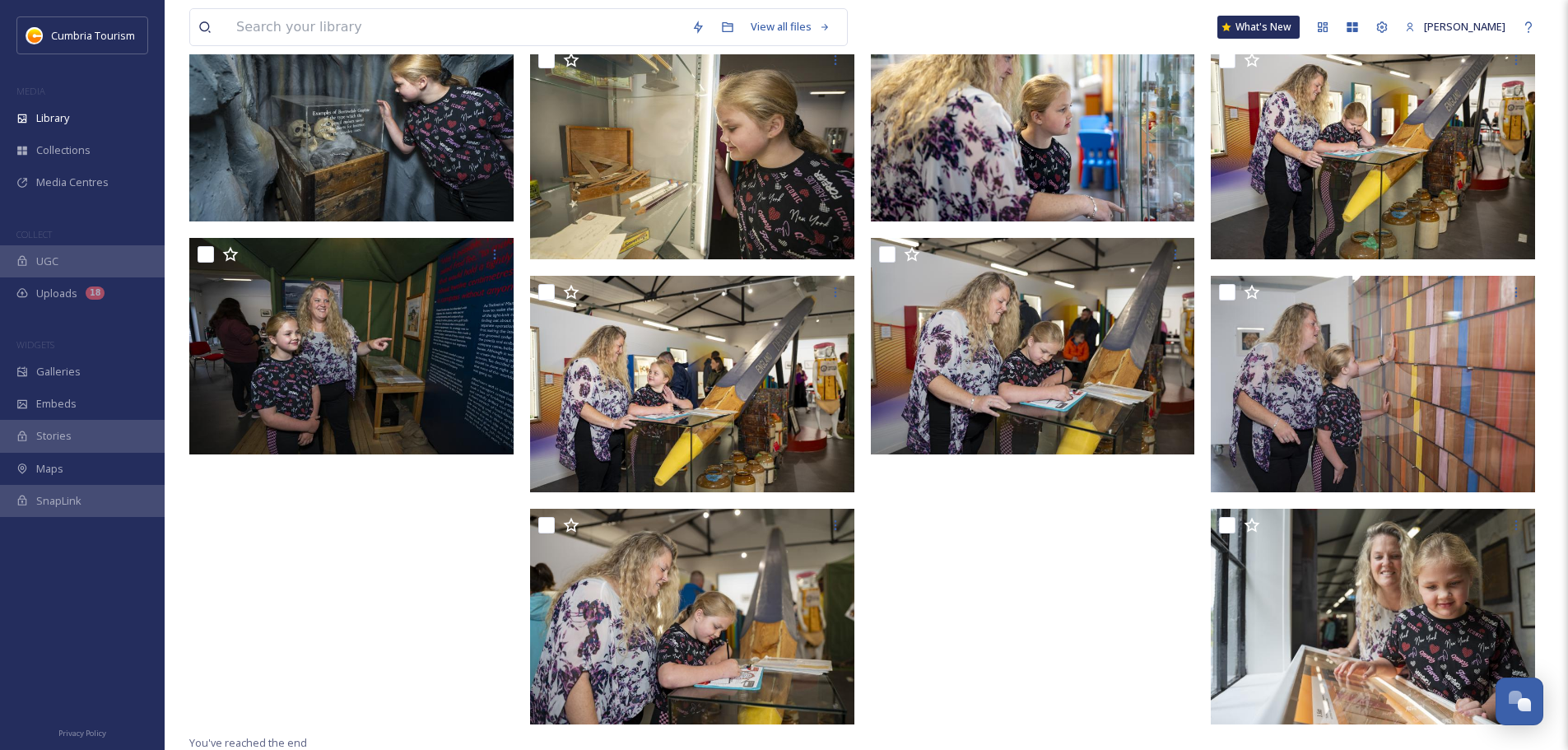
scroll to position [2316, 0]
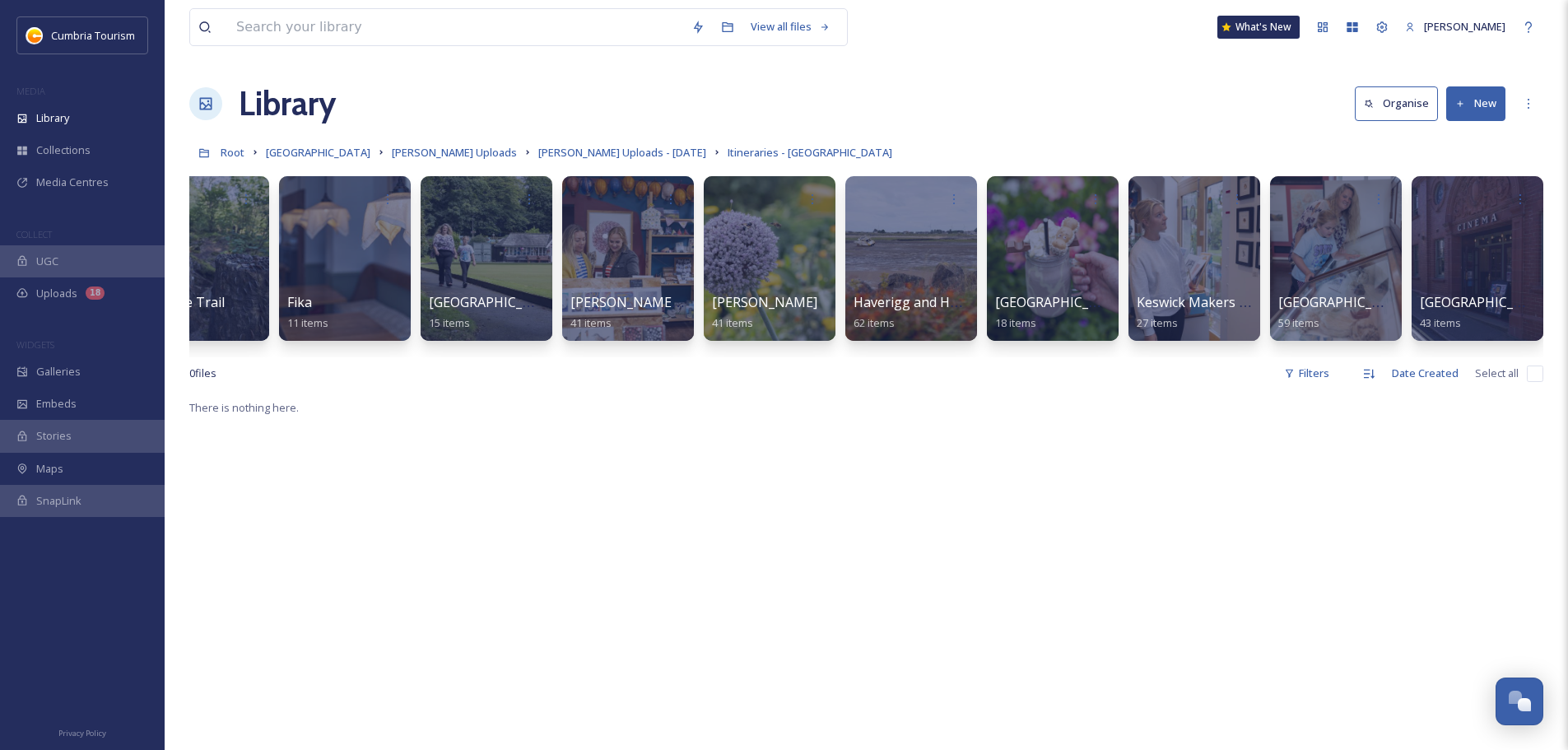
scroll to position [0, 2337]
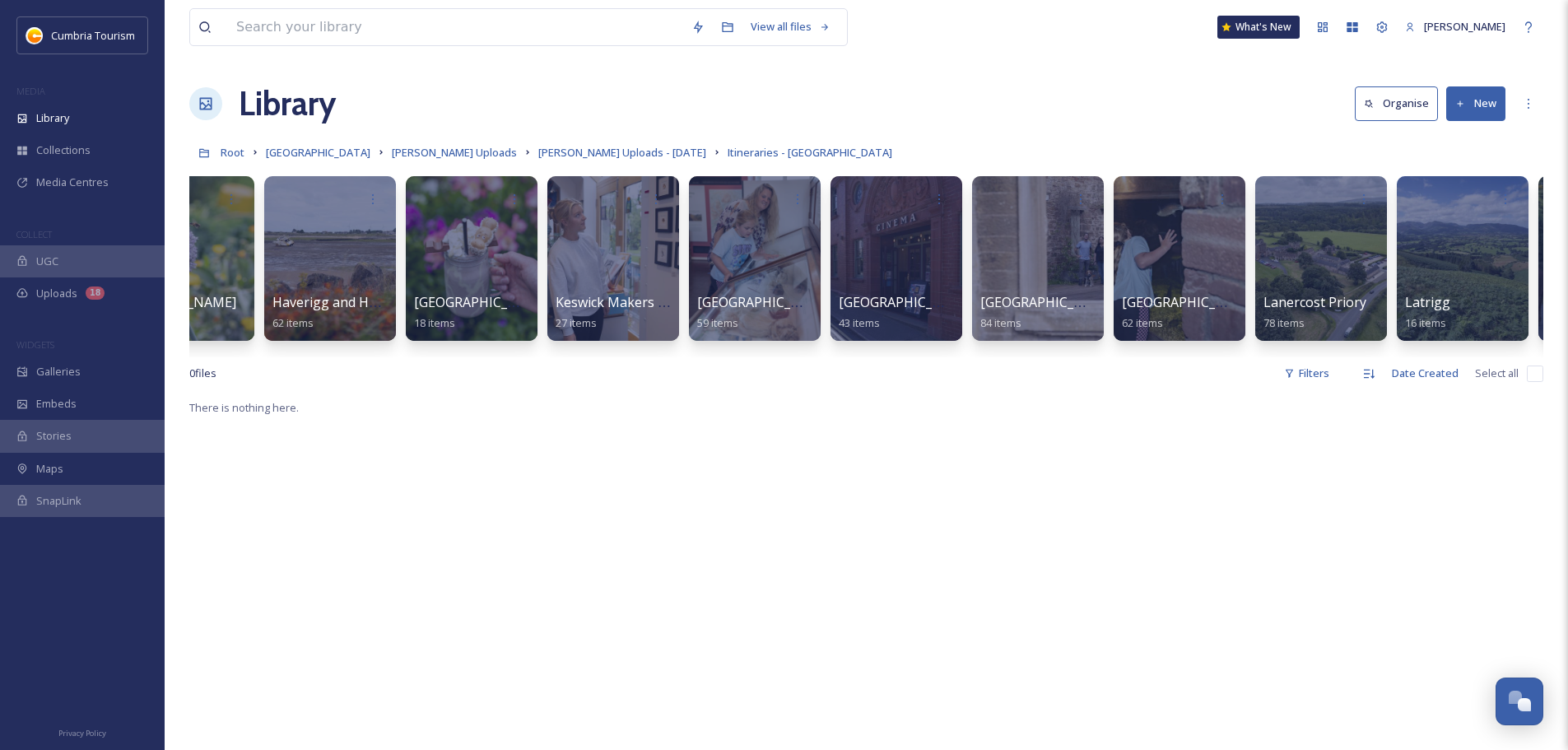
drag, startPoint x: 412, startPoint y: 352, endPoint x: 512, endPoint y: 357, distance: 100.1
click at [414, 352] on div "Allonby 43 items Aspava 40 items [GEOGRAPHIC_DATA] 23 items [GEOGRAPHIC_DATA] 7…" at bounding box center [866, 262] width 1354 height 189
drag, startPoint x: 666, startPoint y: 352, endPoint x: 666, endPoint y: 360, distance: 8.0
click at [666, 354] on div "Allonby 43 items Aspava 40 items [GEOGRAPHIC_DATA] 23 items [GEOGRAPHIC_DATA] 7…" at bounding box center [866, 262] width 1354 height 189
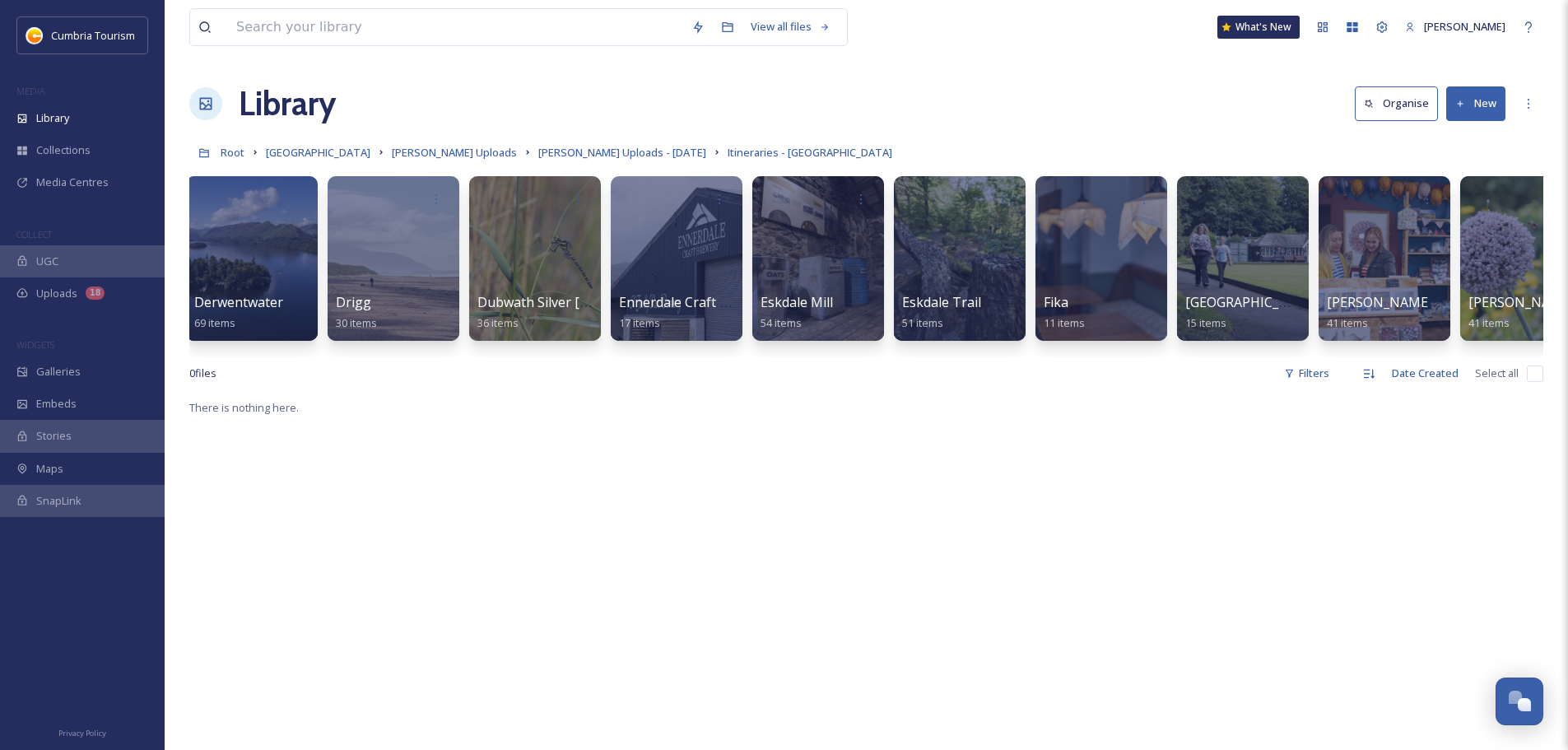
scroll to position [0, 379]
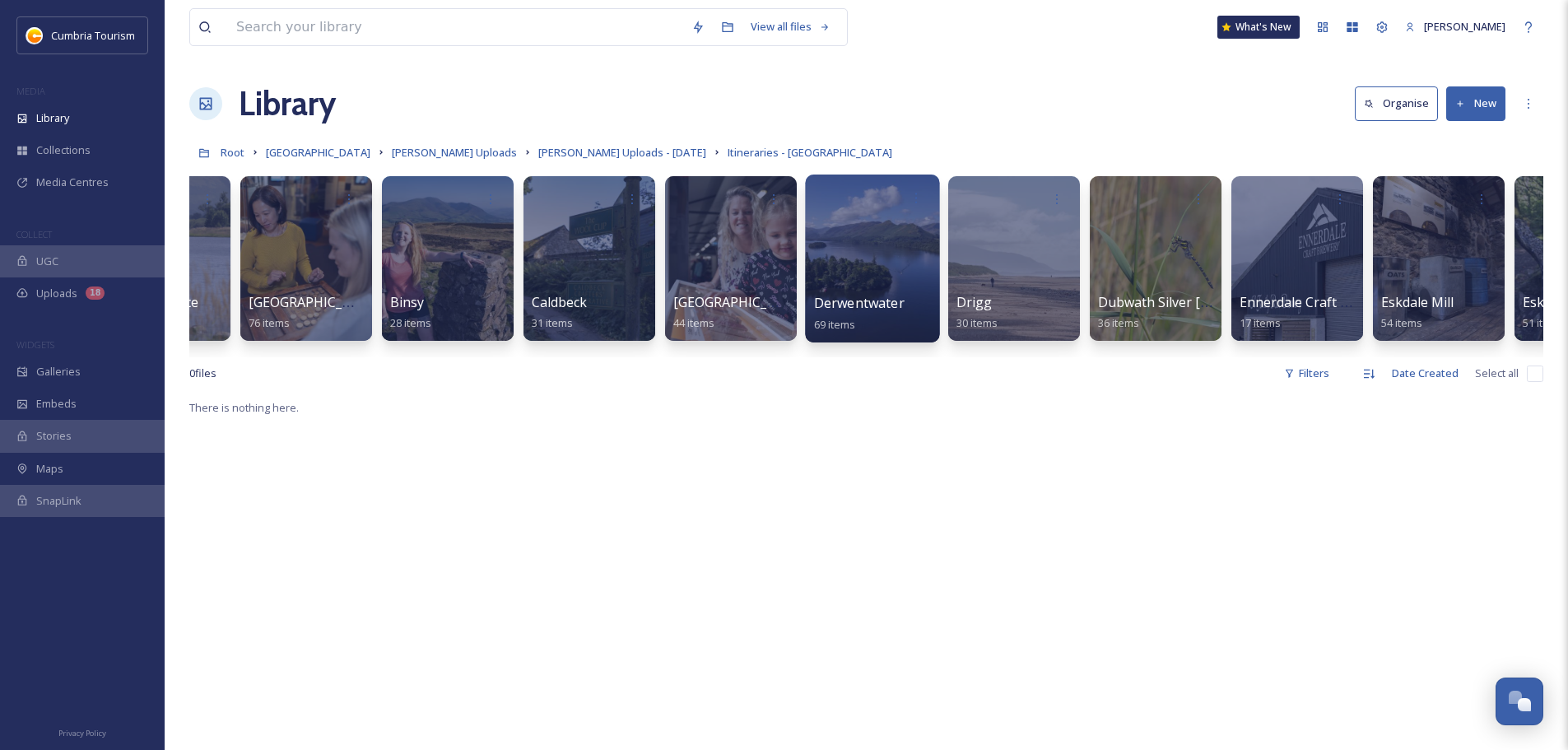
click at [878, 299] on span "Derwentwater" at bounding box center [859, 302] width 90 height 18
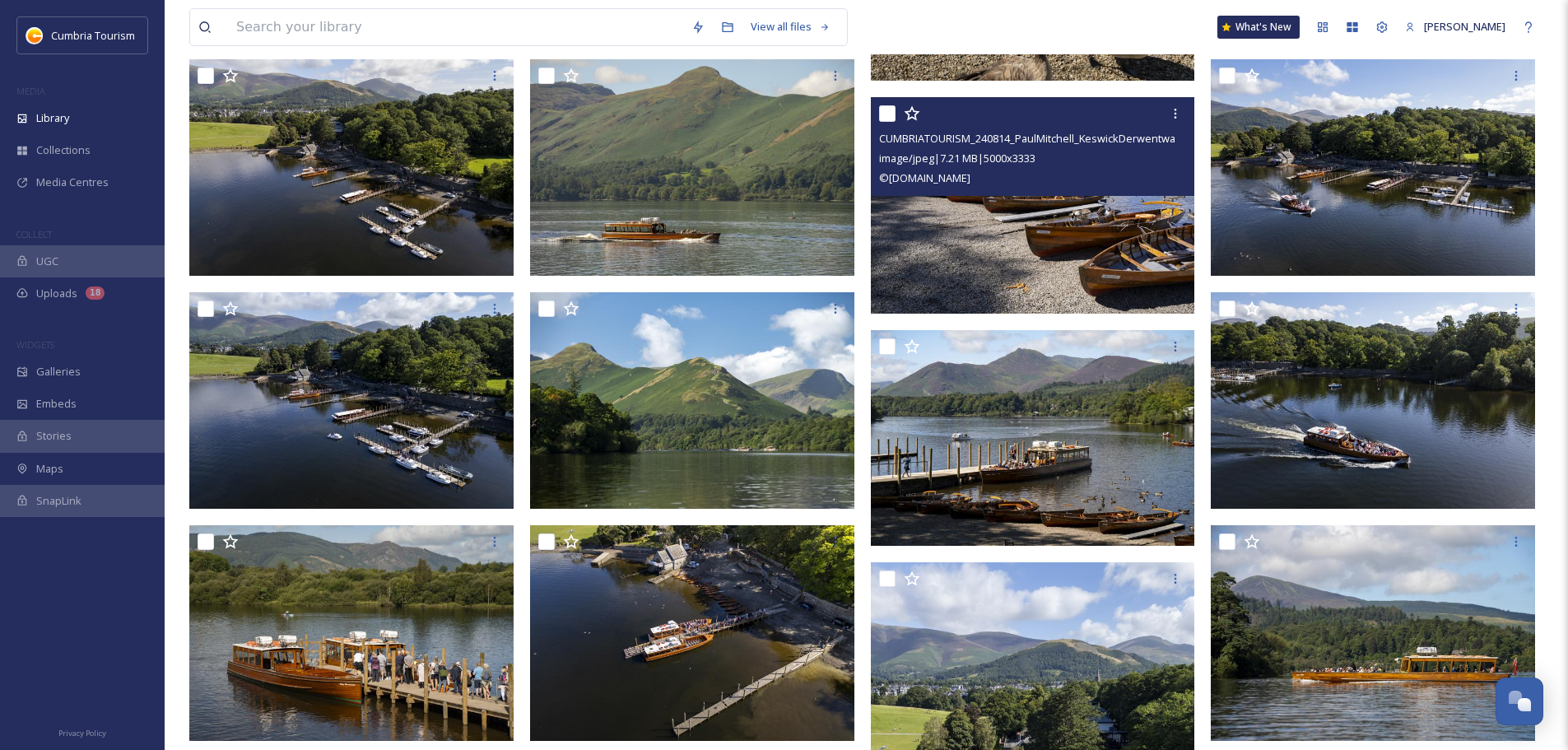
scroll to position [741, 0]
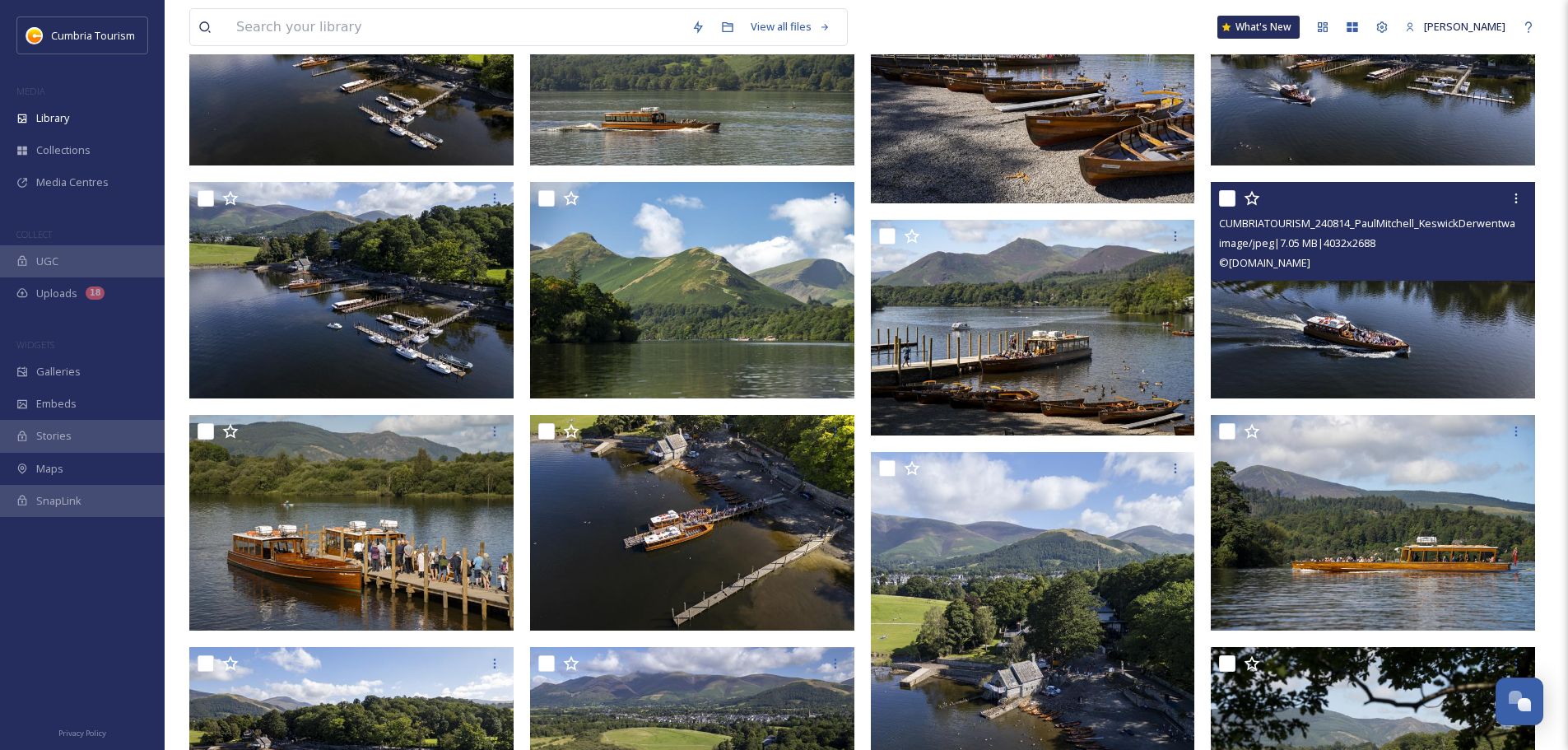
click at [1229, 196] on input "checkbox" at bounding box center [1227, 198] width 16 height 16
checkbox input "true"
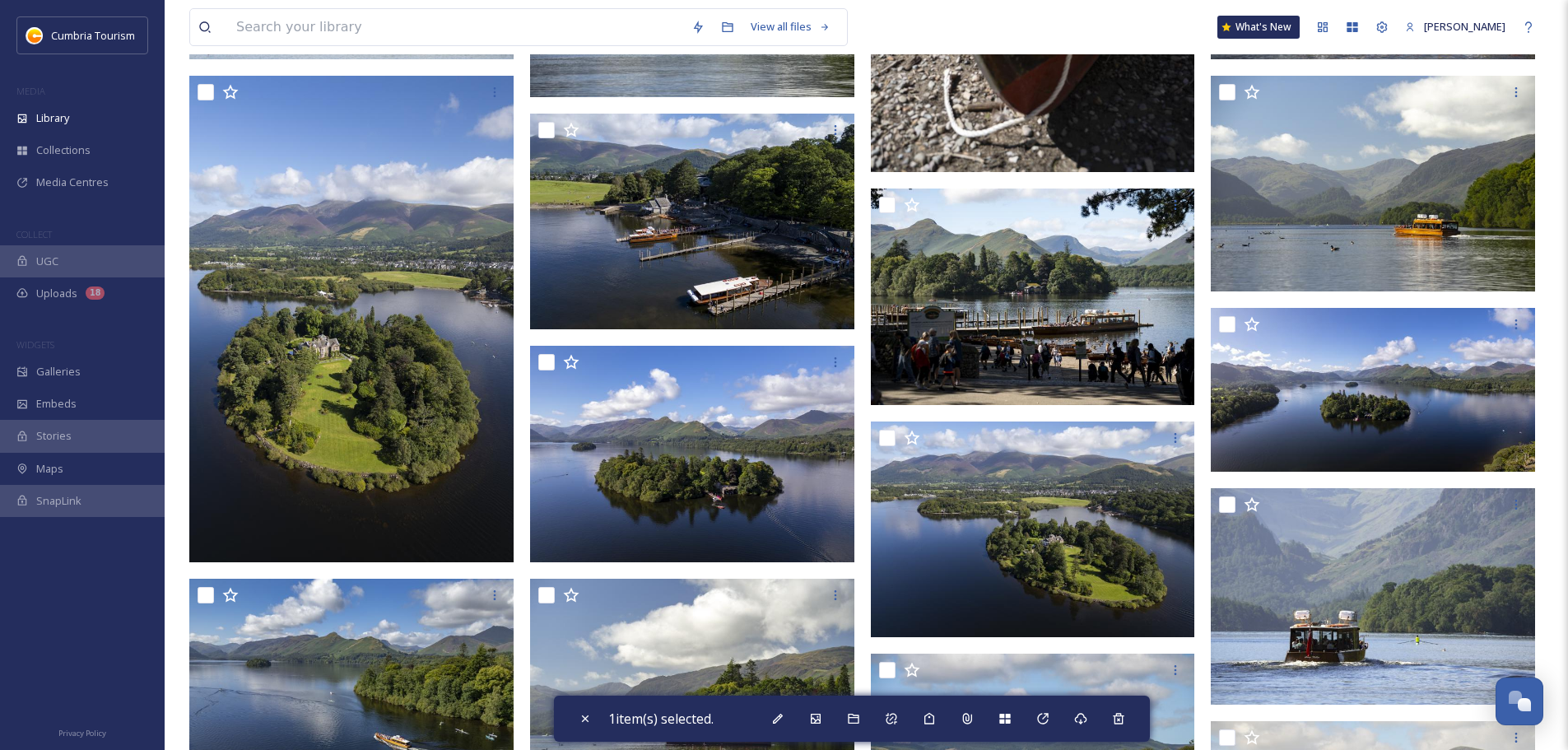
scroll to position [2881, 0]
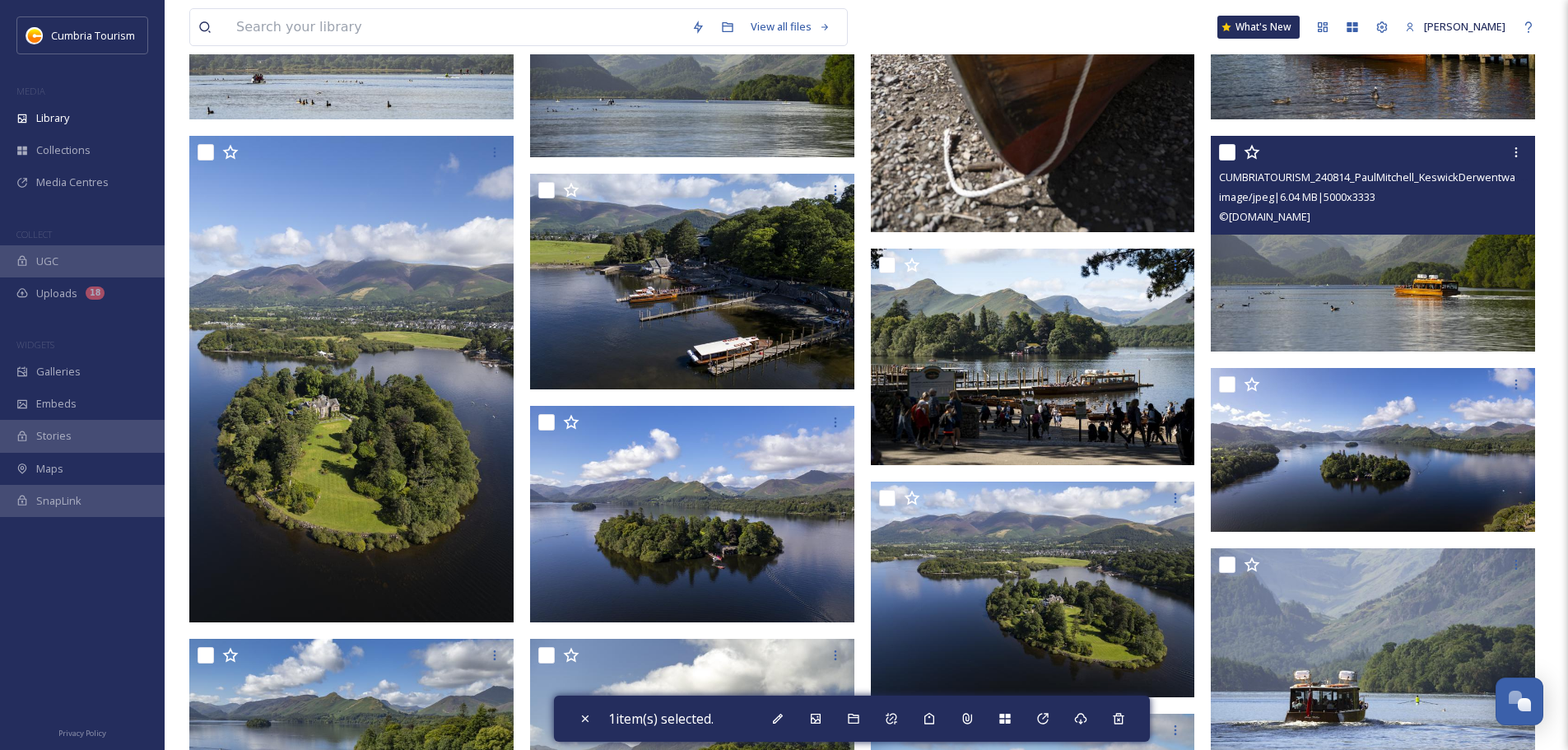
click at [1227, 157] on input "checkbox" at bounding box center [1227, 152] width 16 height 16
checkbox input "true"
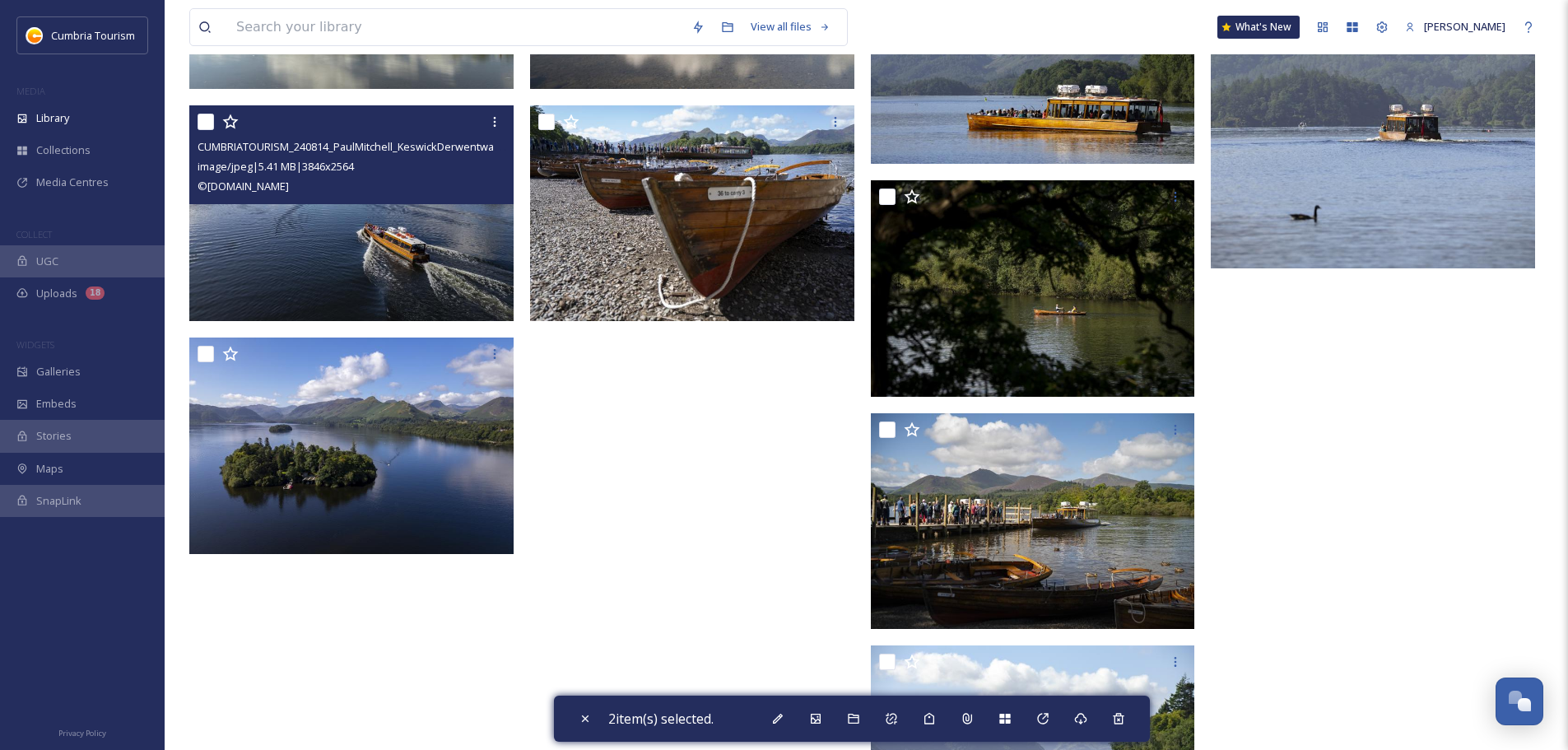
scroll to position [4034, 0]
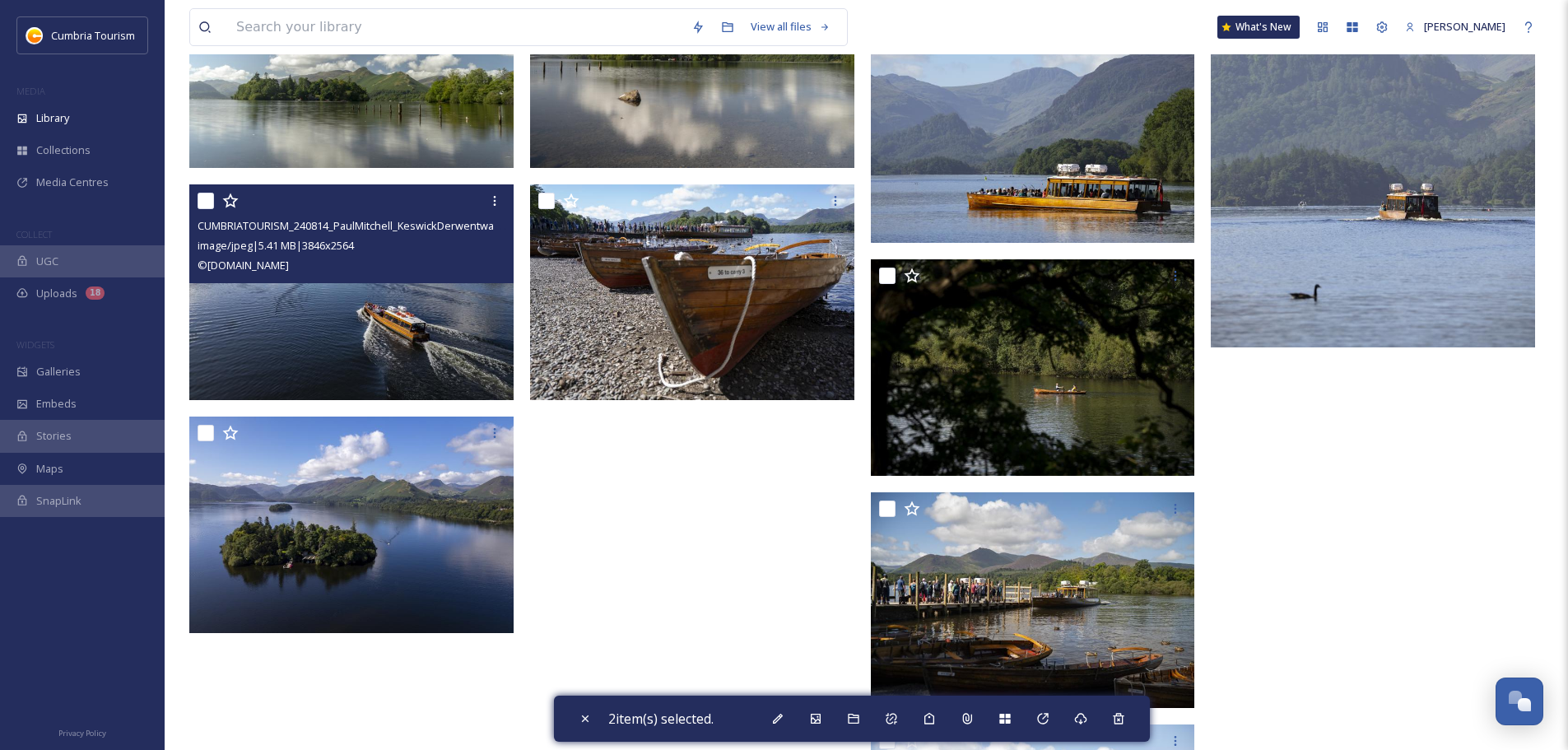
click at [199, 202] on input "checkbox" at bounding box center [205, 200] width 16 height 16
checkbox input "true"
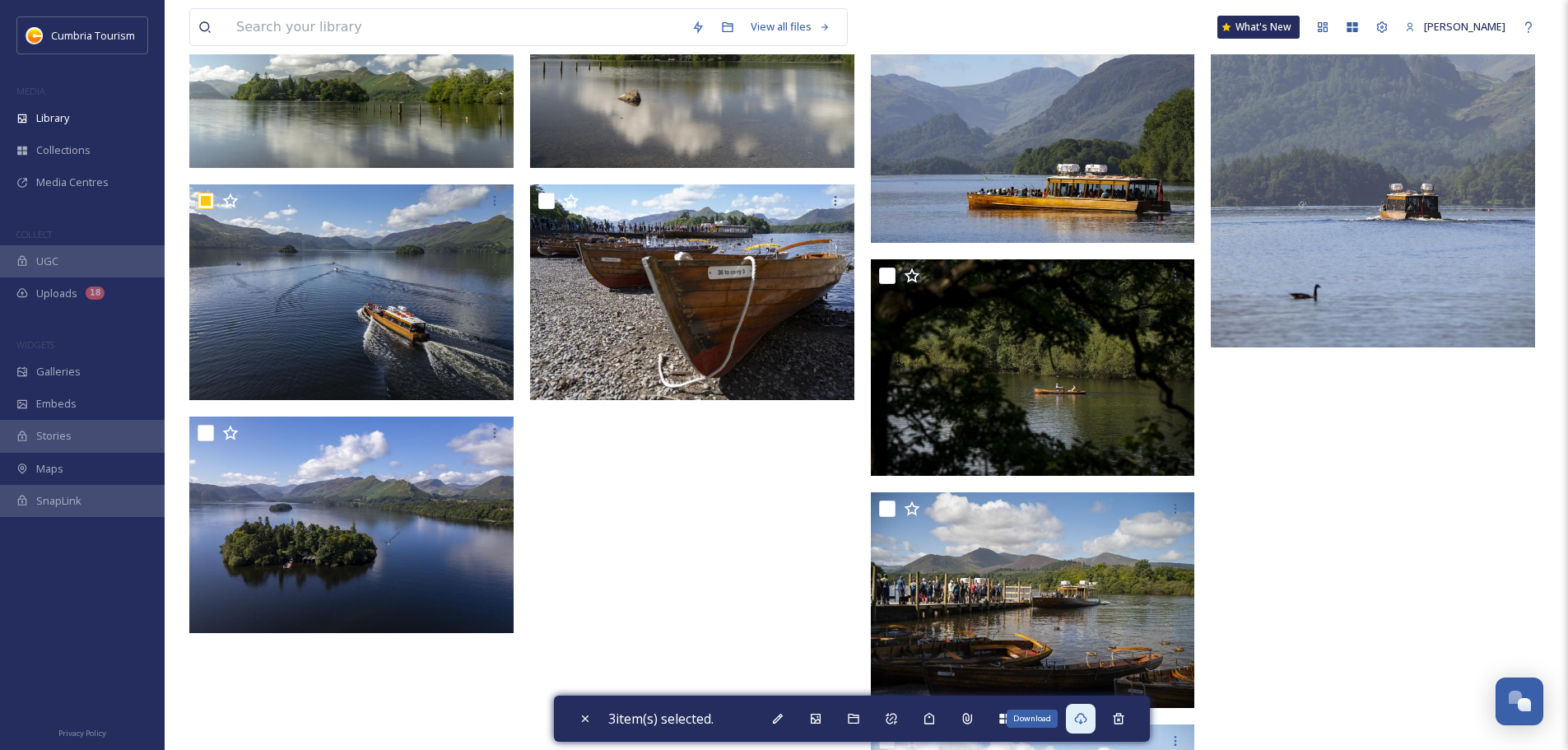
click at [1083, 721] on icon at bounding box center [1081, 718] width 13 height 13
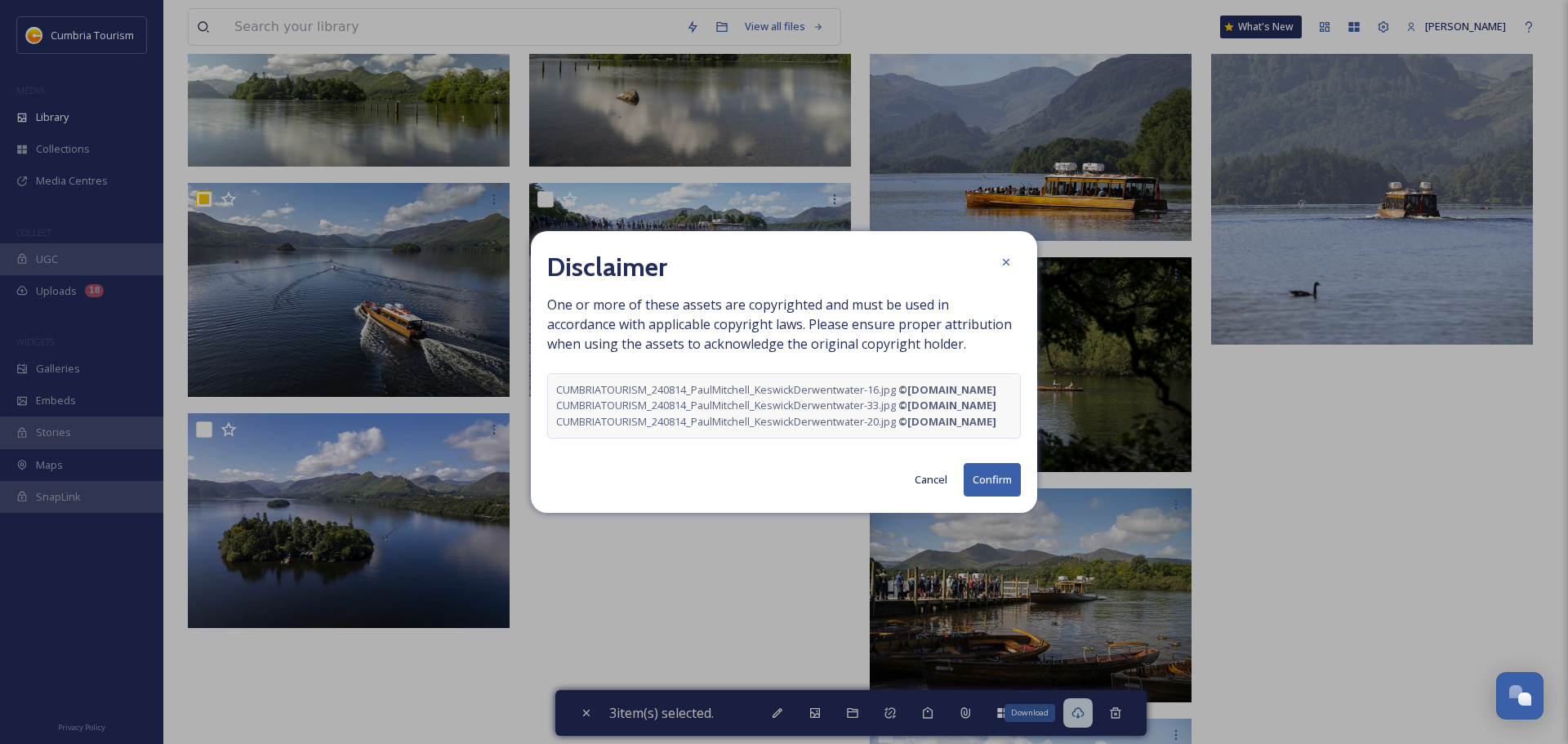
click at [990, 497] on button "Confirm" at bounding box center [992, 480] width 57 height 33
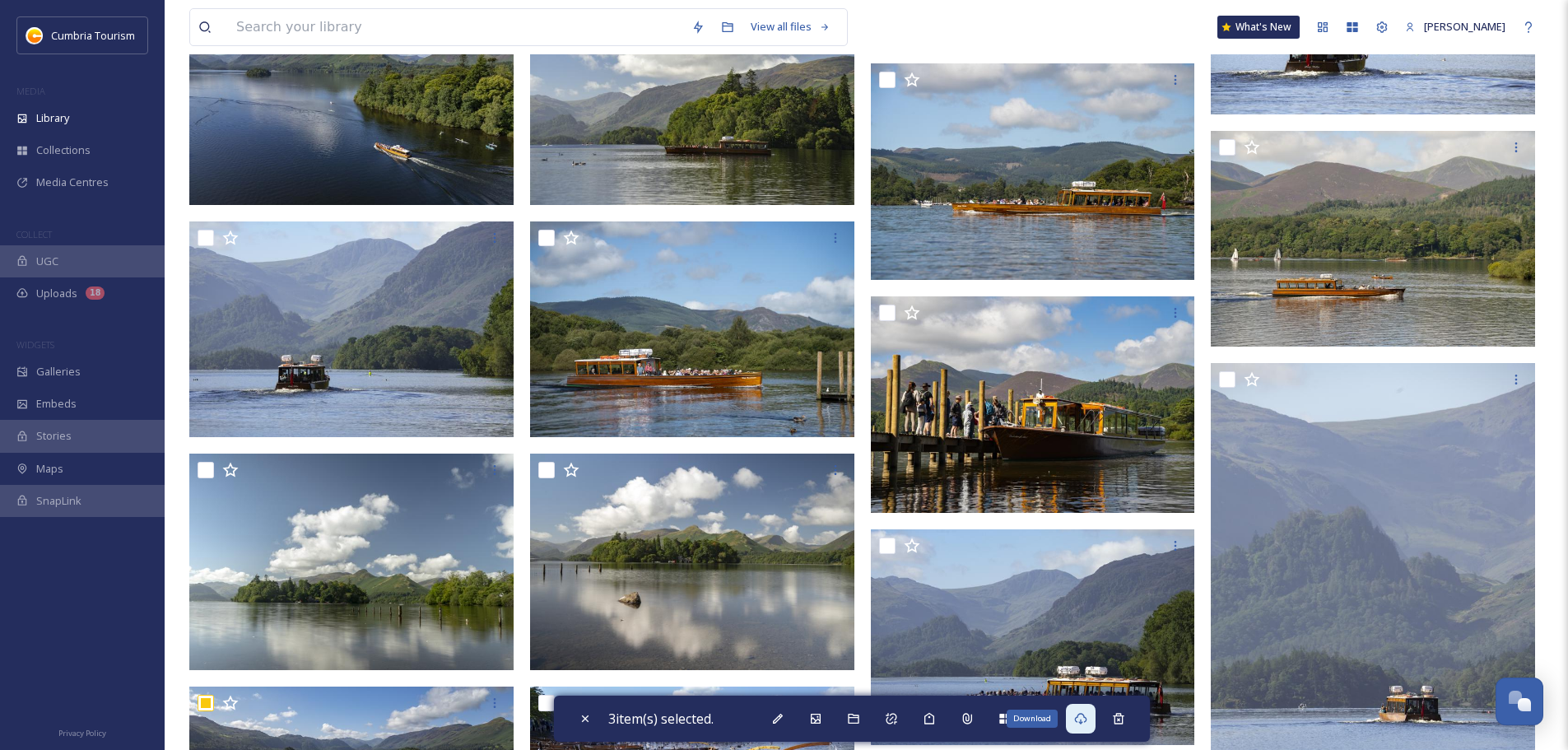
scroll to position [3375, 0]
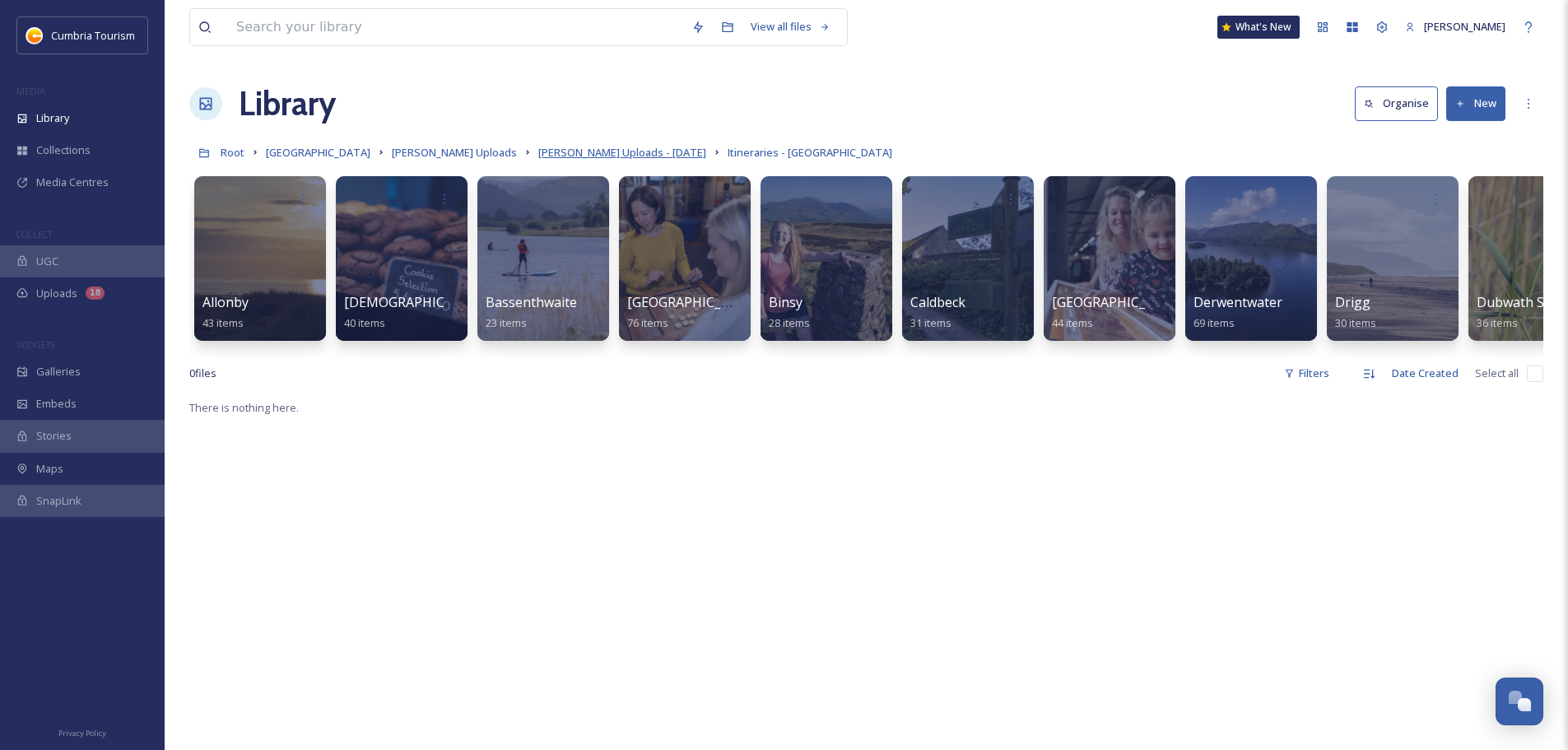
click at [614, 156] on span "[PERSON_NAME] Uploads - [DATE]" at bounding box center [621, 152] width 168 height 14
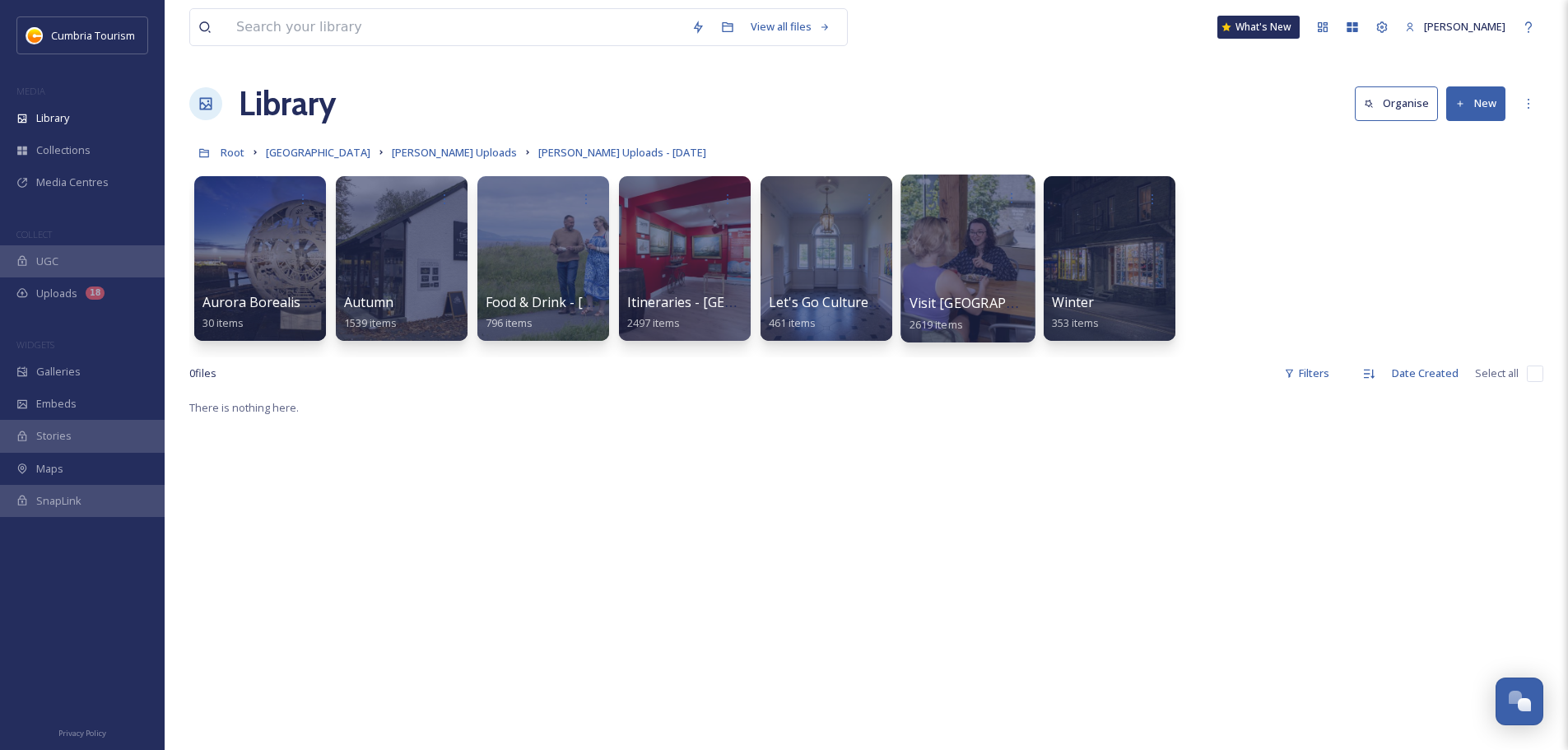
click at [971, 303] on span "Visit [GEOGRAPHIC_DATA]" at bounding box center [993, 302] width 166 height 18
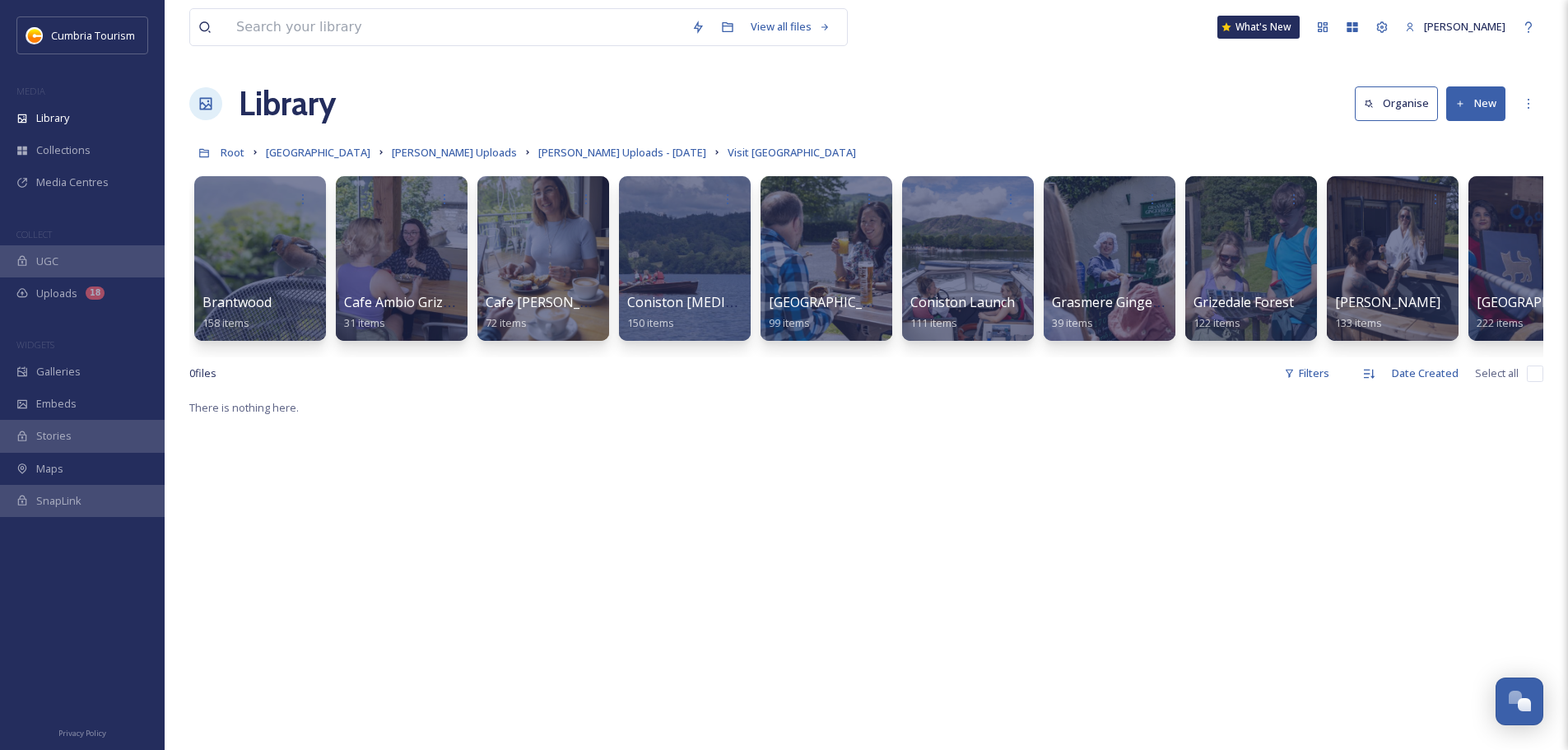
scroll to position [0, 1184]
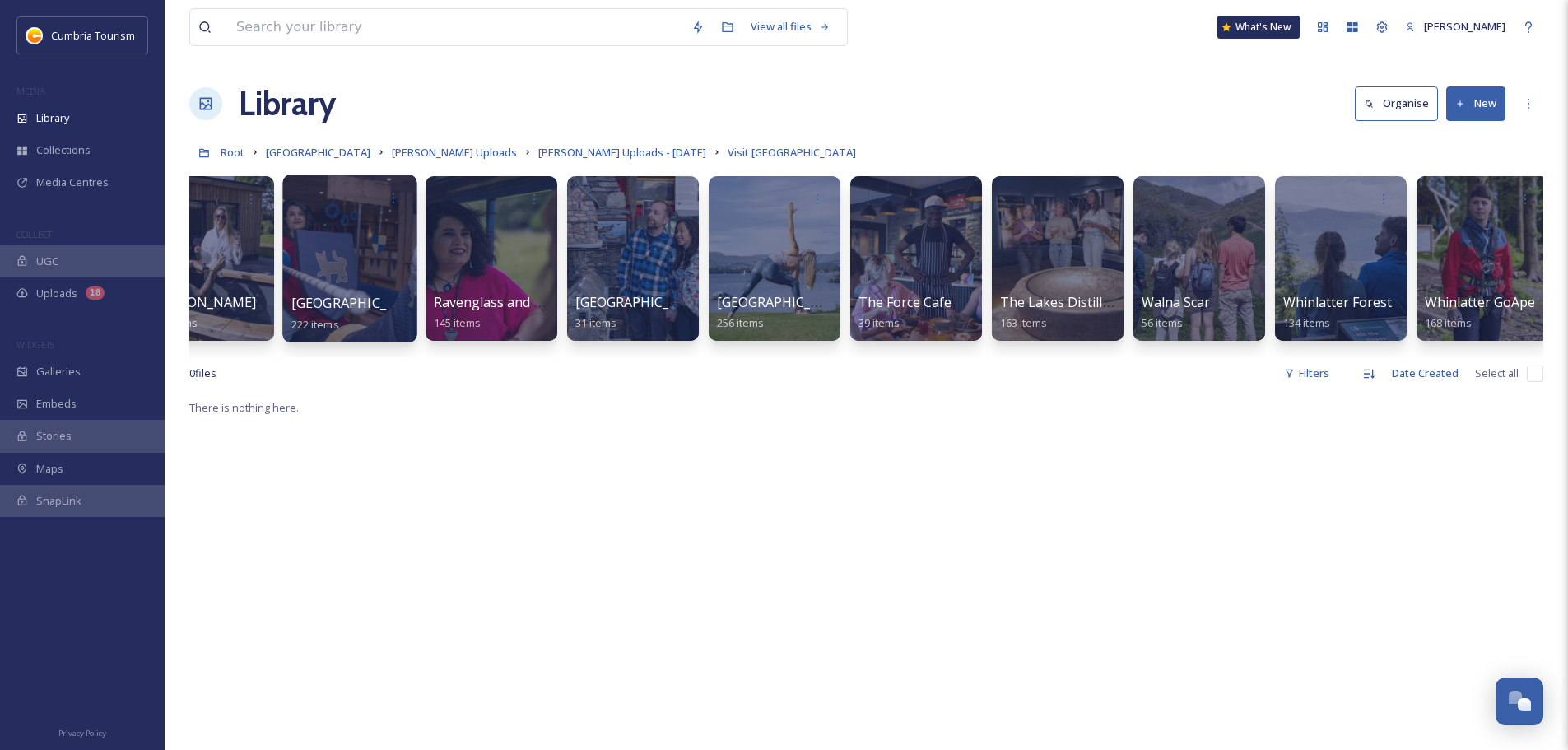
click at [326, 305] on span "[GEOGRAPHIC_DATA]" at bounding box center [359, 302] width 135 height 18
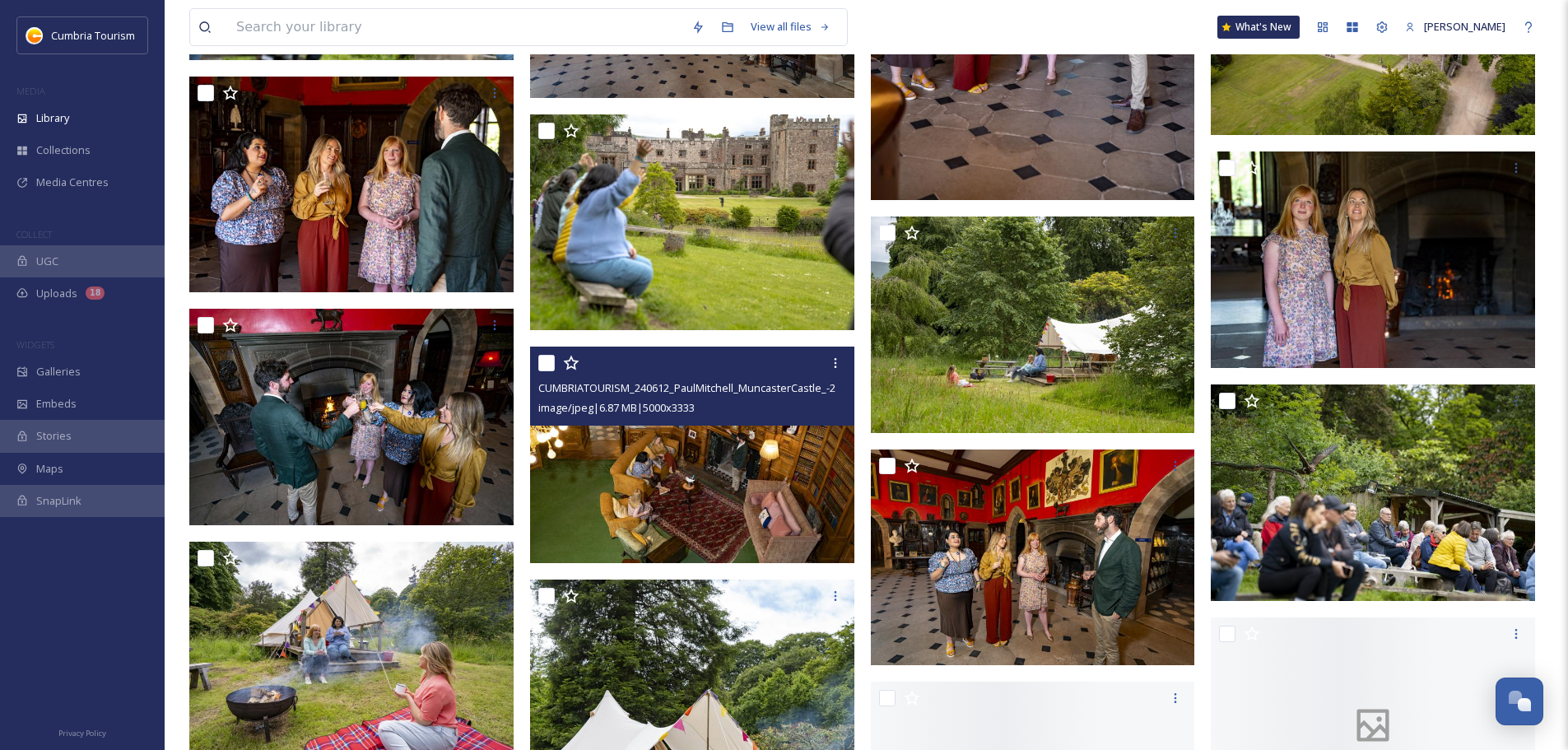
scroll to position [3457, 0]
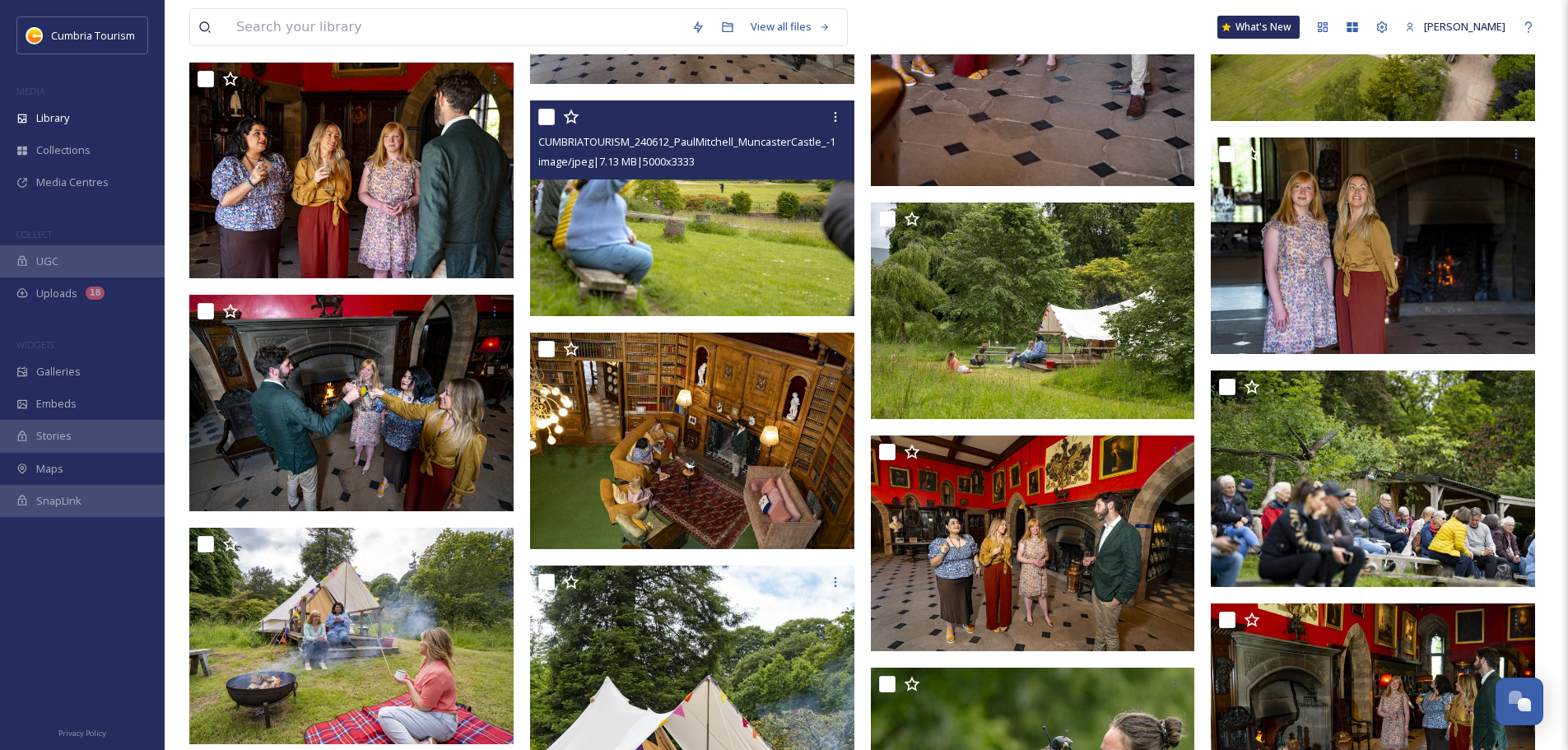
click at [700, 253] on img at bounding box center [692, 208] width 324 height 217
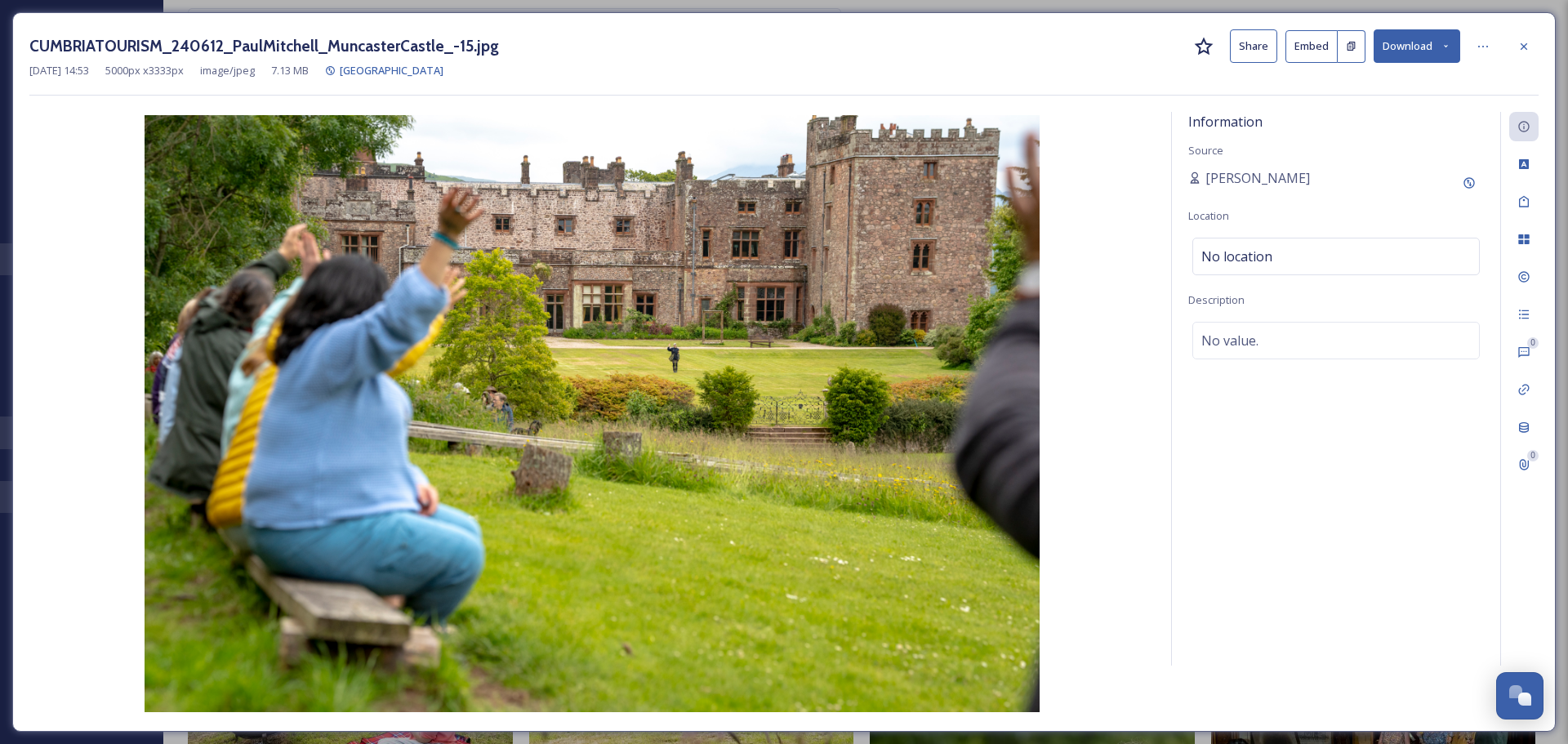
click at [1427, 37] on button "Download" at bounding box center [1417, 46] width 87 height 33
click at [1411, 69] on div "Download Original (5000 x 3333)" at bounding box center [1374, 83] width 170 height 31
click at [1532, 47] on div at bounding box center [1523, 46] width 29 height 29
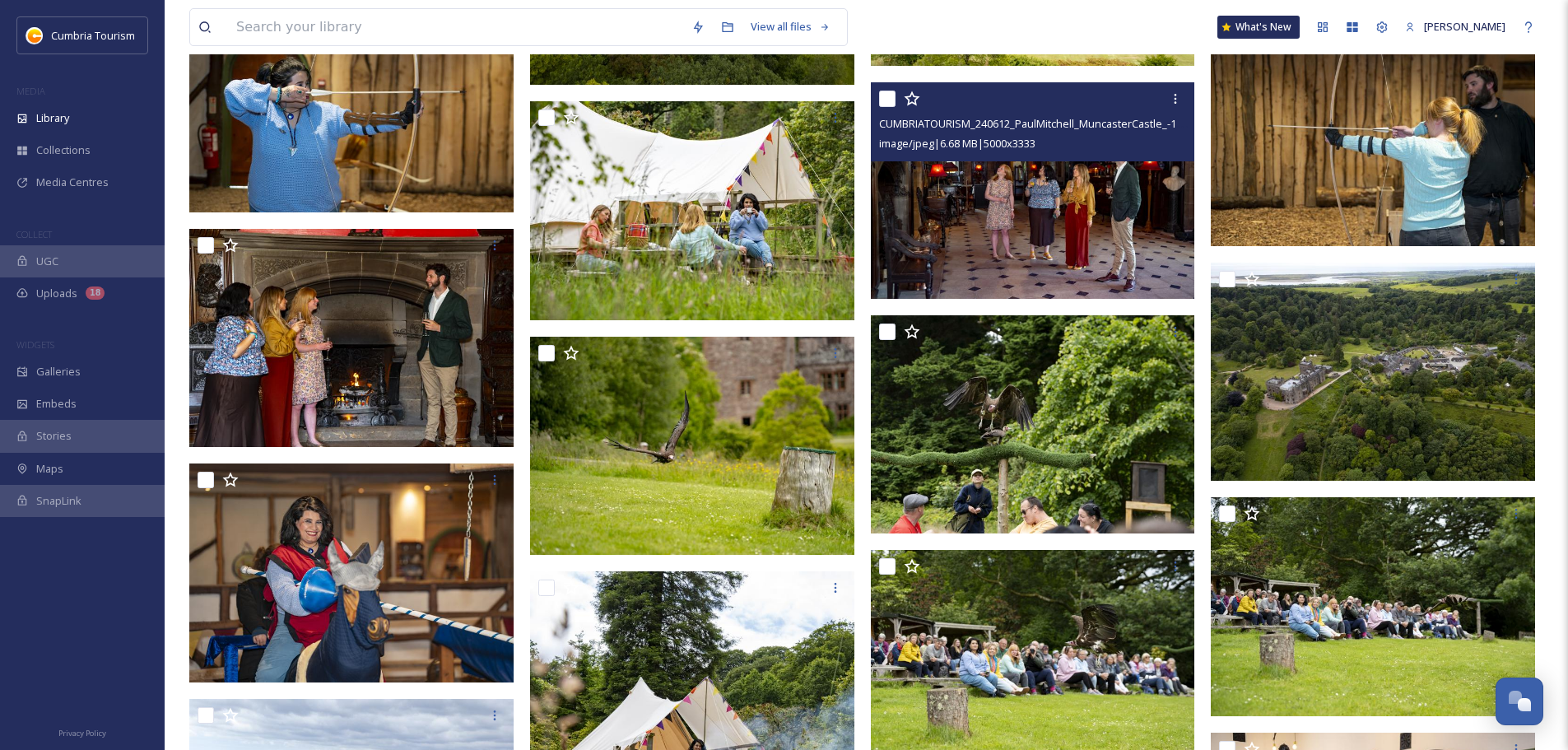
scroll to position [5516, 0]
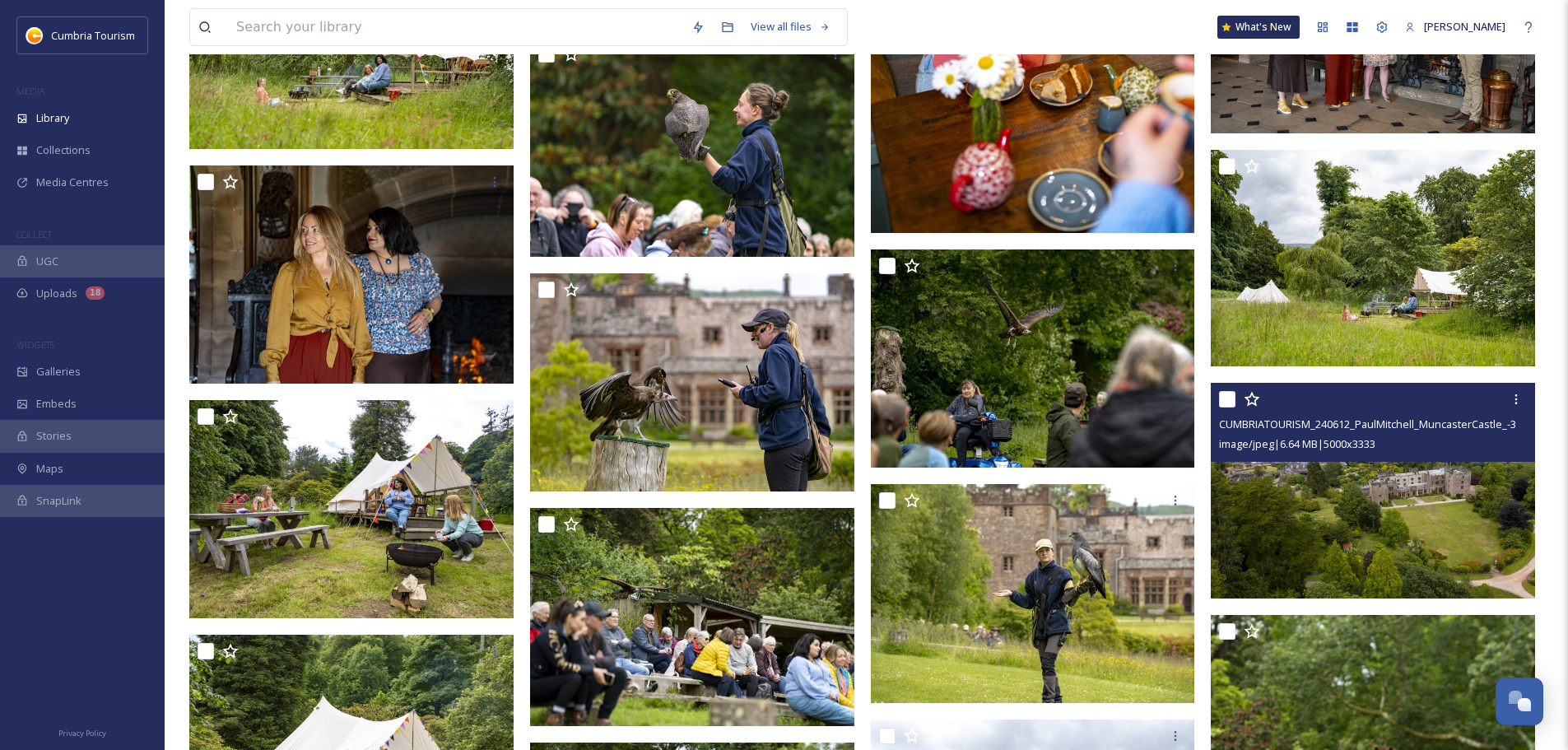
scroll to position [6833, 0]
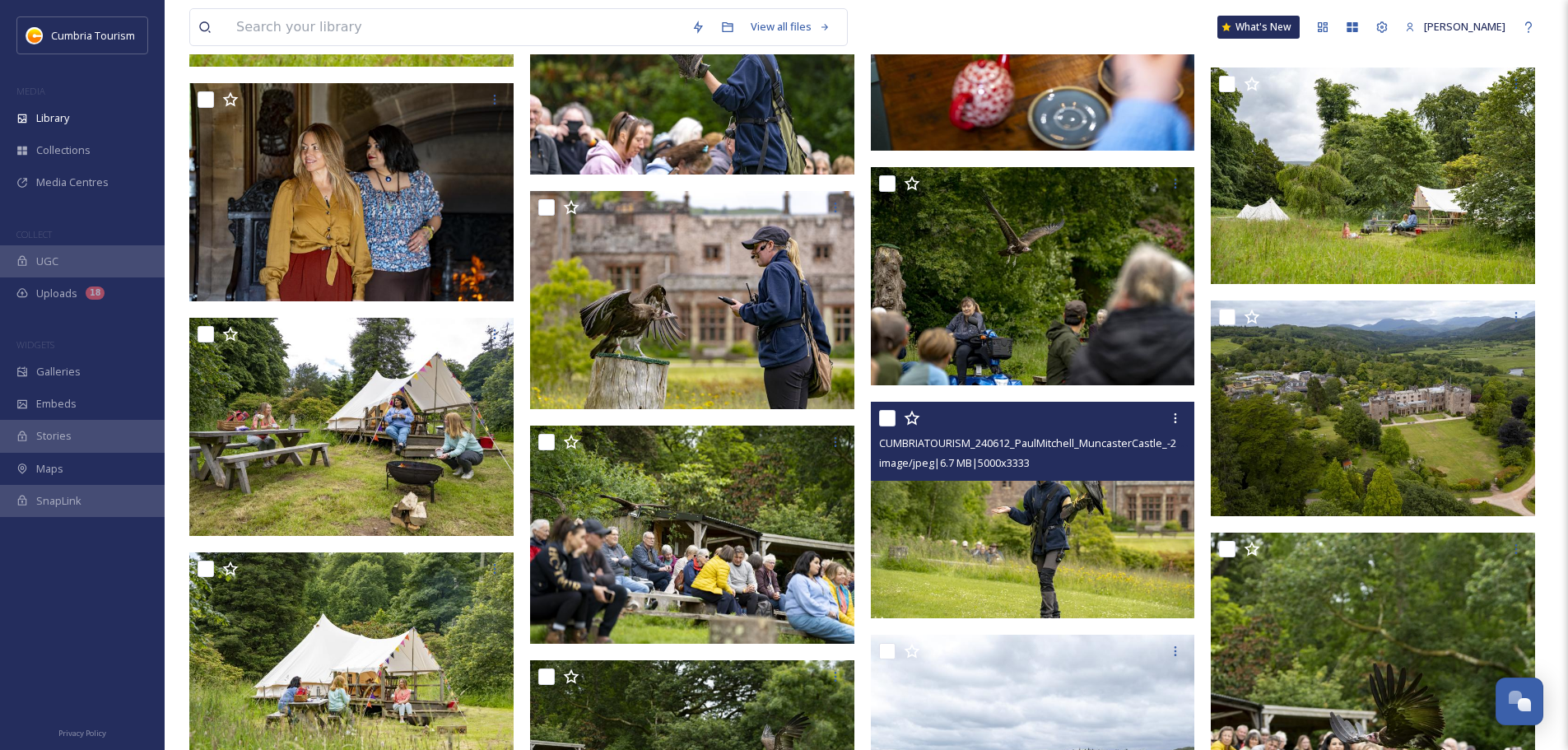
click at [1043, 561] on img at bounding box center [1033, 510] width 324 height 217
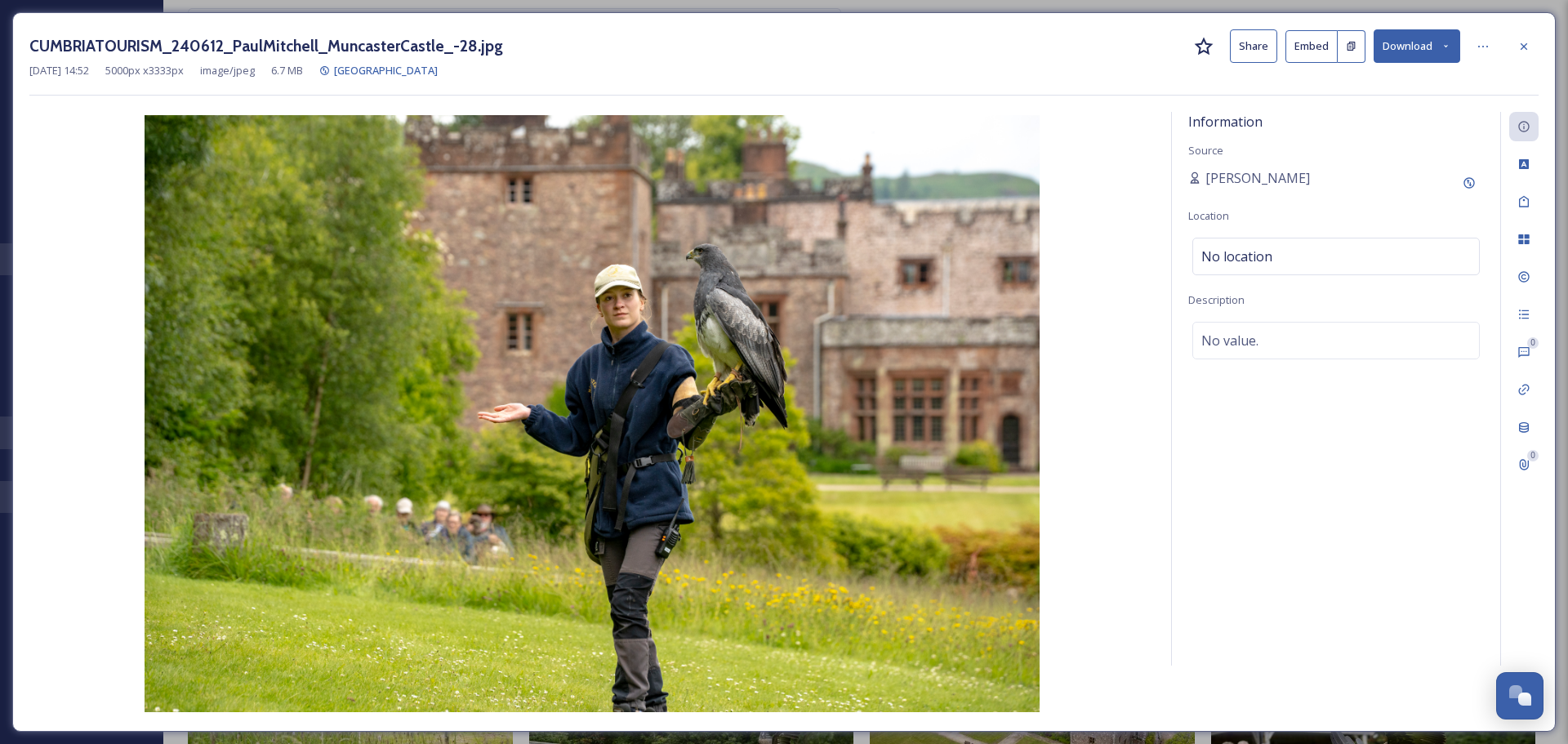
click at [1425, 55] on button "Download" at bounding box center [1417, 46] width 87 height 33
click at [1416, 74] on div "Download Original (5000 x 3333)" at bounding box center [1374, 83] width 170 height 31
click at [1514, 38] on div at bounding box center [1523, 46] width 29 height 29
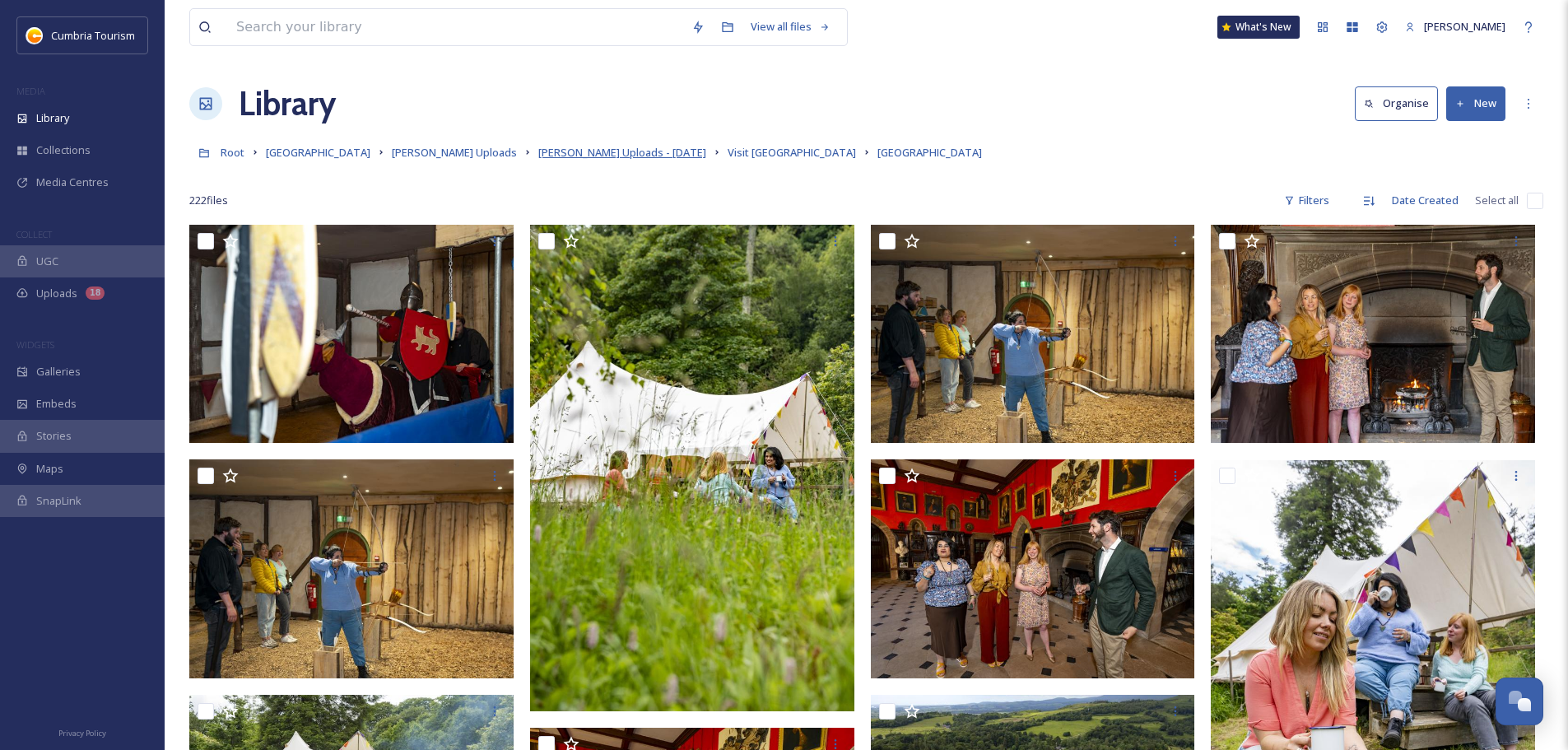
click at [604, 154] on span "[PERSON_NAME] Uploads - [DATE]" at bounding box center [621, 152] width 168 height 14
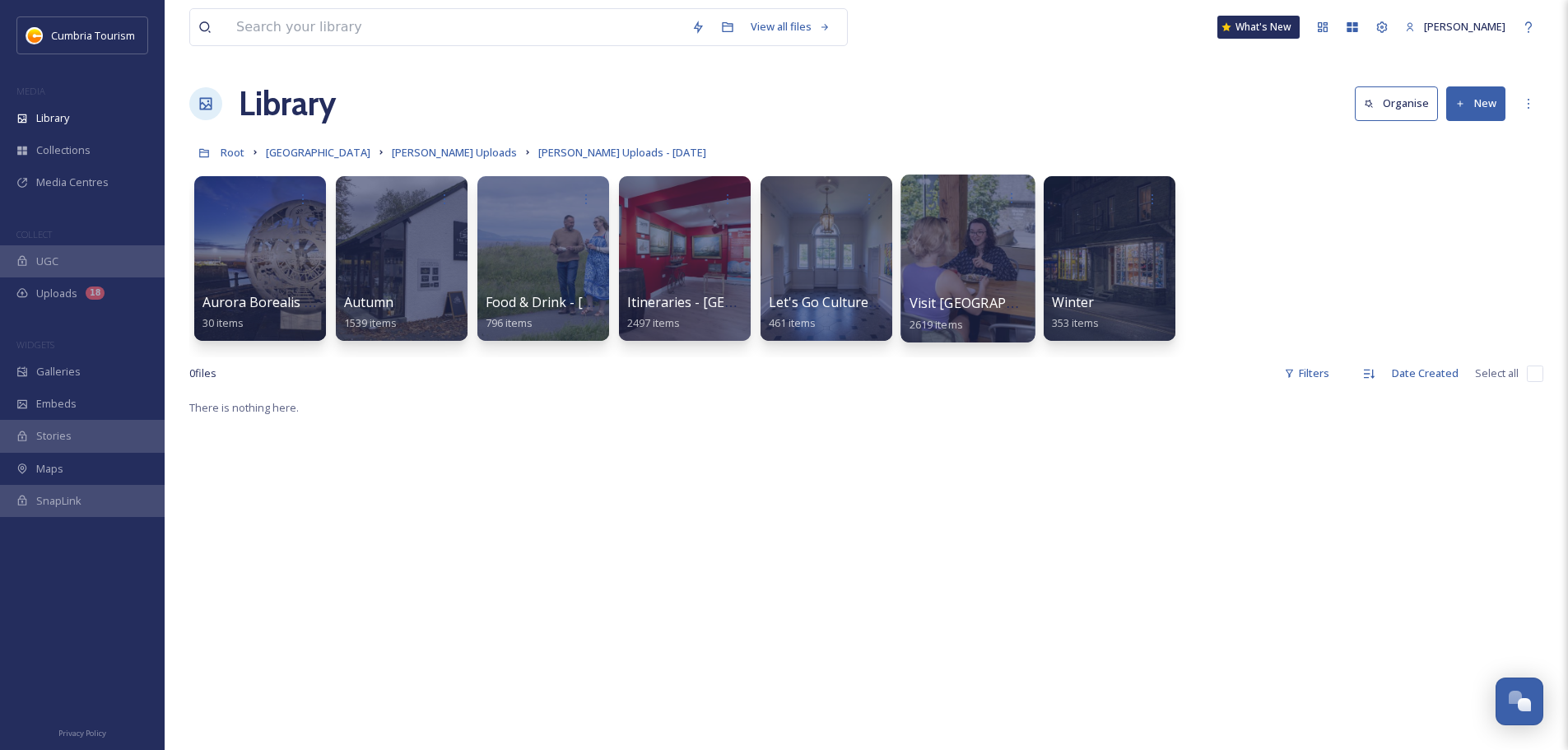
click at [960, 301] on span "Visit [GEOGRAPHIC_DATA]" at bounding box center [993, 302] width 166 height 18
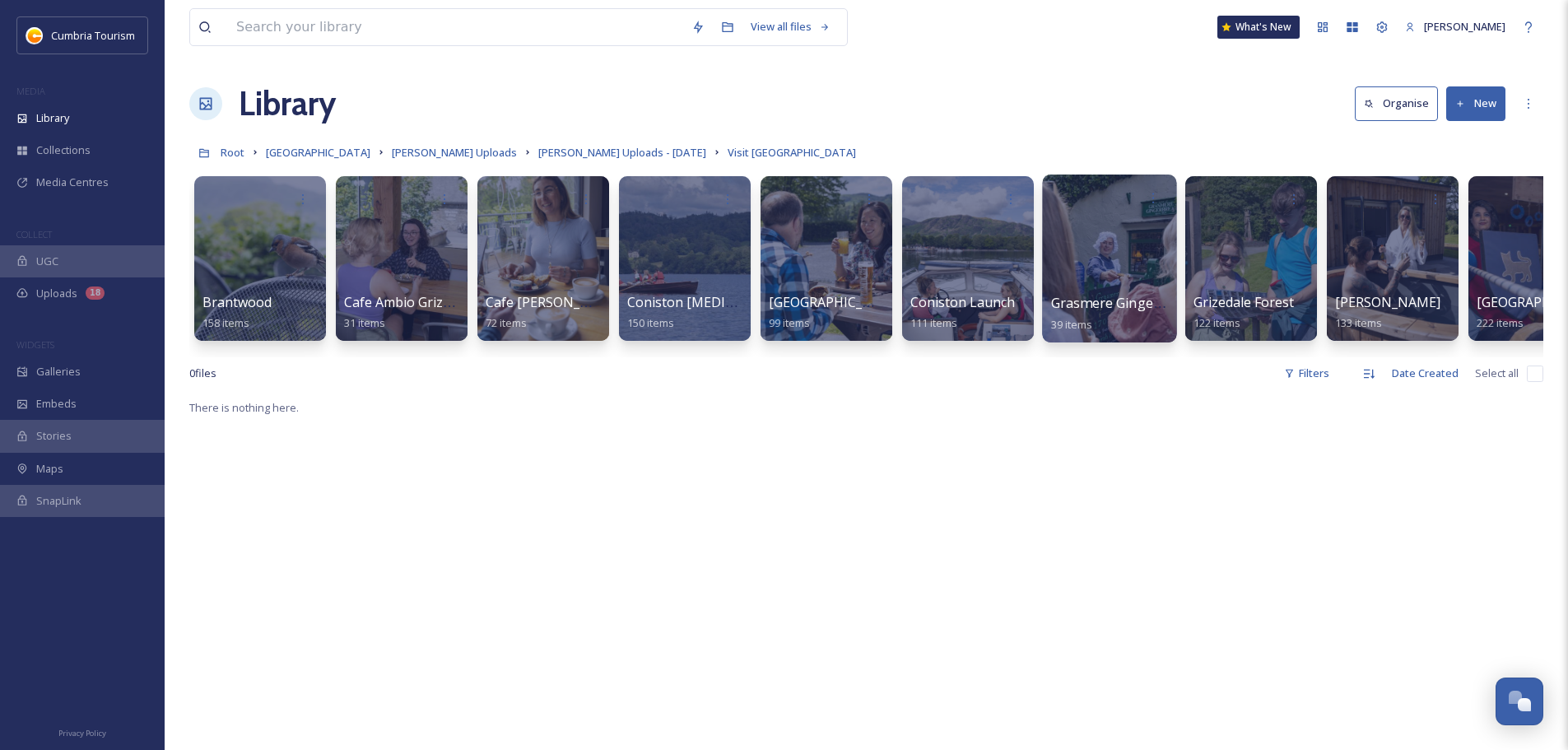
click at [1136, 293] on div "Grasmere Gingerbread 39 items" at bounding box center [1110, 314] width 118 height 41
click at [1127, 302] on span "Grasmere Gingerbread" at bounding box center [1123, 302] width 145 height 18
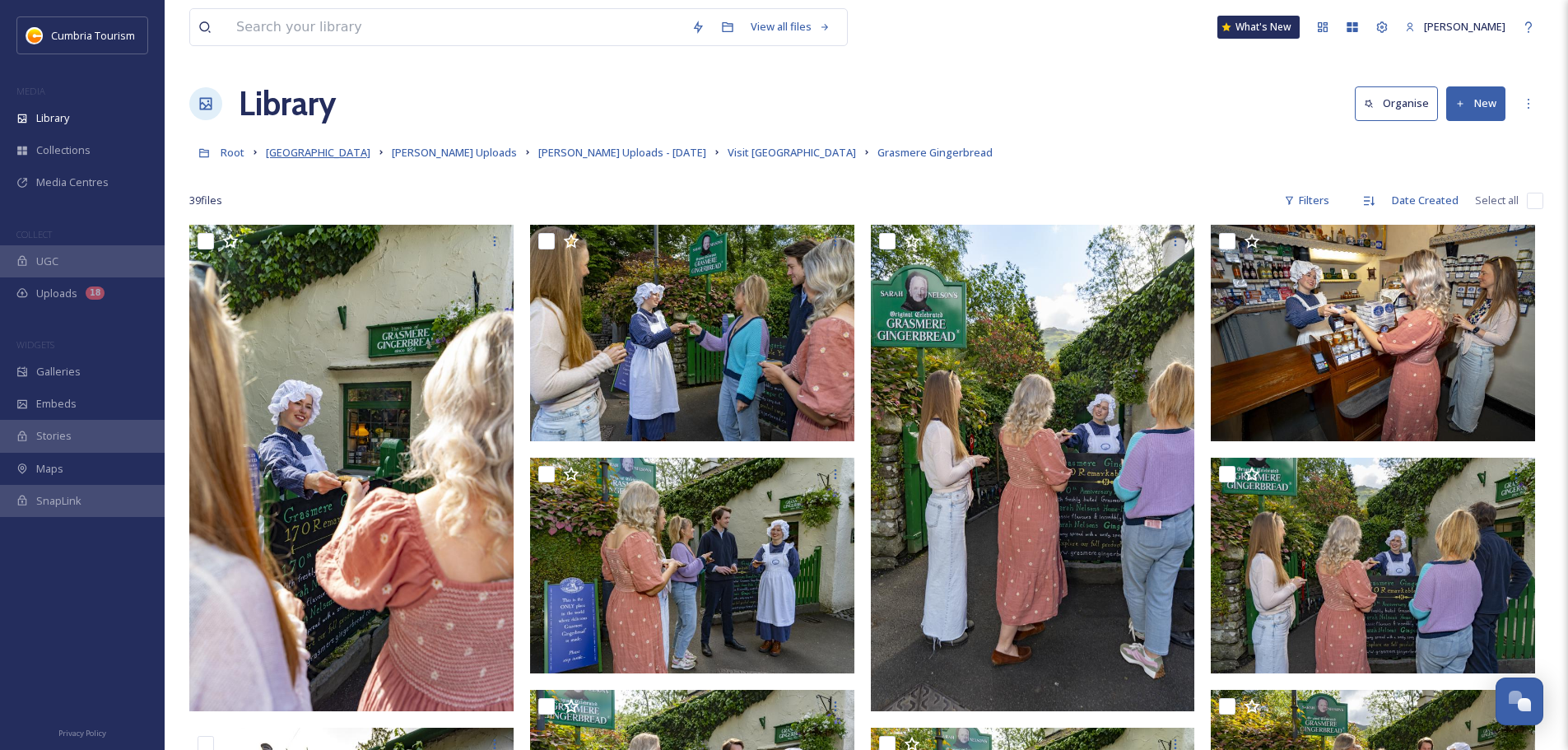
click at [354, 153] on span "[GEOGRAPHIC_DATA]" at bounding box center [317, 152] width 105 height 14
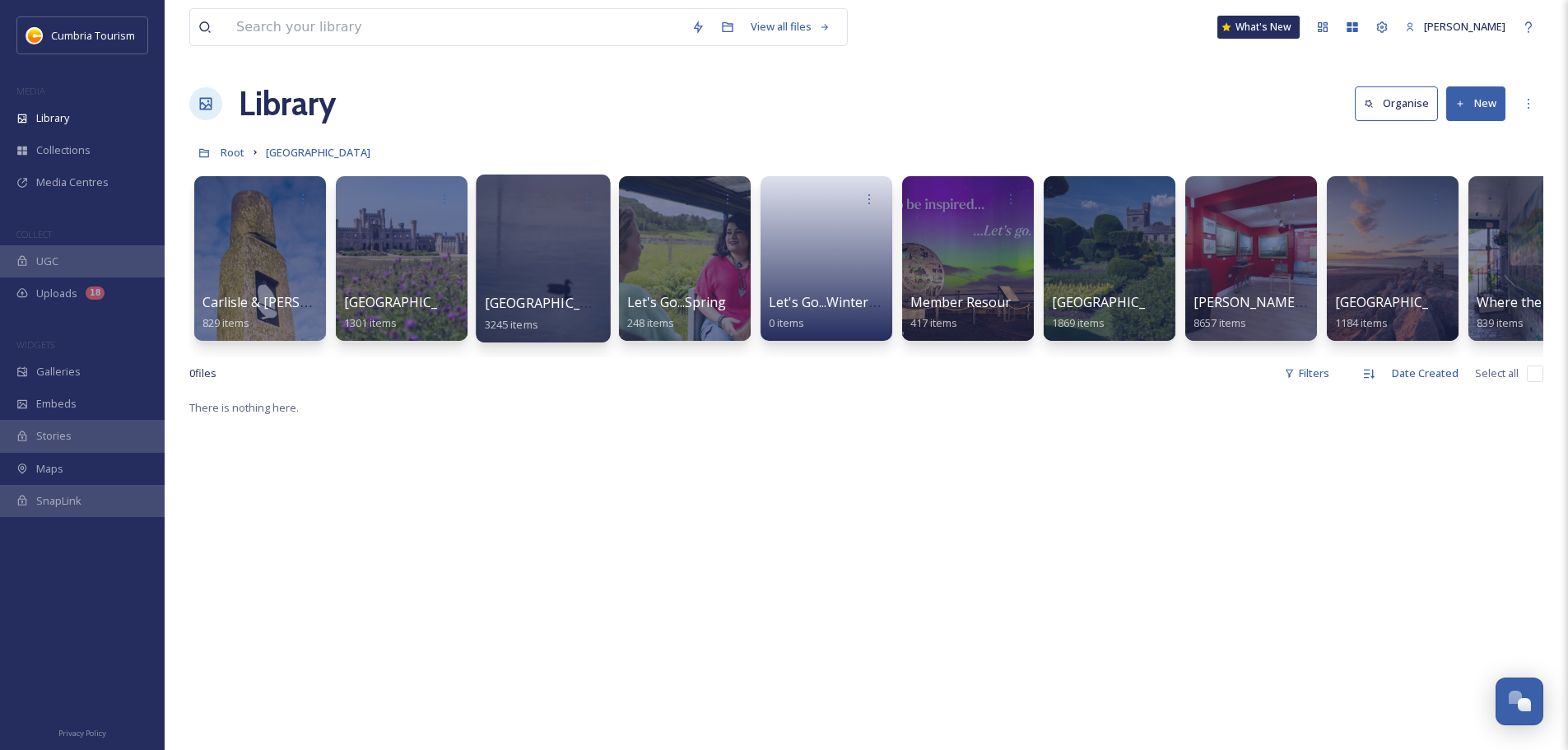
click at [514, 282] on div at bounding box center [543, 258] width 134 height 168
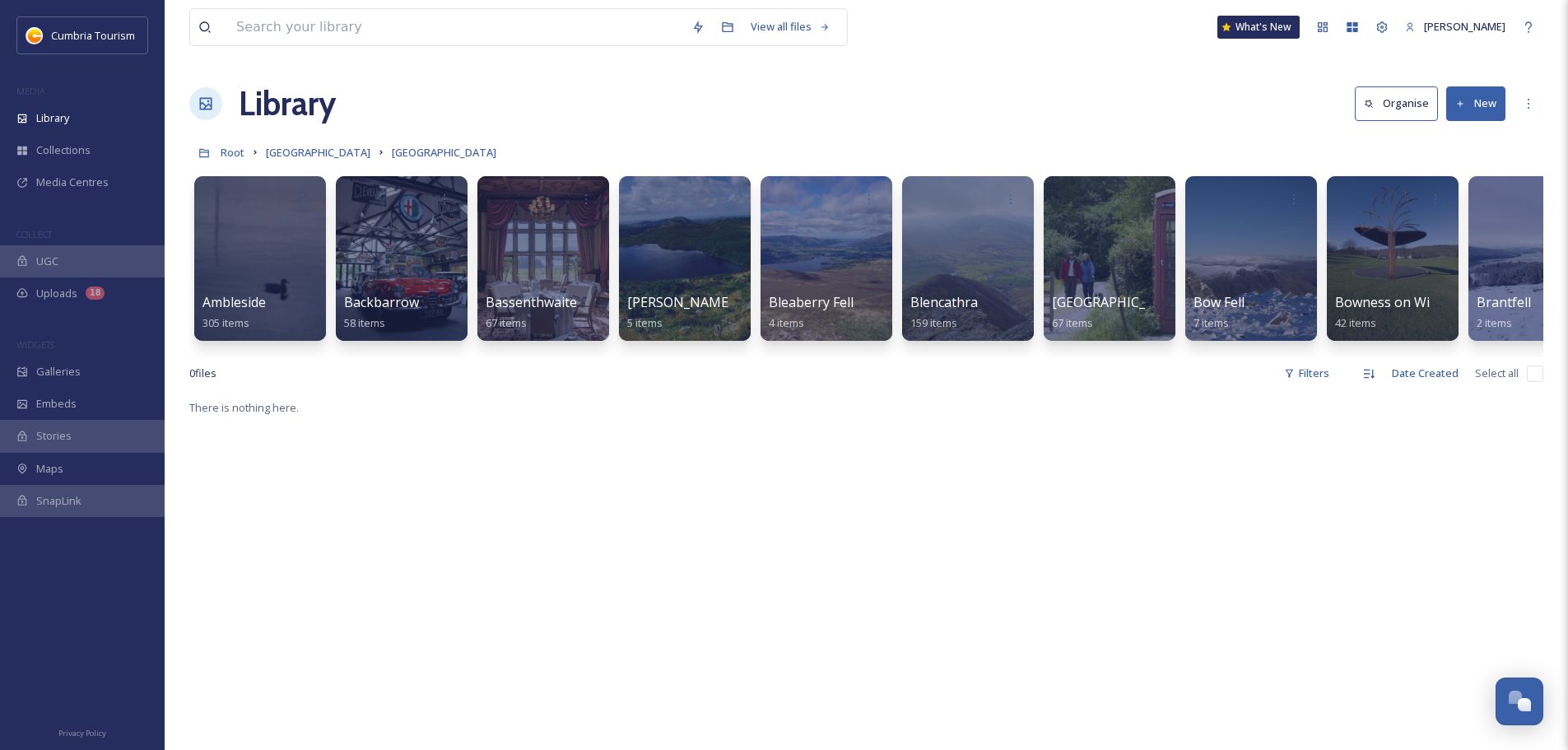
click at [1180, 376] on div "0 file s Filters Date Created Select all" at bounding box center [866, 373] width 1354 height 32
click at [1184, 372] on div "0 file s Filters Date Created Select all" at bounding box center [866, 373] width 1354 height 32
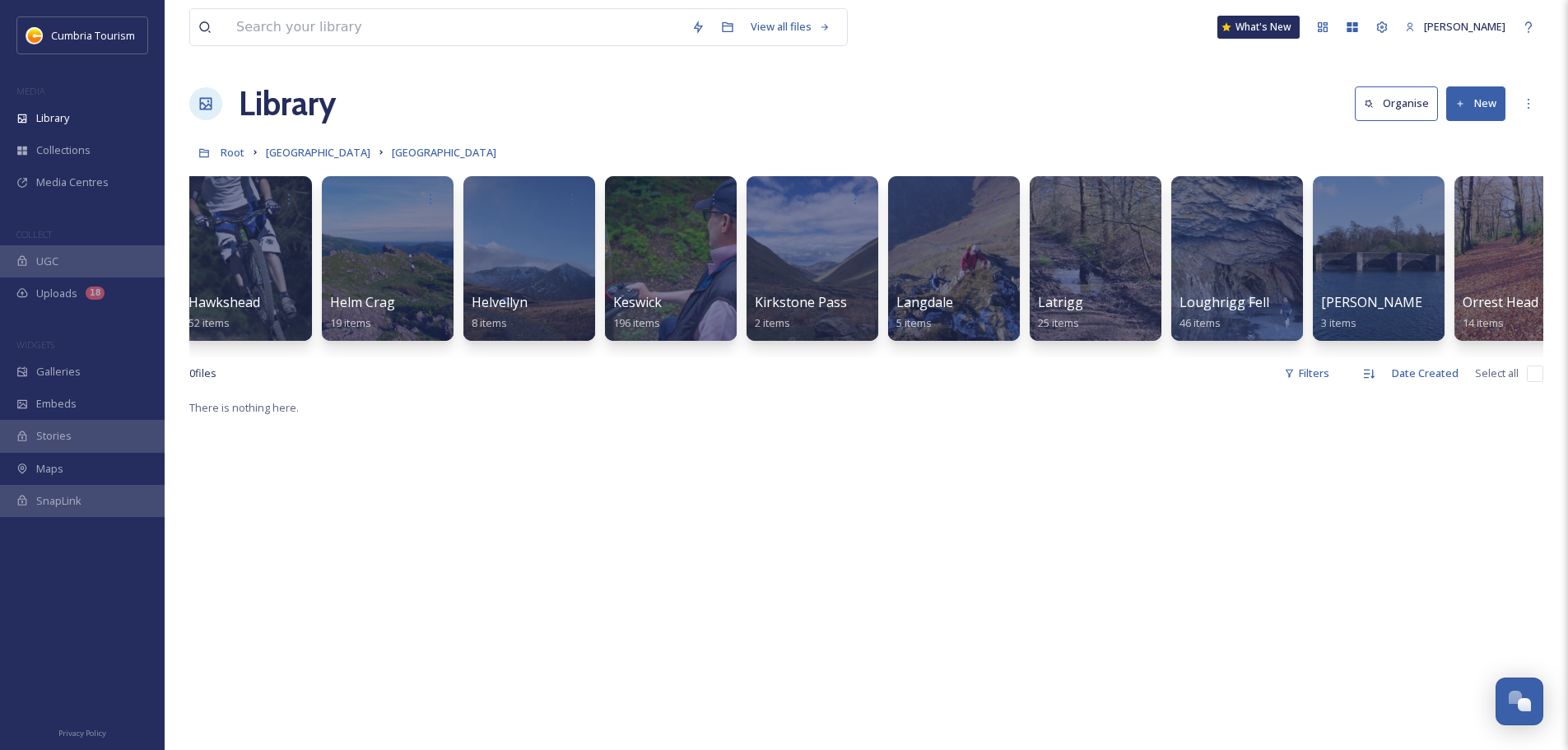
scroll to position [0, 4739]
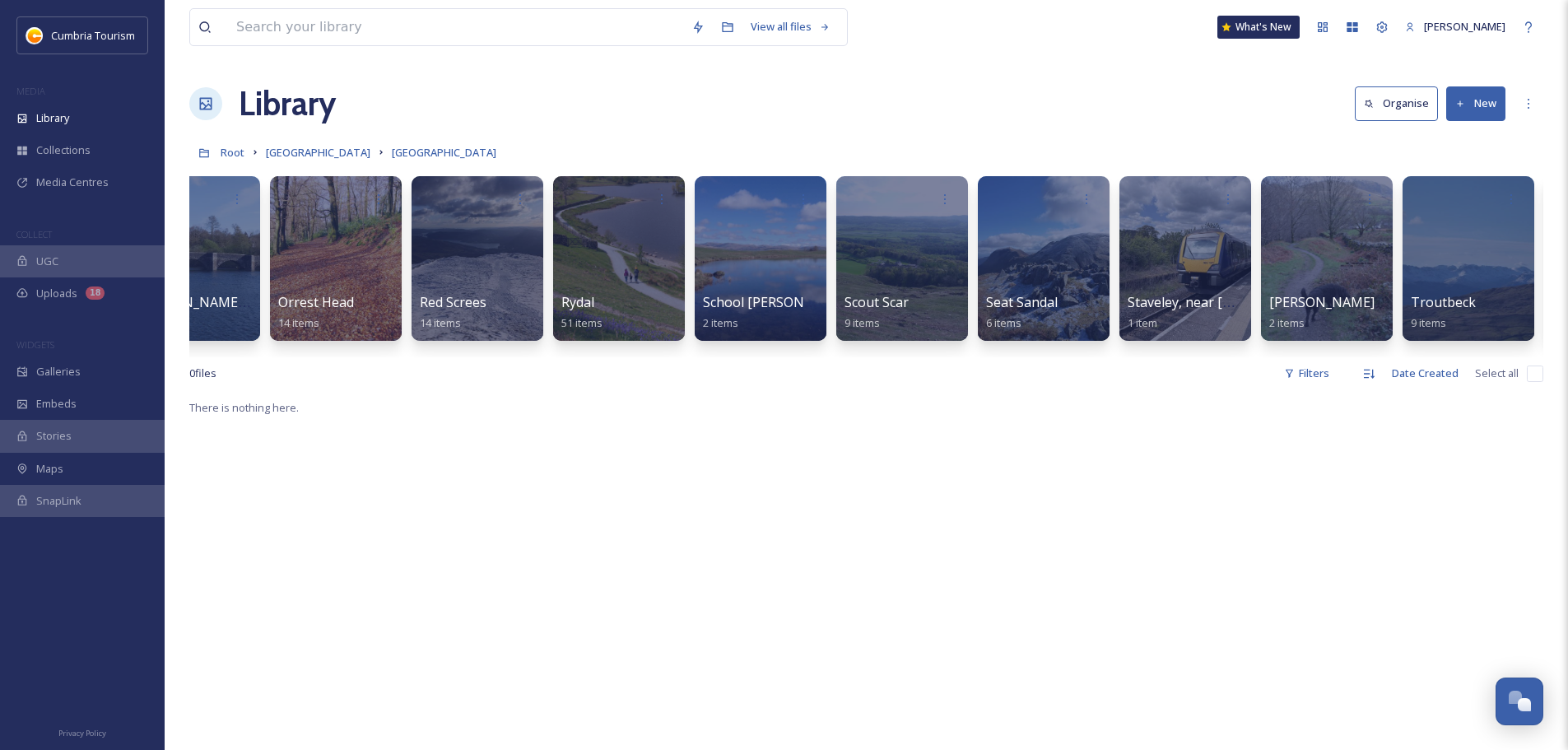
click at [1132, 375] on div "0 file s Filters Date Created Select all" at bounding box center [866, 373] width 1354 height 32
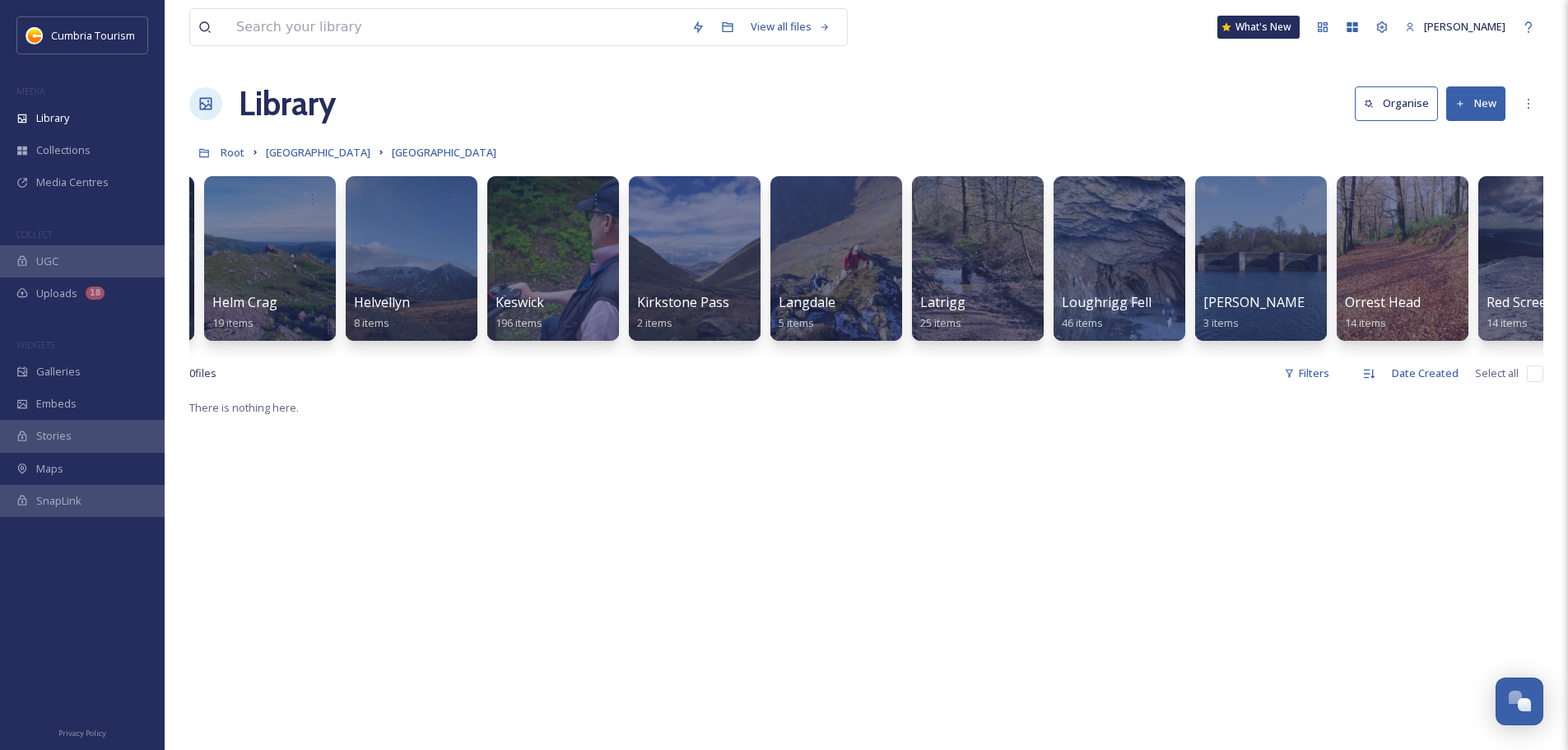
scroll to position [0, 3072]
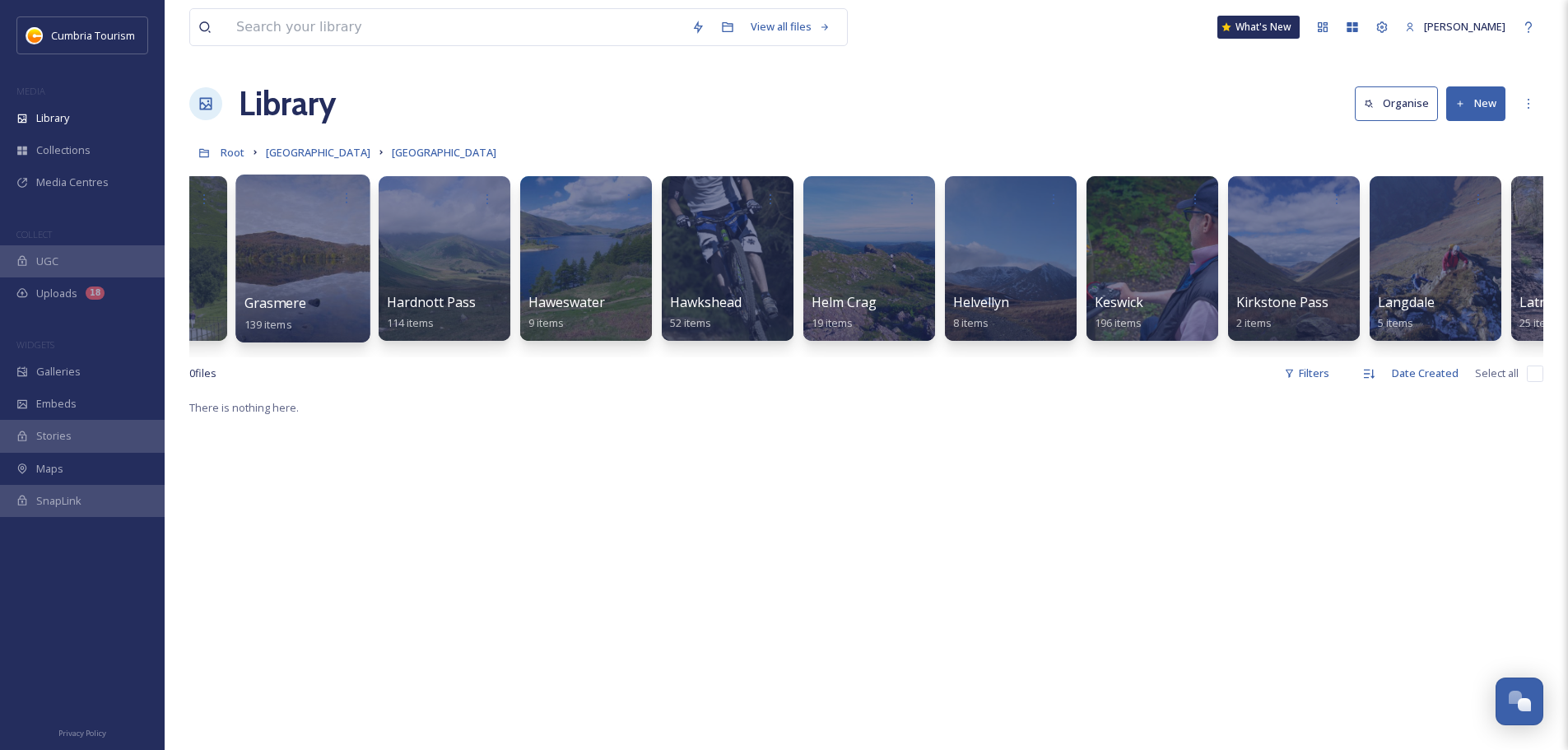
click at [277, 306] on span "Grasmere" at bounding box center [275, 302] width 61 height 18
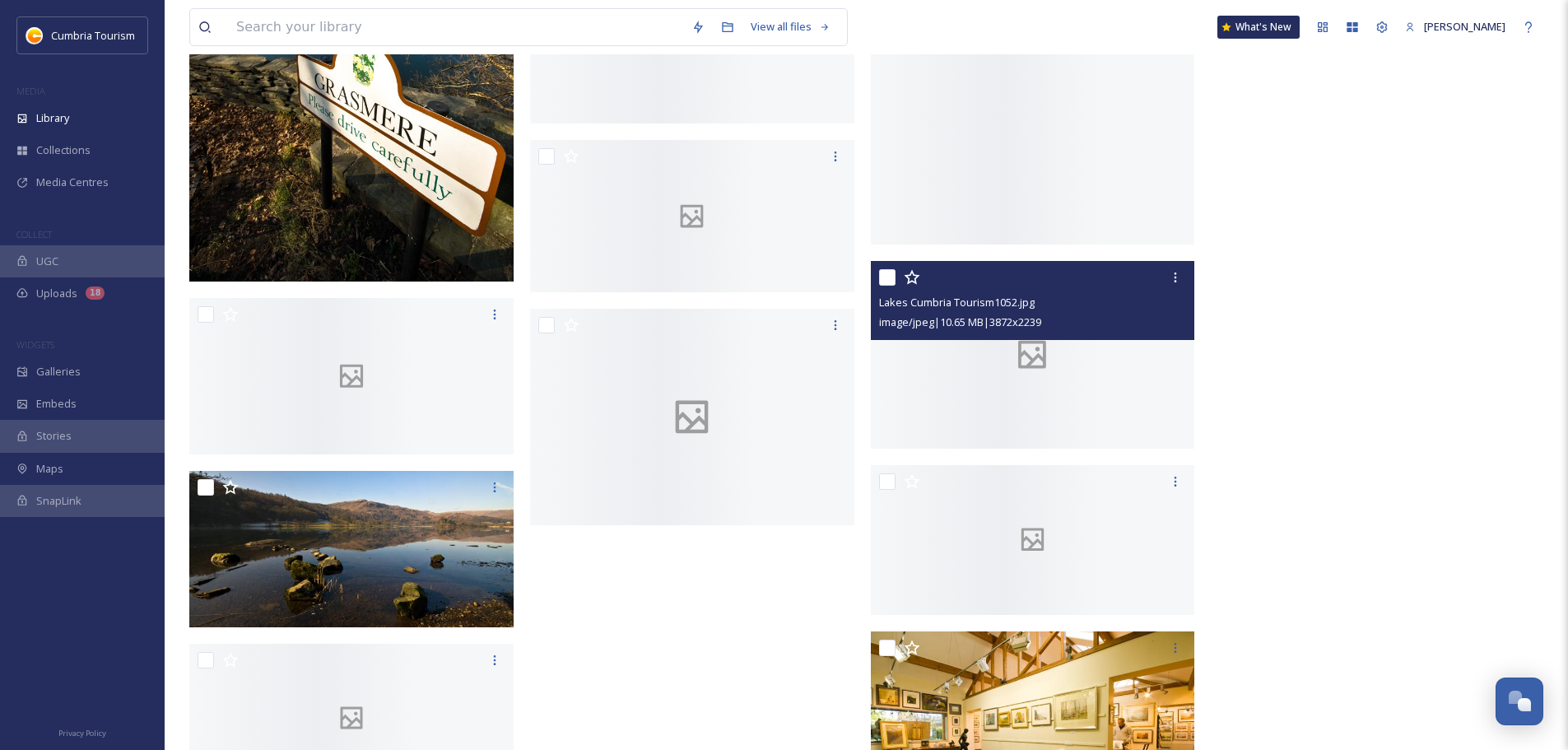
scroll to position [9145, 0]
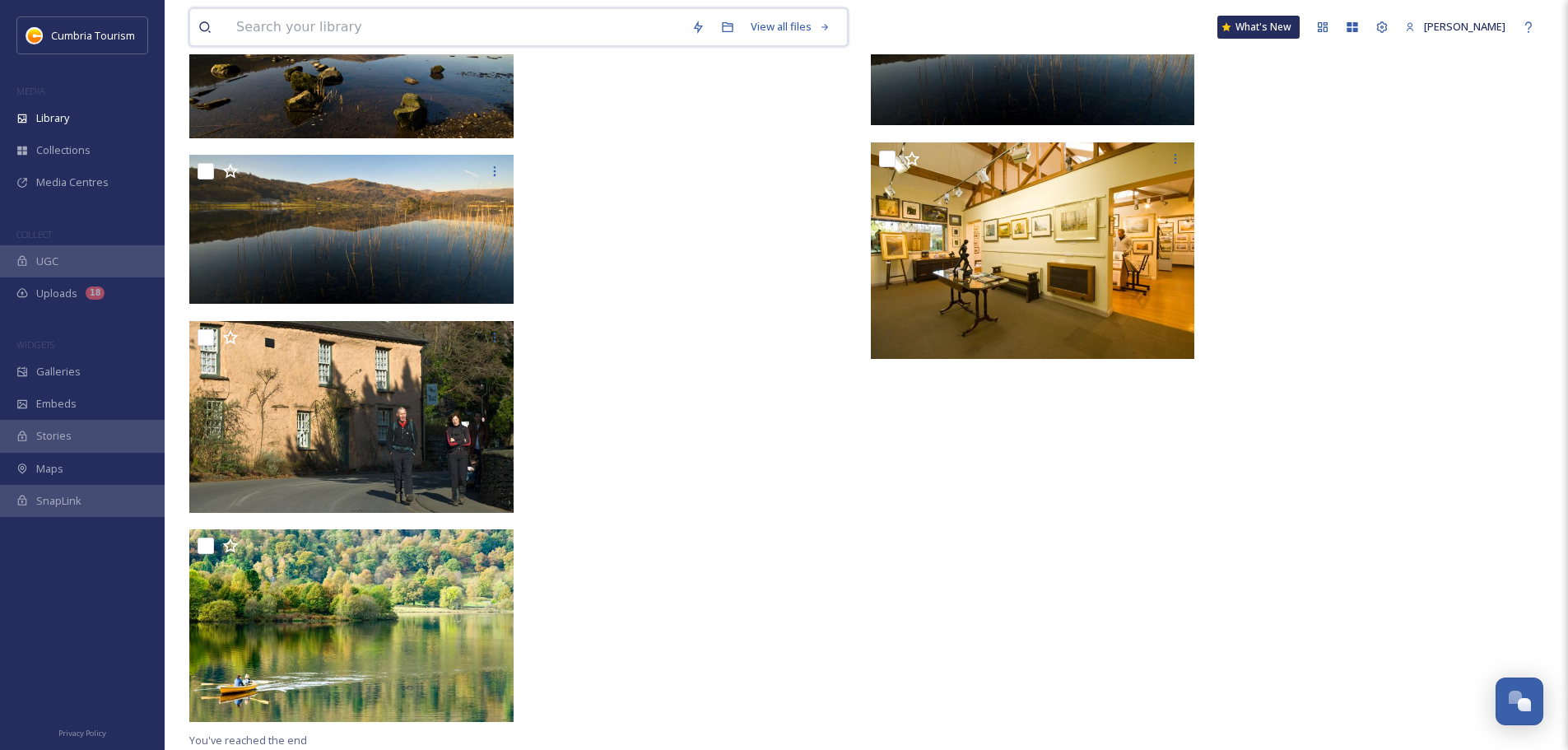
click at [489, 25] on input at bounding box center [456, 27] width 456 height 36
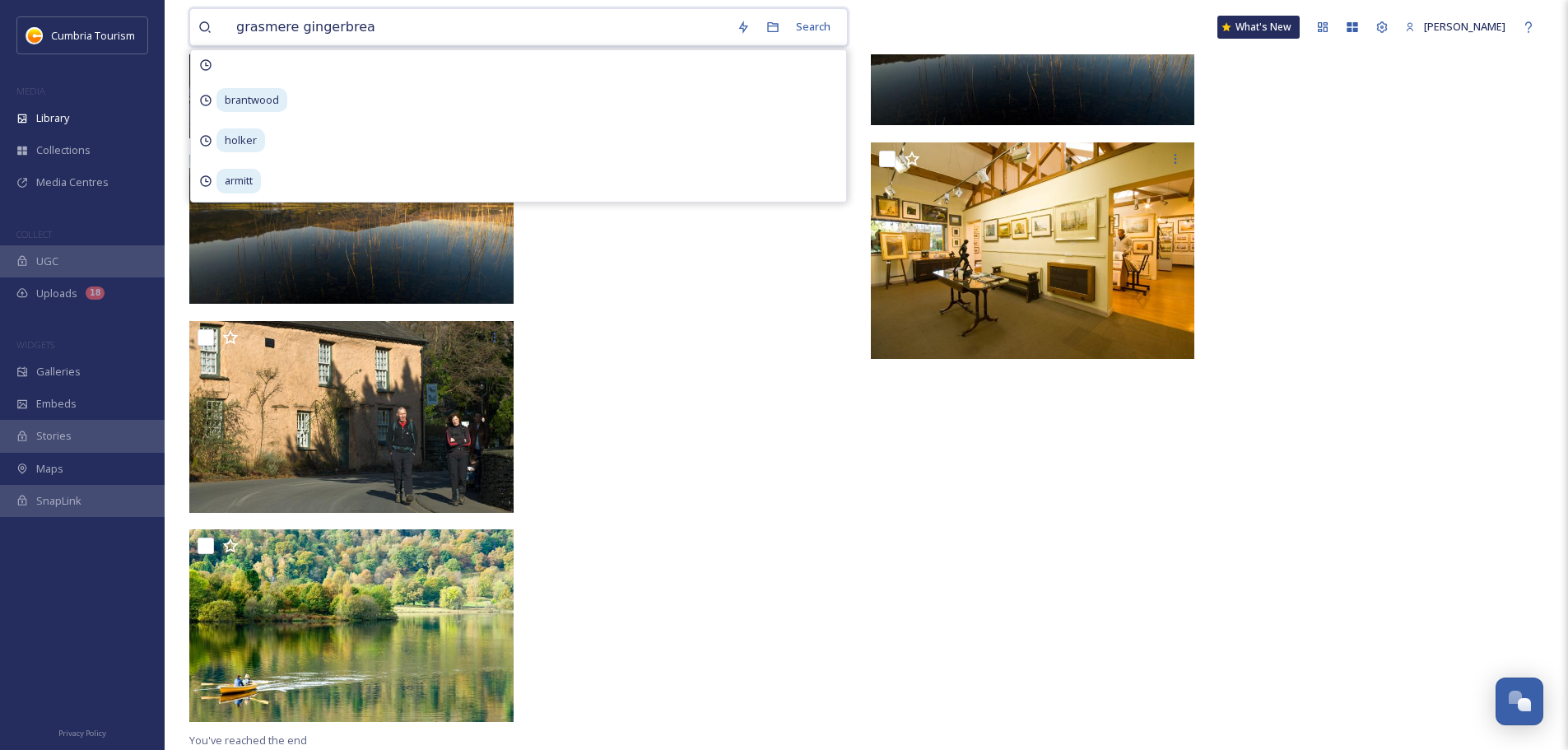
type input "grasmere gingerbread"
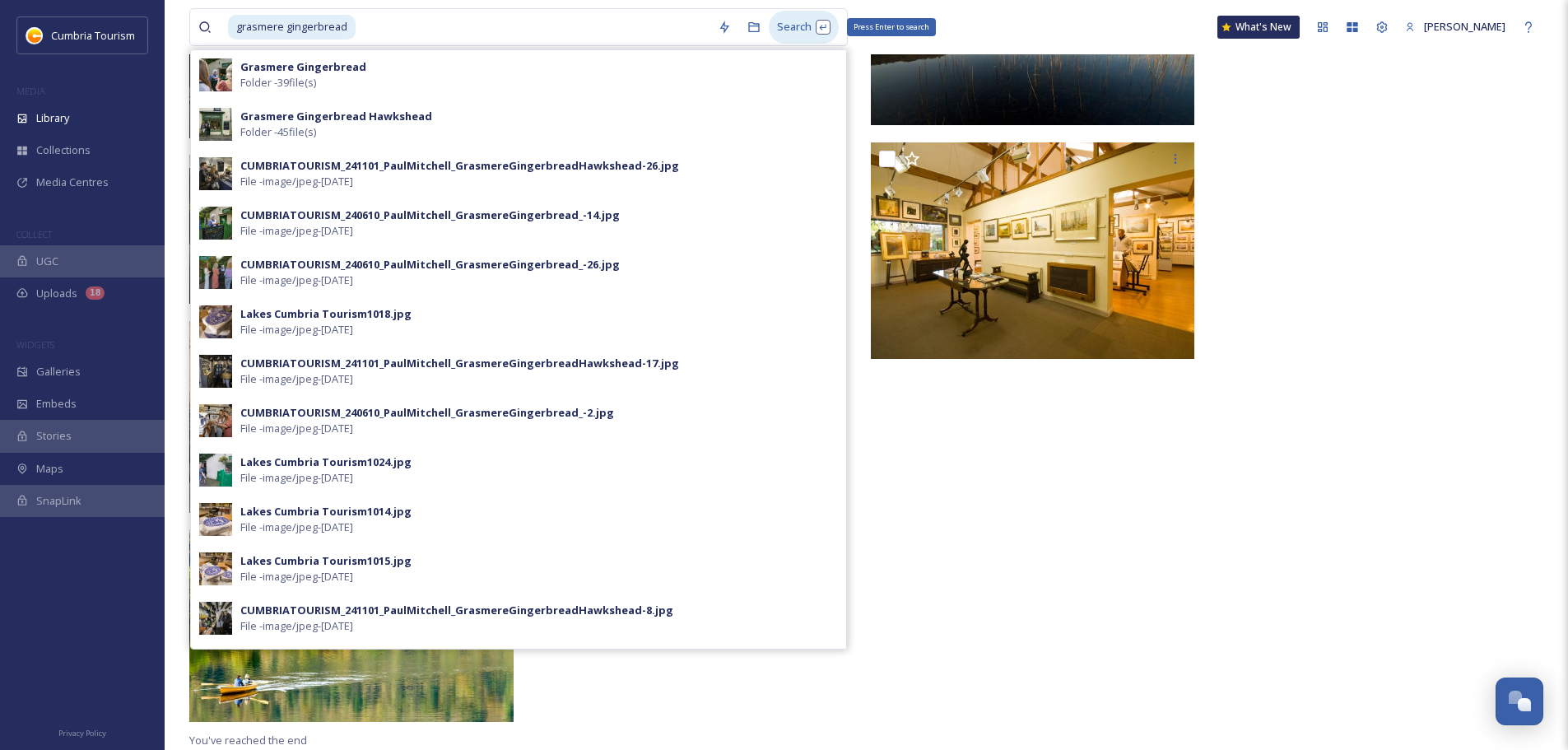
click at [779, 32] on div "Search Press Enter to search" at bounding box center [804, 26] width 70 height 32
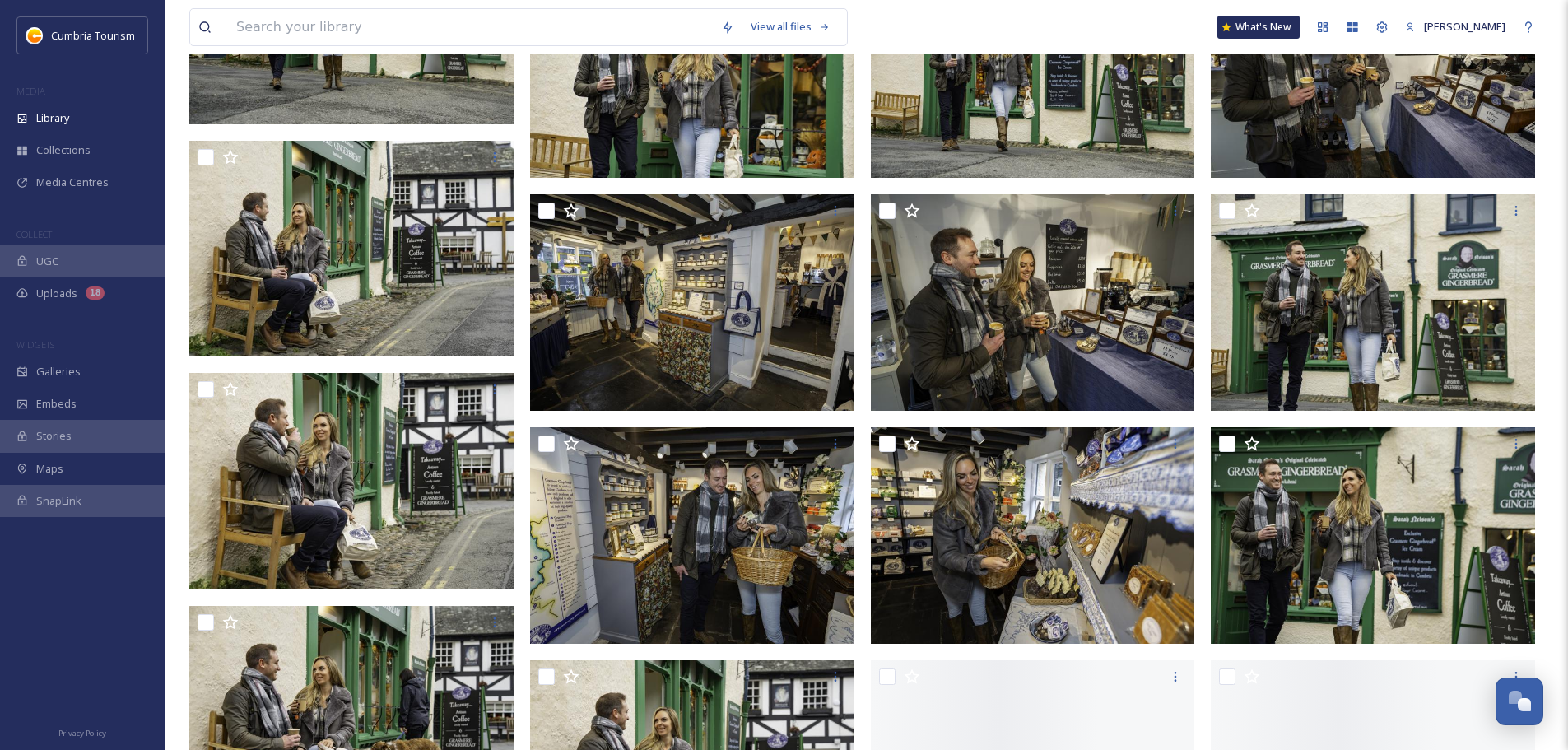
scroll to position [1153, 0]
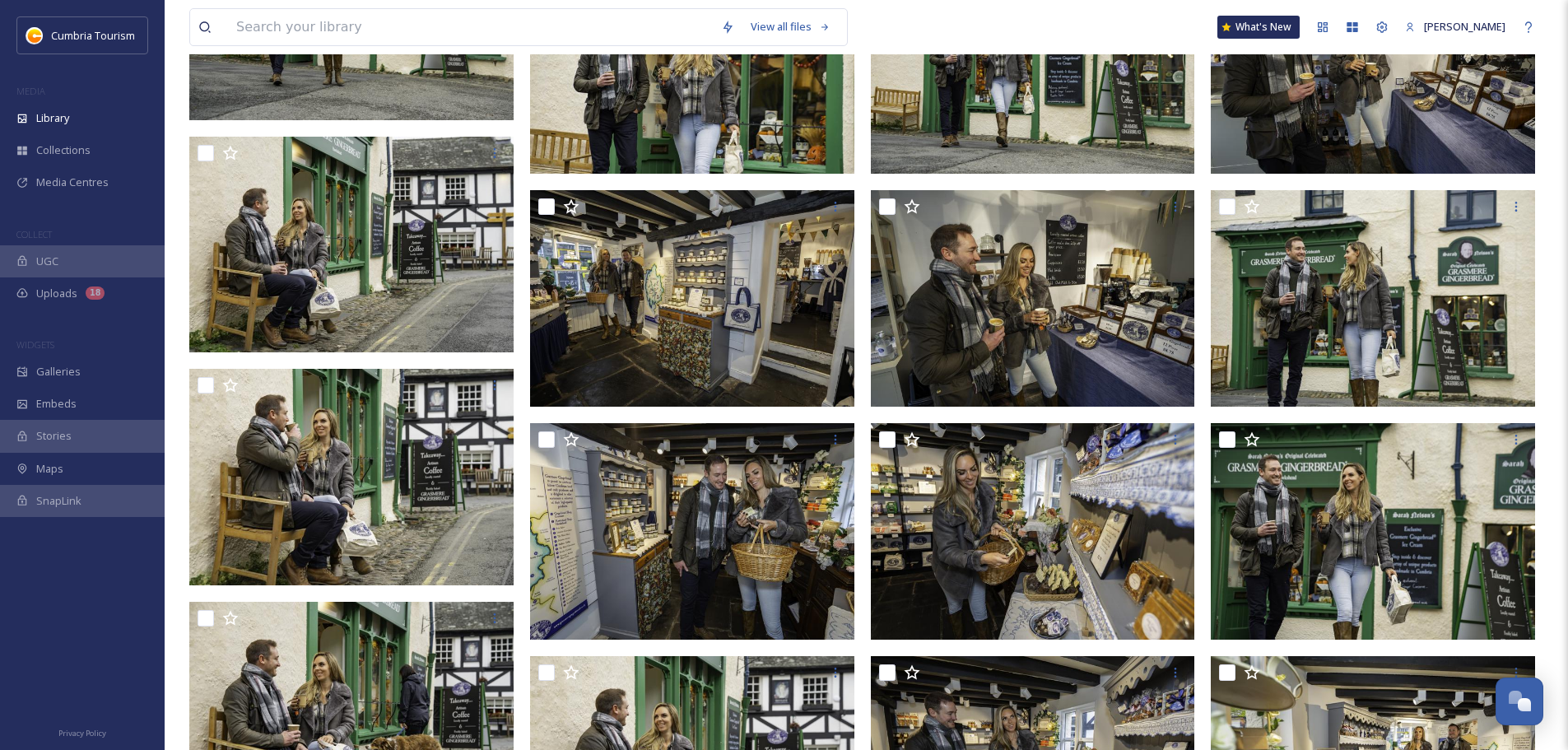
click at [820, 133] on img at bounding box center [692, 66] width 324 height 217
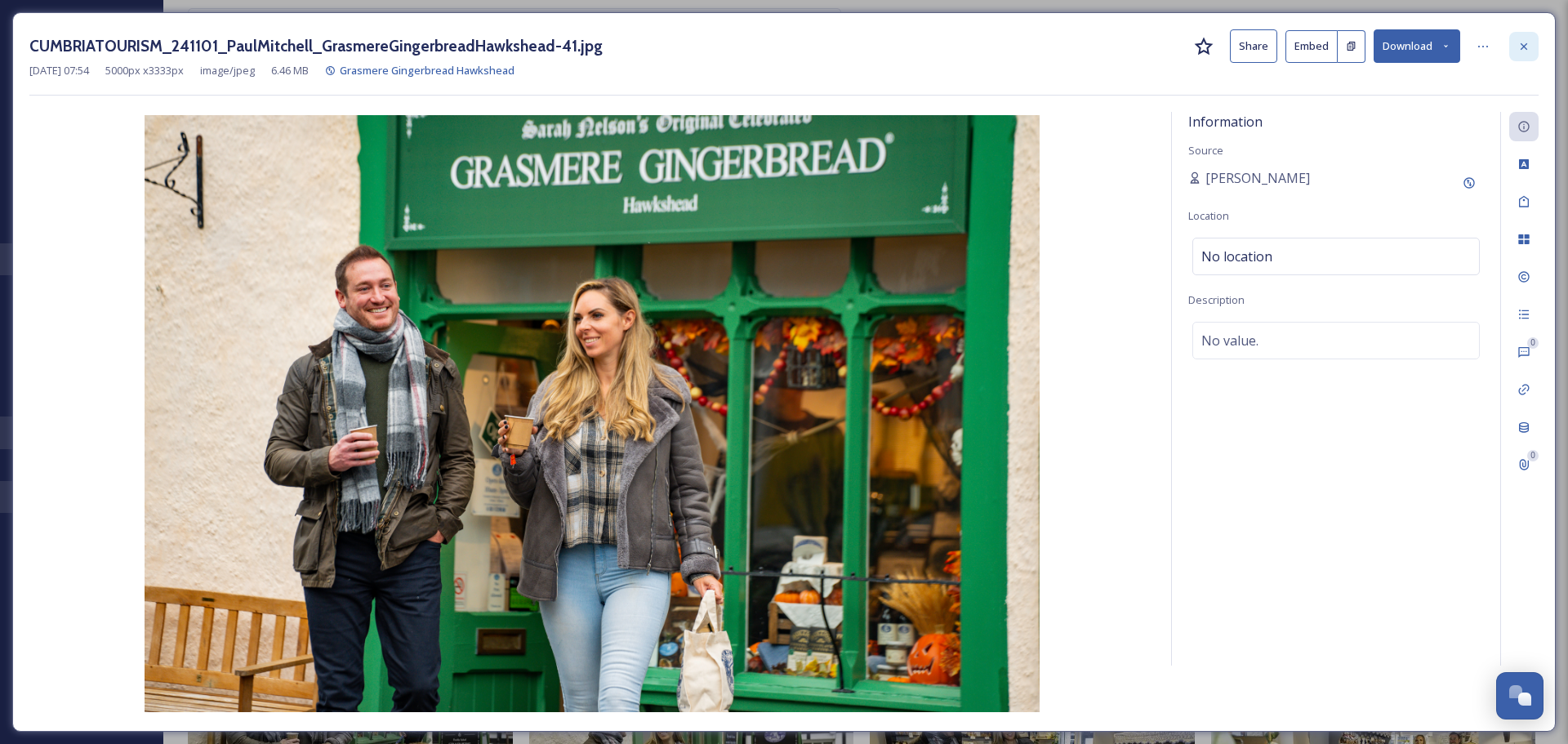
click at [1530, 43] on icon at bounding box center [1524, 47] width 13 height 13
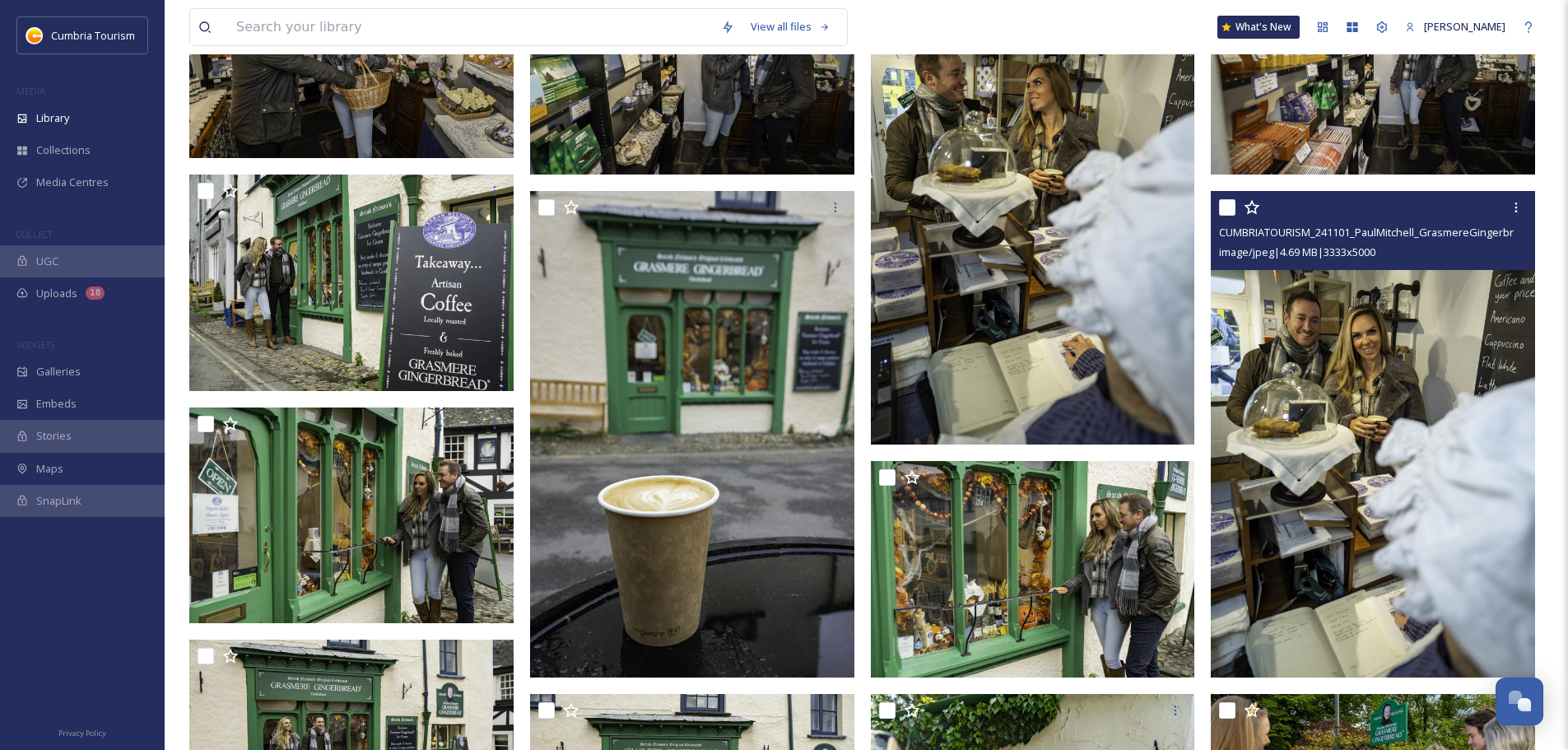
scroll to position [2799, 0]
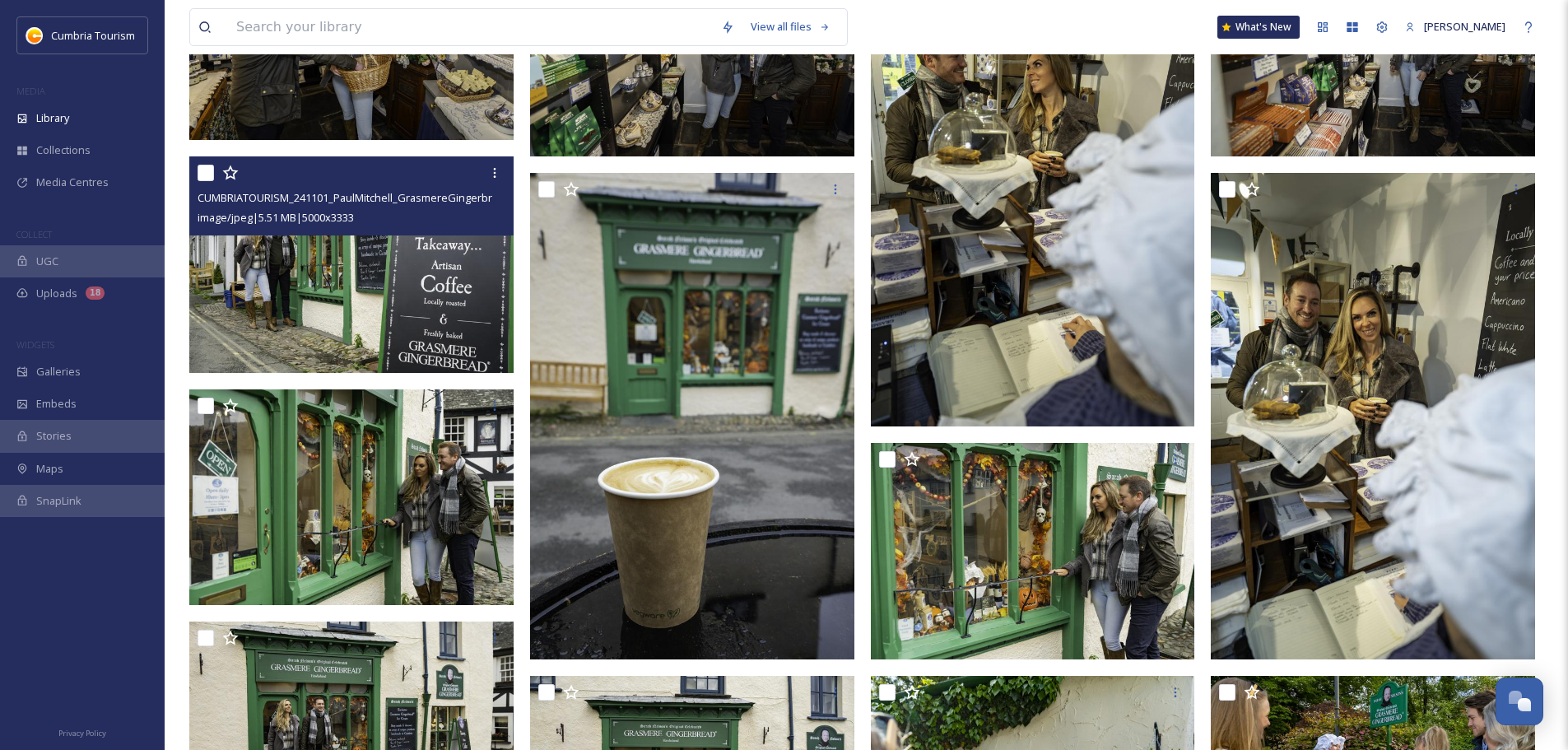
click at [386, 292] on img at bounding box center [351, 265] width 324 height 217
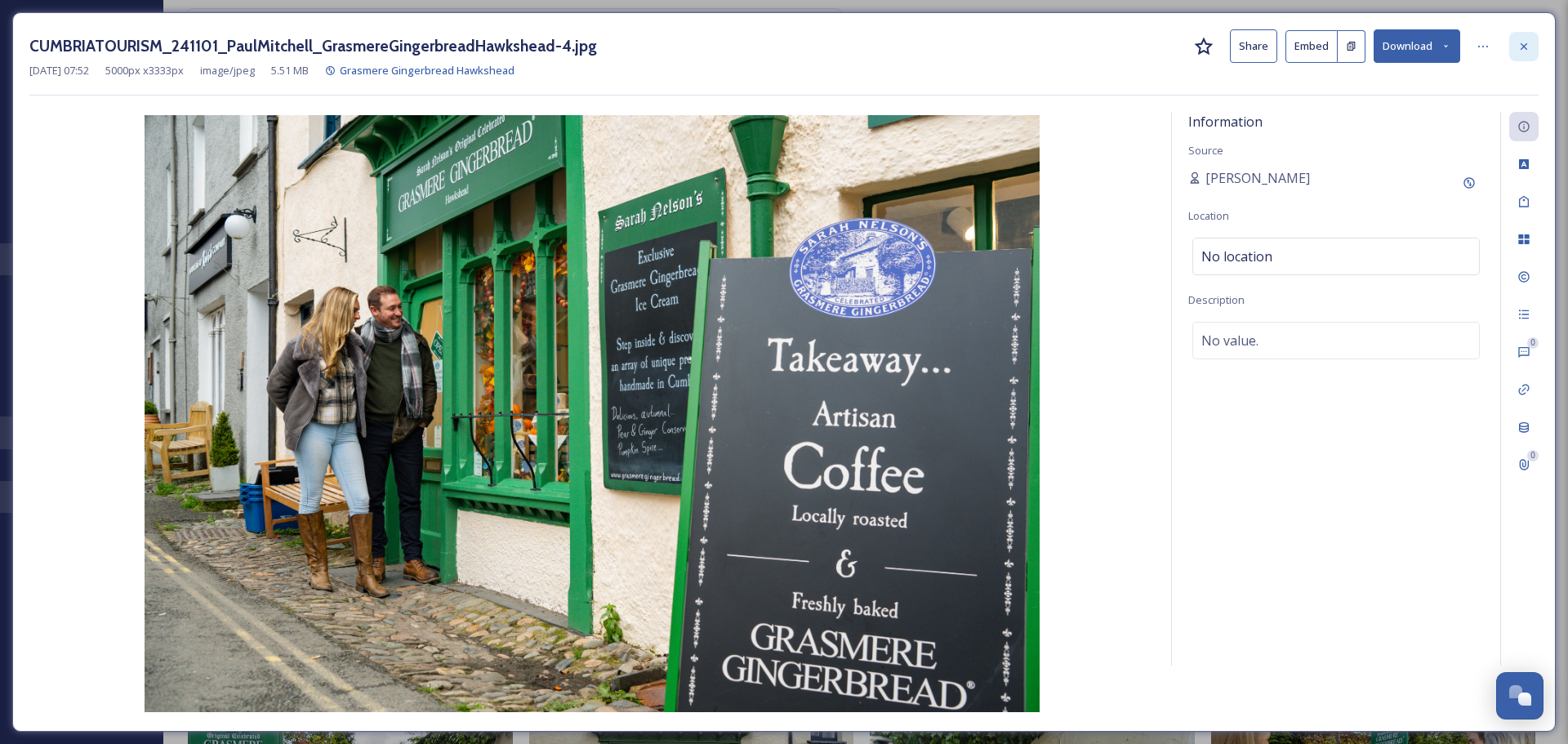
click at [1523, 55] on div at bounding box center [1523, 46] width 29 height 29
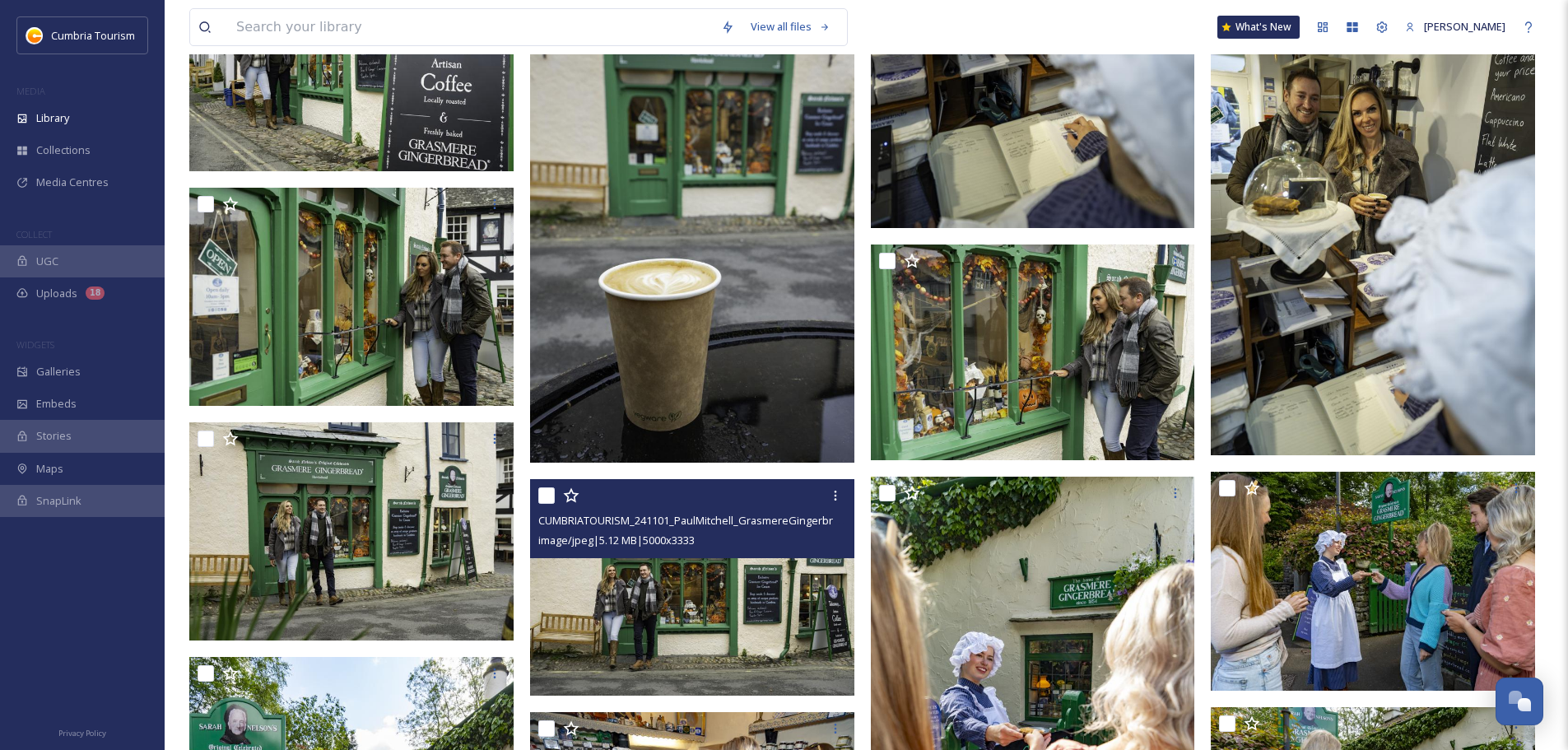
scroll to position [2799, 0]
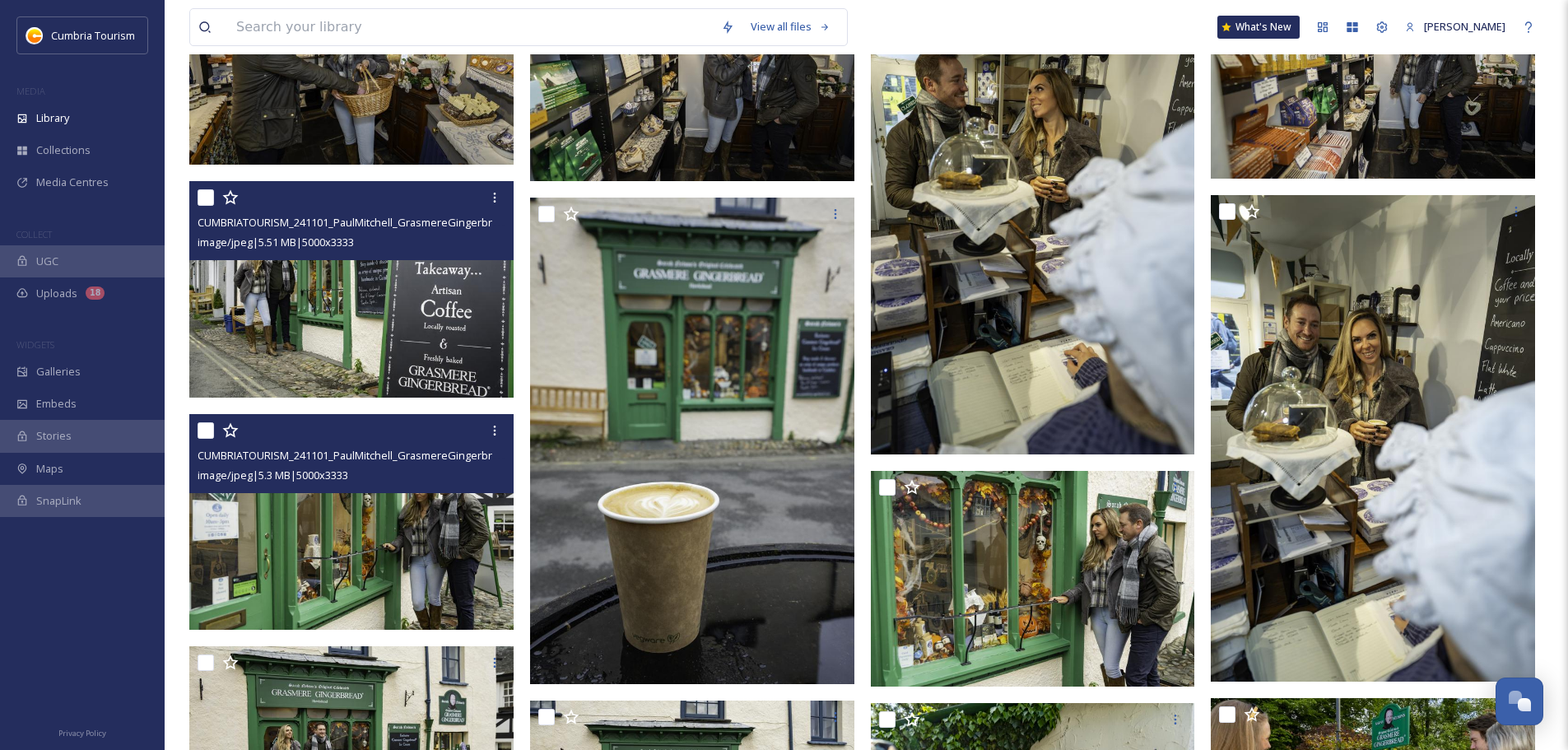
click at [474, 607] on img at bounding box center [351, 522] width 324 height 217
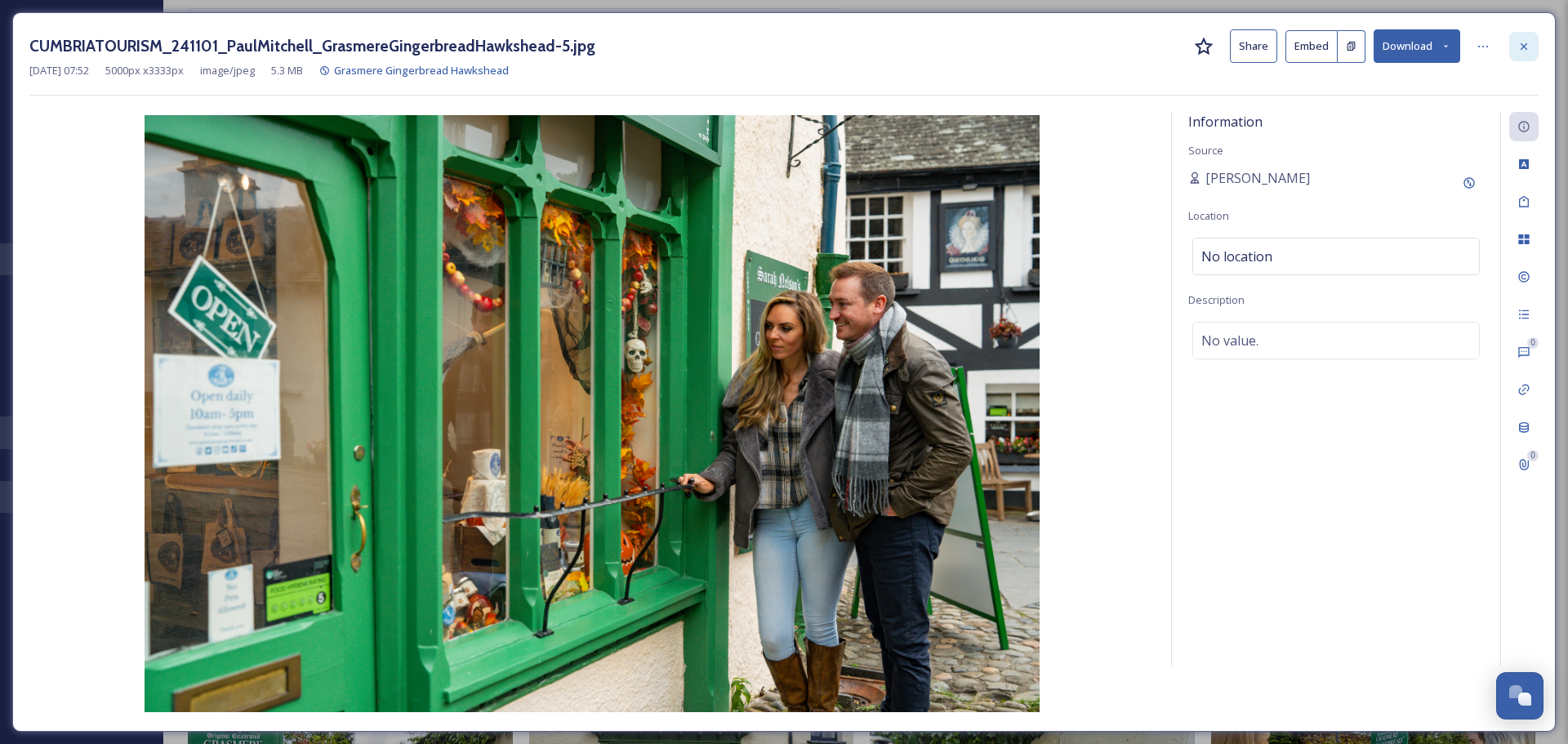
click at [1519, 50] on icon at bounding box center [1524, 47] width 13 height 13
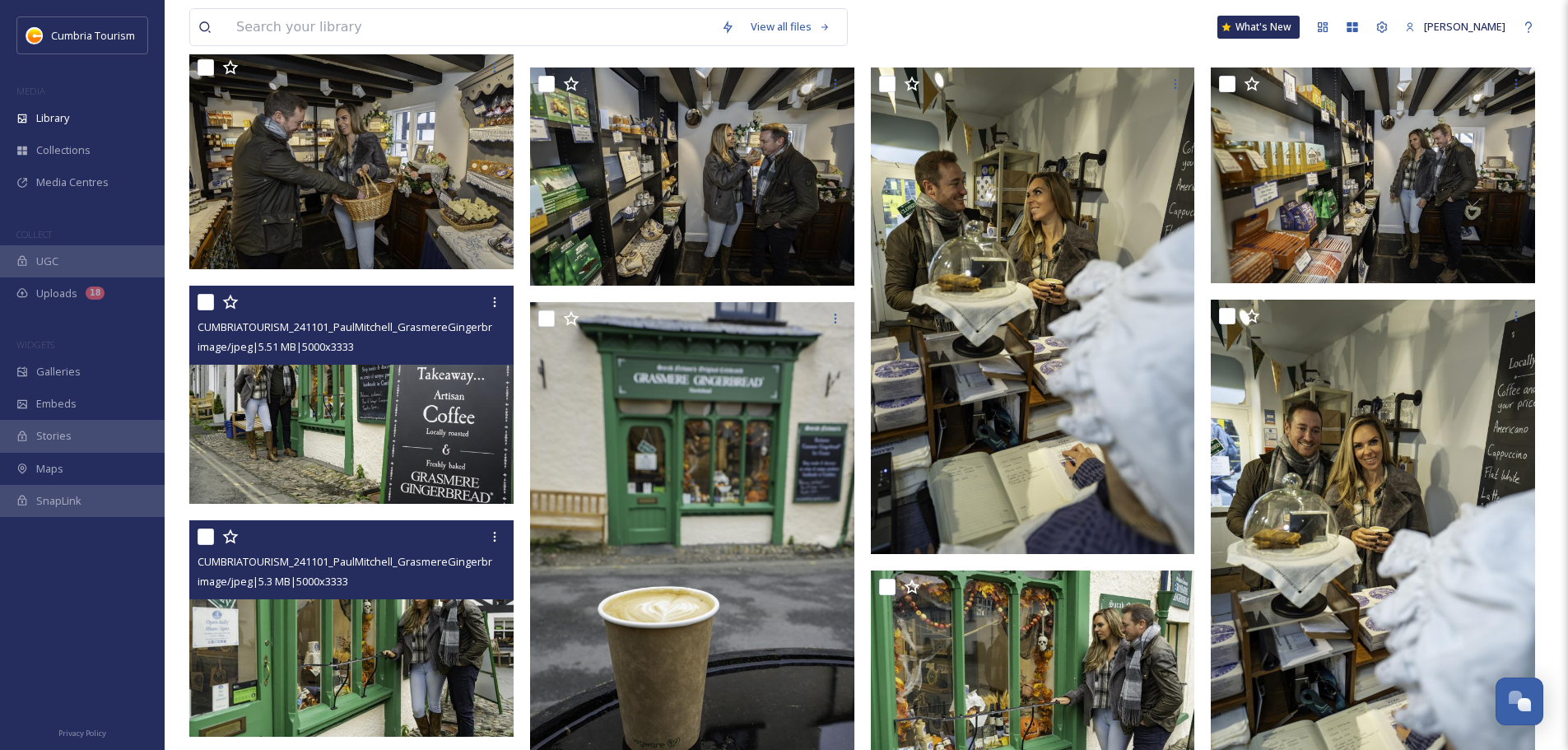
scroll to position [2635, 0]
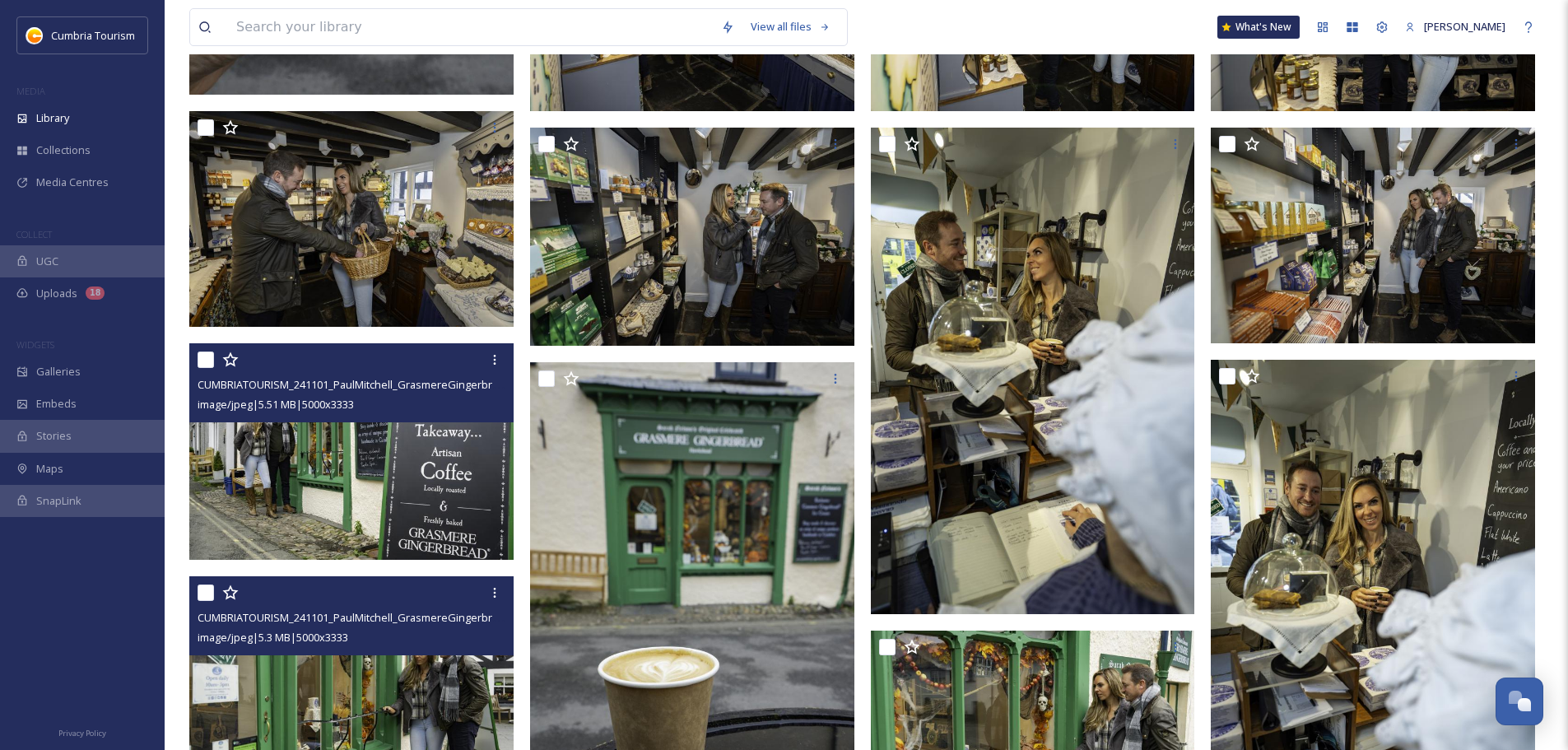
click at [204, 361] on input "checkbox" at bounding box center [205, 360] width 16 height 16
checkbox input "true"
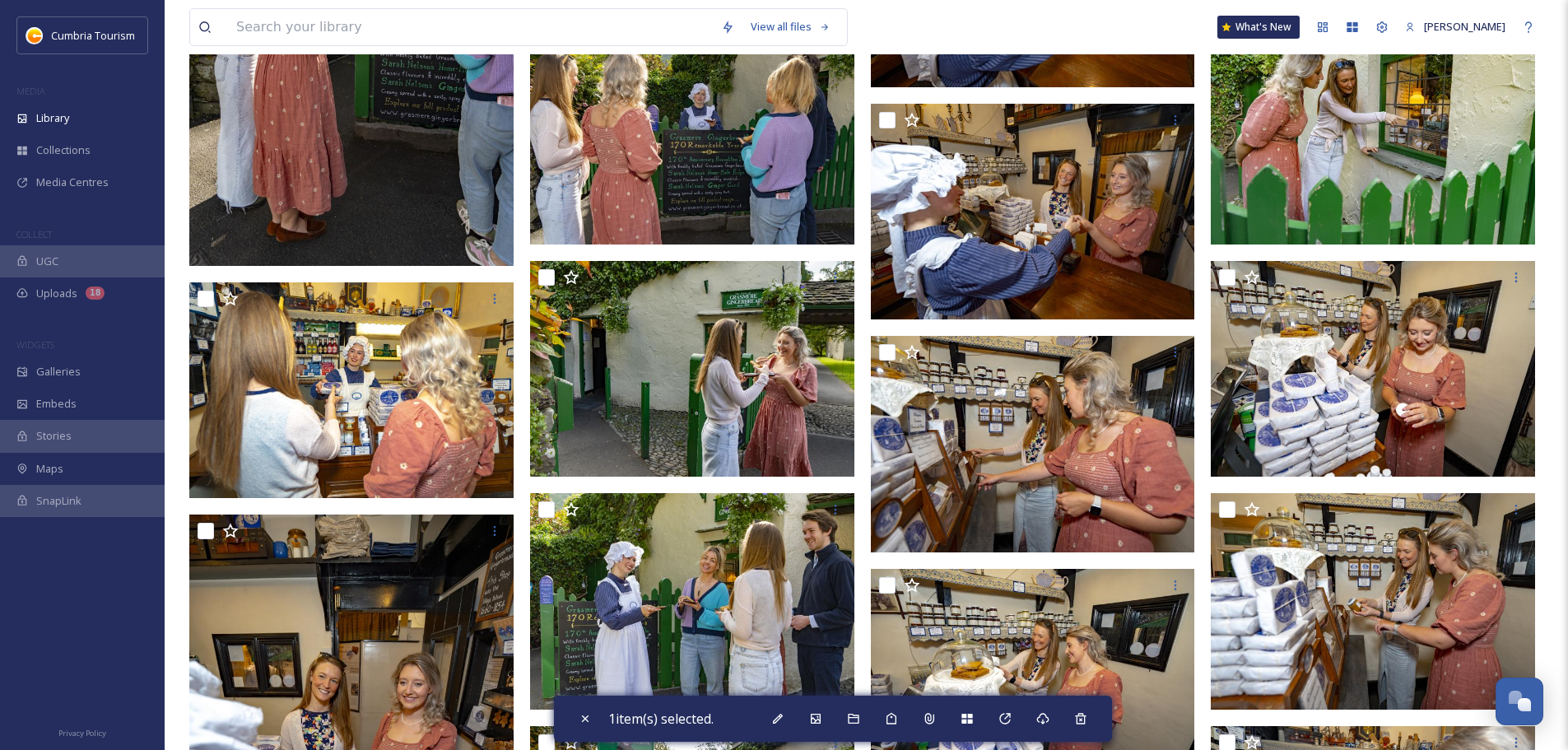
scroll to position [4857, 0]
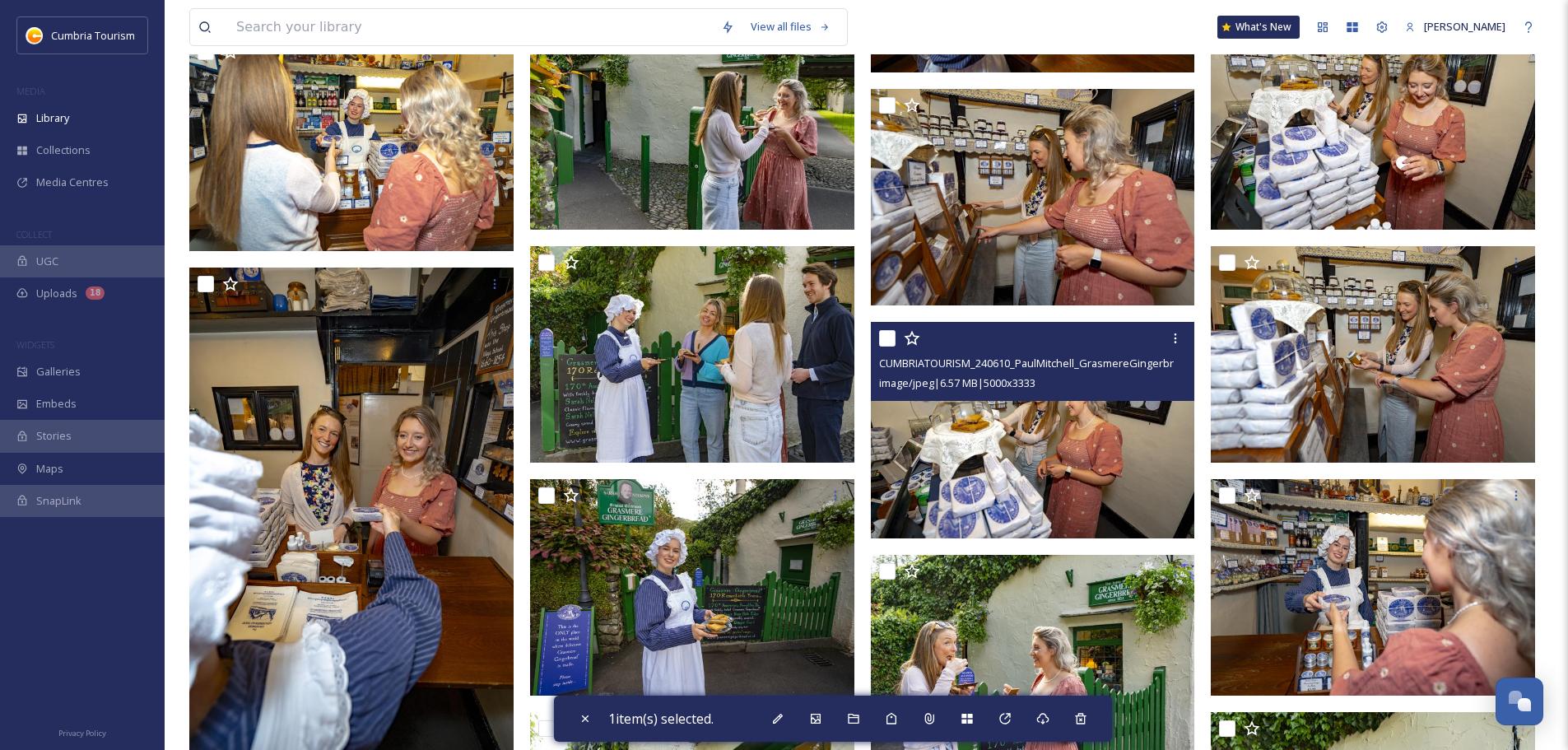
click at [886, 342] on input "checkbox" at bounding box center [887, 338] width 16 height 16
checkbox input "true"
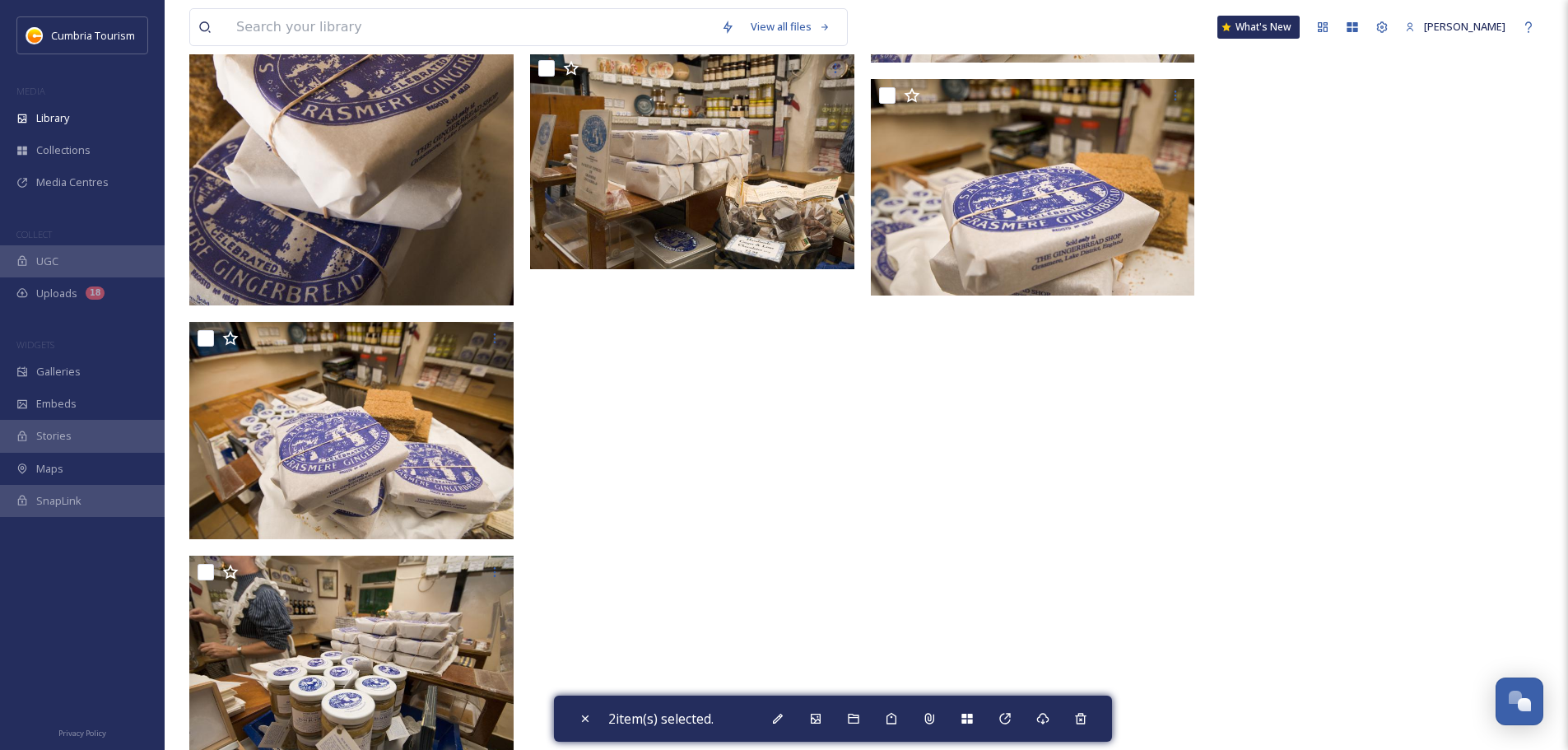
scroll to position [7245, 0]
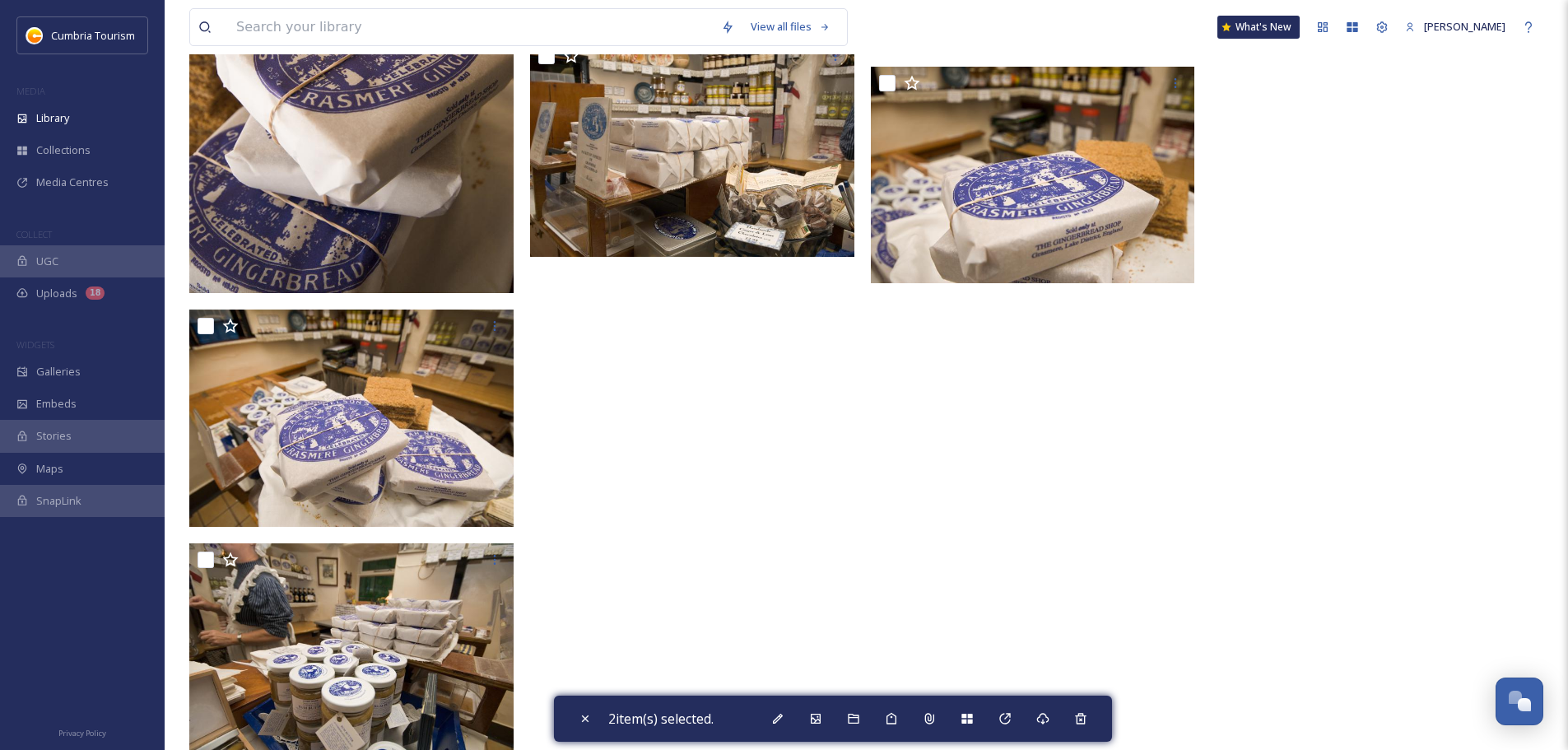
click at [1063, 708] on div "2 item(s) selected." at bounding box center [833, 718] width 558 height 46
click at [1049, 712] on icon at bounding box center [1043, 718] width 13 height 13
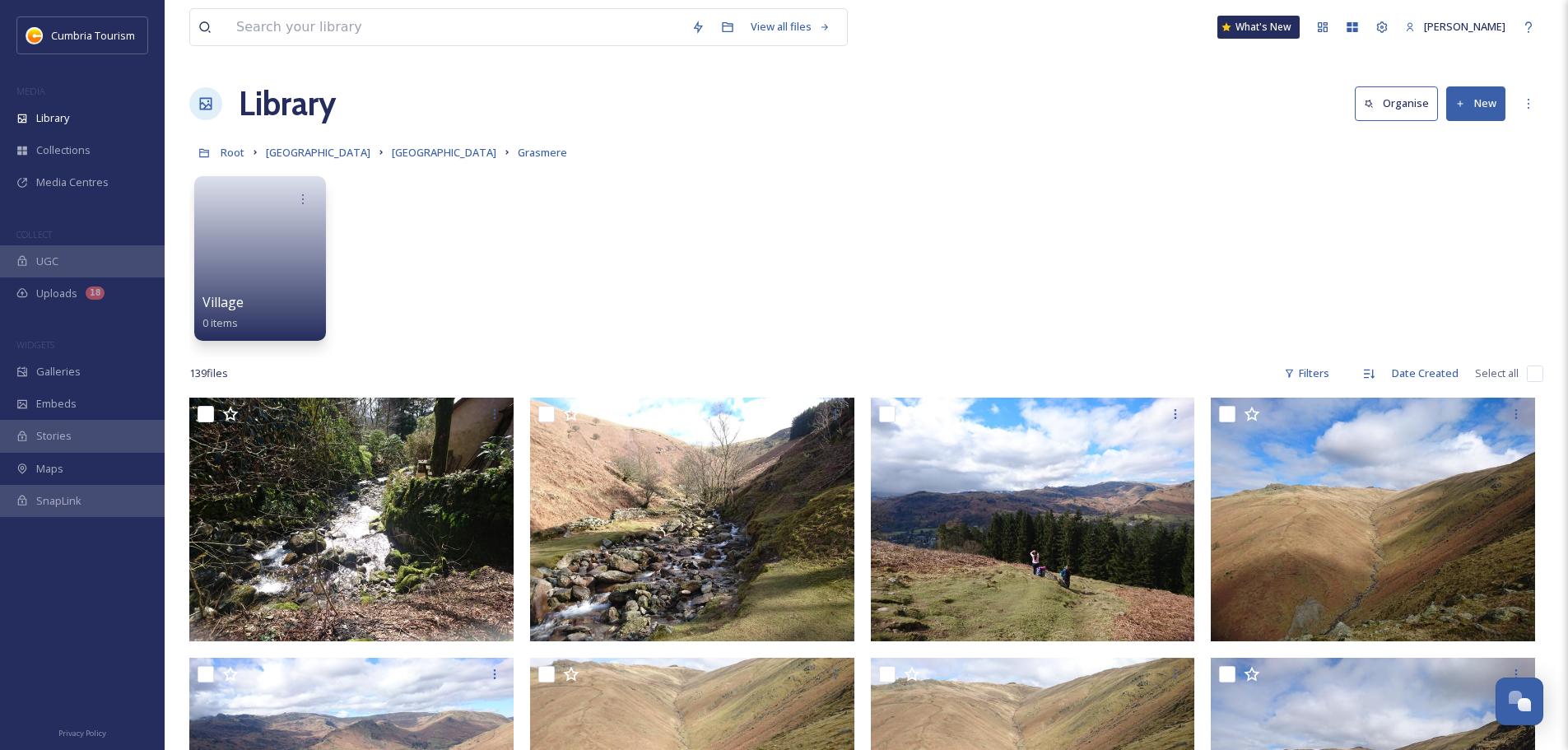
click at [367, 160] on link "[GEOGRAPHIC_DATA]" at bounding box center [317, 152] width 105 height 20
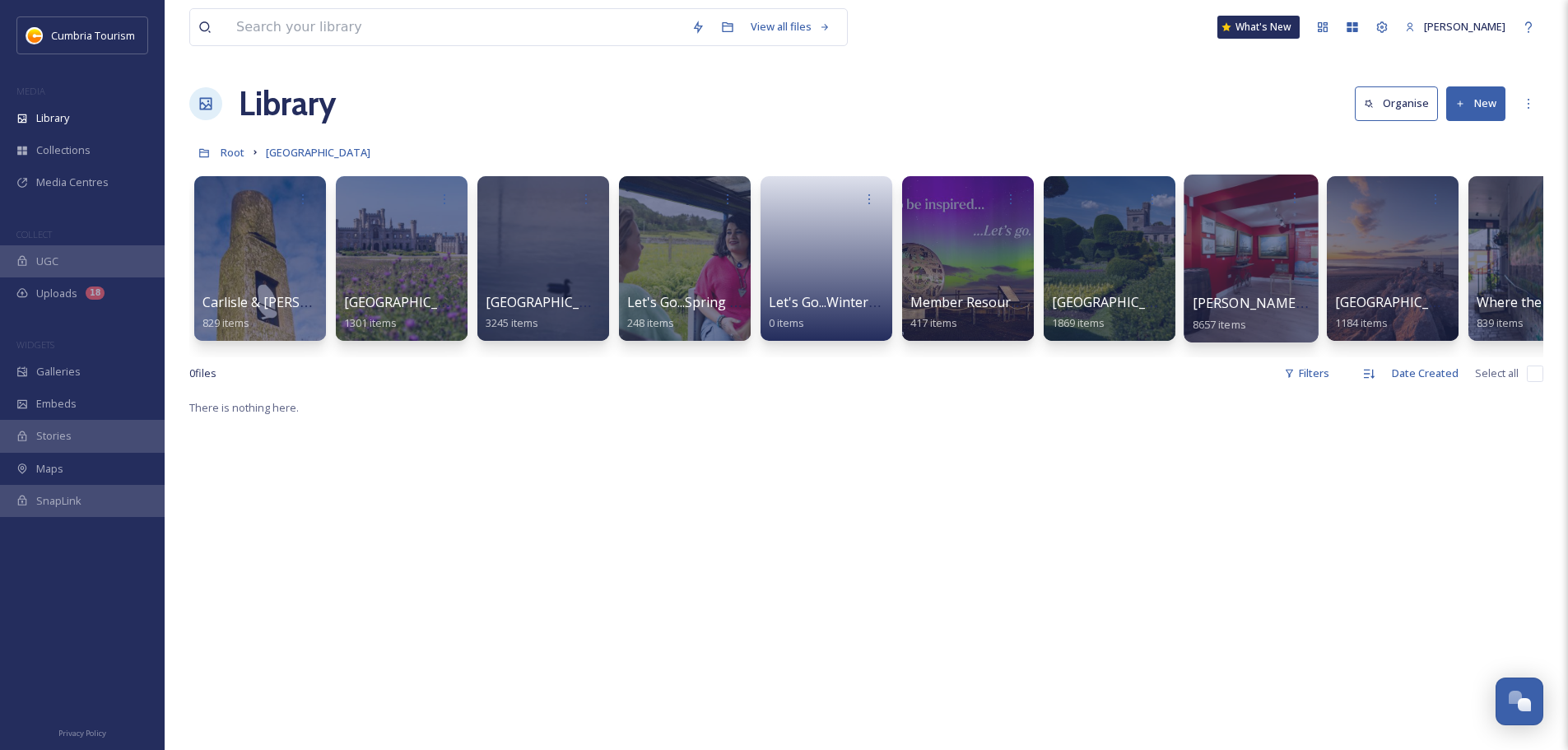
click at [1231, 305] on span "[PERSON_NAME] Uploads" at bounding box center [1275, 302] width 163 height 18
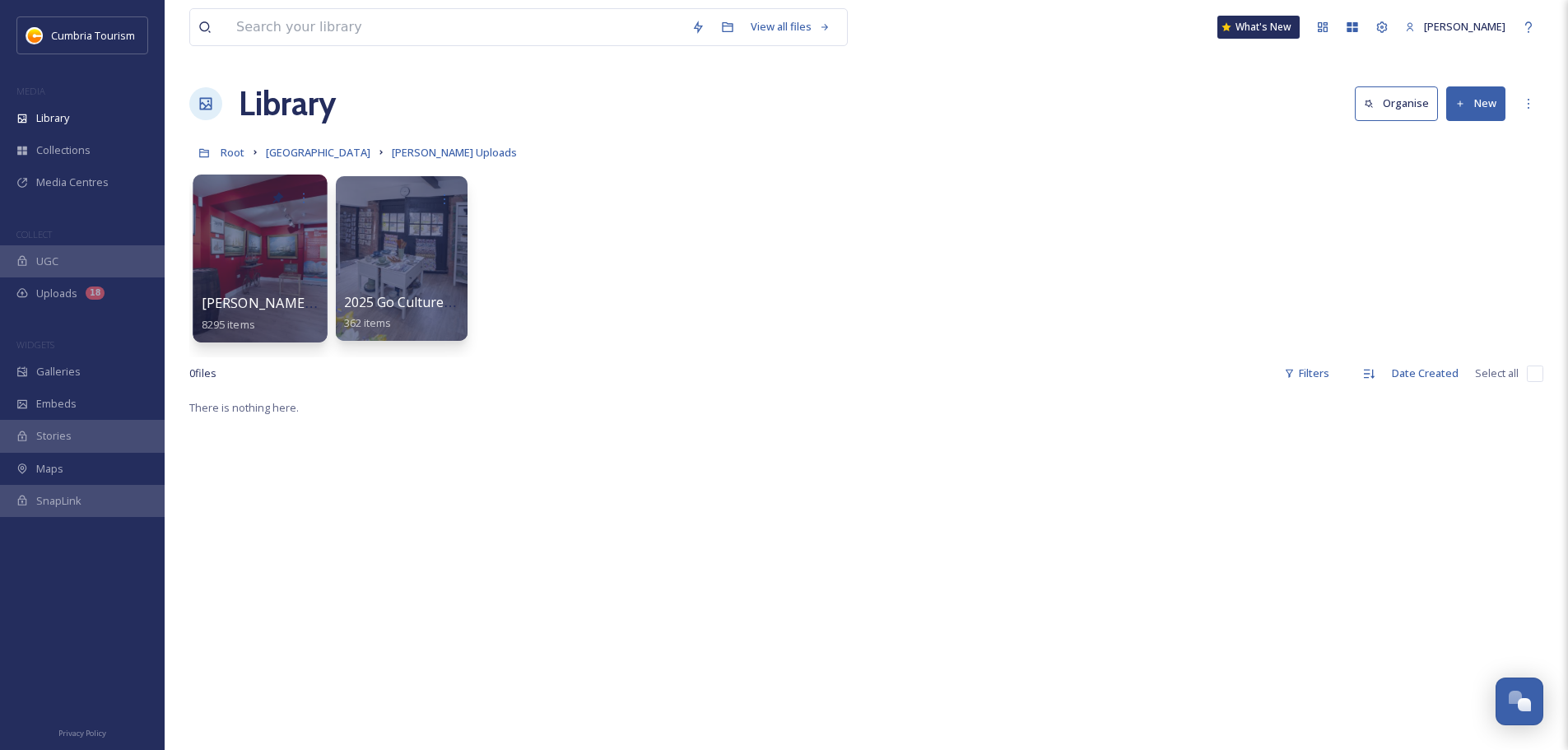
click at [293, 298] on span "[PERSON_NAME] Uploads - [DATE]" at bounding box center [311, 302] width 219 height 18
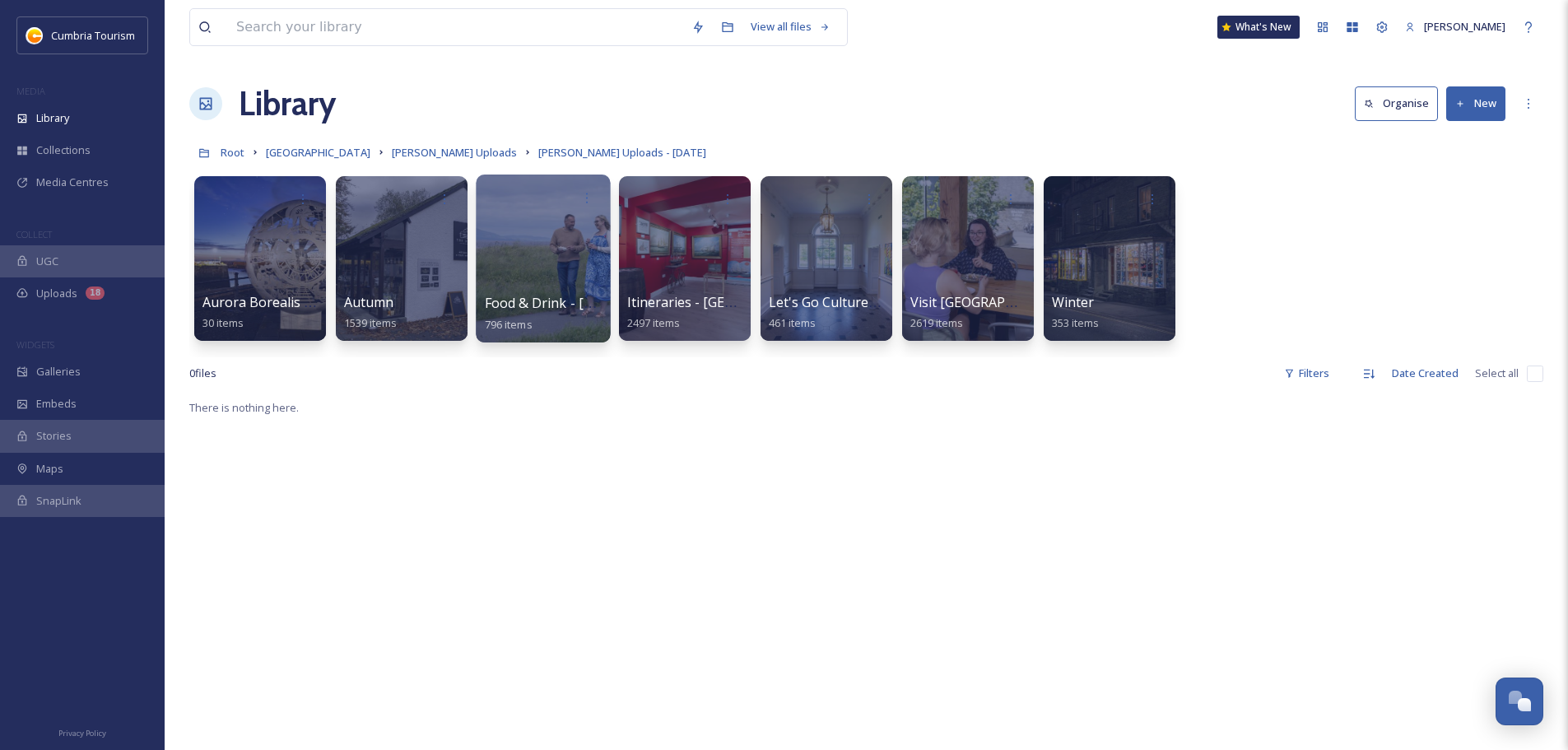
click at [508, 293] on span "Food & Drink - [GEOGRAPHIC_DATA]" at bounding box center [599, 302] width 229 height 18
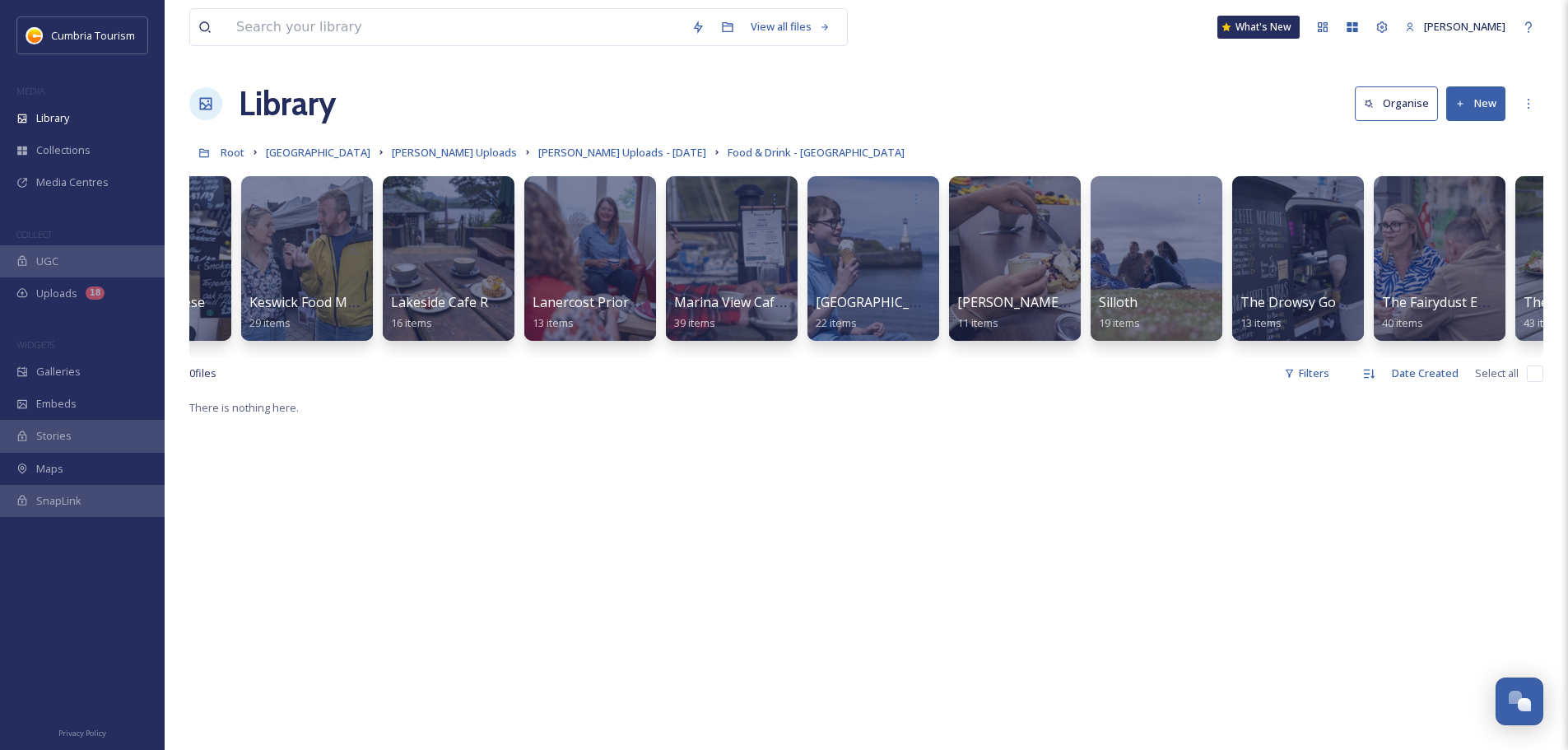
scroll to position [0, 836]
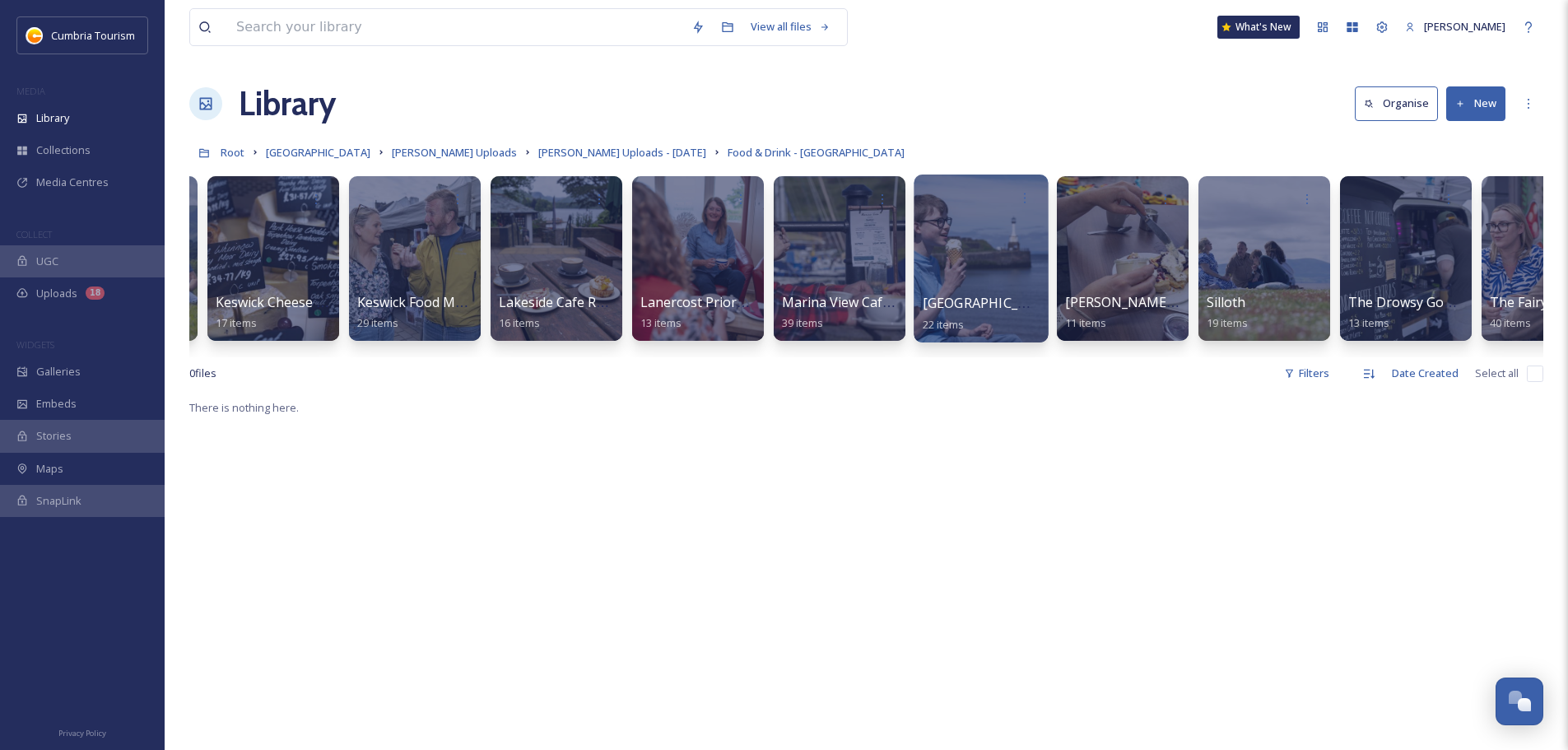
click at [989, 298] on span "[GEOGRAPHIC_DATA]" at bounding box center [990, 302] width 135 height 18
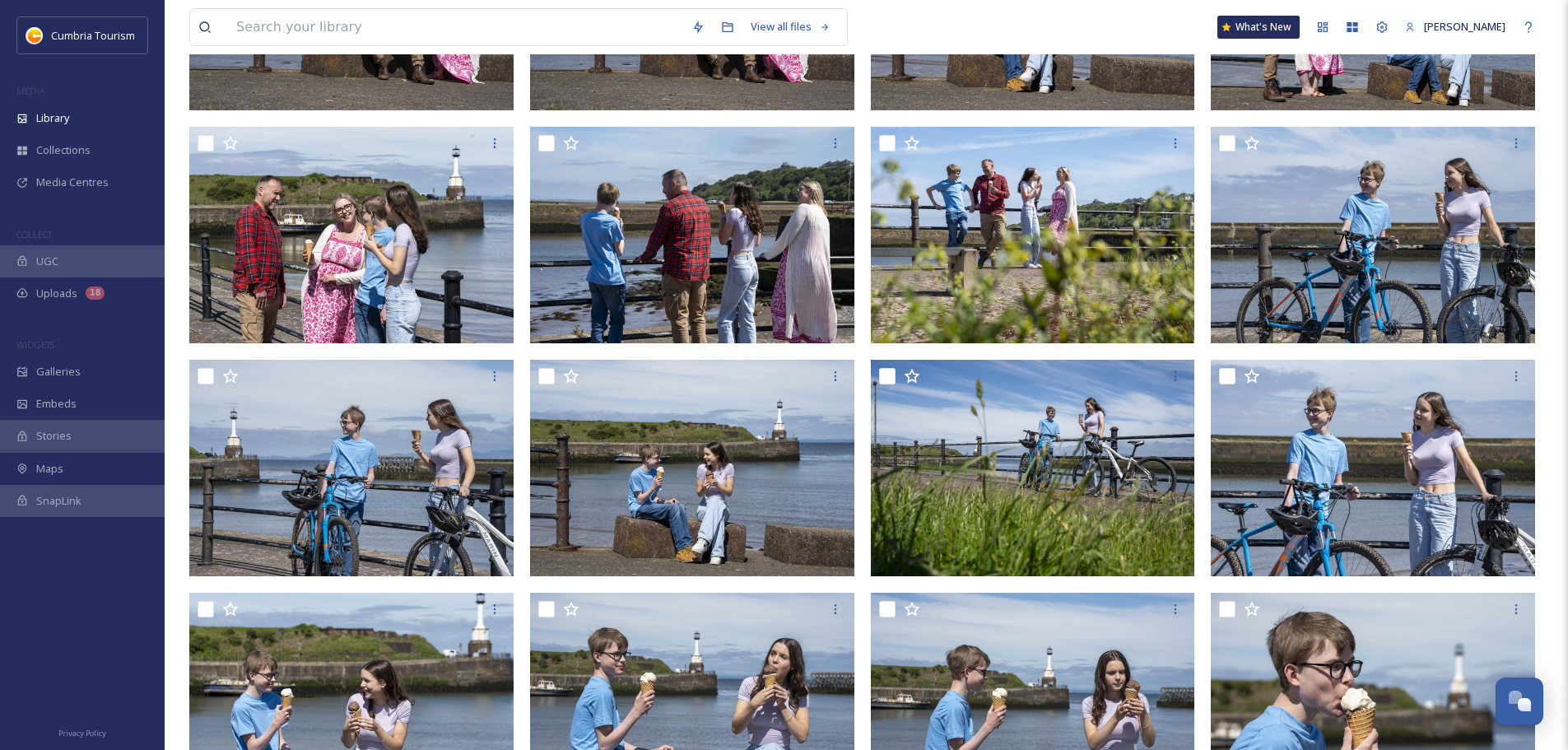
scroll to position [823, 0]
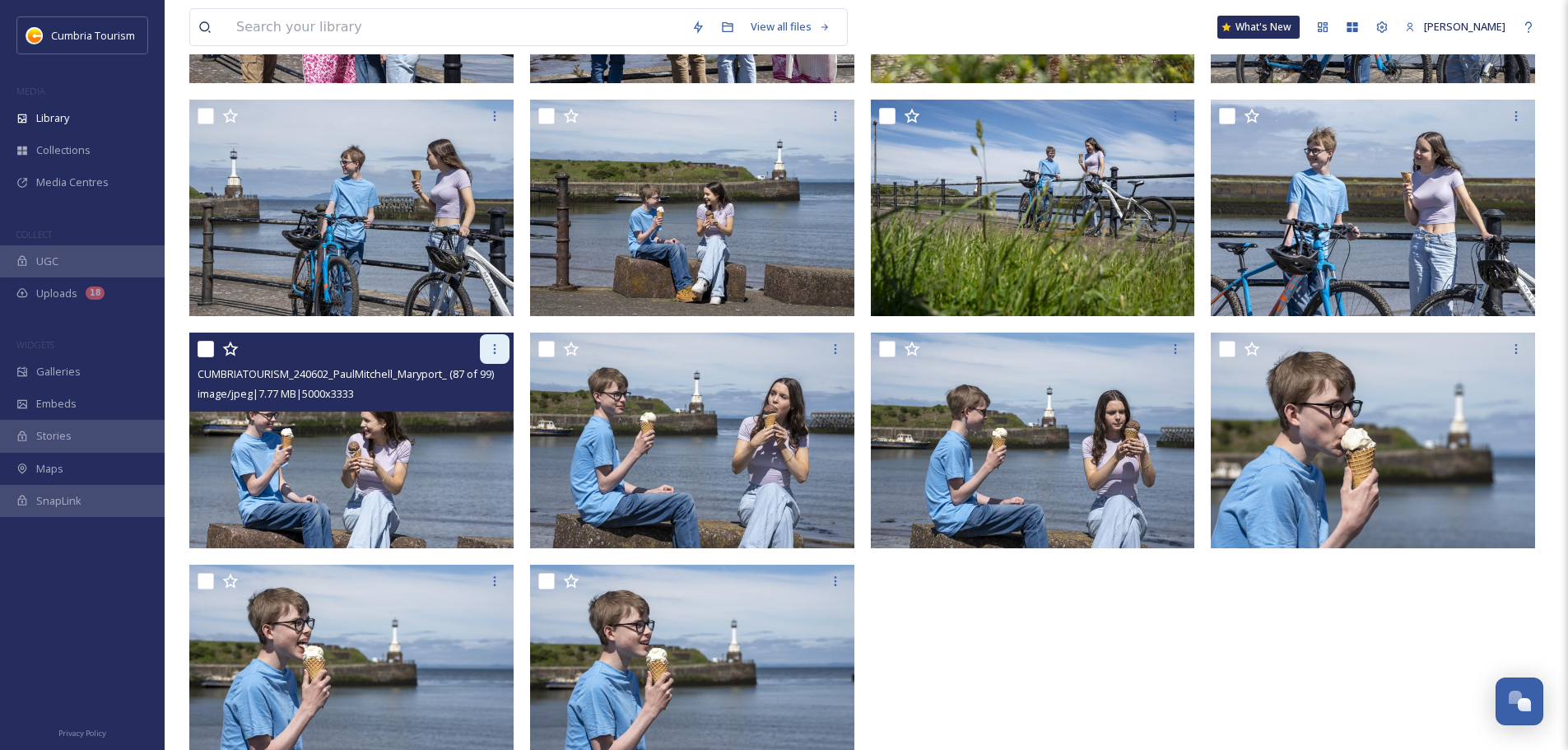
click at [499, 363] on div at bounding box center [494, 349] width 30 height 30
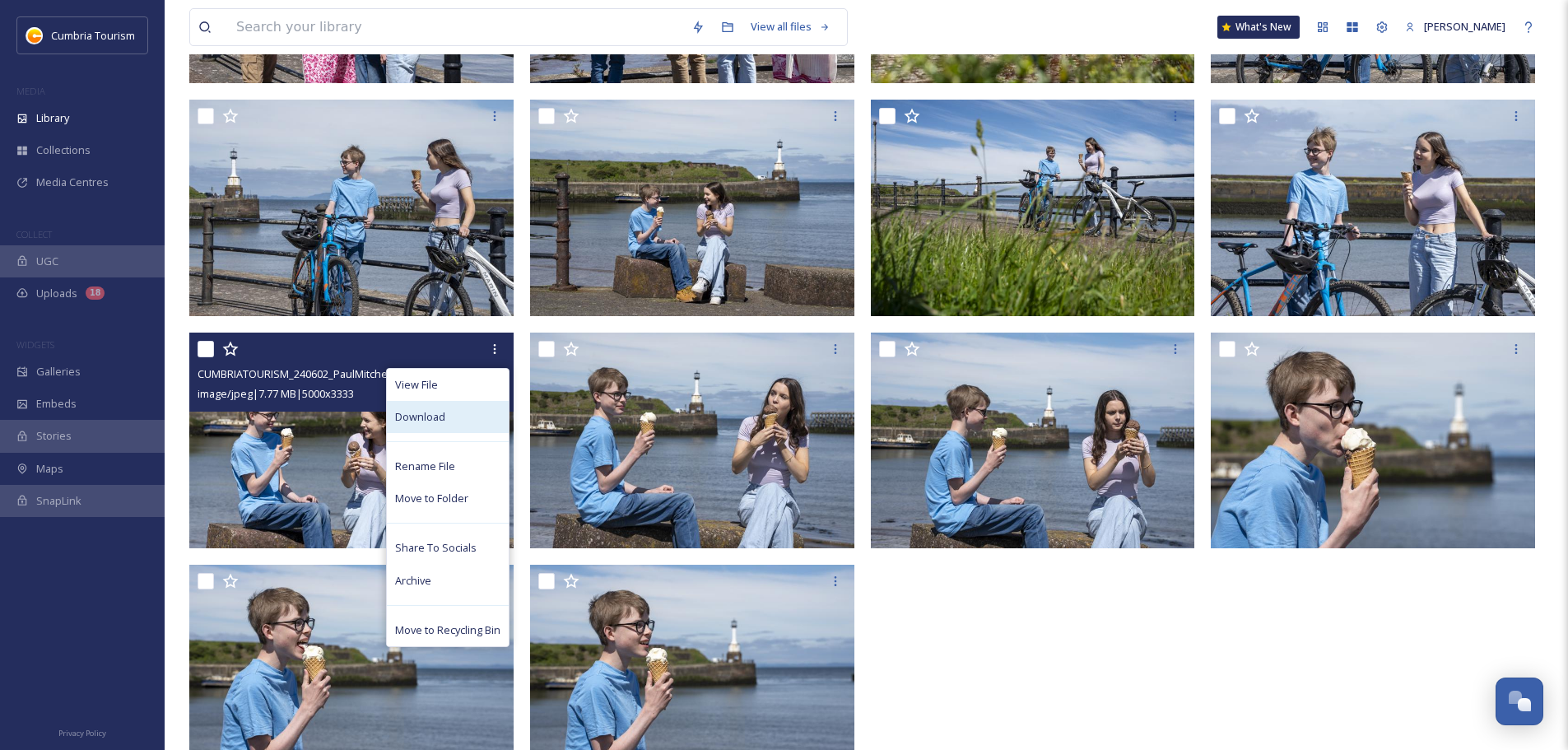
click at [450, 421] on div "Download" at bounding box center [447, 416] width 122 height 32
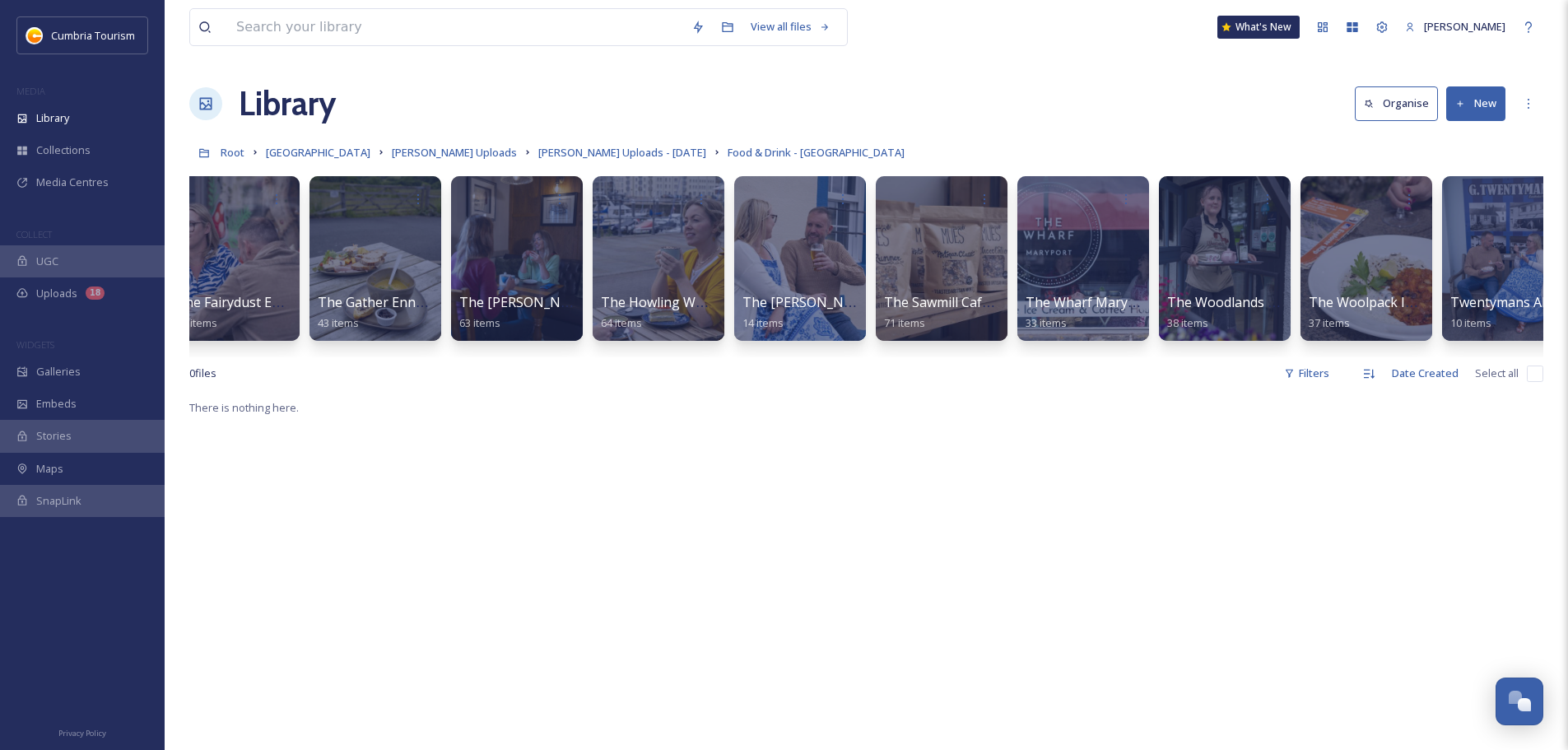
scroll to position [0, 2186]
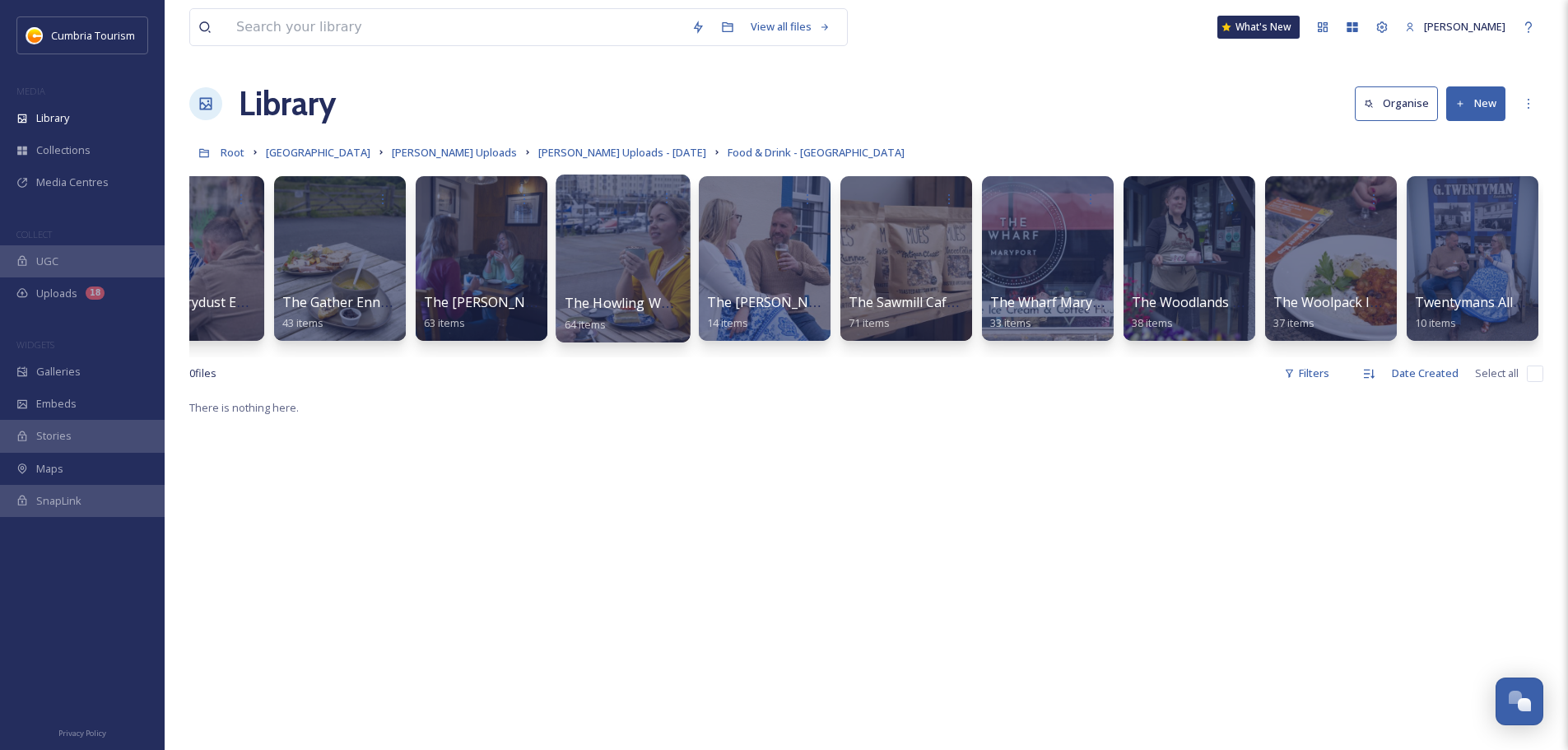
click at [602, 316] on link "The Howling Wolf Whitehaven 64 items" at bounding box center [661, 314] width 193 height 36
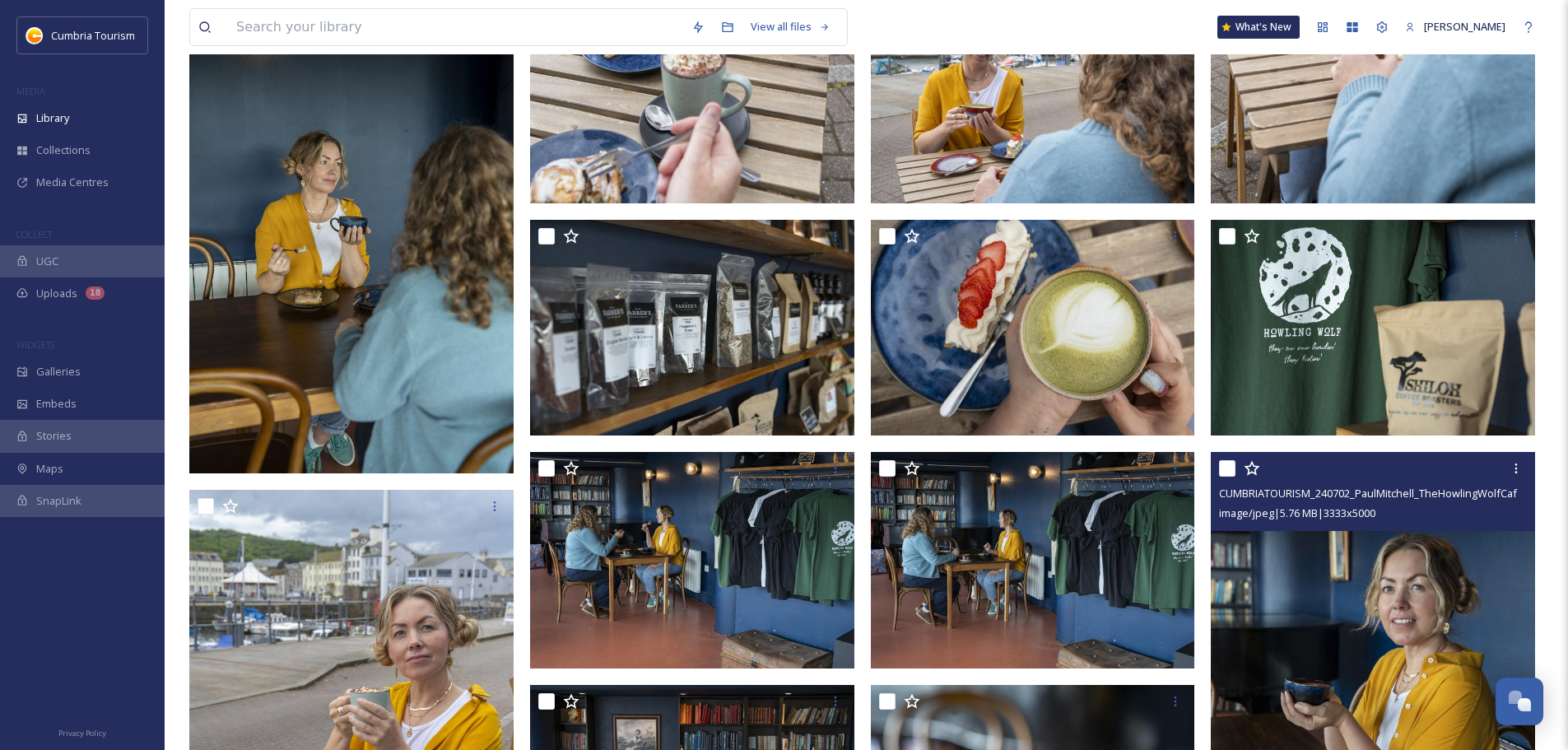
scroll to position [823, 0]
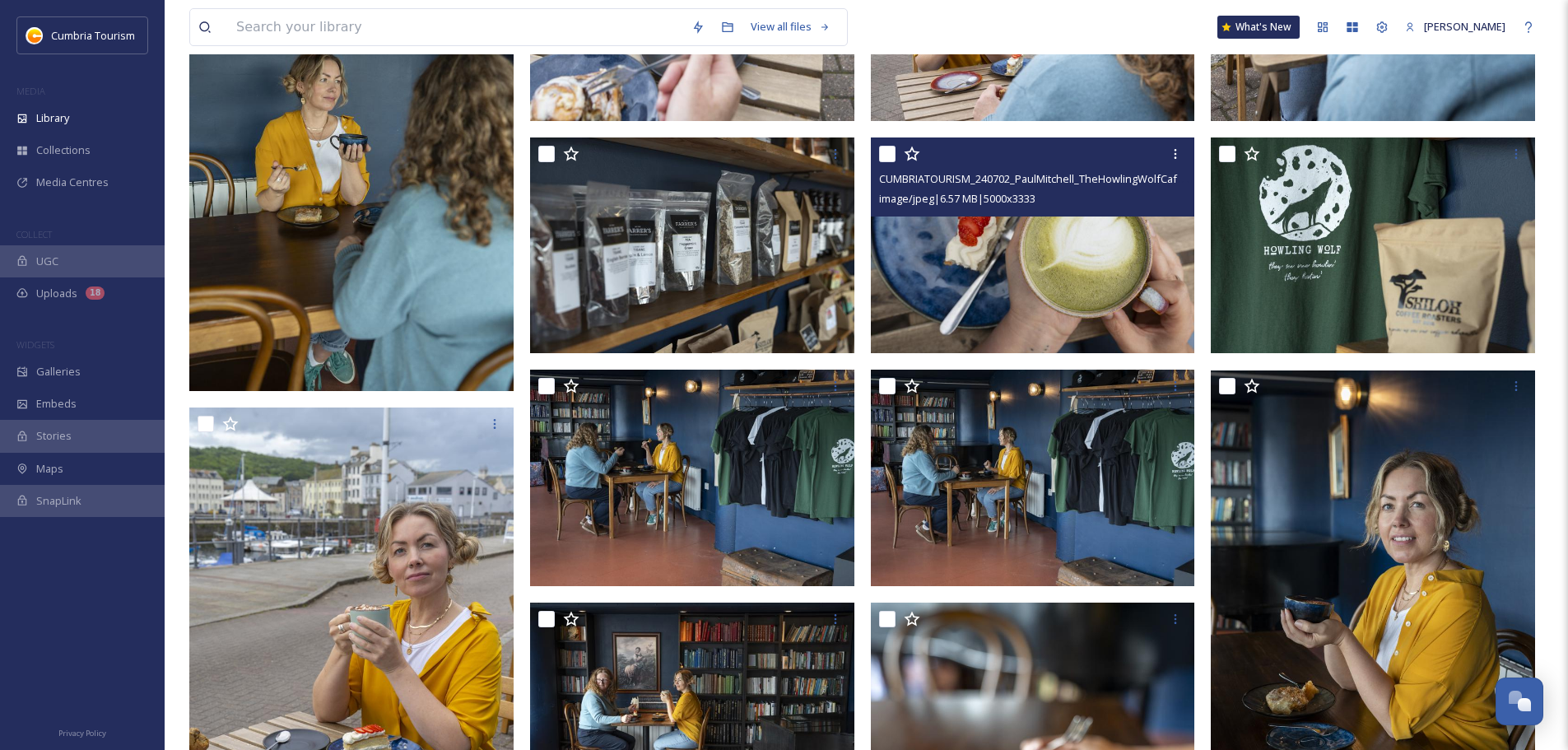
click at [1087, 297] on img at bounding box center [1033, 246] width 324 height 217
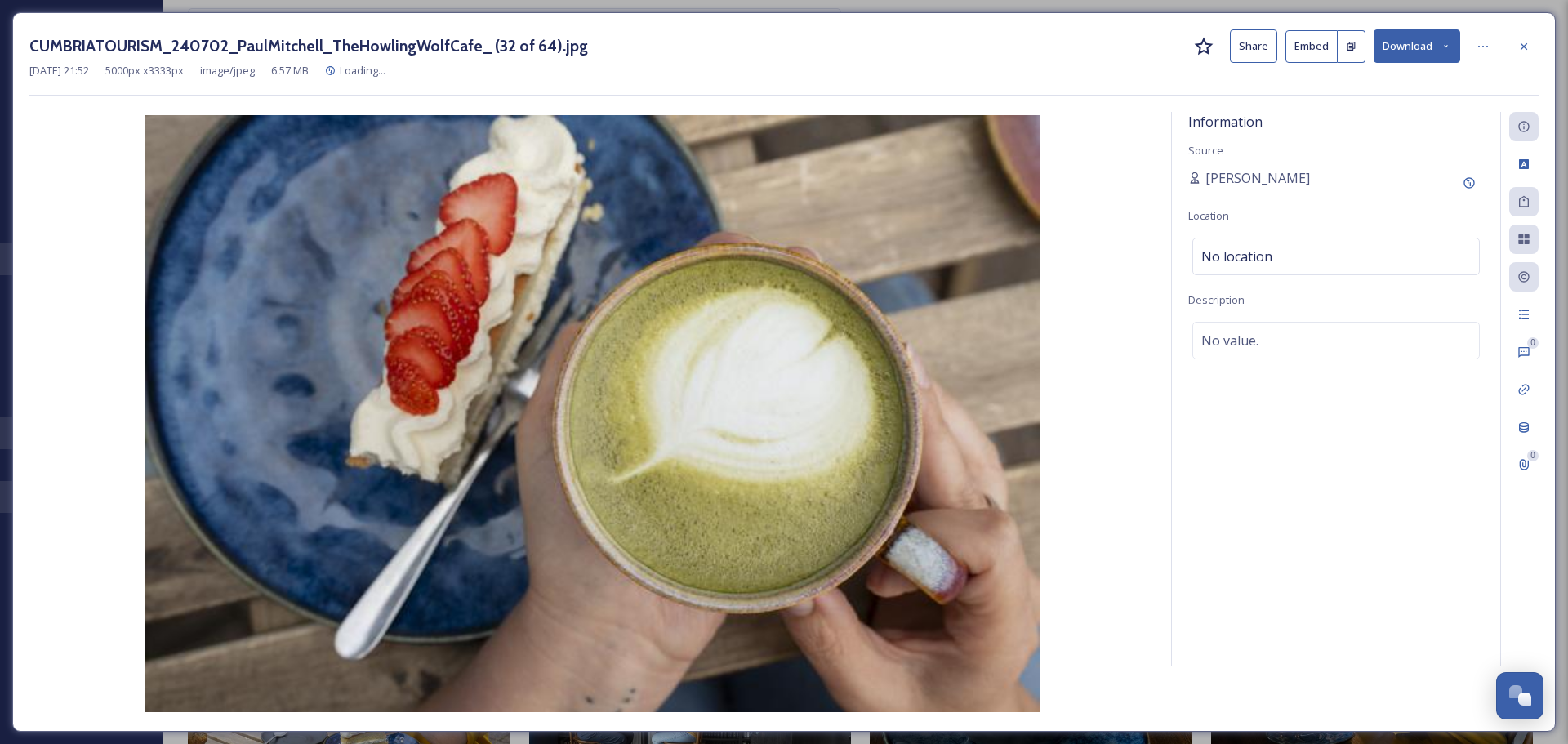
click at [1396, 33] on button "Download" at bounding box center [1417, 46] width 87 height 33
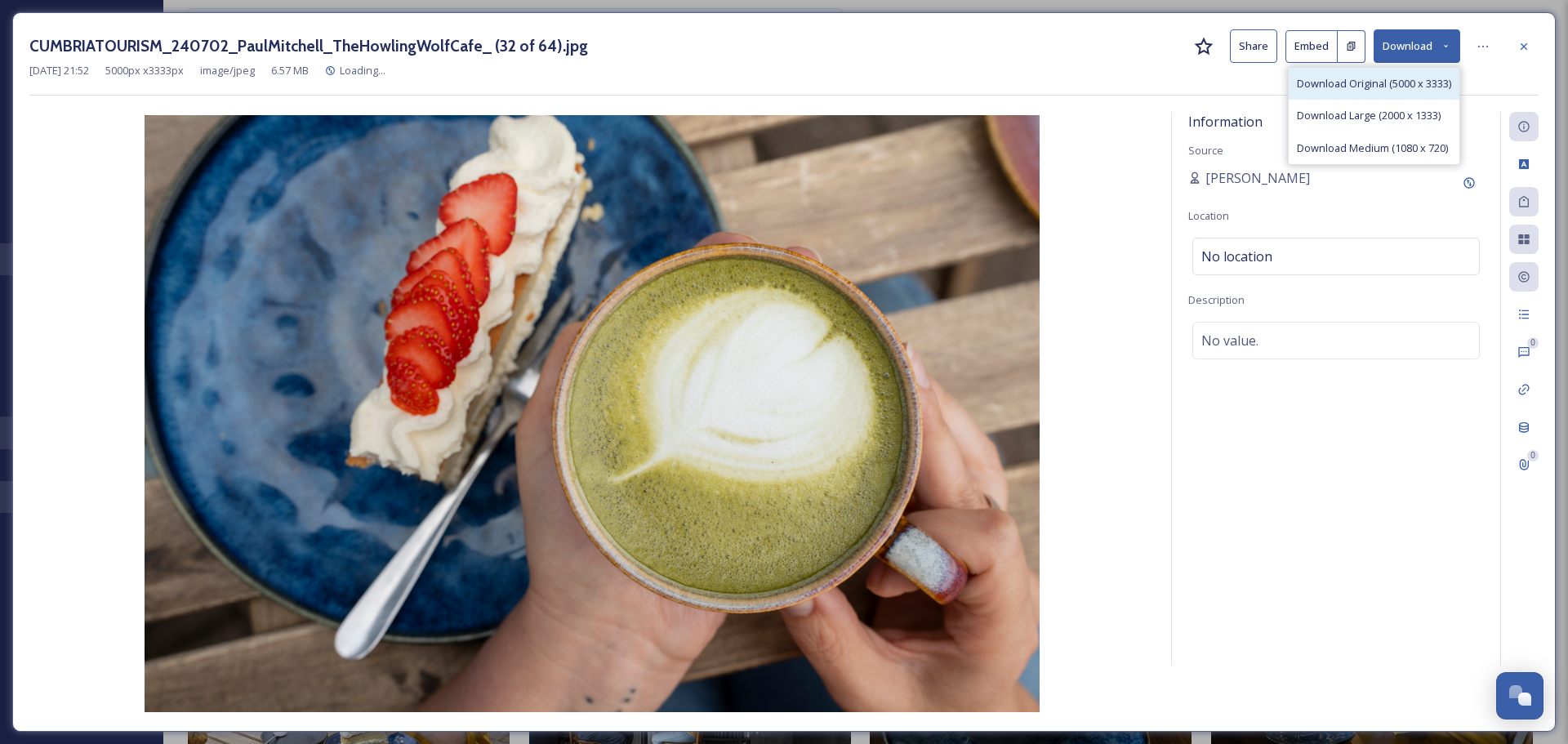
click at [1390, 74] on div "Download Original (5000 x 3333)" at bounding box center [1374, 83] width 170 height 31
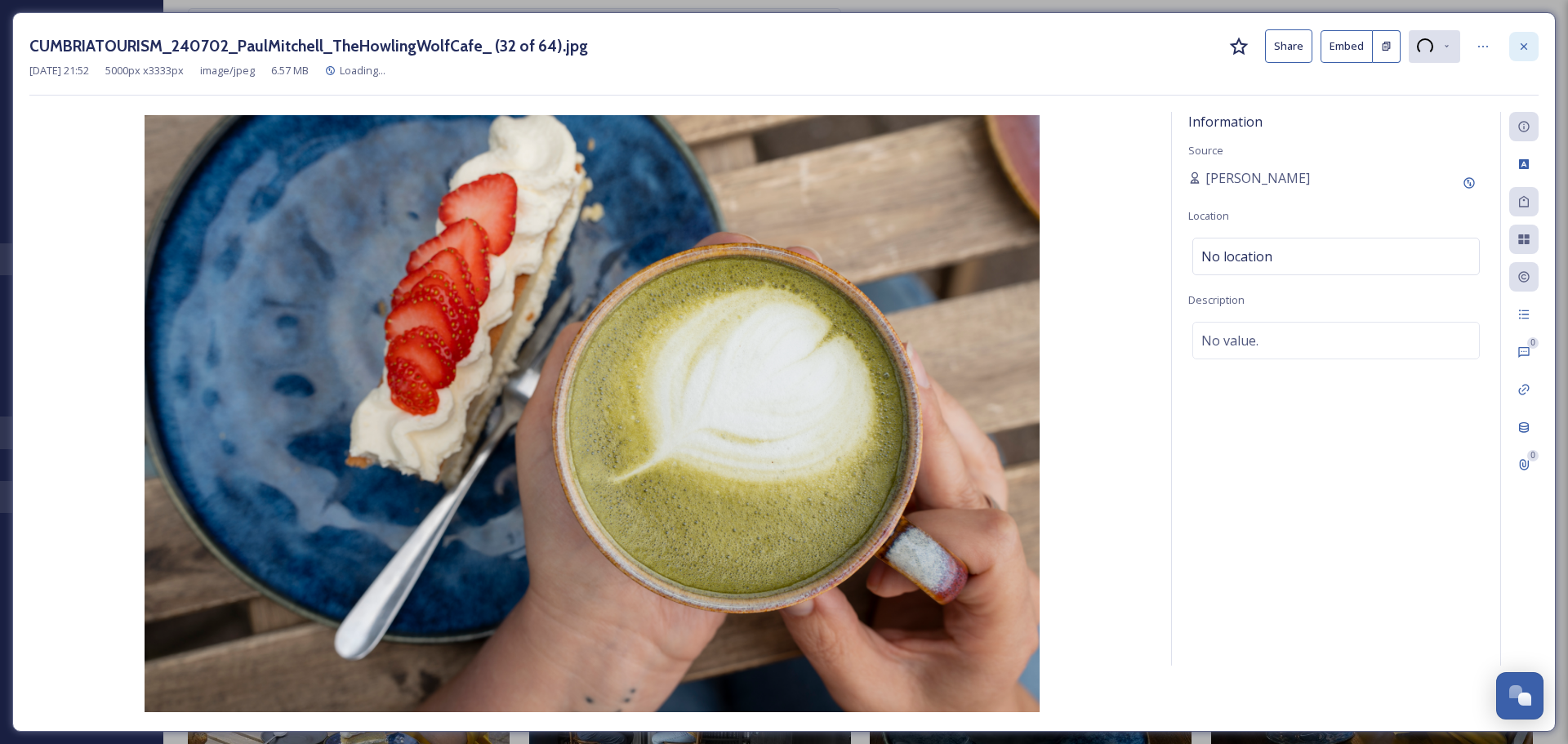
click at [1520, 45] on icon at bounding box center [1524, 47] width 13 height 13
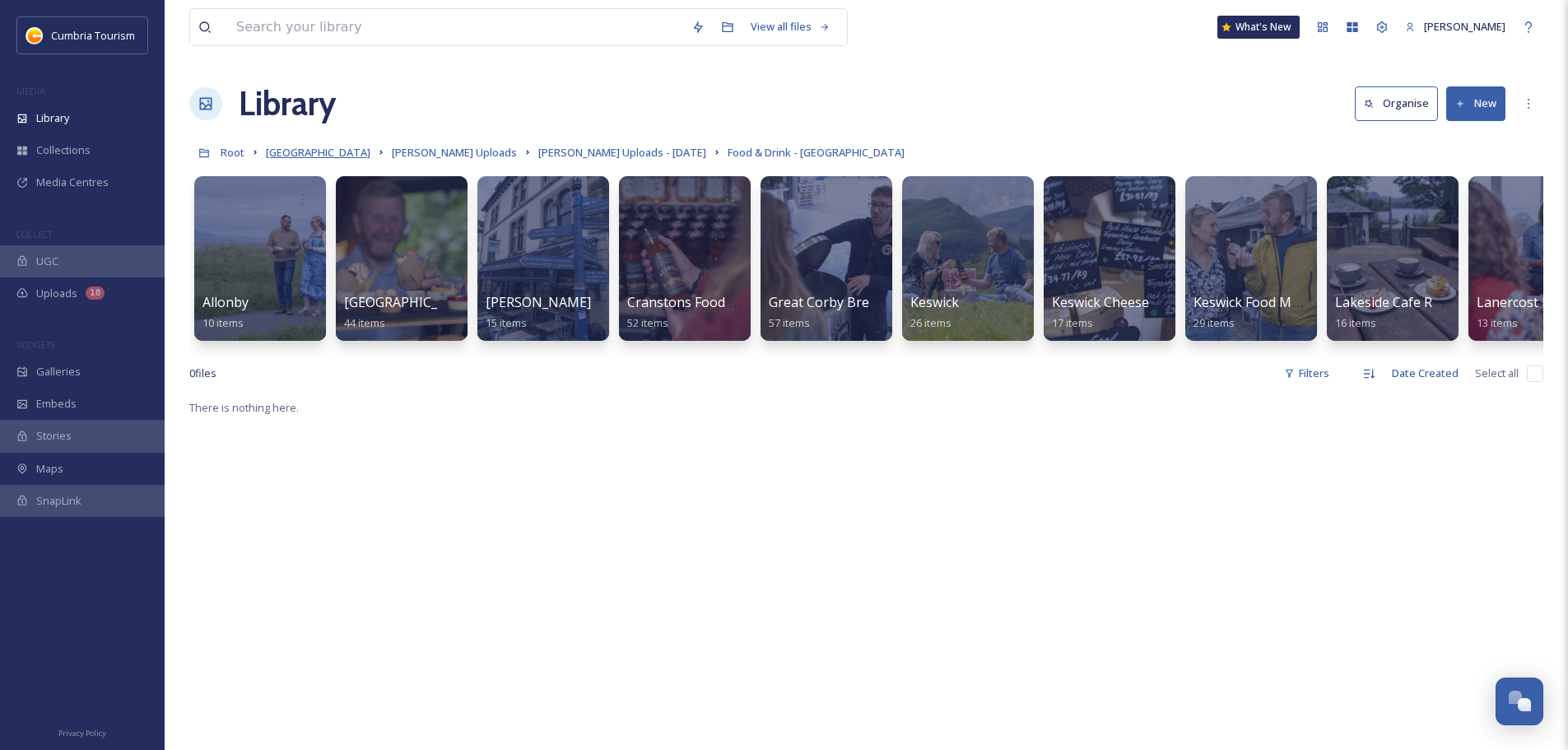
click at [333, 155] on span "[GEOGRAPHIC_DATA]" at bounding box center [317, 152] width 105 height 14
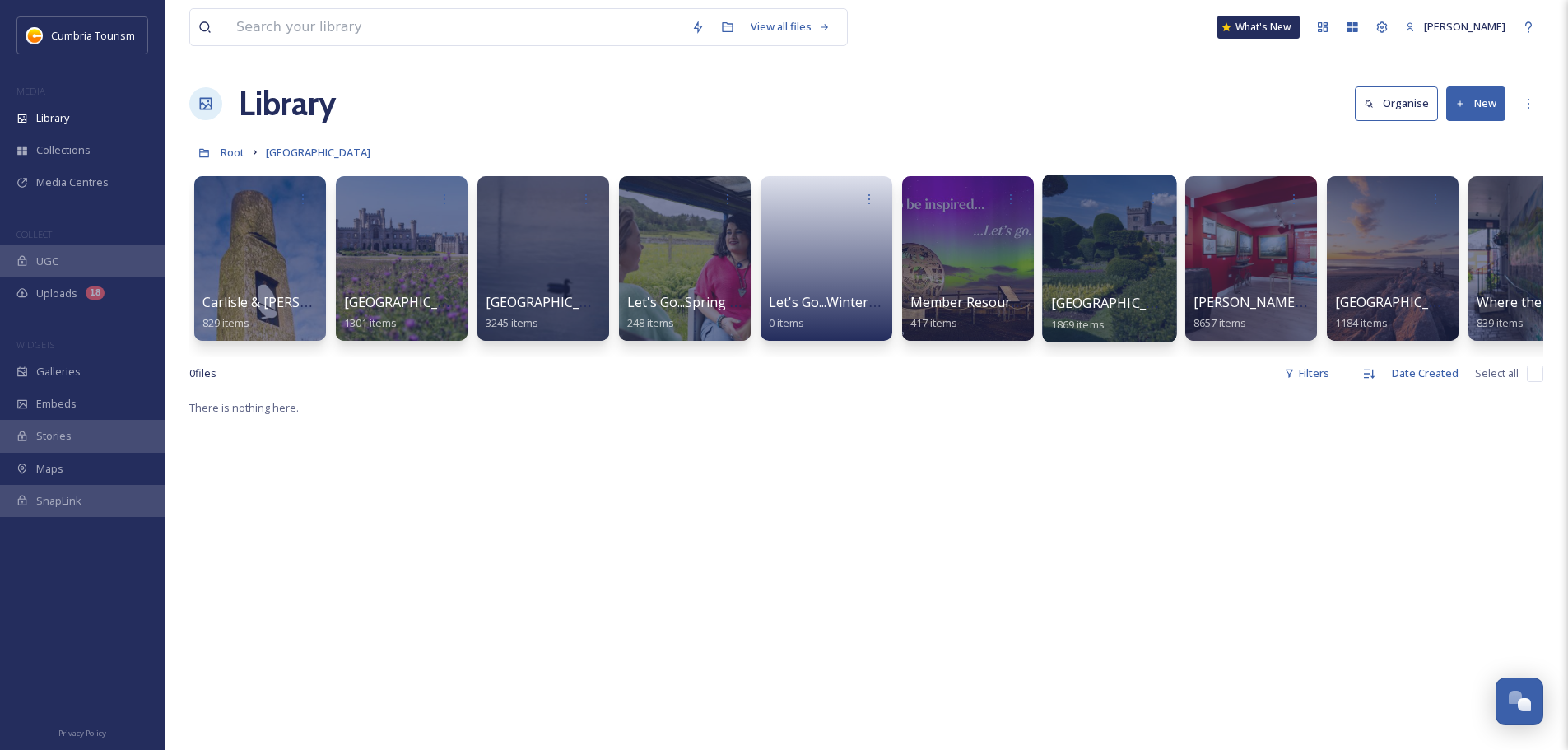
click at [1083, 294] on span "[GEOGRAPHIC_DATA]" at bounding box center [1118, 302] width 135 height 18
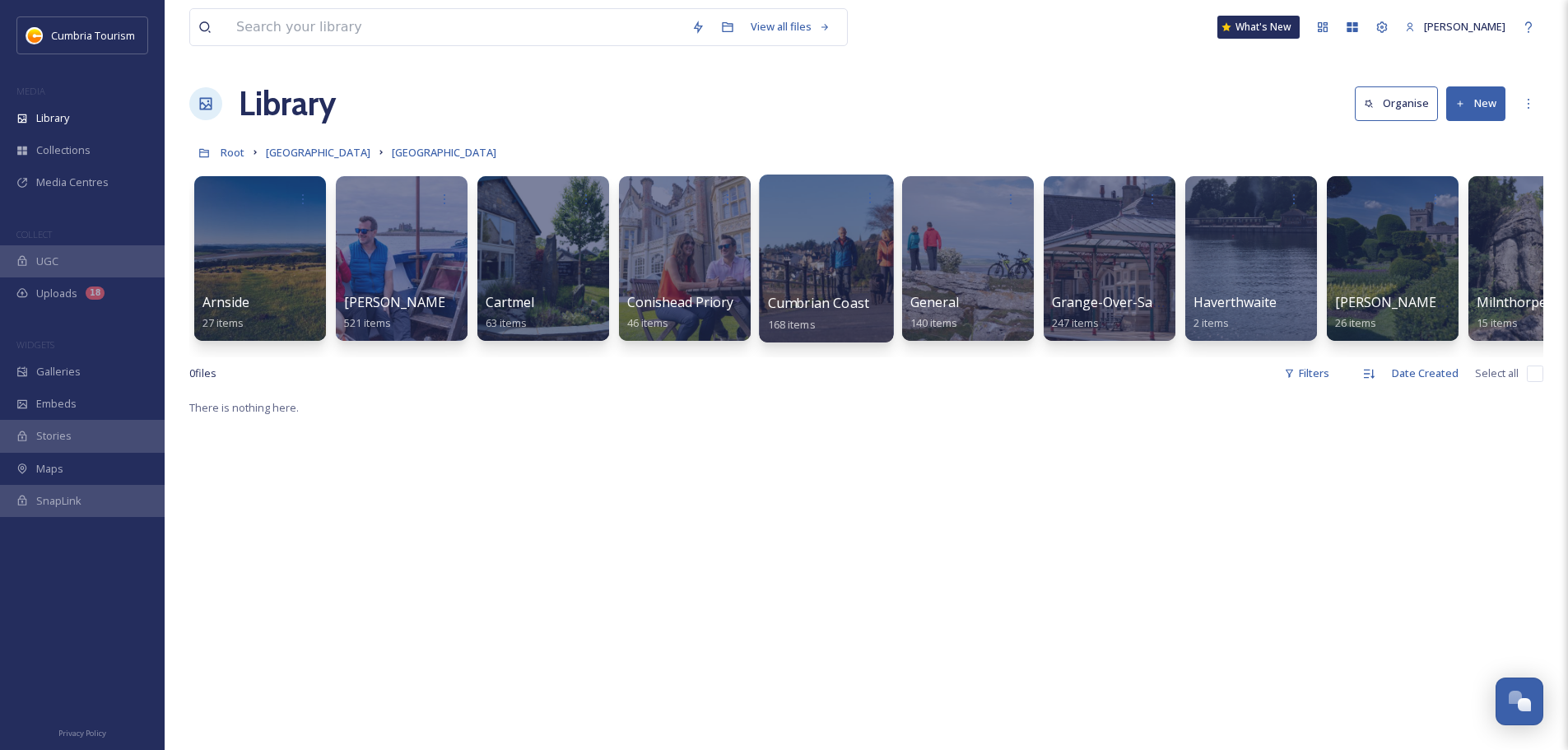
click at [844, 311] on span "Cumbrian Coast" at bounding box center [819, 302] width 102 height 18
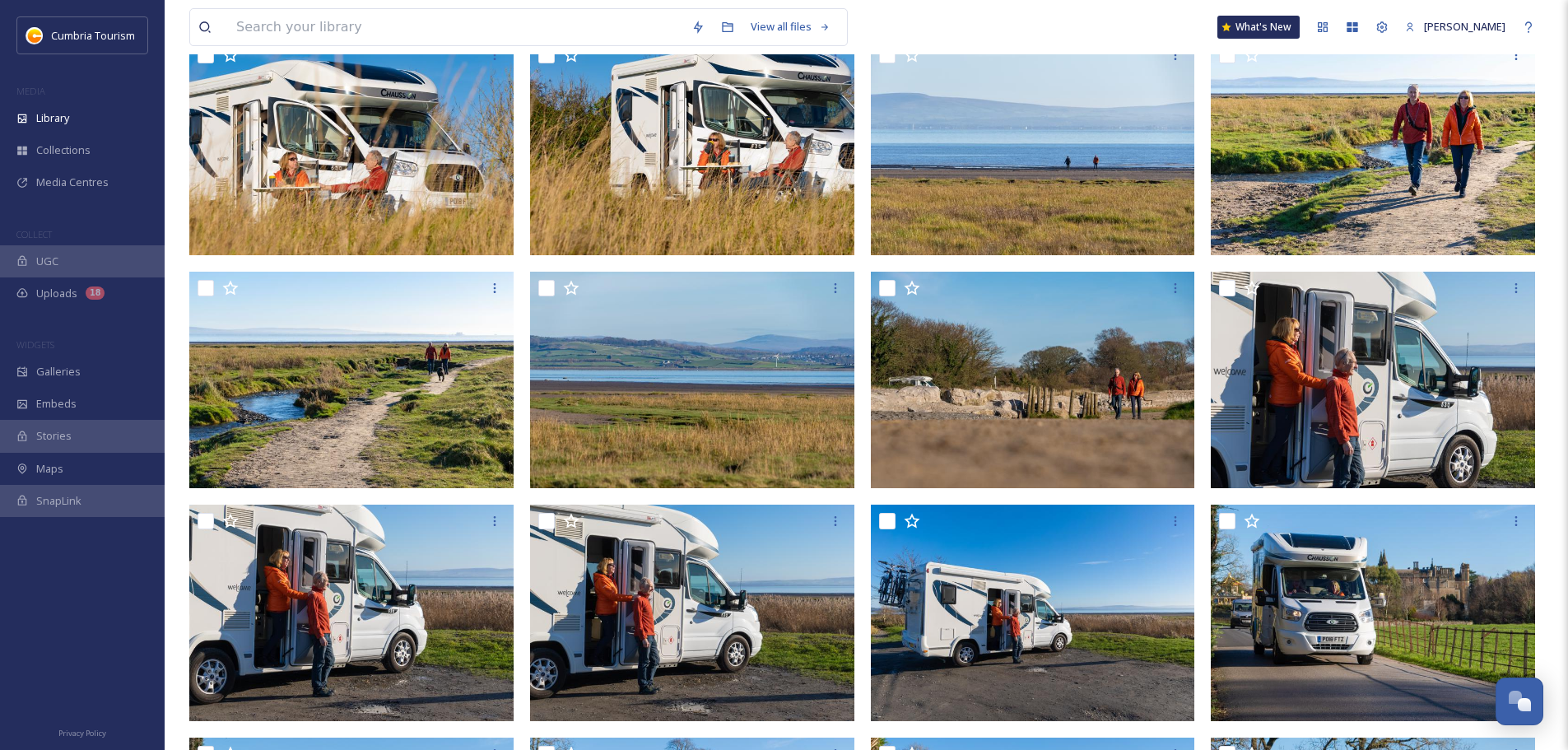
scroll to position [4116, 0]
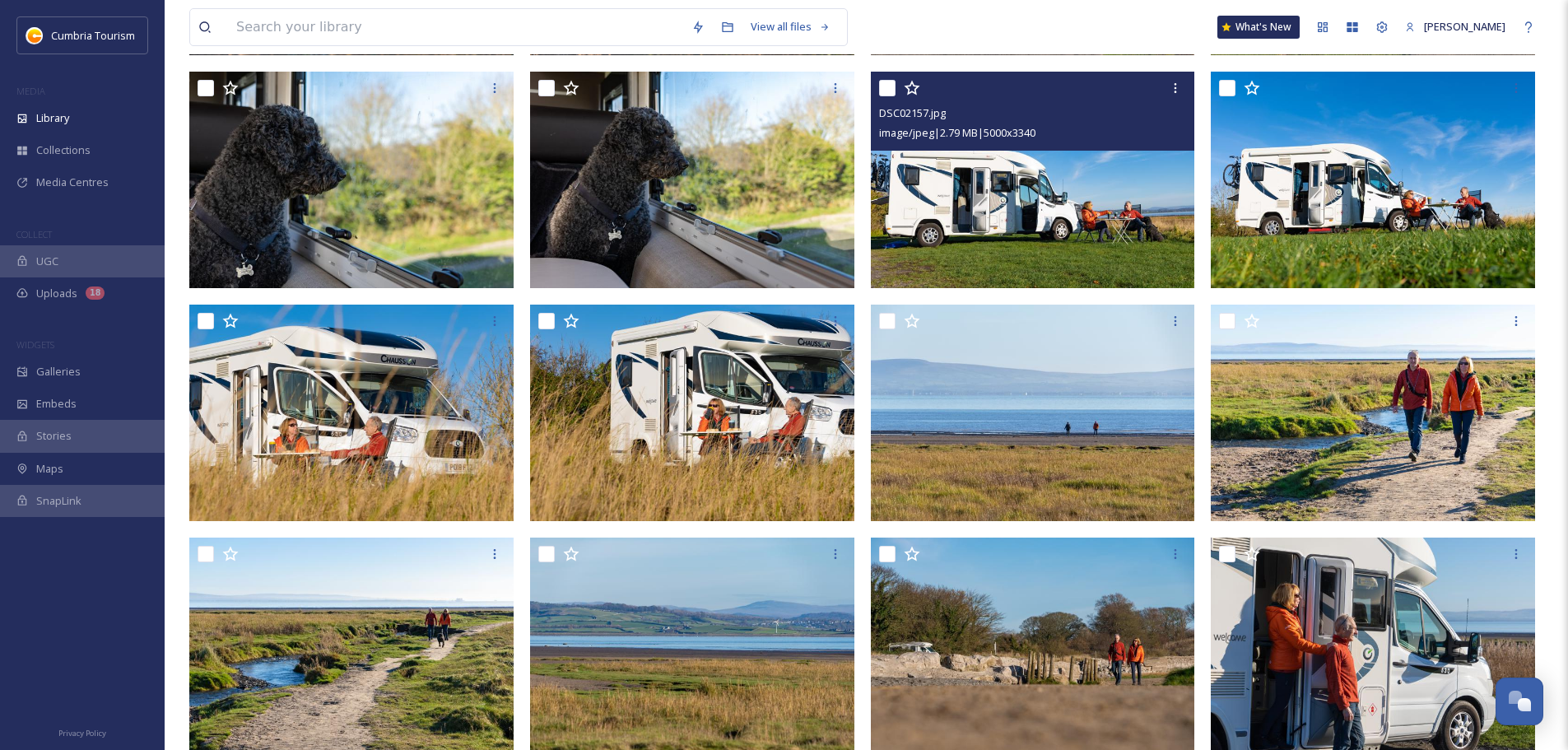
click at [1088, 223] on img at bounding box center [1033, 180] width 324 height 217
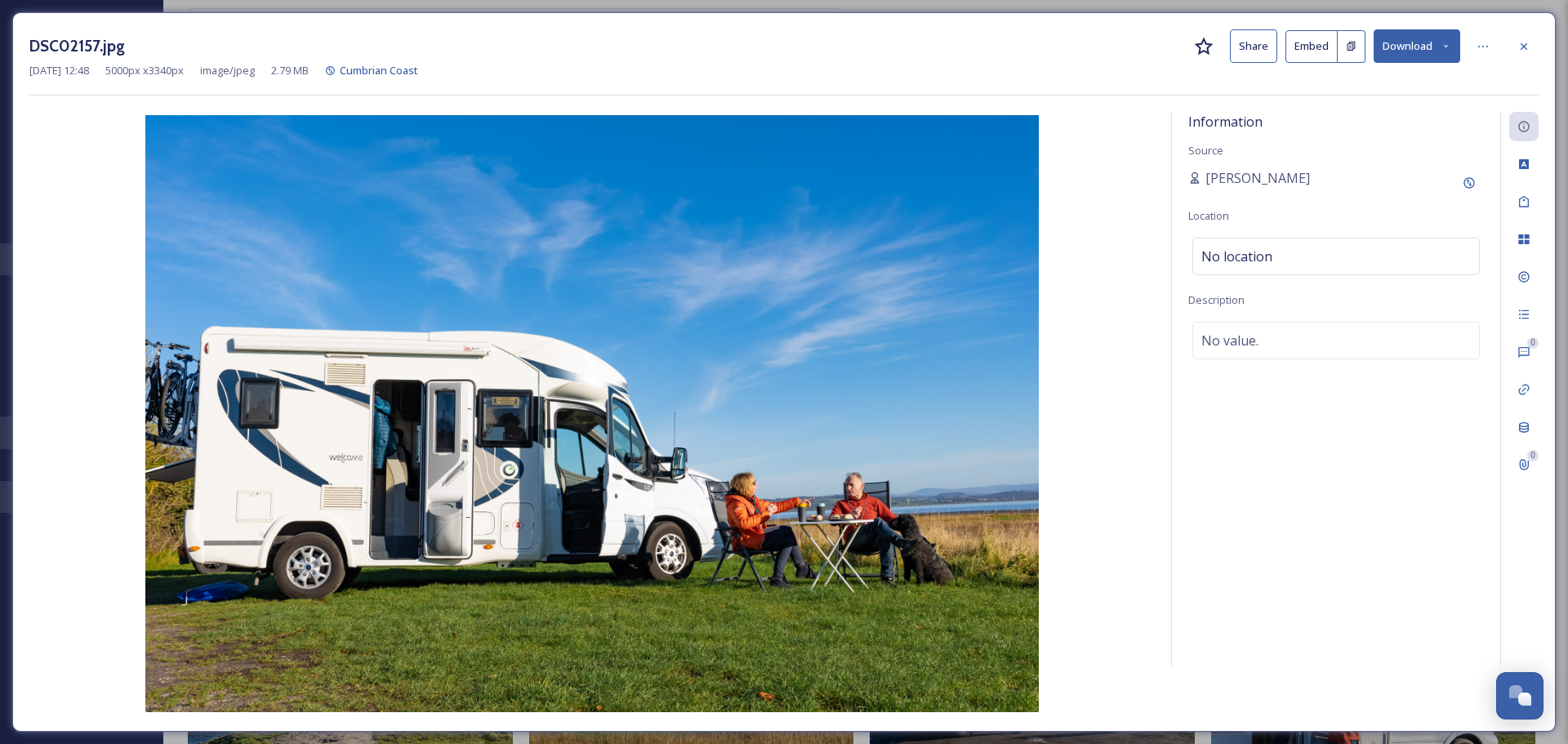
click at [1415, 29] on button "Download" at bounding box center [1417, 46] width 87 height 33
click at [1406, 80] on span "Download Original (5000 x 3340)" at bounding box center [1374, 84] width 154 height 15
click at [1518, 42] on icon at bounding box center [1524, 47] width 13 height 13
